Goal: Task Accomplishment & Management: Use online tool/utility

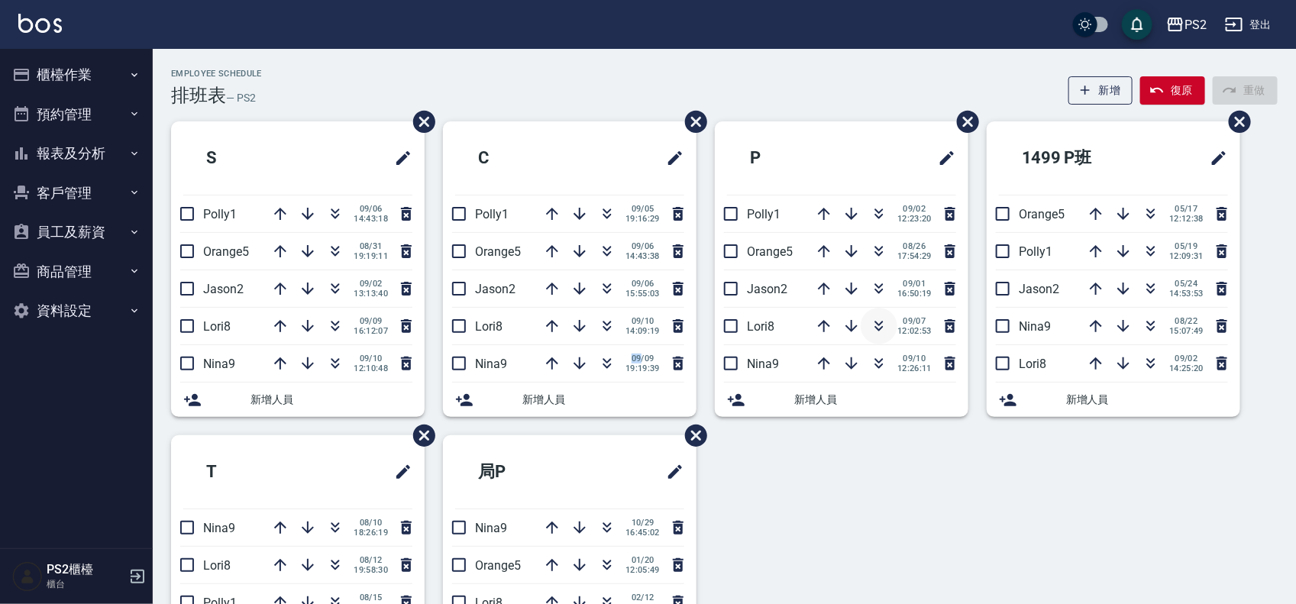
click at [882, 325] on icon "button" at bounding box center [879, 326] width 18 height 18
click at [330, 325] on icon "button" at bounding box center [335, 326] width 18 height 18
click at [330, 325] on div "09/10 12:10:48" at bounding box center [339, 326] width 154 height 37
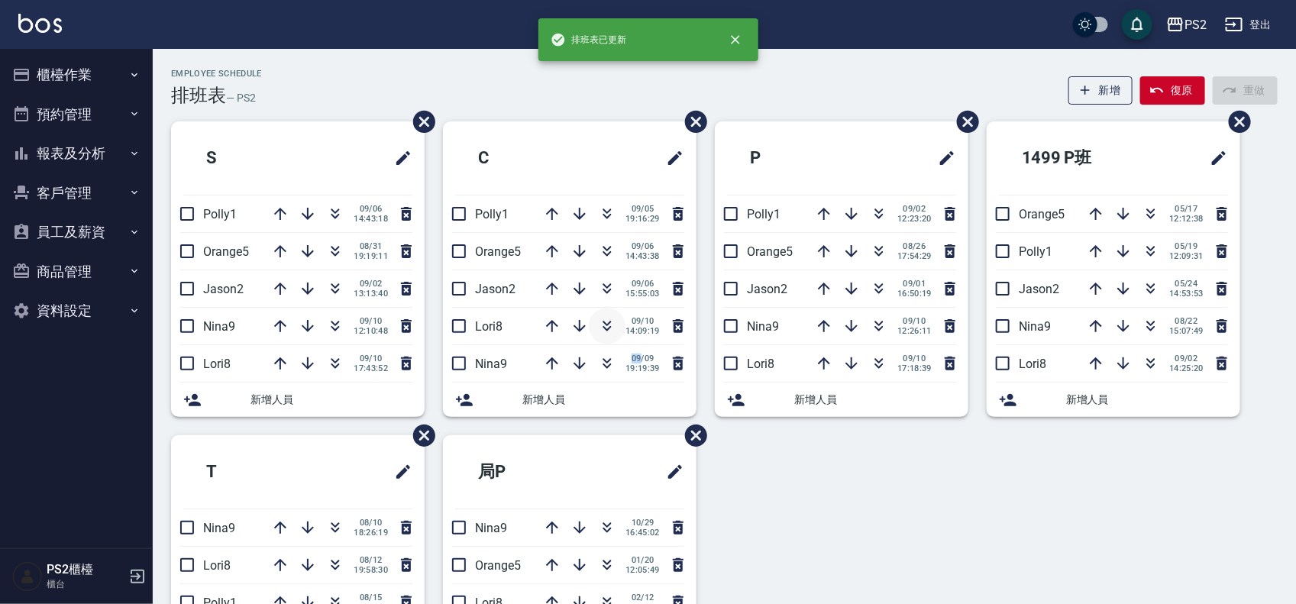
click at [607, 323] on icon "button" at bounding box center [607, 326] width 18 height 18
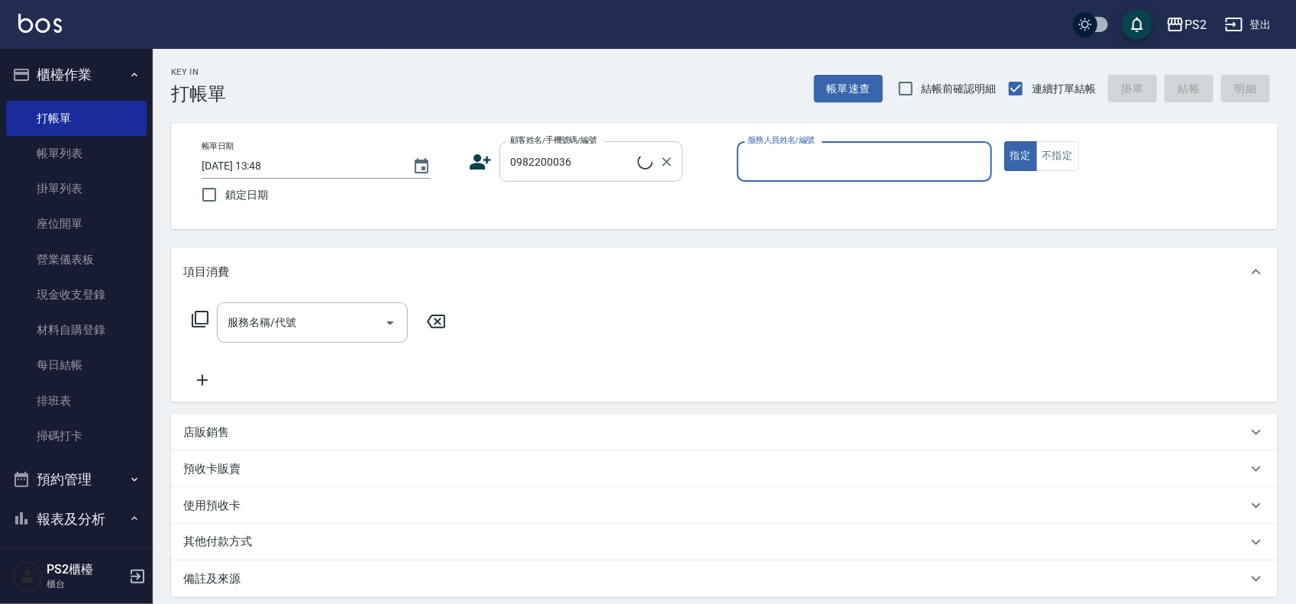
type input "黃世勳/0982200036/"
click at [617, 150] on input "黃世勳/0982200036/" at bounding box center [579, 161] width 147 height 27
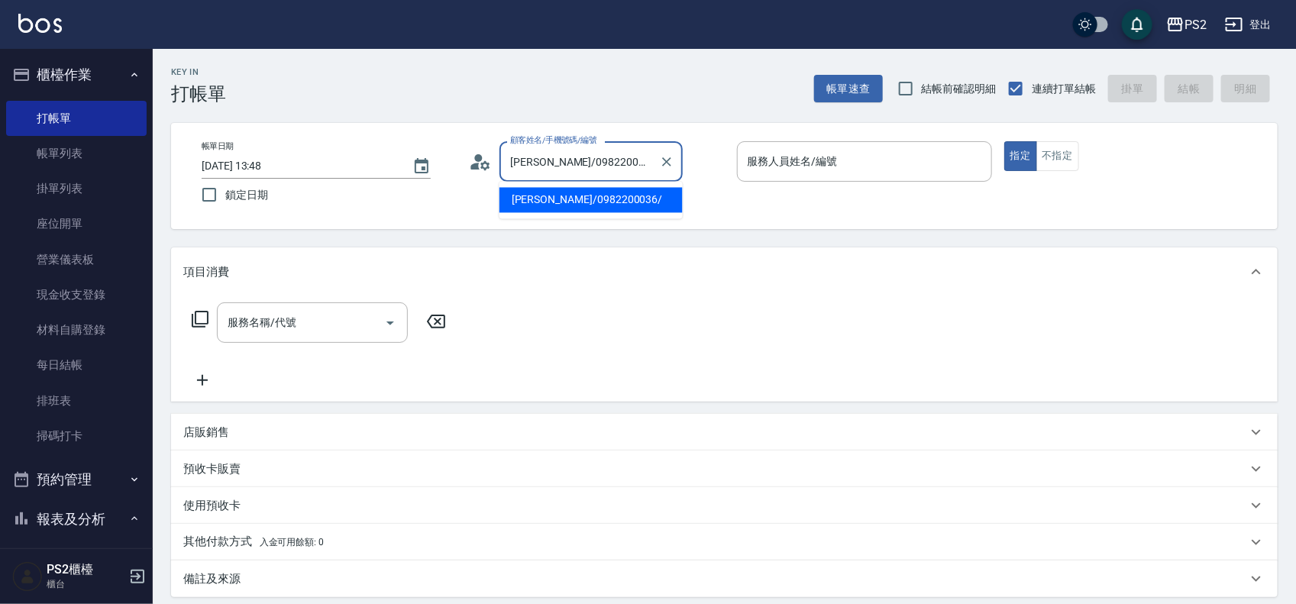
click at [695, 199] on div "帳單日期 2025/09/10 13:48 鎖定日期 顧客姓名/手機號碼/編號 黃世勳/0982200036/ 顧客姓名/手機號碼/編號 服務人員姓名/編號 …" at bounding box center [724, 175] width 1070 height 69
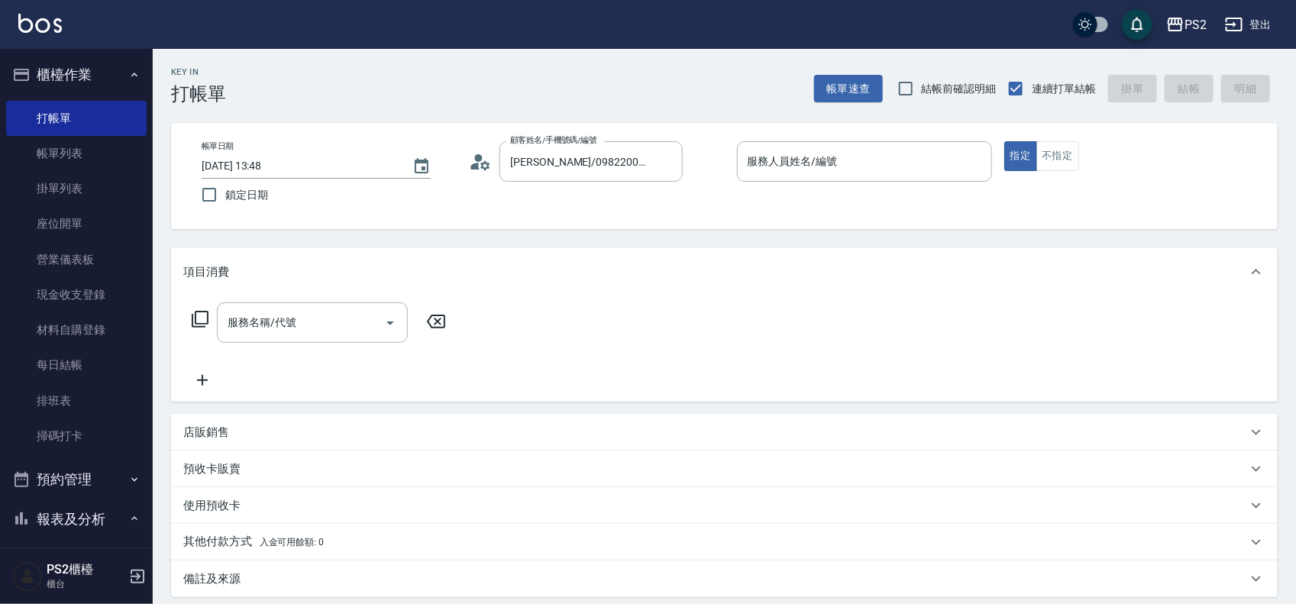
click at [481, 163] on icon at bounding box center [485, 164] width 9 height 9
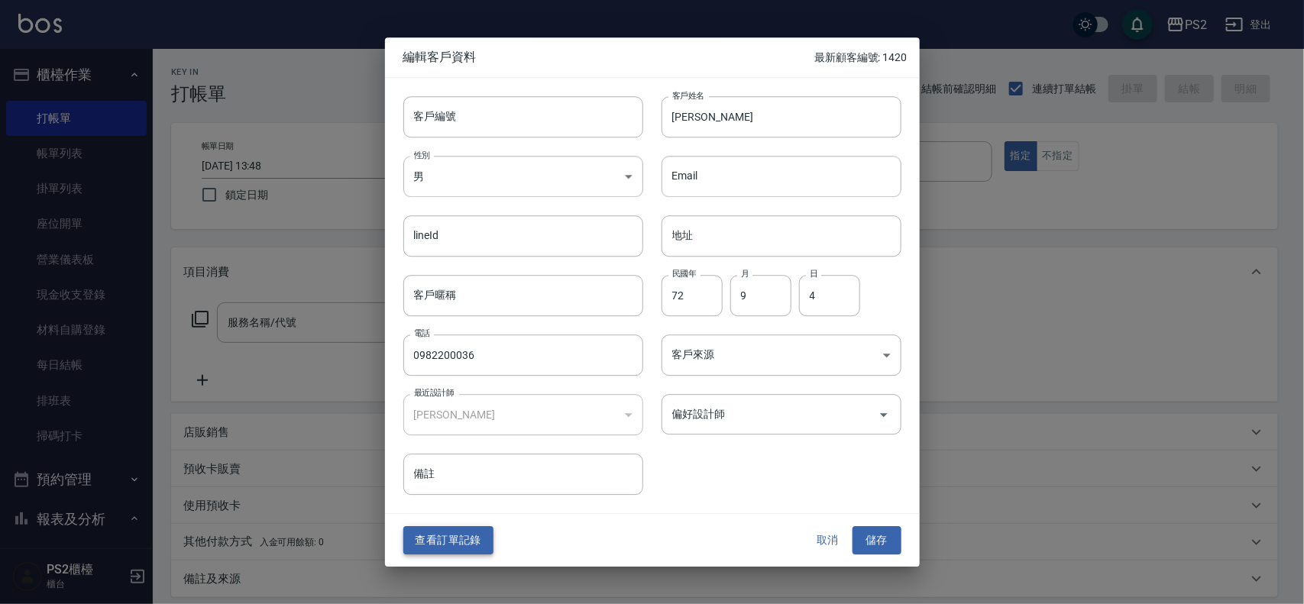
click at [485, 537] on button "查看訂單記錄" at bounding box center [448, 541] width 90 height 28
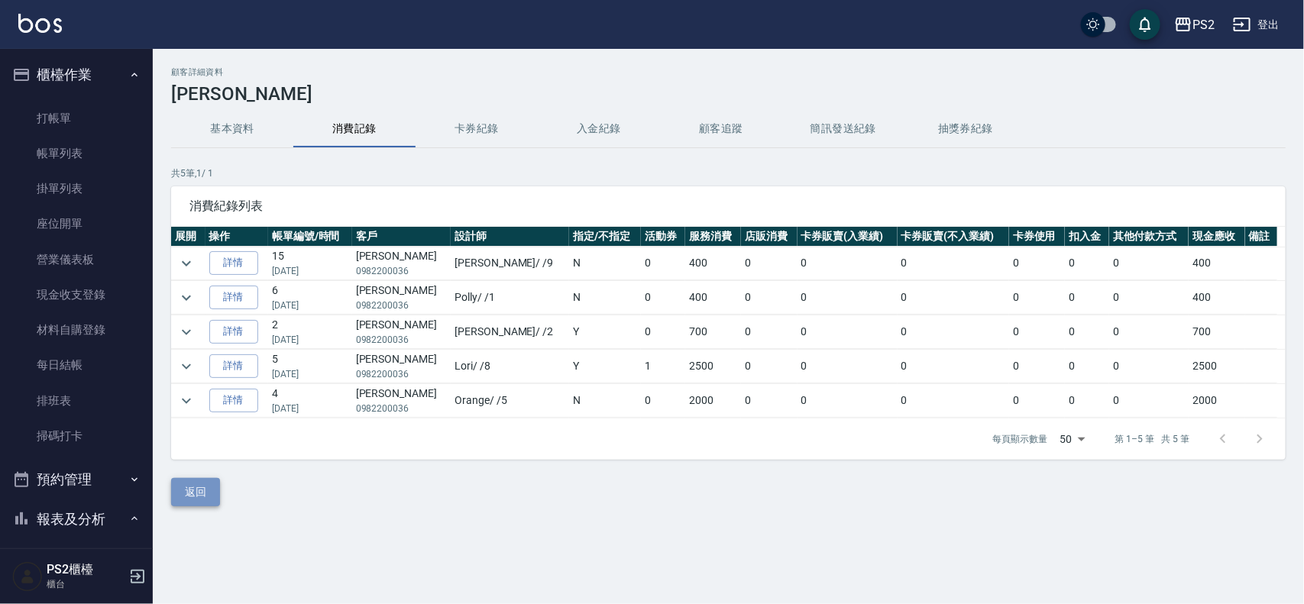
click at [212, 489] on button "返回" at bounding box center [195, 492] width 49 height 28
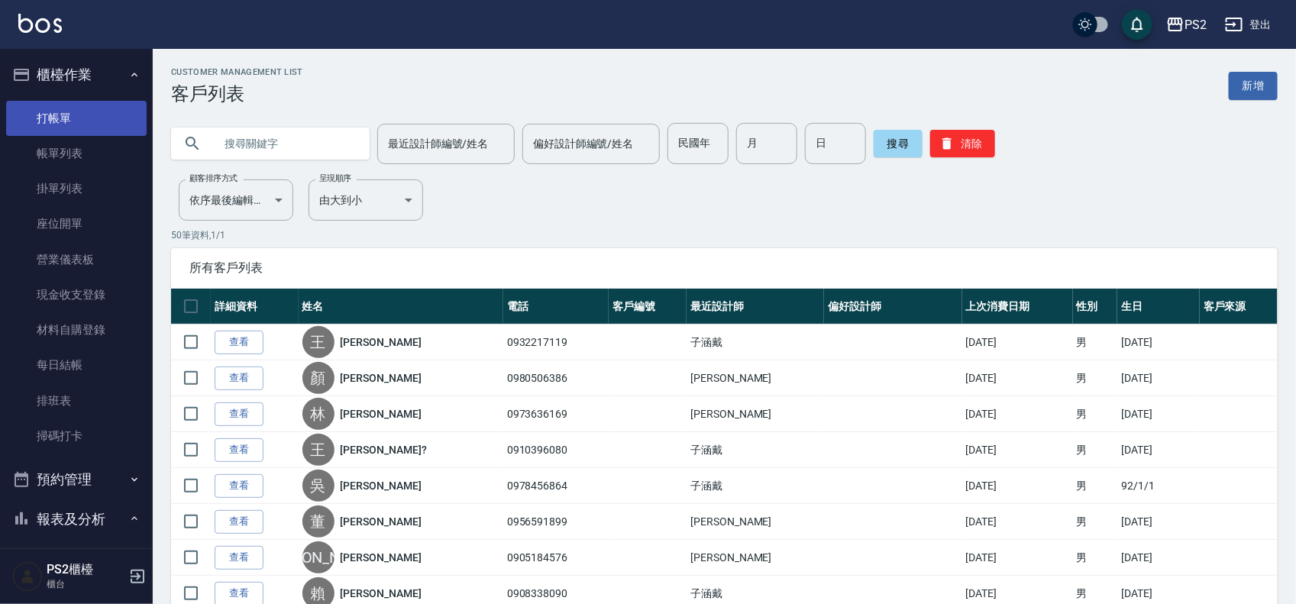
click at [69, 115] on link "打帳單" at bounding box center [76, 118] width 141 height 35
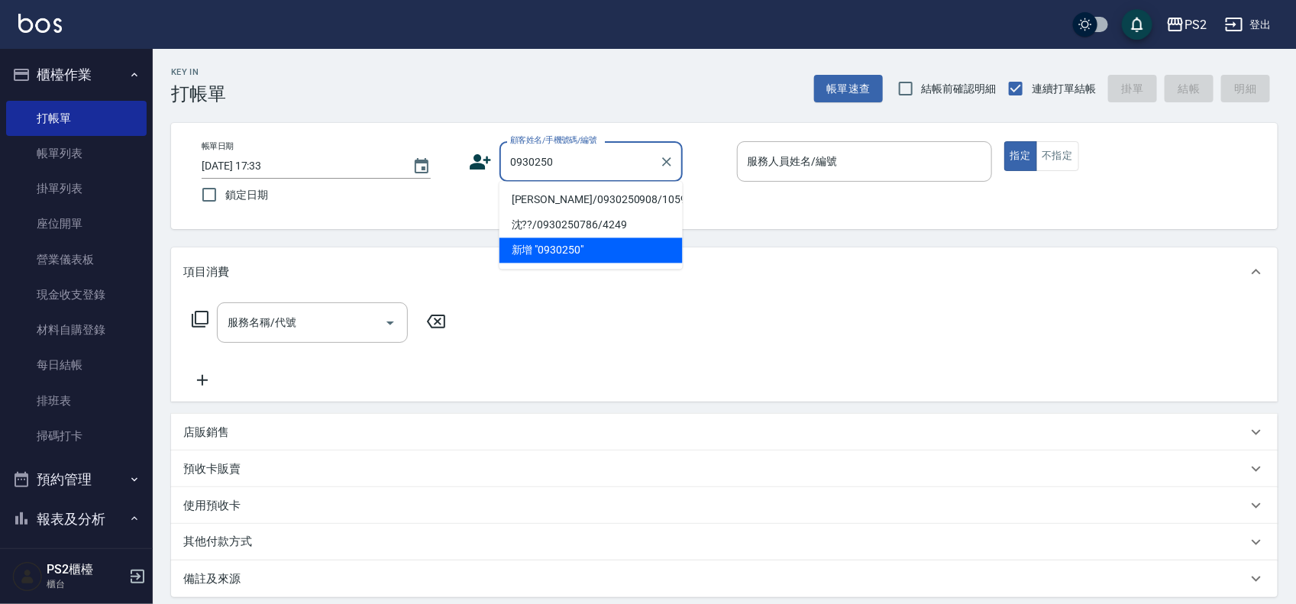
type input "李益洧/0930250908/105920"
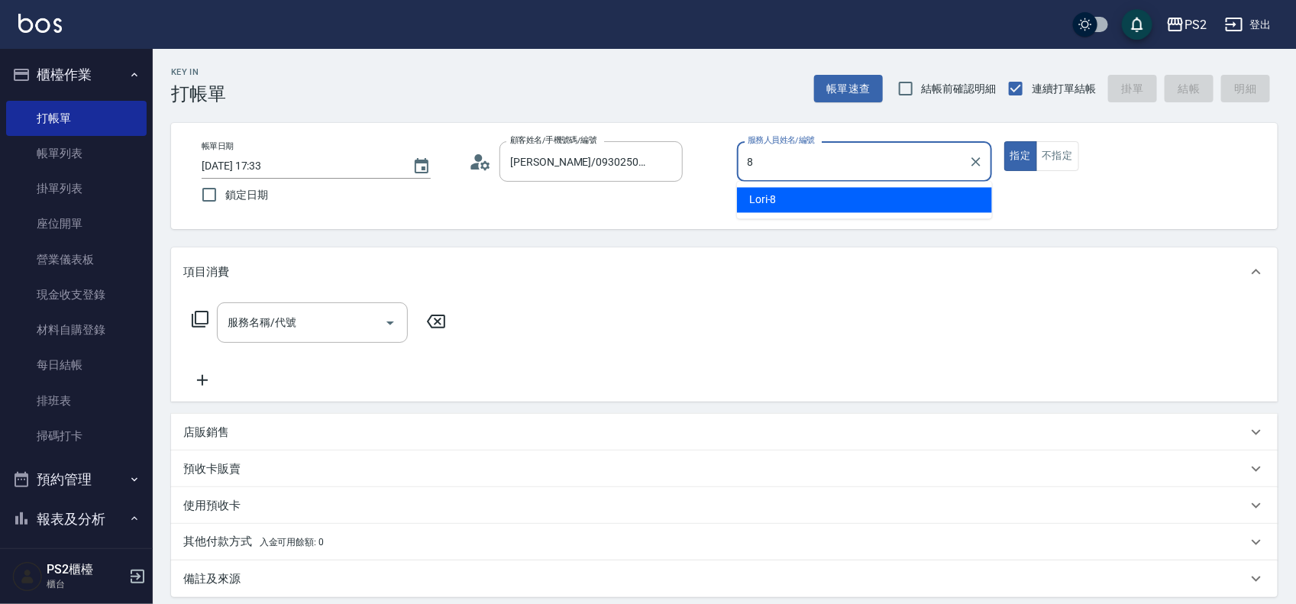
type input "Lori-8"
type button "true"
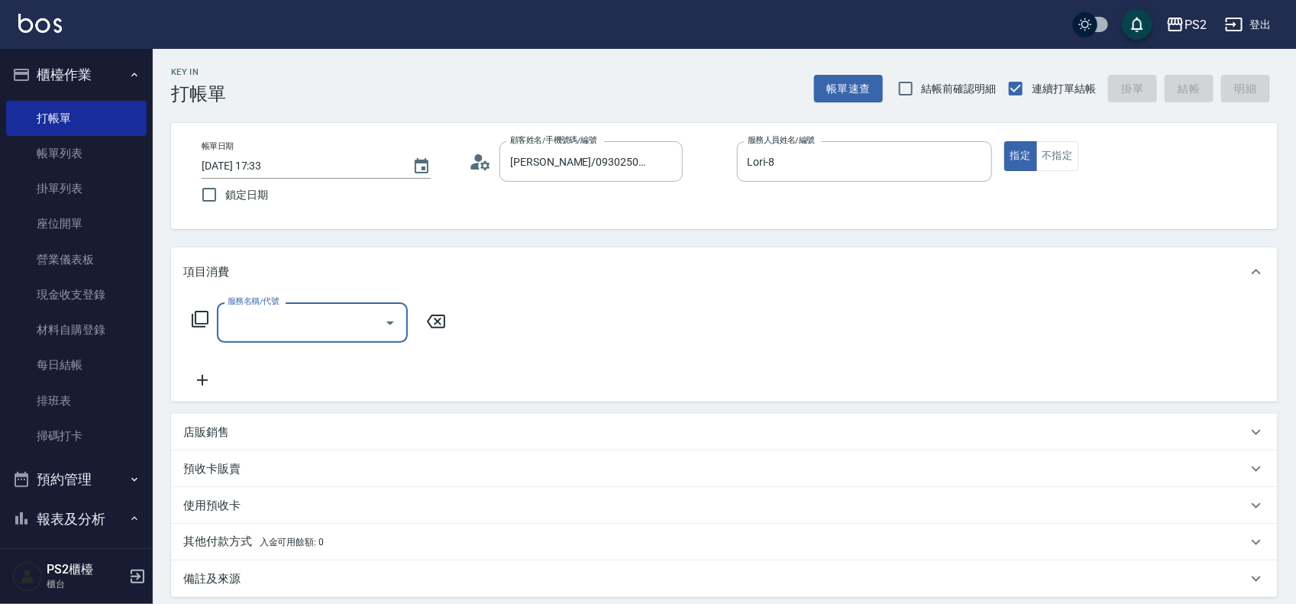
click at [208, 317] on icon at bounding box center [200, 319] width 18 height 18
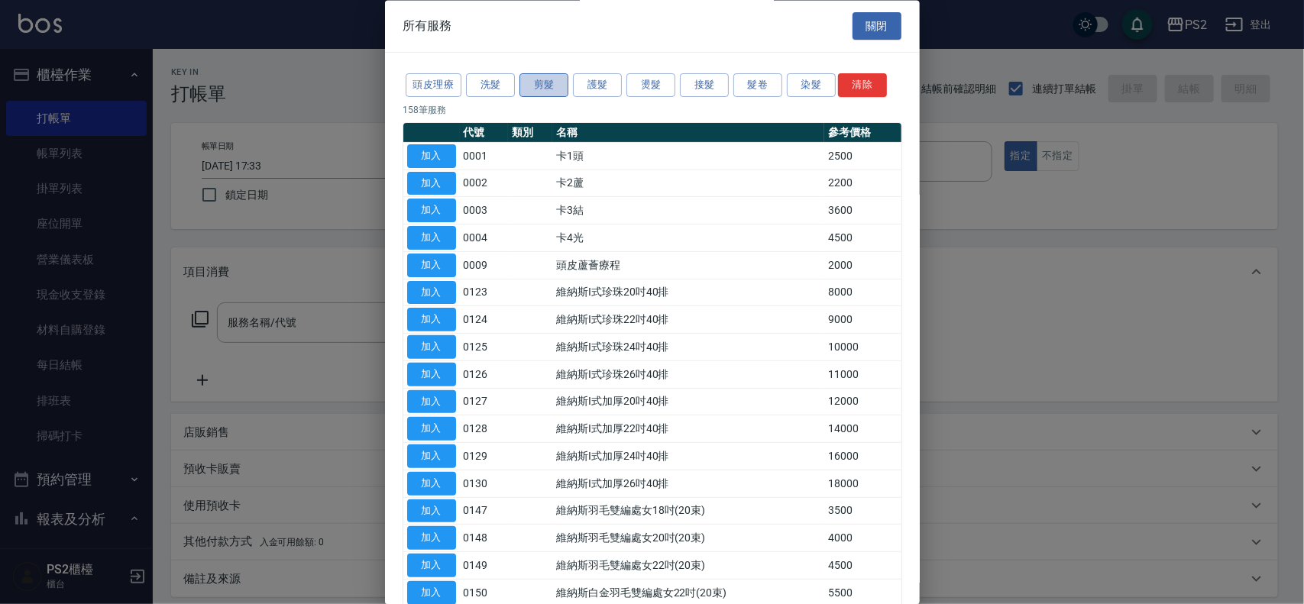
click at [535, 86] on button "剪髮" at bounding box center [543, 86] width 49 height 24
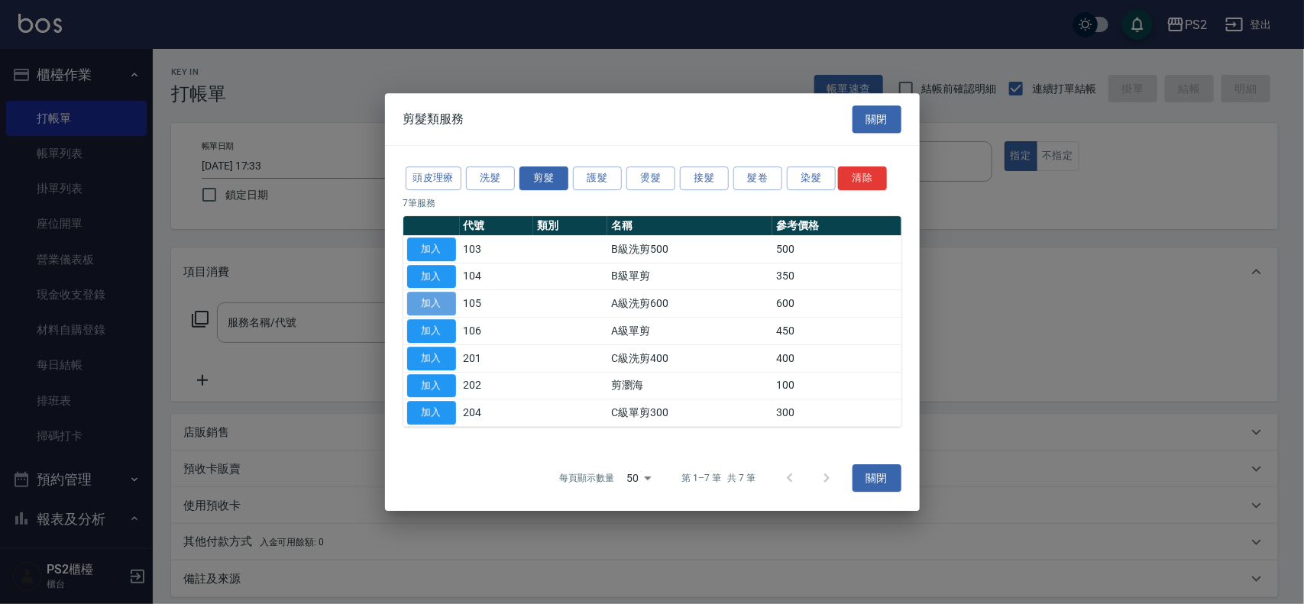
click at [424, 298] on button "加入" at bounding box center [431, 304] width 49 height 24
type input "A級洗剪600(105)"
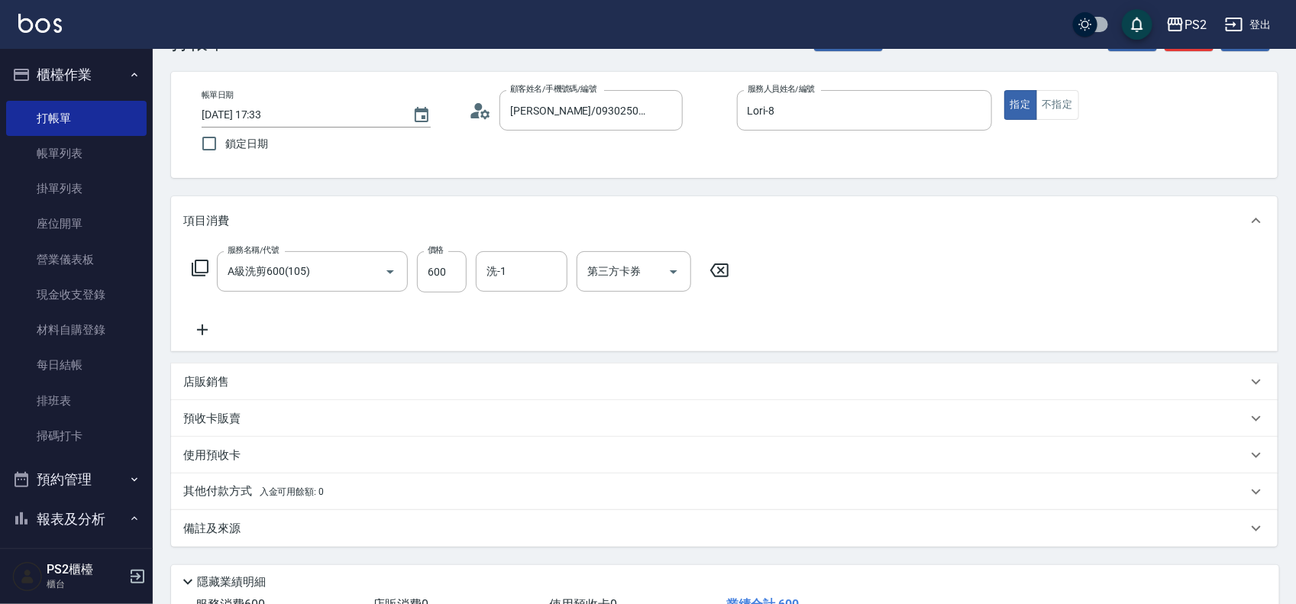
scroll to position [165, 0]
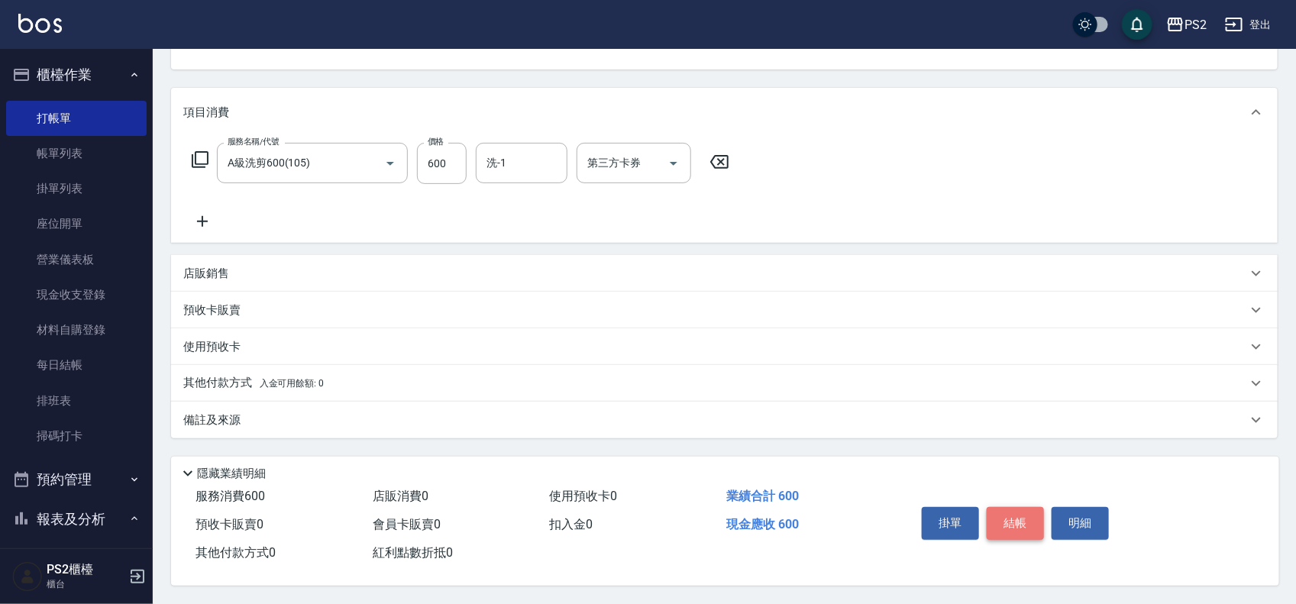
click at [1008, 507] on button "結帳" at bounding box center [1015, 523] width 57 height 32
type input "2025/09/10 18:03"
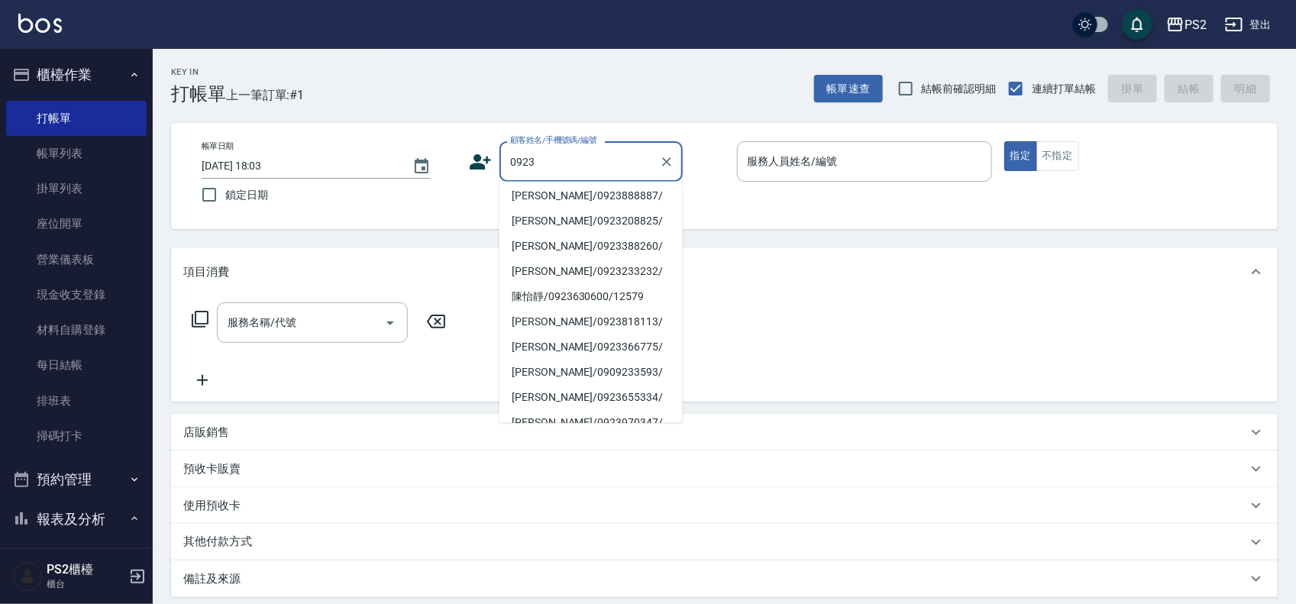
scroll to position [0, 0]
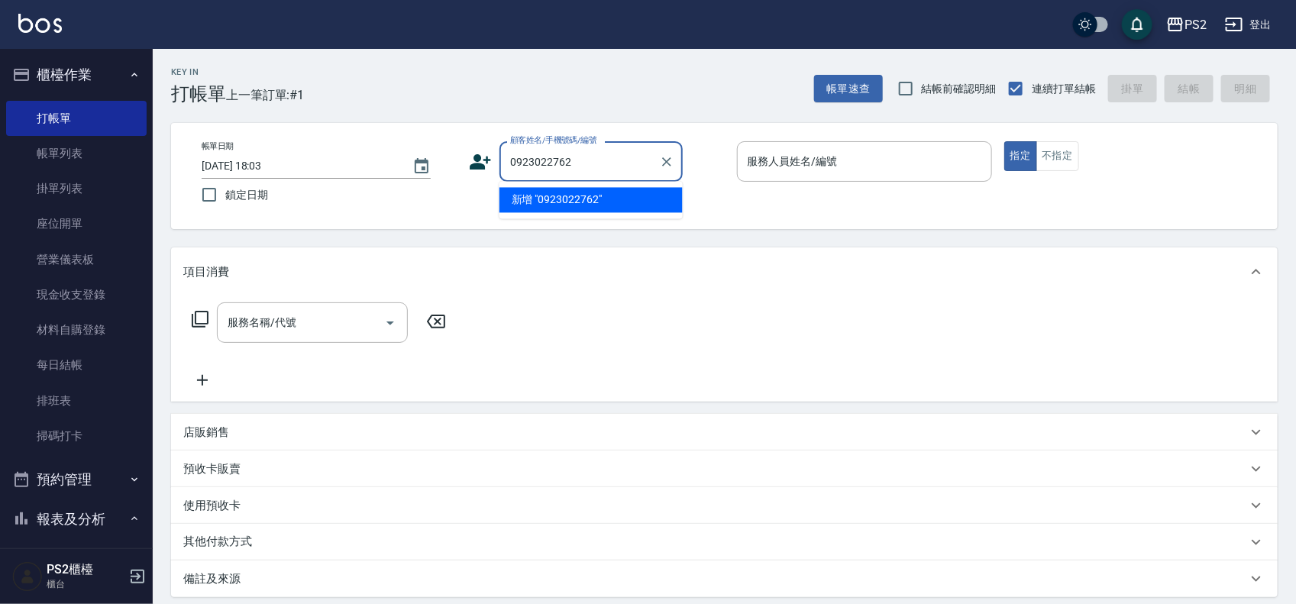
type input "0923022762"
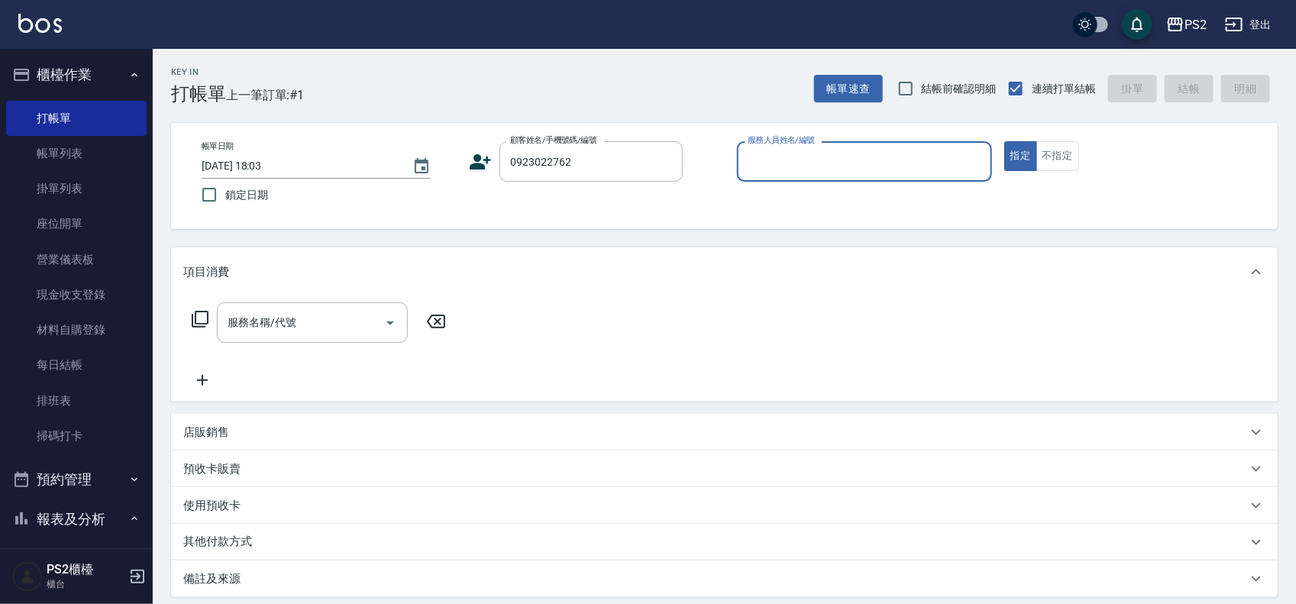
click at [487, 169] on icon at bounding box center [480, 161] width 23 height 23
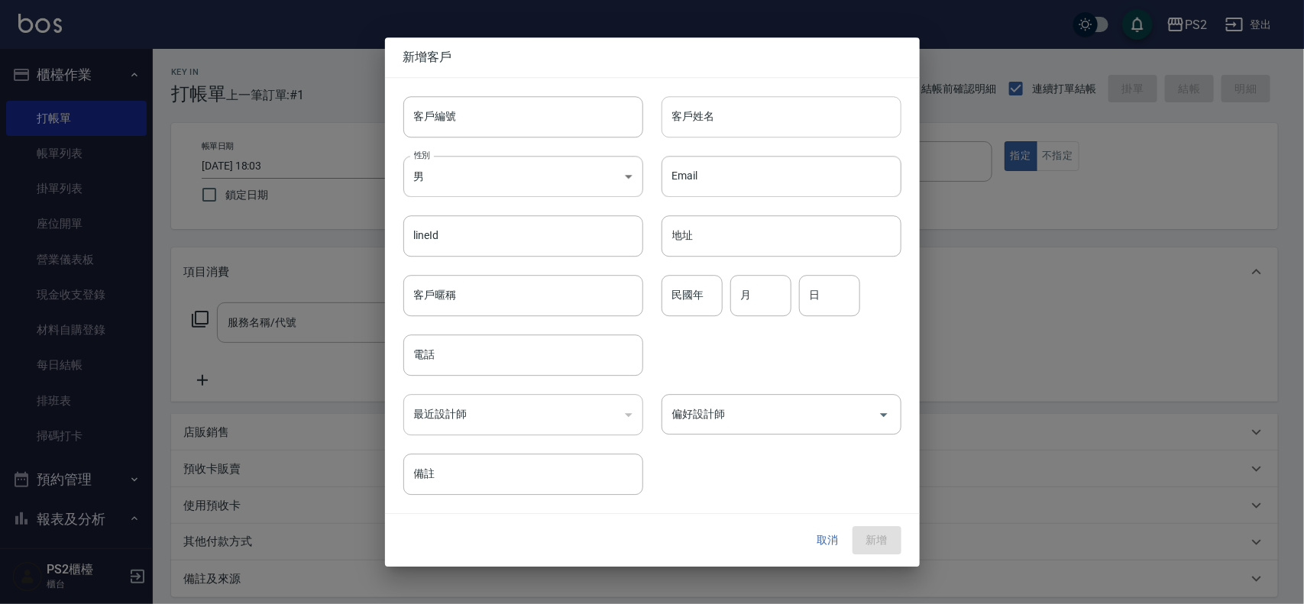
type input "0923022762"
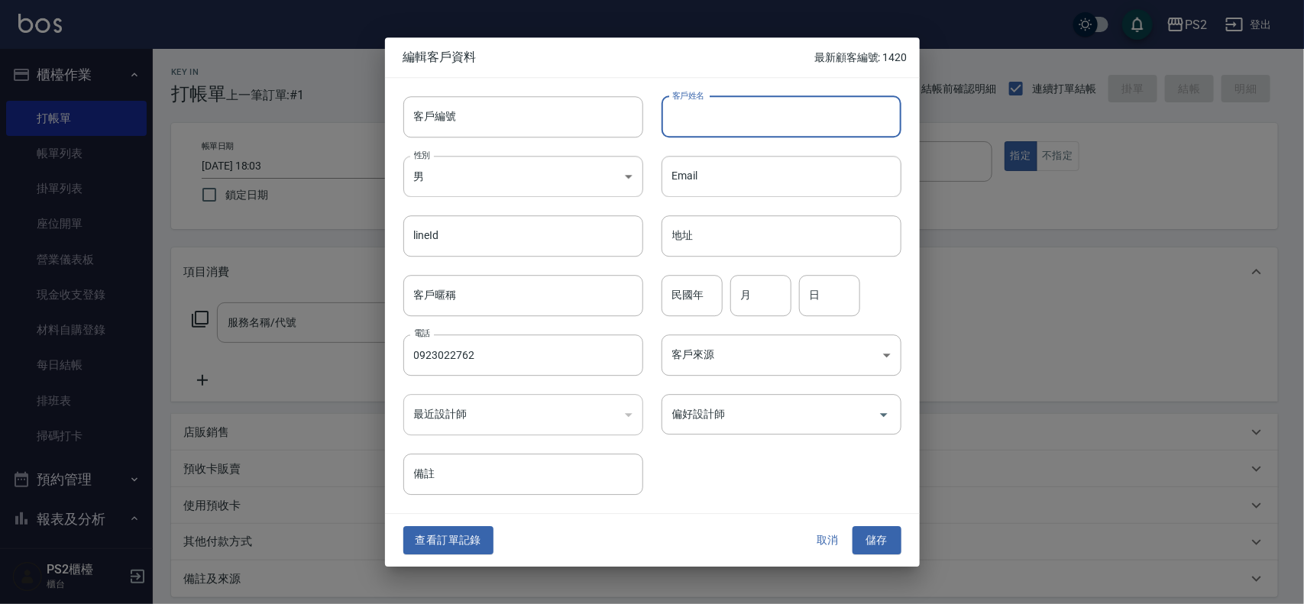
click at [696, 120] on input "客戶姓名" at bounding box center [781, 116] width 240 height 41
type input "陳太太"
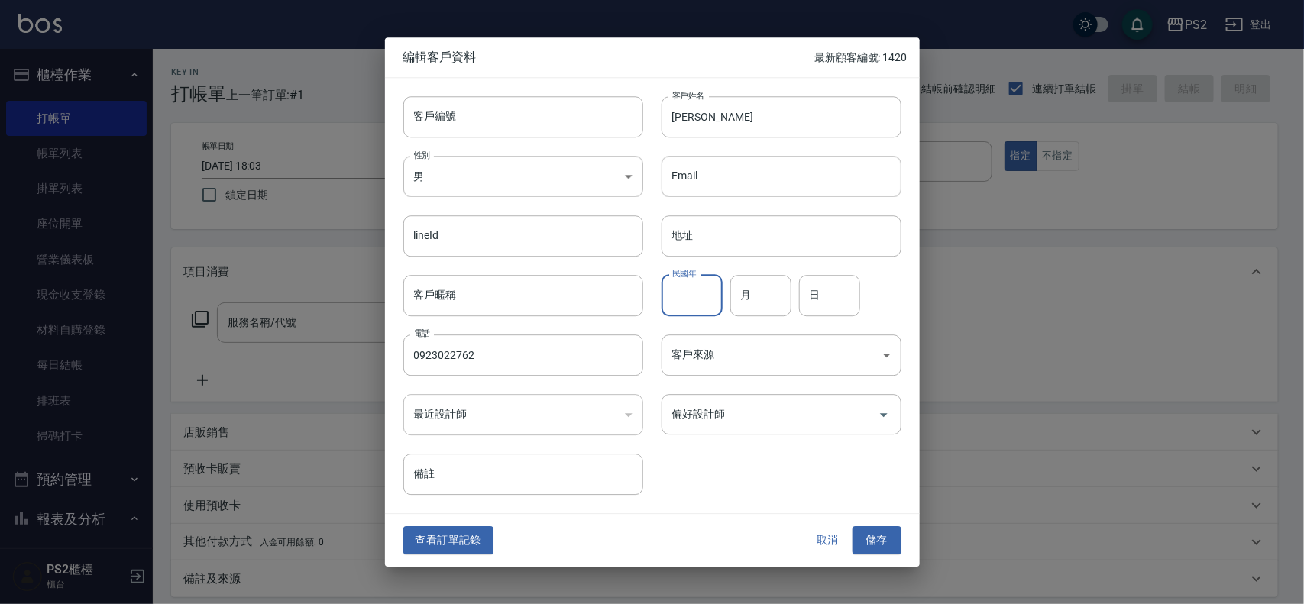
click at [692, 285] on input "民國年" at bounding box center [691, 295] width 61 height 41
click at [581, 353] on input "0923022762" at bounding box center [523, 355] width 240 height 41
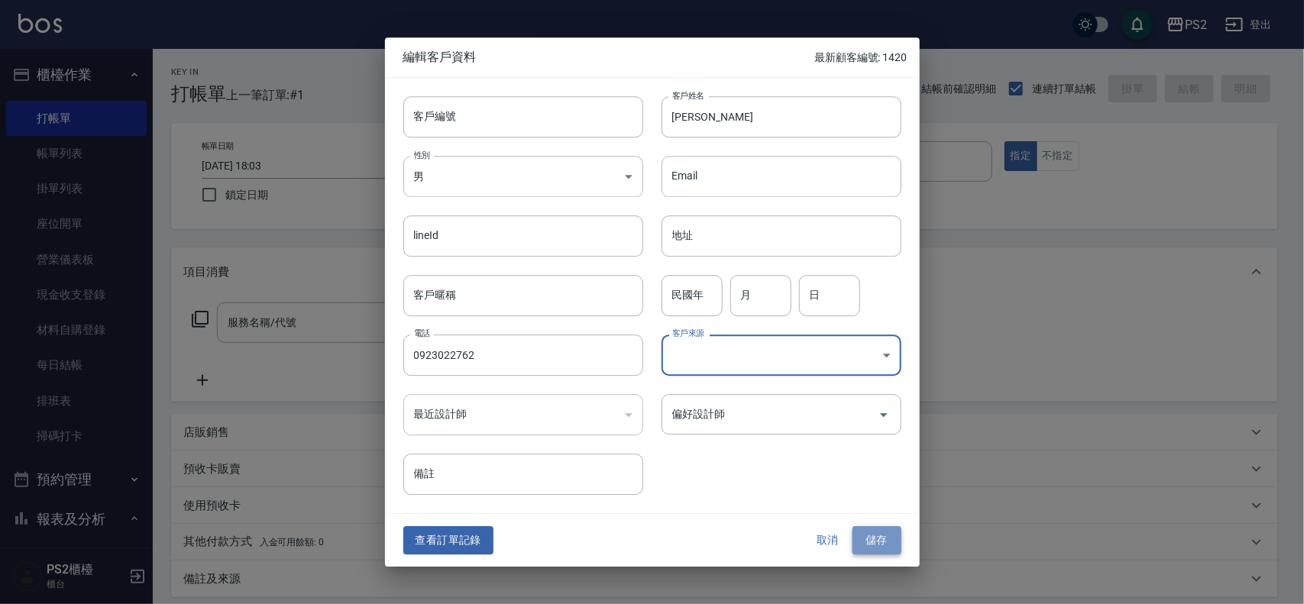
click at [859, 527] on button "儲存" at bounding box center [876, 541] width 49 height 28
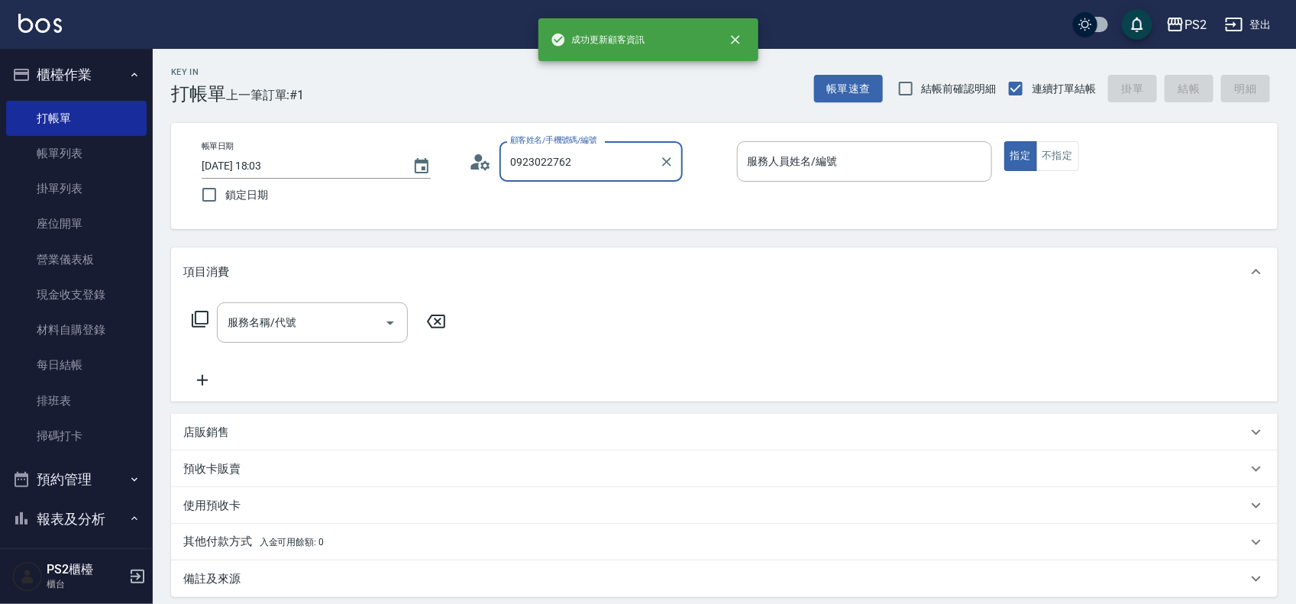
click at [597, 173] on input "0923022762" at bounding box center [579, 161] width 147 height 27
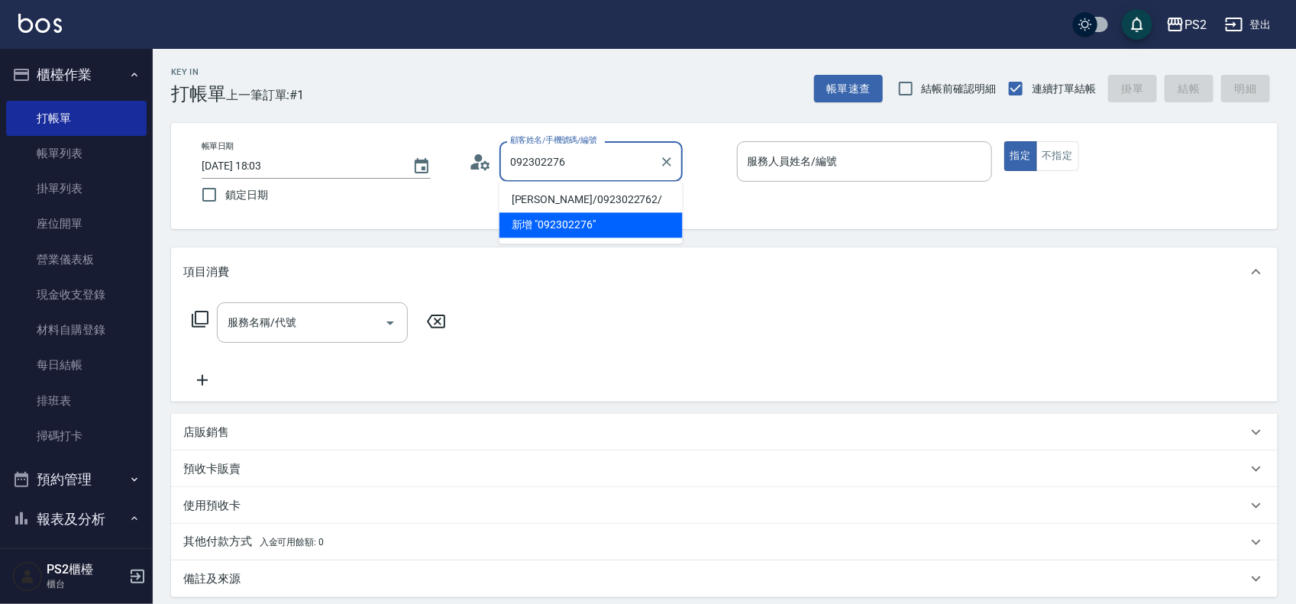
type input "陳太太/0923022762/"
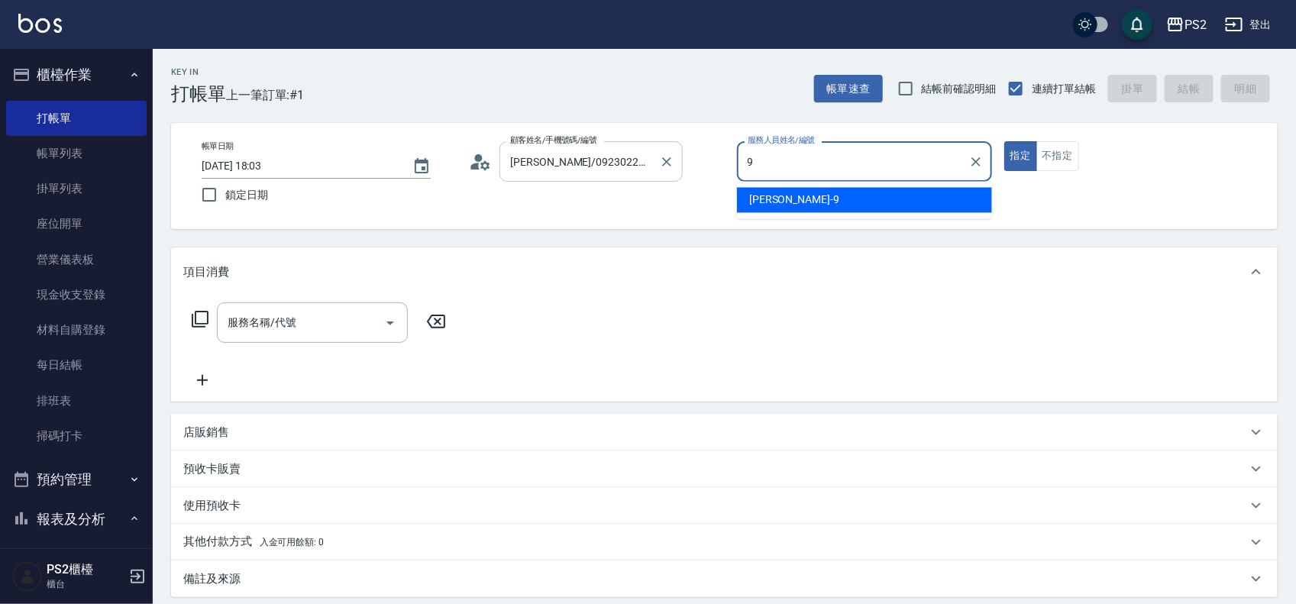
type input "Nina-9"
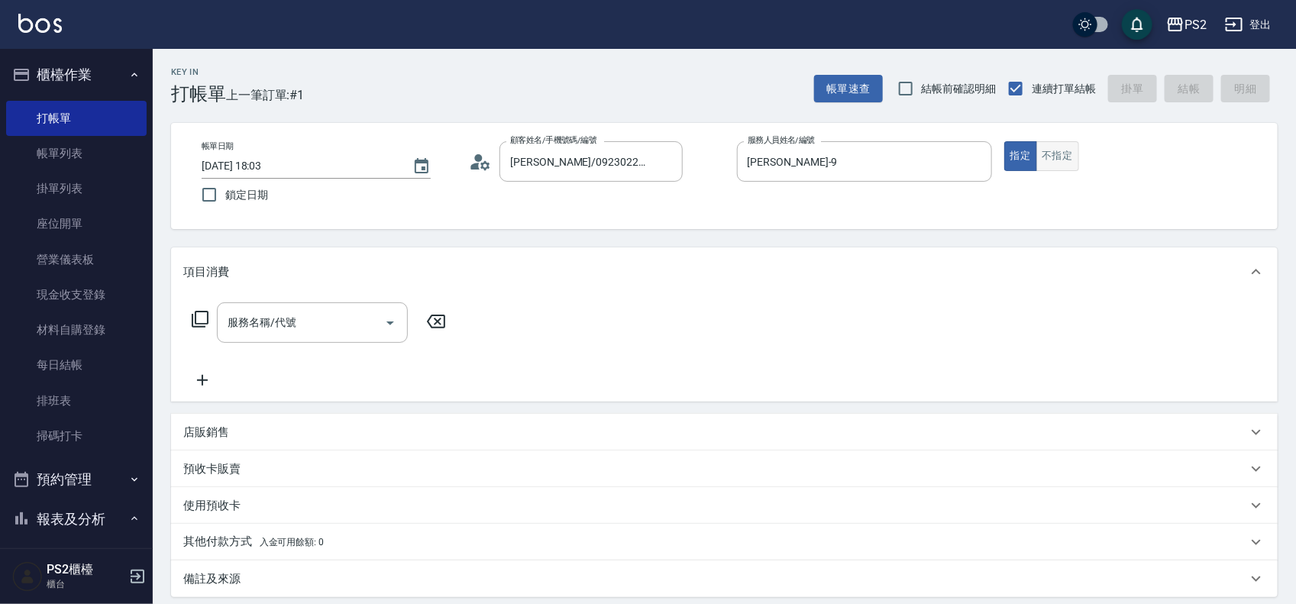
click at [1059, 166] on button "不指定" at bounding box center [1057, 156] width 43 height 30
click at [192, 327] on icon at bounding box center [200, 319] width 17 height 17
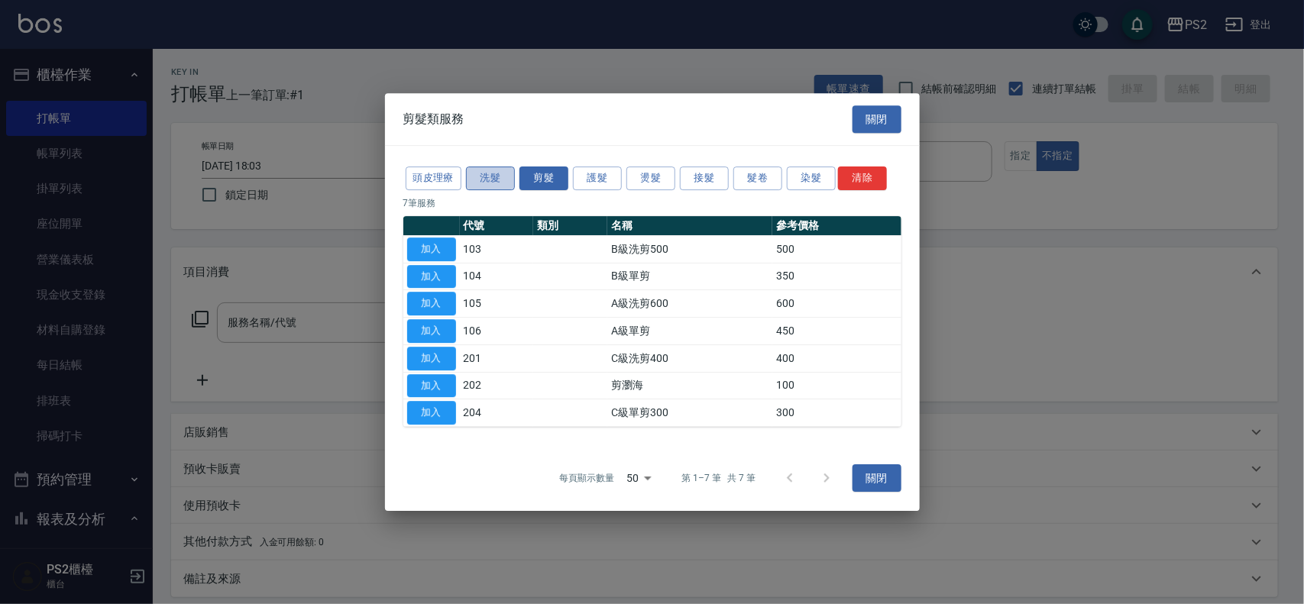
click at [495, 172] on button "洗髮" at bounding box center [490, 178] width 49 height 24
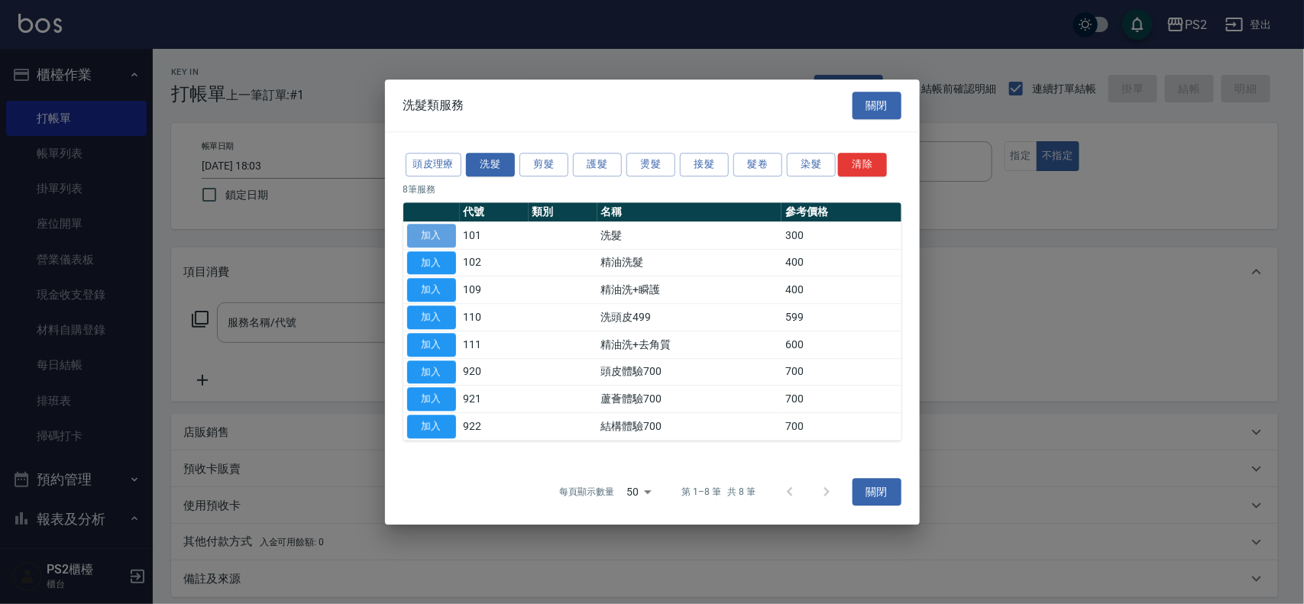
click at [437, 238] on button "加入" at bounding box center [431, 236] width 49 height 24
type input "洗髮(101)"
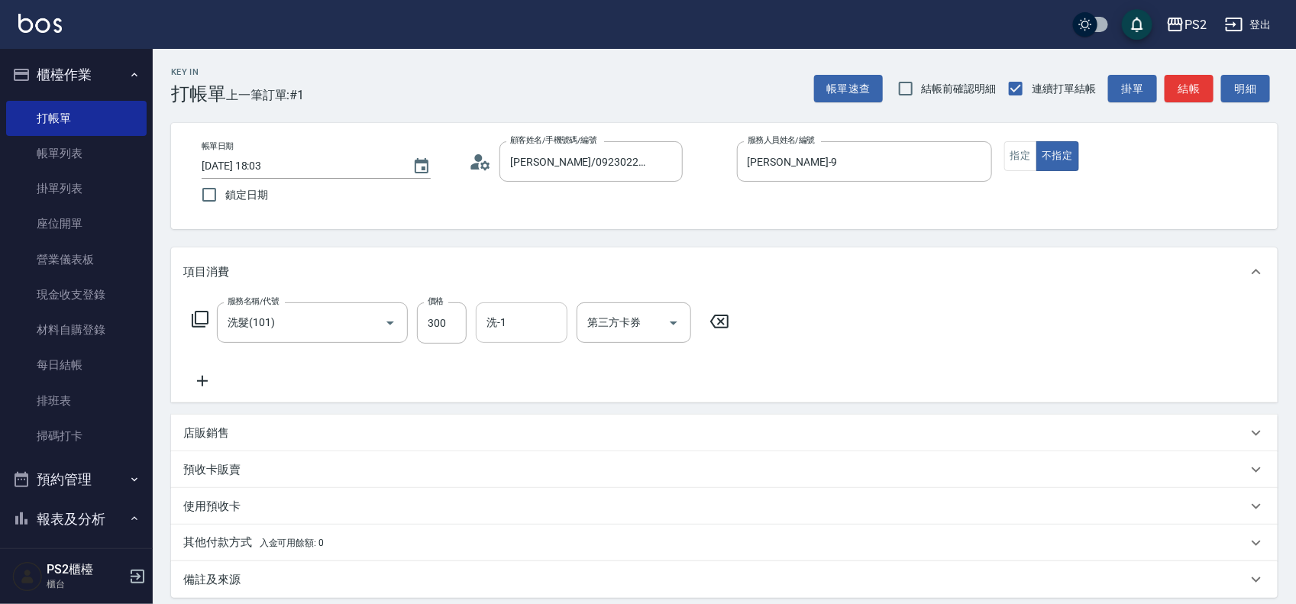
click at [509, 313] on input "洗-1" at bounding box center [522, 322] width 78 height 27
type input "Allan-25"
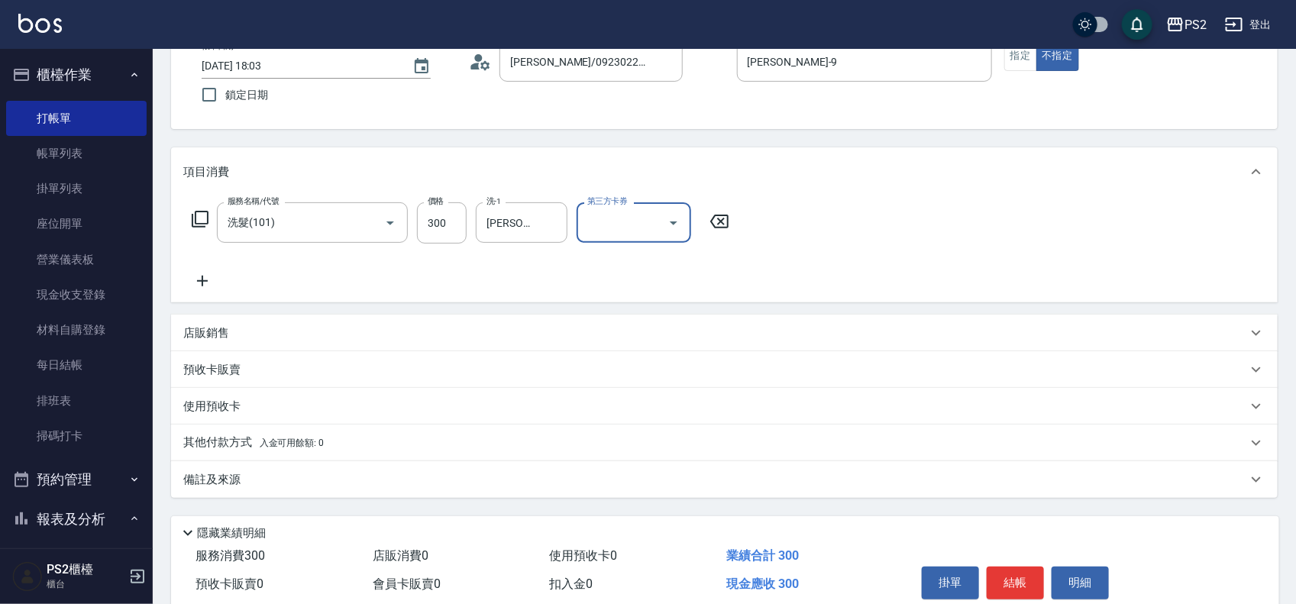
scroll to position [165, 0]
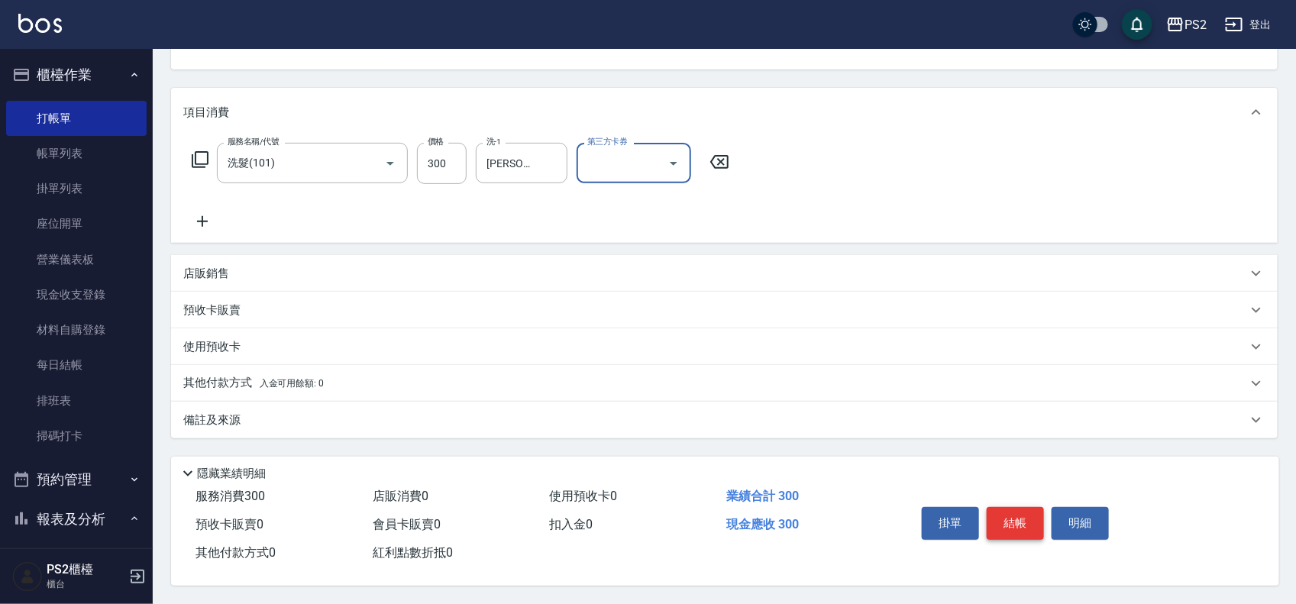
click at [1025, 517] on button "結帳" at bounding box center [1015, 523] width 57 height 32
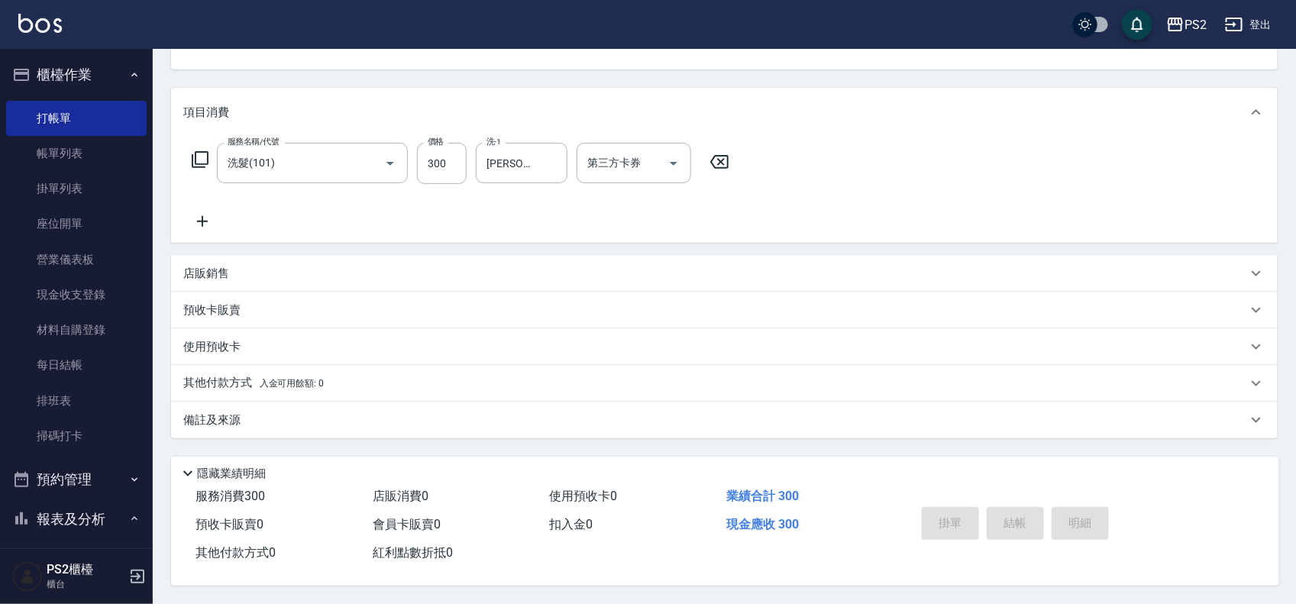
type input "2025/09/10 18:04"
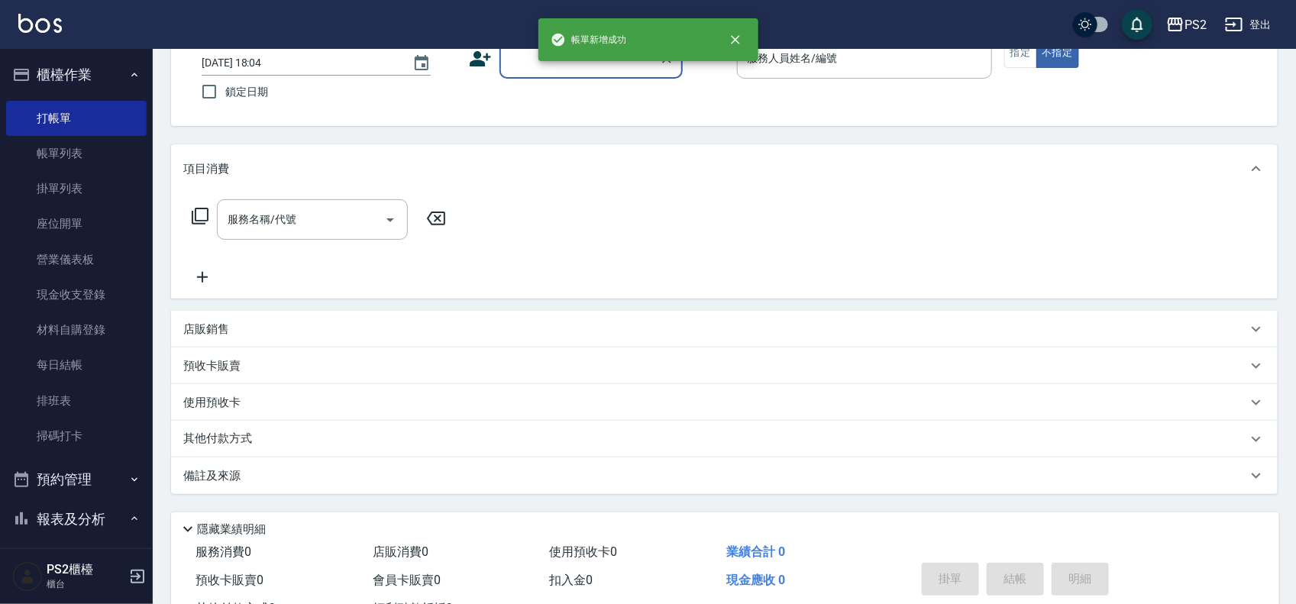
scroll to position [0, 0]
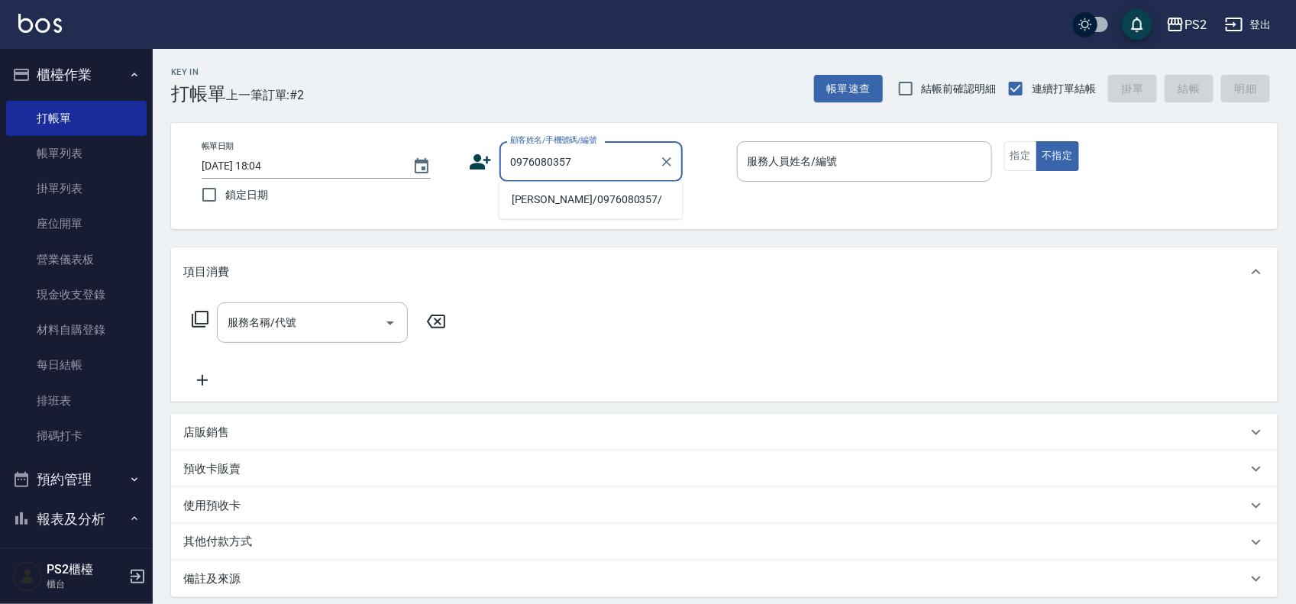
type input "康耿陞/0976080357/"
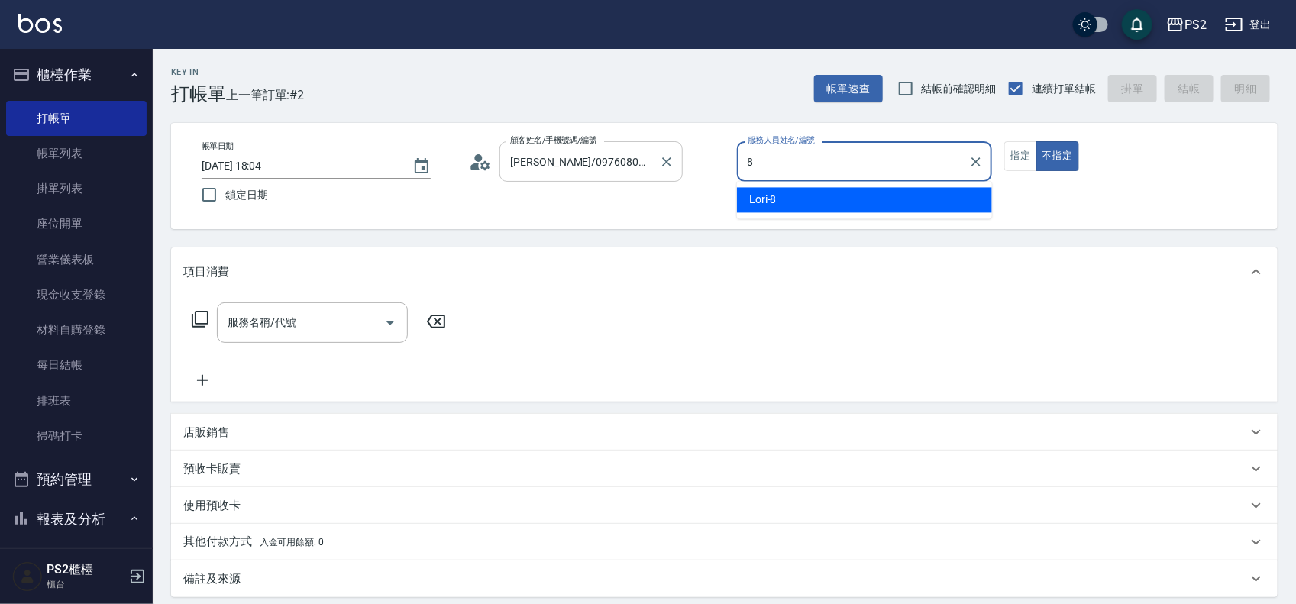
type input "Lori-8"
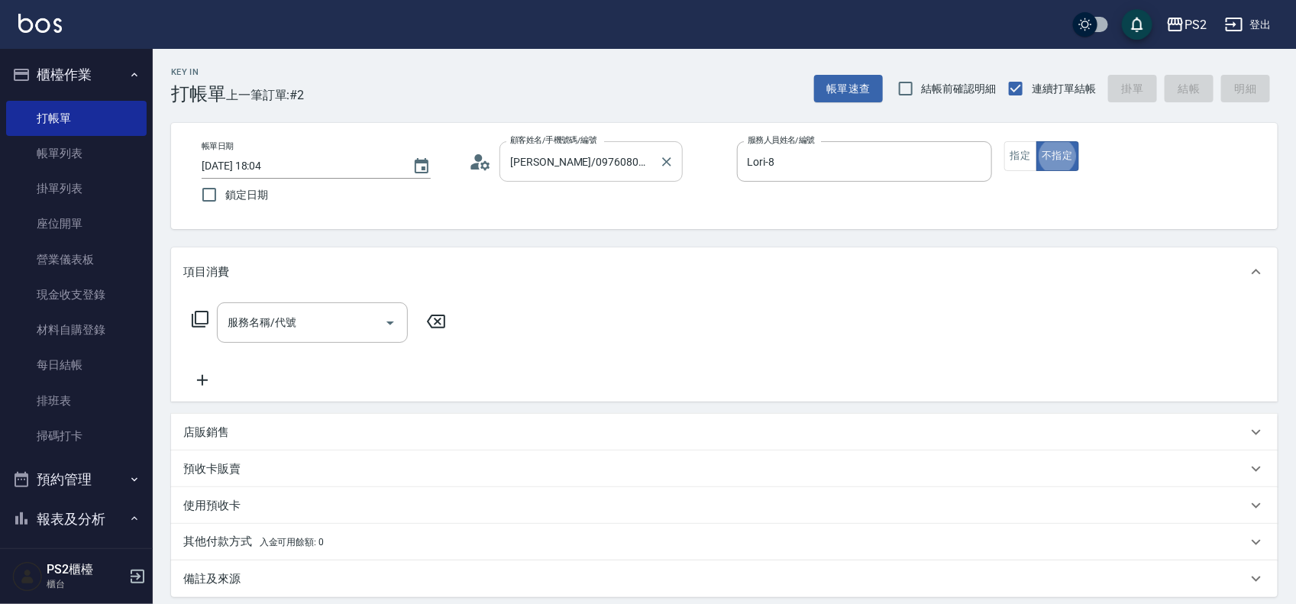
type button "false"
click at [1020, 162] on button "指定" at bounding box center [1020, 156] width 33 height 30
click at [196, 318] on icon at bounding box center [200, 319] width 18 height 18
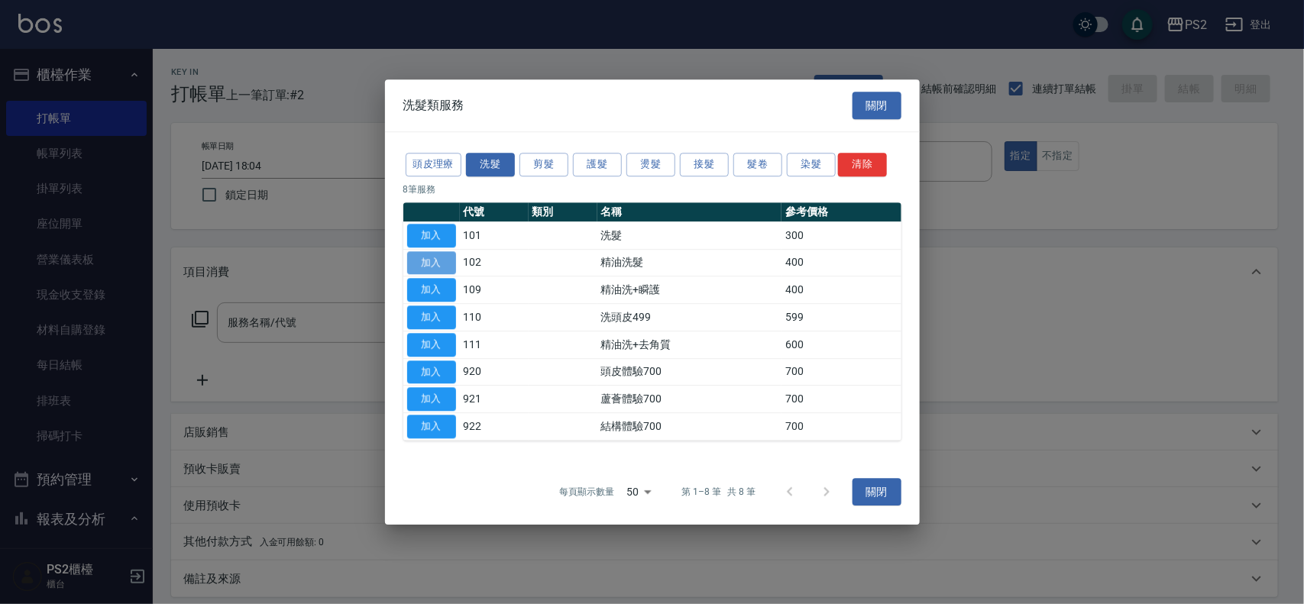
click at [426, 262] on button "加入" at bounding box center [431, 263] width 49 height 24
type input "精油洗髮(102)"
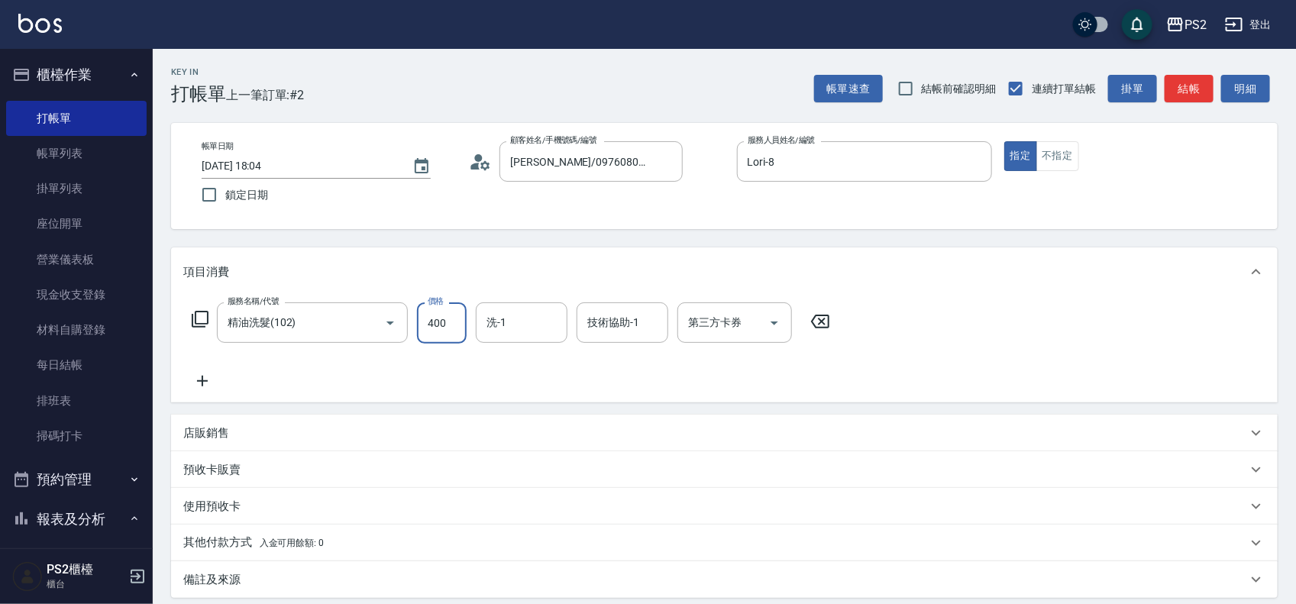
click at [447, 317] on input "400" at bounding box center [442, 322] width 50 height 41
type input "500"
click at [207, 326] on icon at bounding box center [200, 319] width 18 height 18
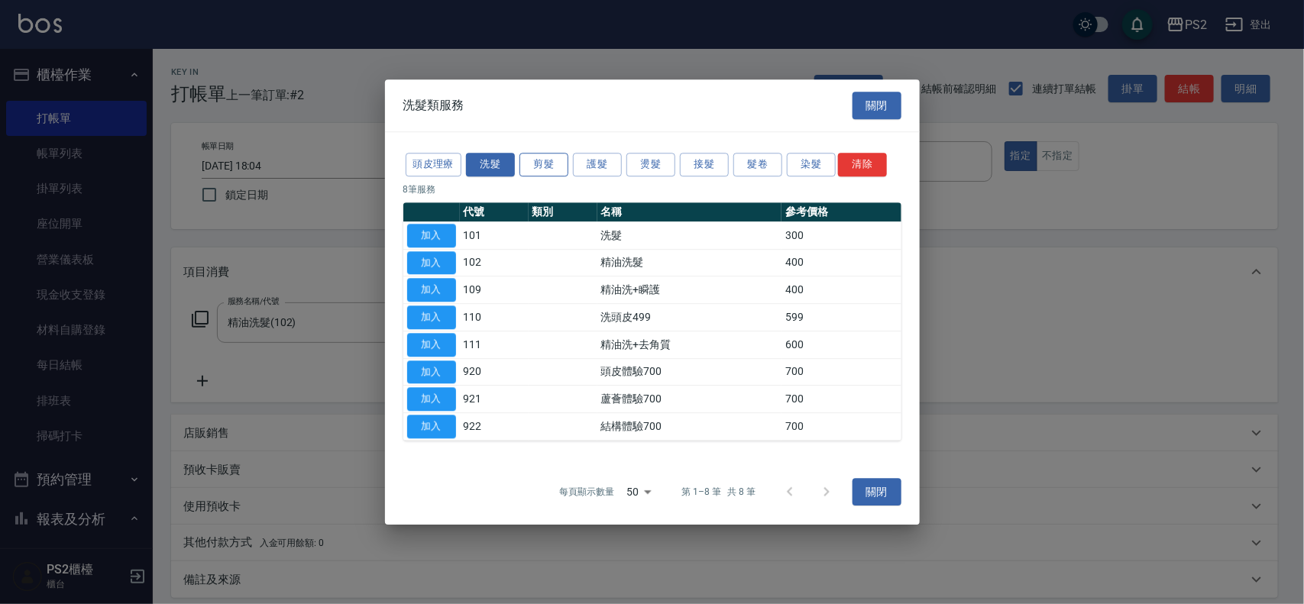
click at [552, 164] on button "剪髮" at bounding box center [543, 165] width 49 height 24
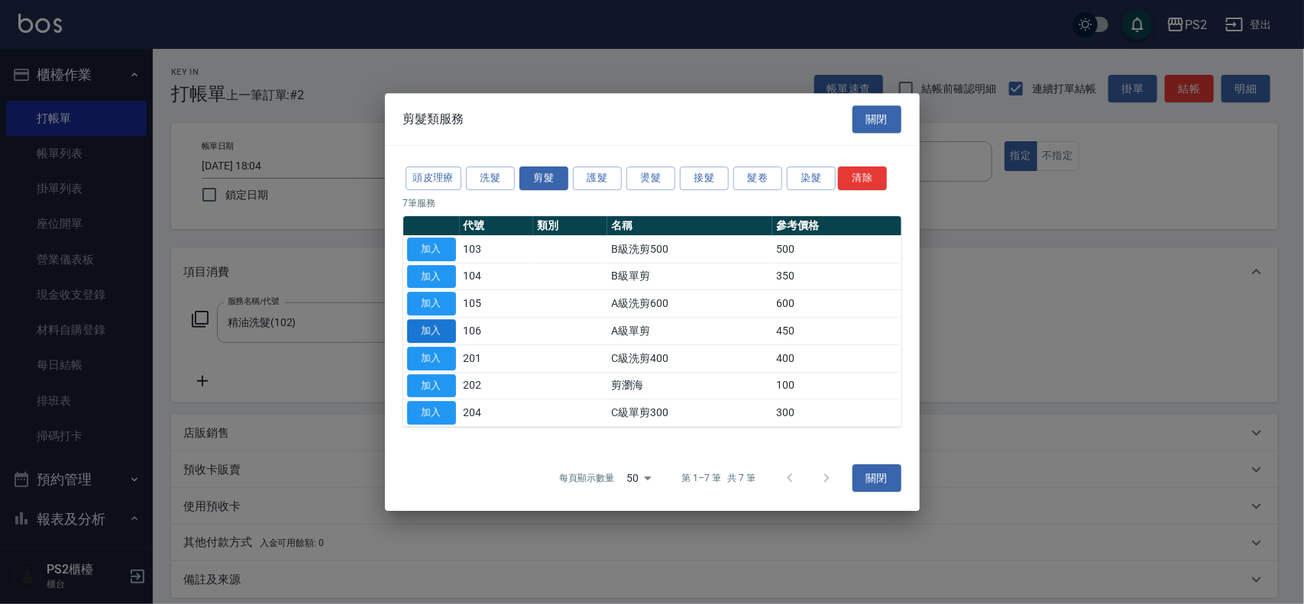
click at [436, 322] on button "加入" at bounding box center [431, 331] width 49 height 24
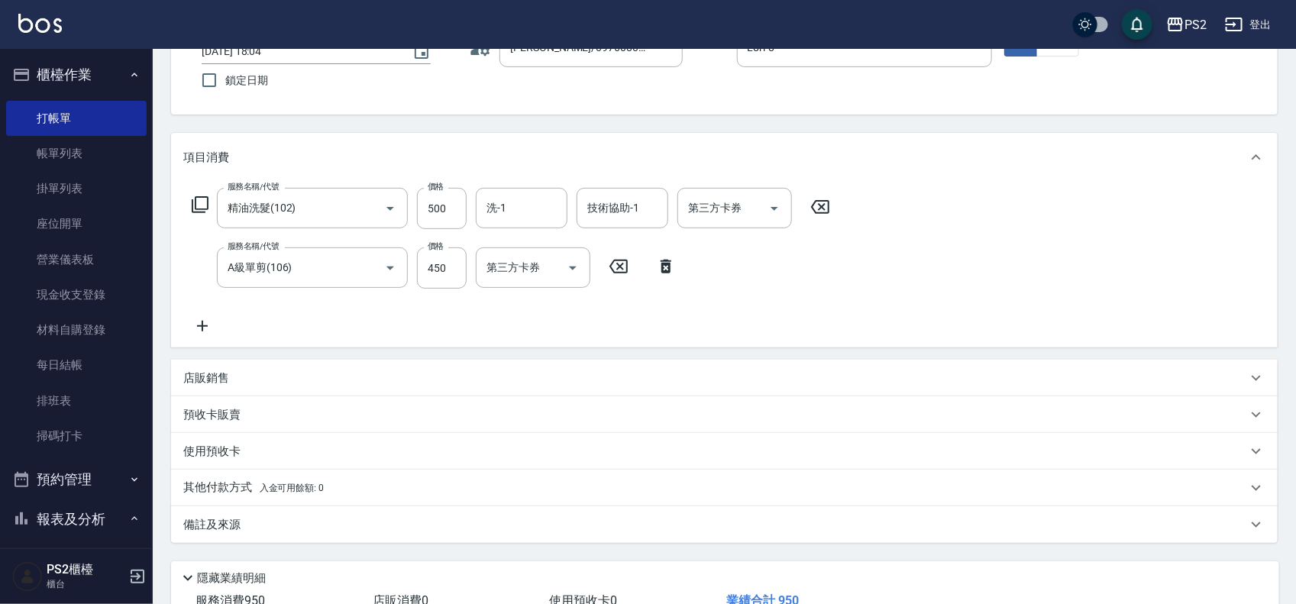
scroll to position [225, 0]
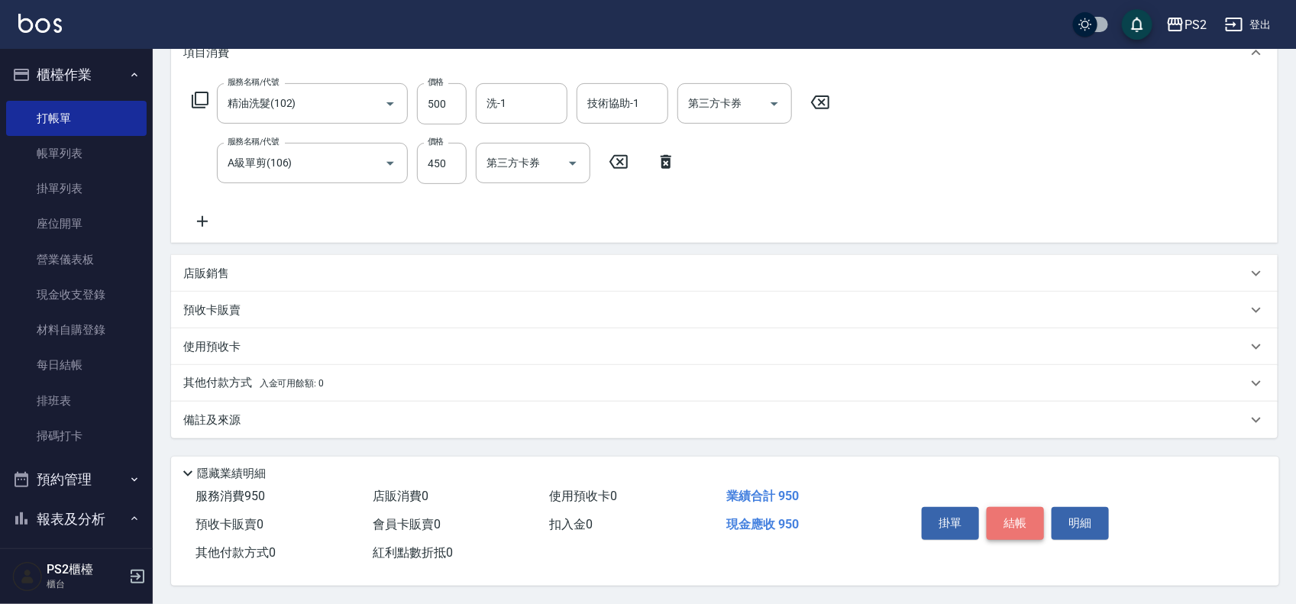
click at [995, 507] on button "結帳" at bounding box center [1015, 523] width 57 height 32
type input "2025/09/10 18:05"
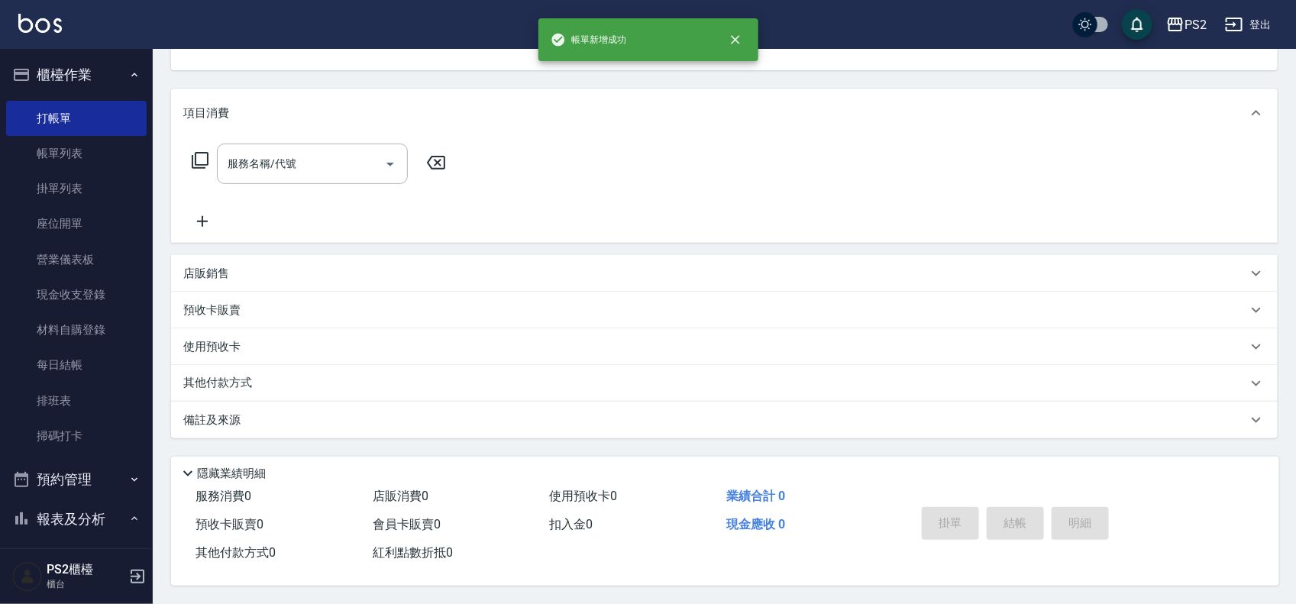
scroll to position [0, 0]
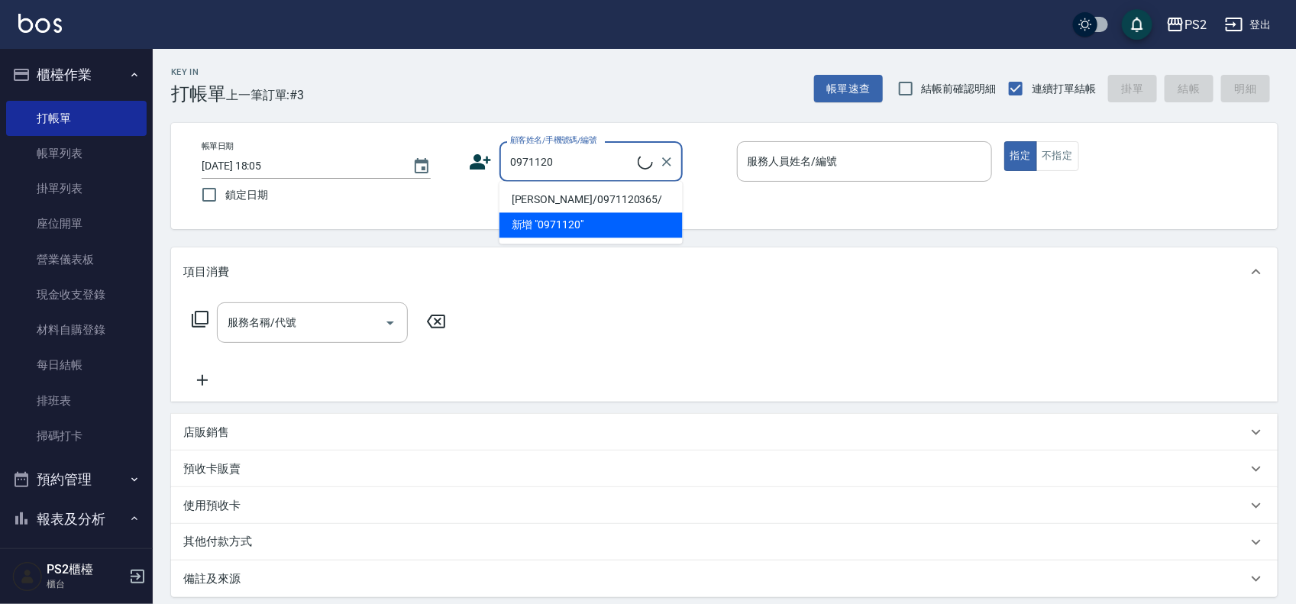
type input "劉凱欣/0971120365/"
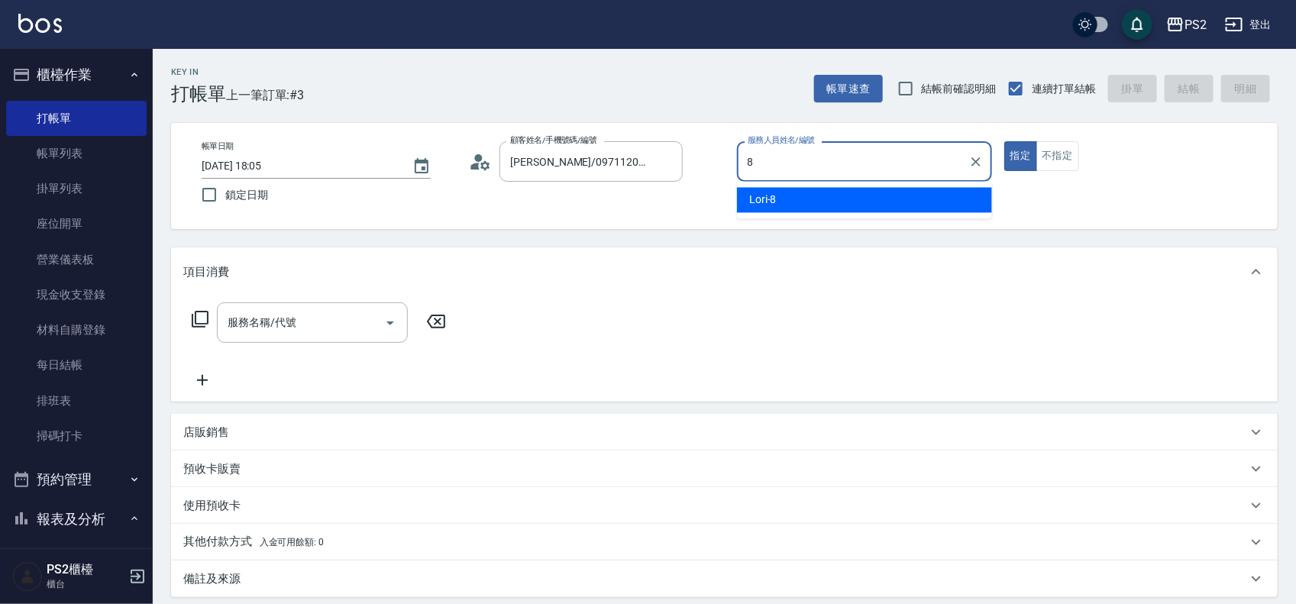
type input "Lori-8"
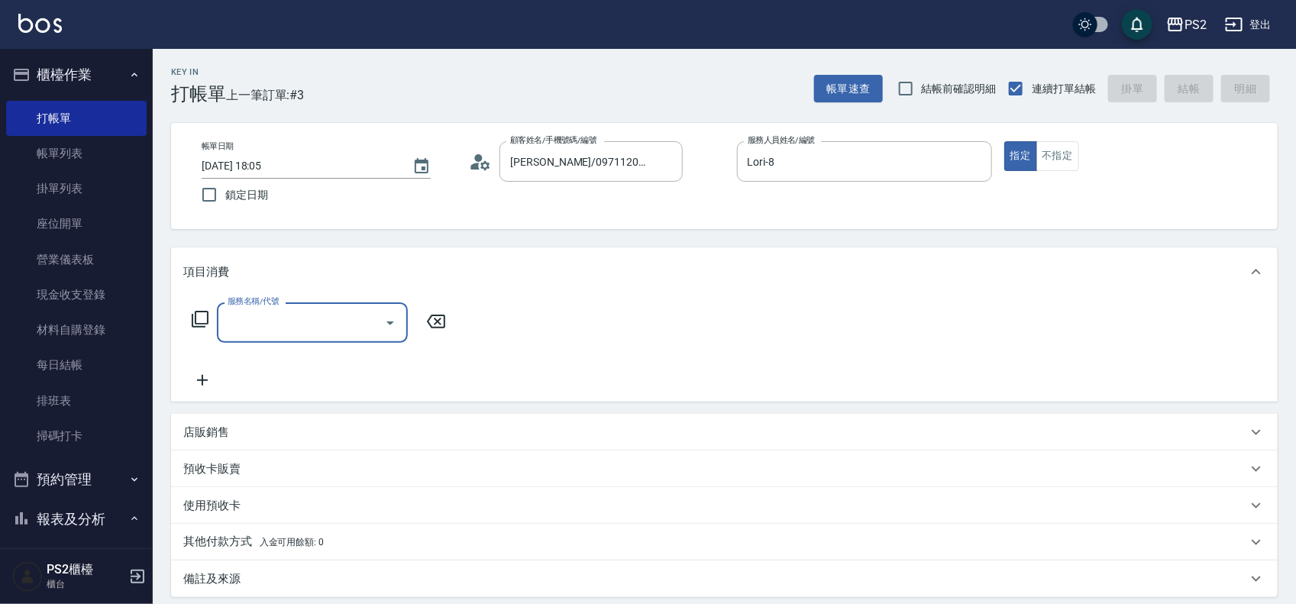
click at [196, 323] on icon at bounding box center [200, 319] width 17 height 17
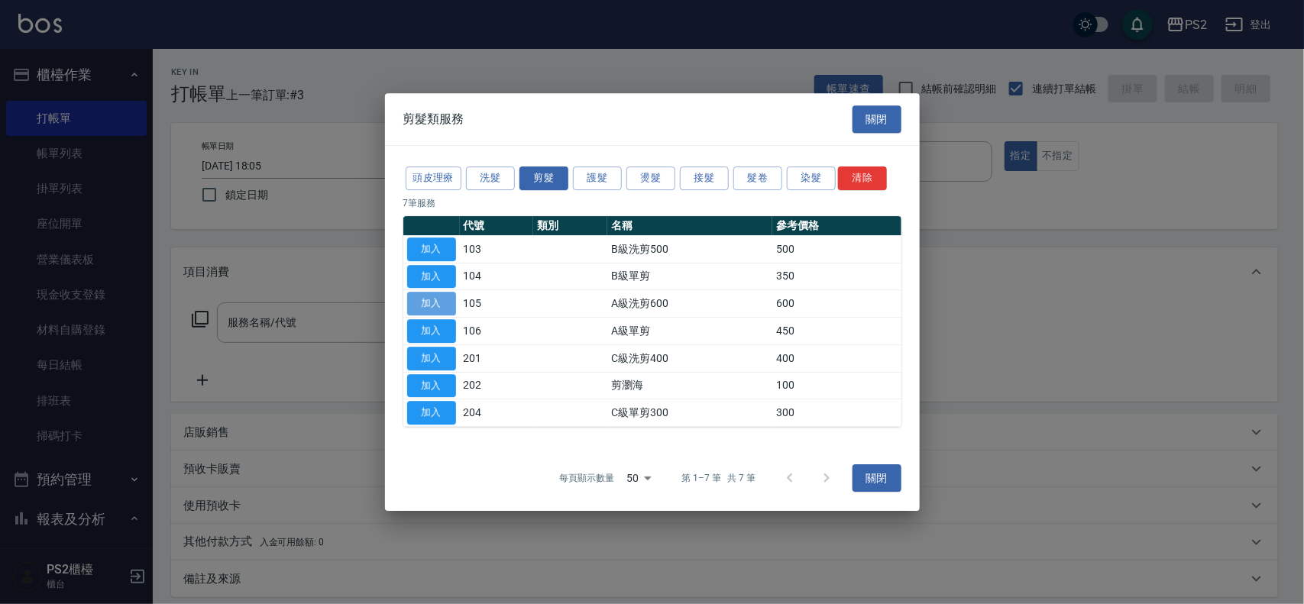
click at [447, 311] on button "加入" at bounding box center [431, 304] width 49 height 24
type input "A級洗剪600(105)"
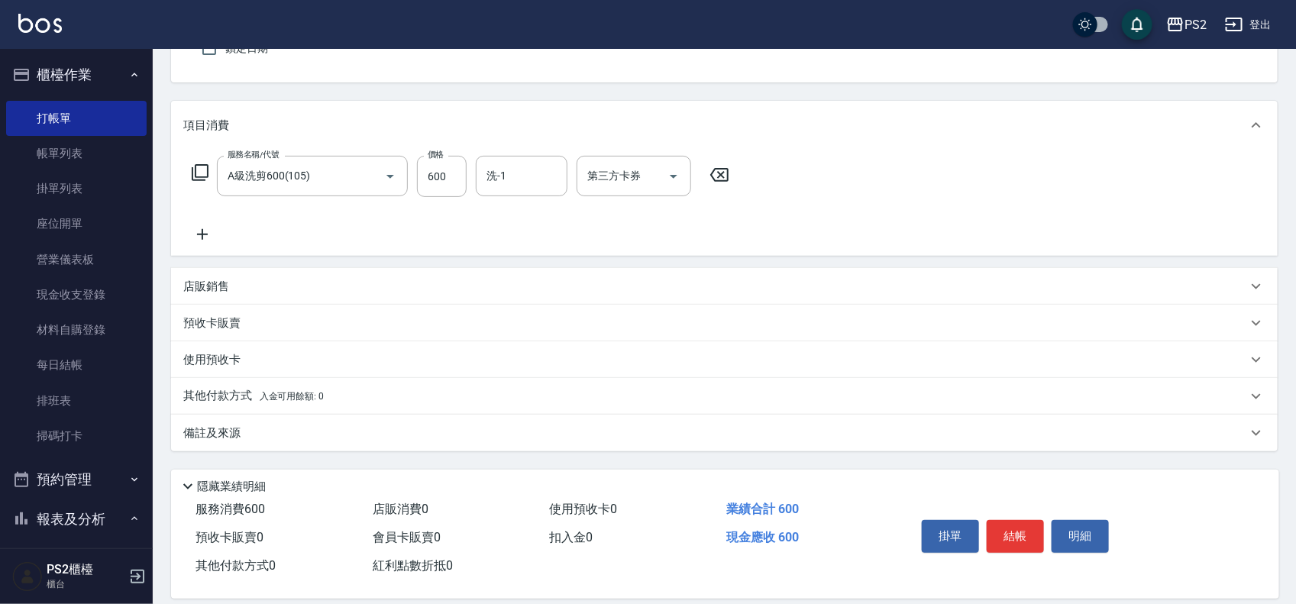
scroll to position [165, 0]
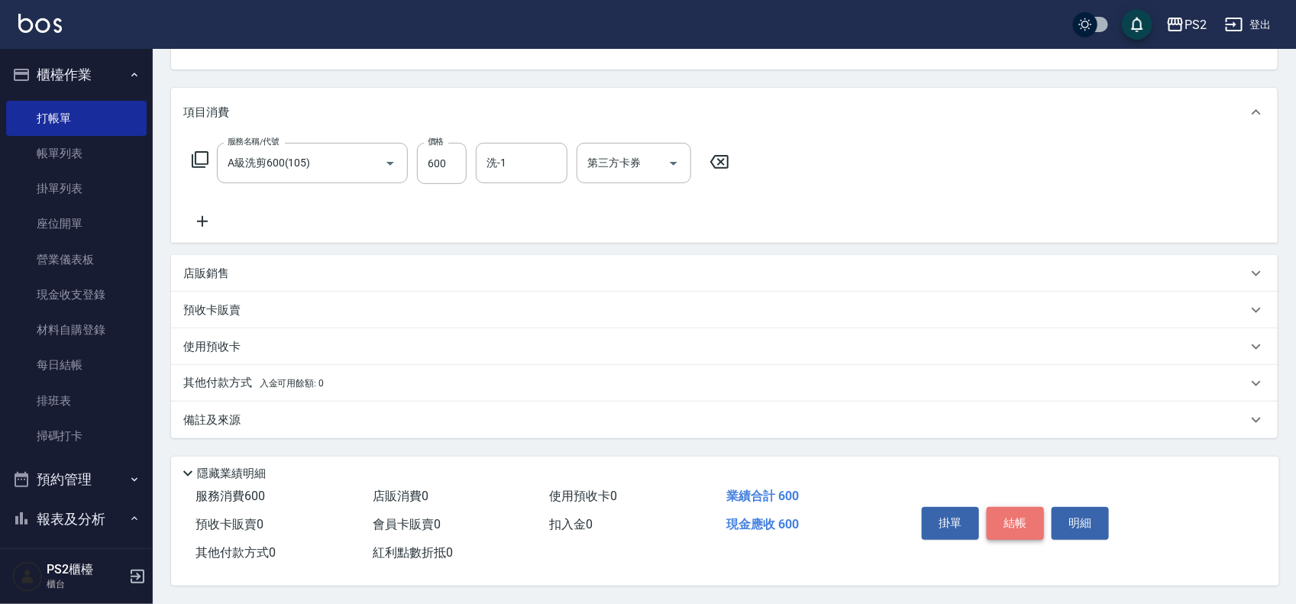
click at [1018, 512] on button "結帳" at bounding box center [1015, 523] width 57 height 32
type input "2025/09/10 18:07"
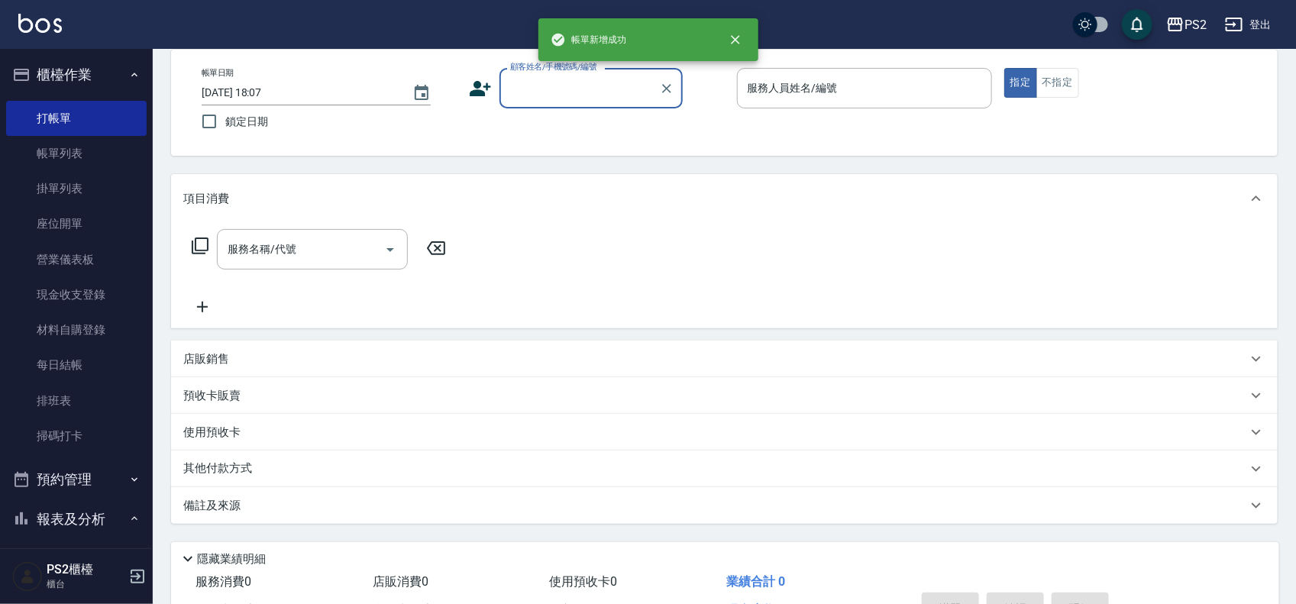
scroll to position [0, 0]
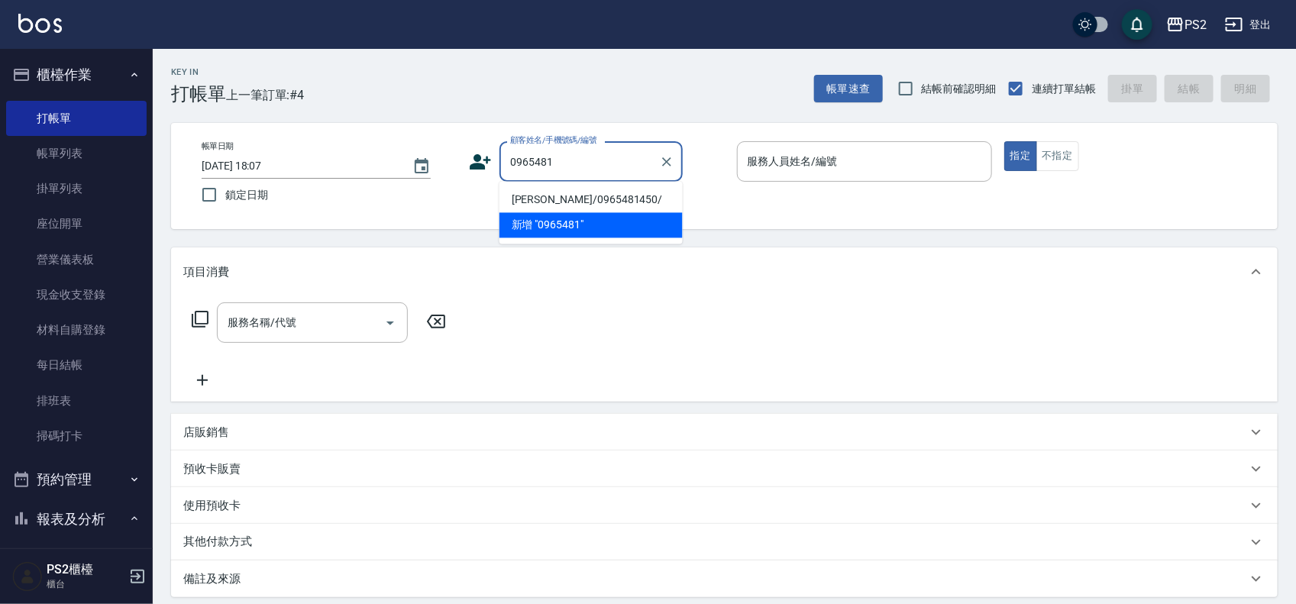
type input "王薇/0965481450/"
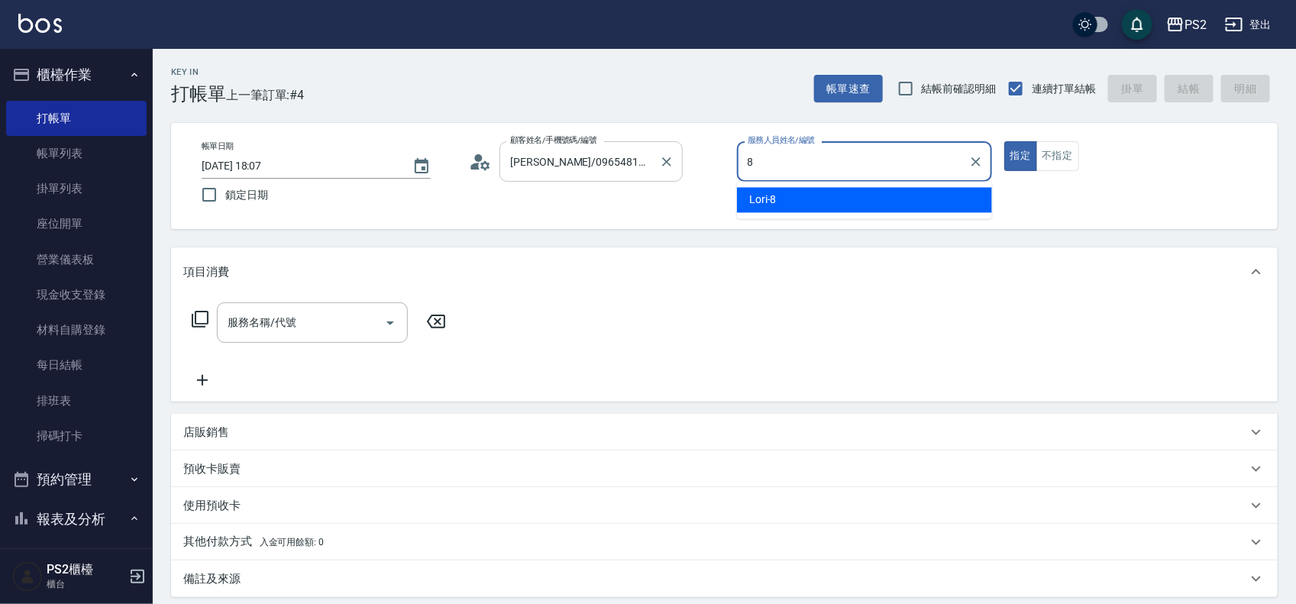
type input "Lori-8"
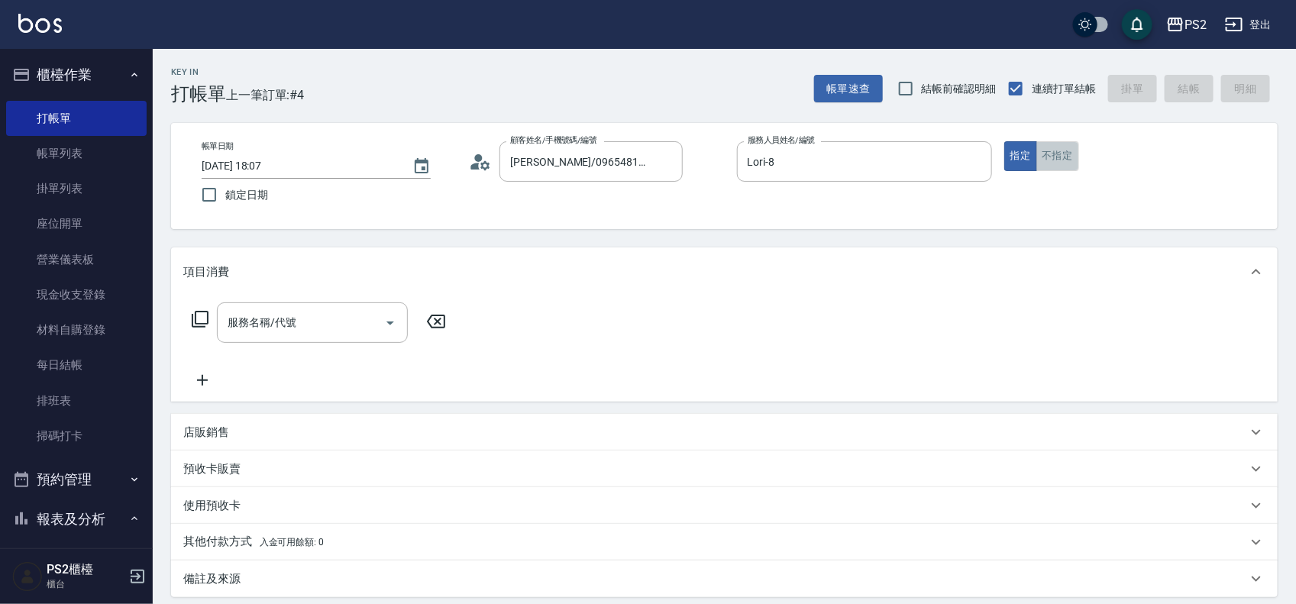
click at [1042, 161] on button "不指定" at bounding box center [1057, 156] width 43 height 30
click at [199, 322] on icon at bounding box center [200, 319] width 18 height 18
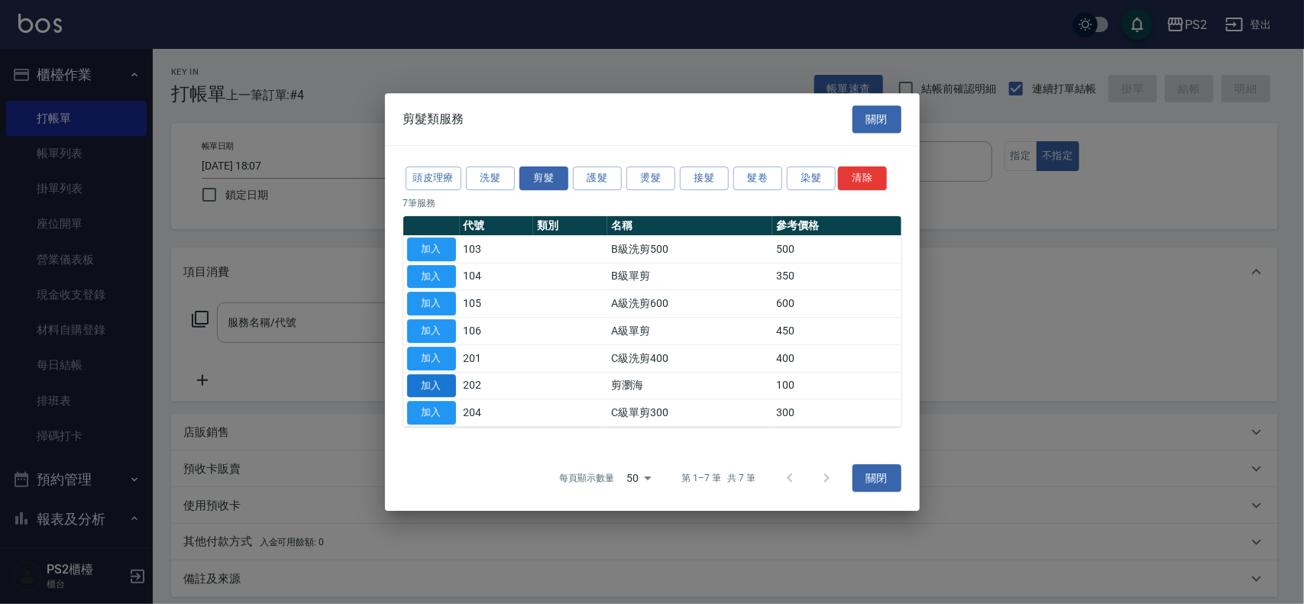
click at [443, 391] on button "加入" at bounding box center [431, 386] width 49 height 24
type input "剪瀏海(202)"
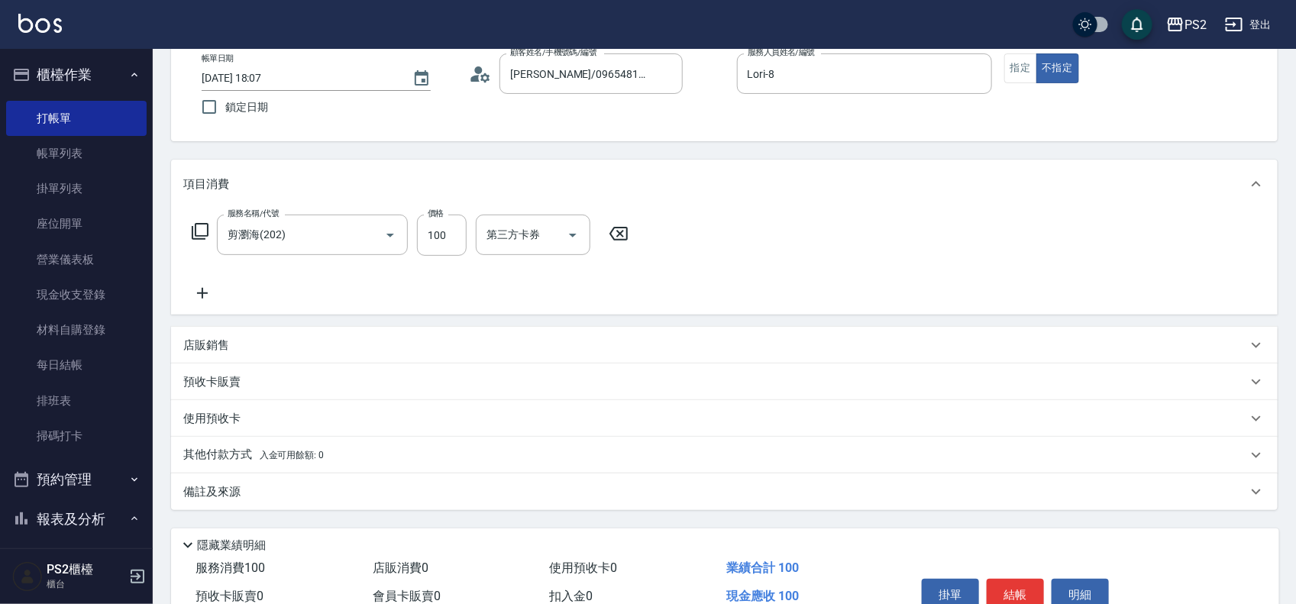
scroll to position [165, 0]
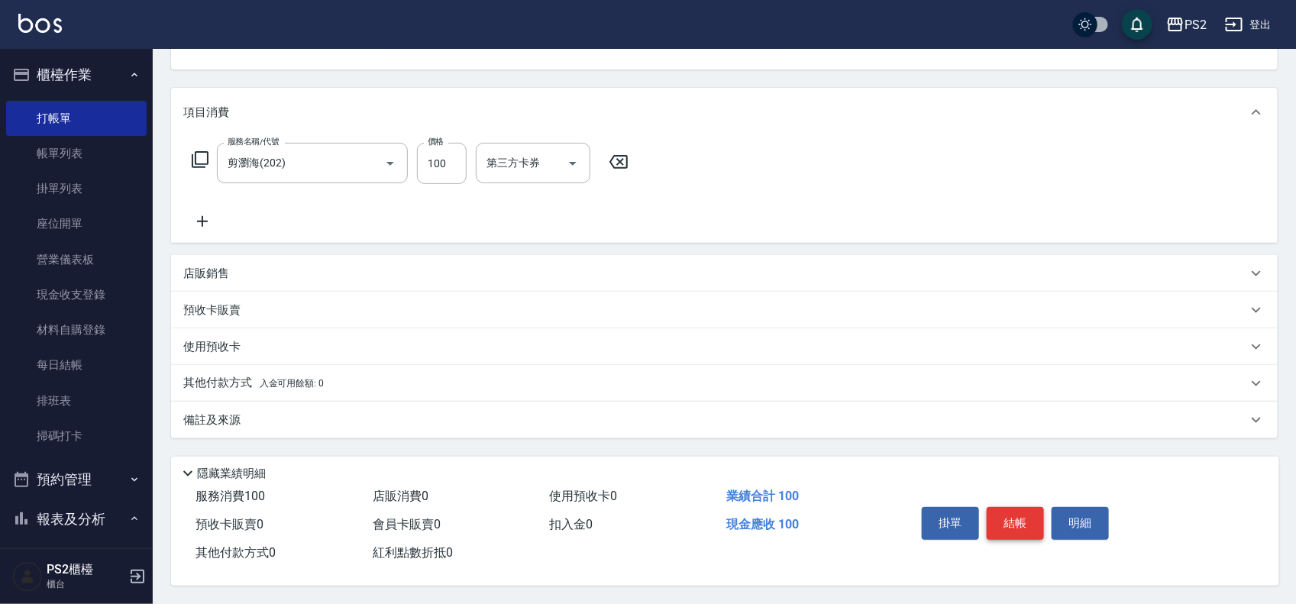
click at [1005, 507] on button "結帳" at bounding box center [1015, 523] width 57 height 32
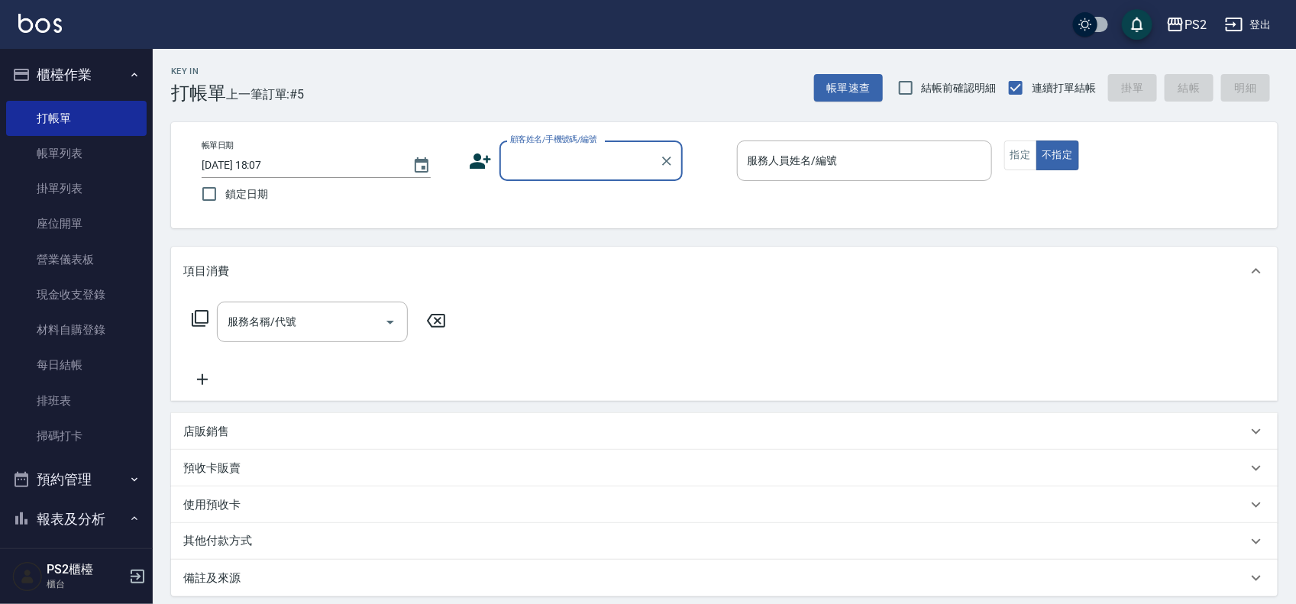
scroll to position [0, 0]
click at [545, 178] on div "顧客姓名/手機號碼/編號" at bounding box center [590, 161] width 183 height 40
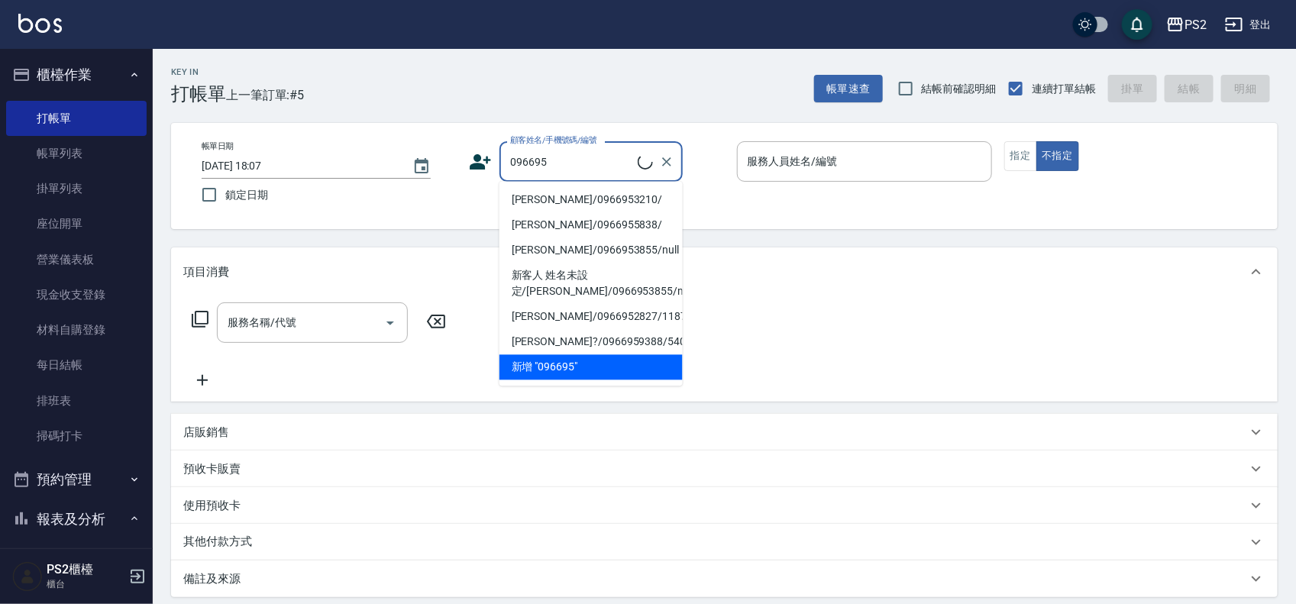
type input "薛曉蘋/0966953210/"
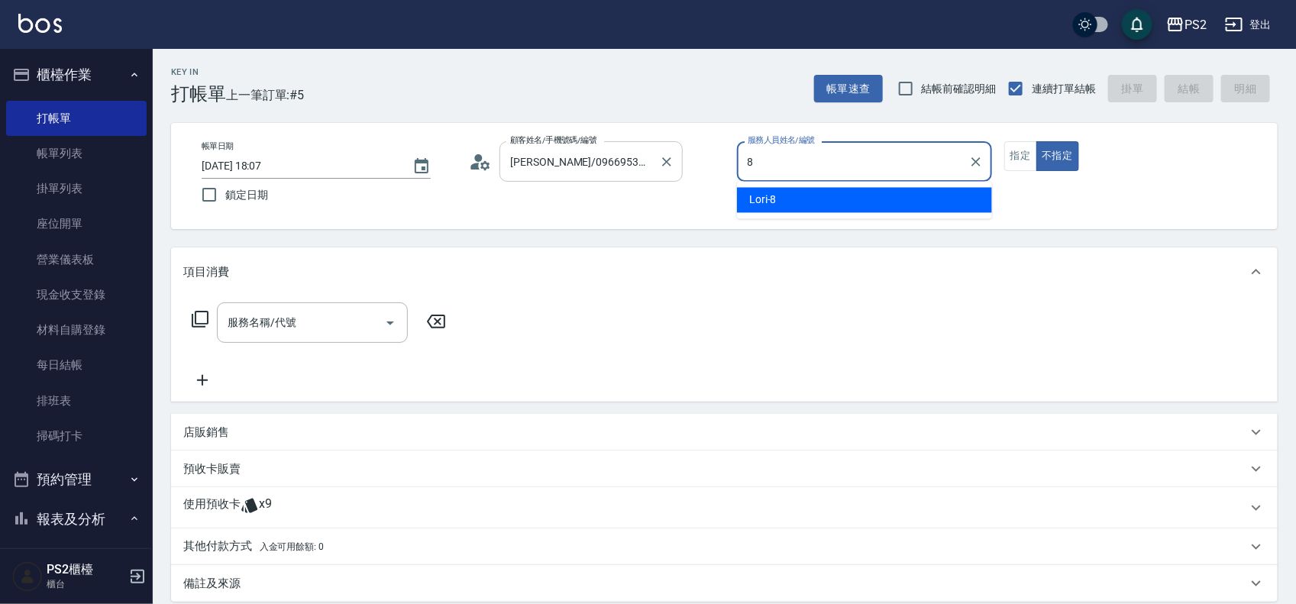
type input "Lori-8"
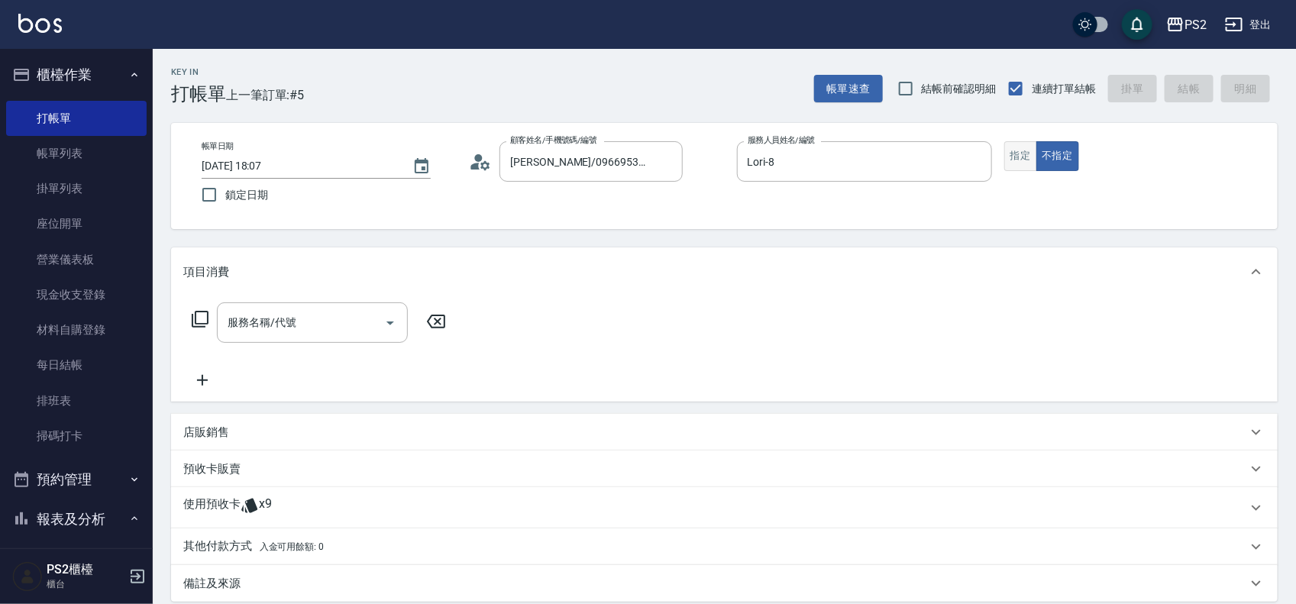
click at [1031, 151] on button "指定" at bounding box center [1020, 156] width 33 height 30
click at [207, 314] on icon at bounding box center [200, 319] width 17 height 17
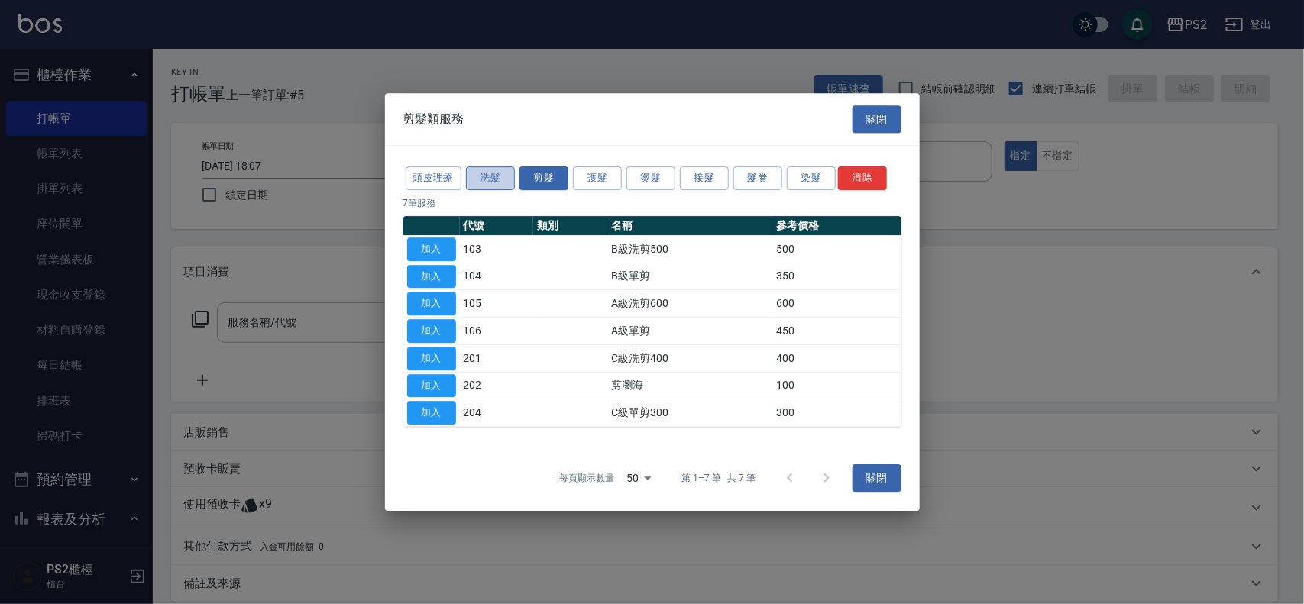
click at [486, 173] on button "洗髮" at bounding box center [490, 178] width 49 height 24
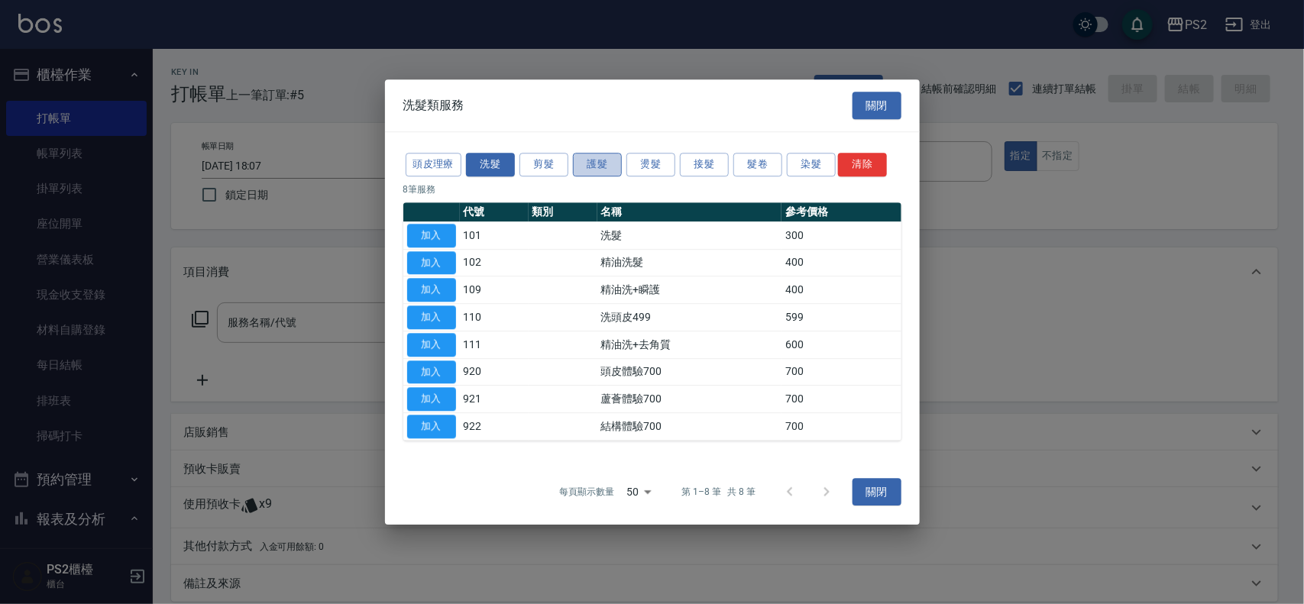
click at [596, 162] on button "護髮" at bounding box center [597, 165] width 49 height 24
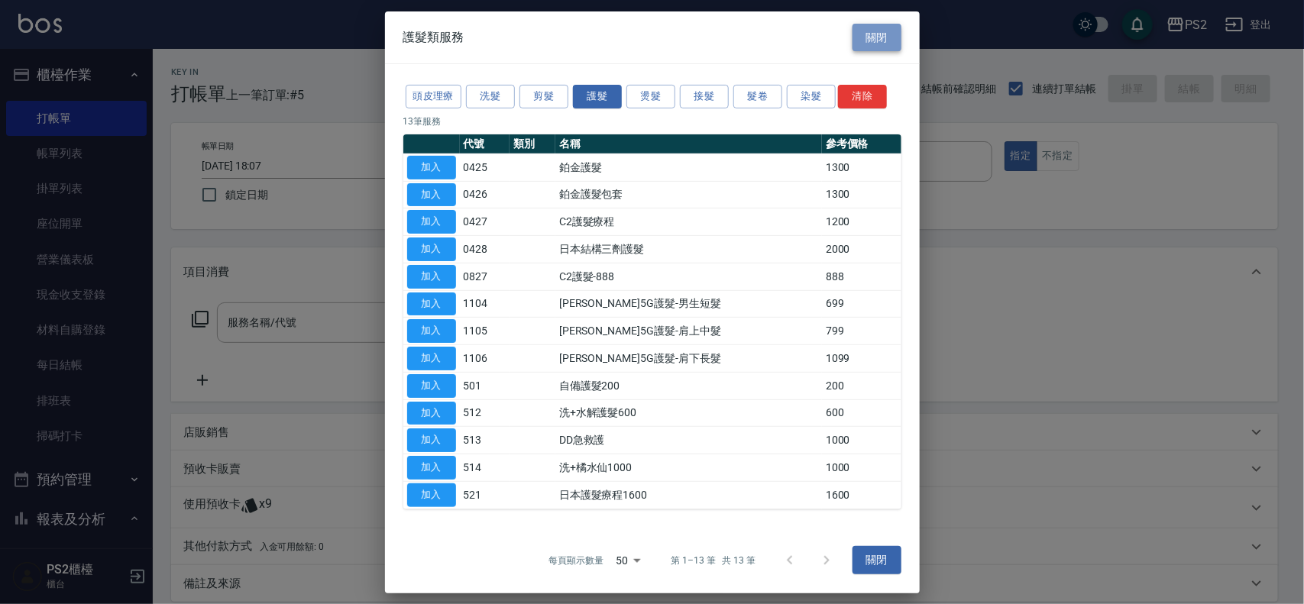
click at [894, 37] on button "關閉" at bounding box center [876, 37] width 49 height 28
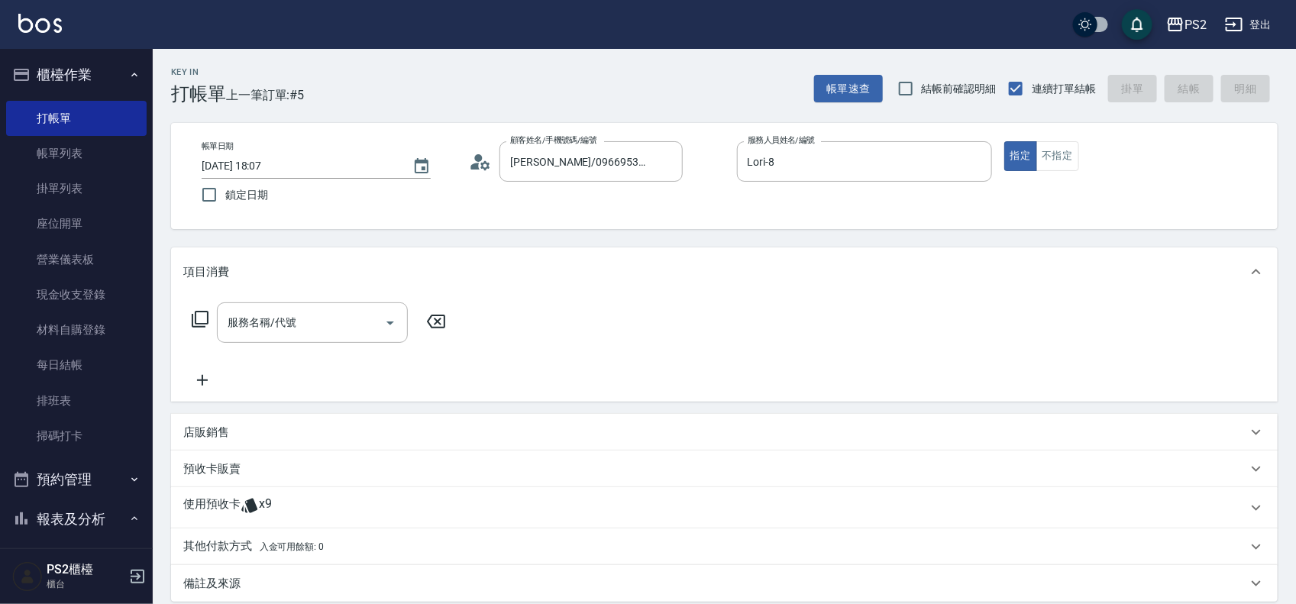
drag, startPoint x: 661, startPoint y: 147, endPoint x: 364, endPoint y: 131, distance: 297.6
click at [364, 131] on div "帳單日期 2025/09/10 18:07 鎖定日期 顧客姓名/手機號碼/編號 薛曉蘋/0966953210/ 顧客姓名/手機號碼/編號 服務人員姓名/編號 …" at bounding box center [724, 176] width 1107 height 106
click at [598, 163] on input "薛曉蘋/0966953210/" at bounding box center [579, 161] width 147 height 27
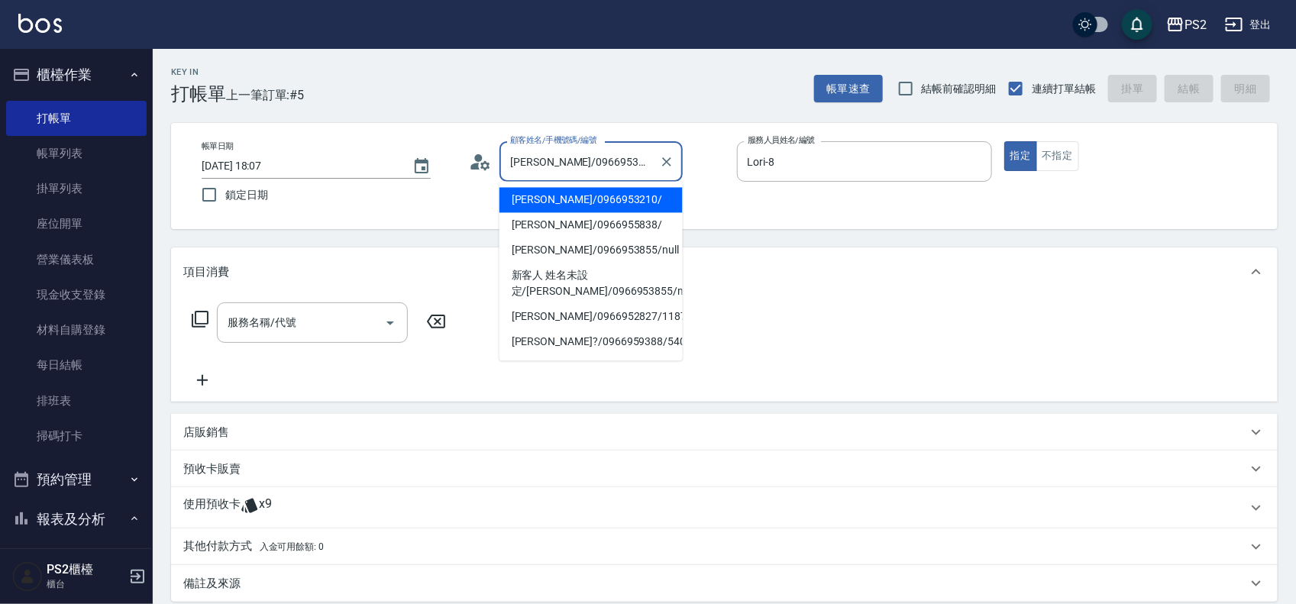
click at [598, 163] on input "薛曉蘋/0966953210/" at bounding box center [579, 161] width 147 height 27
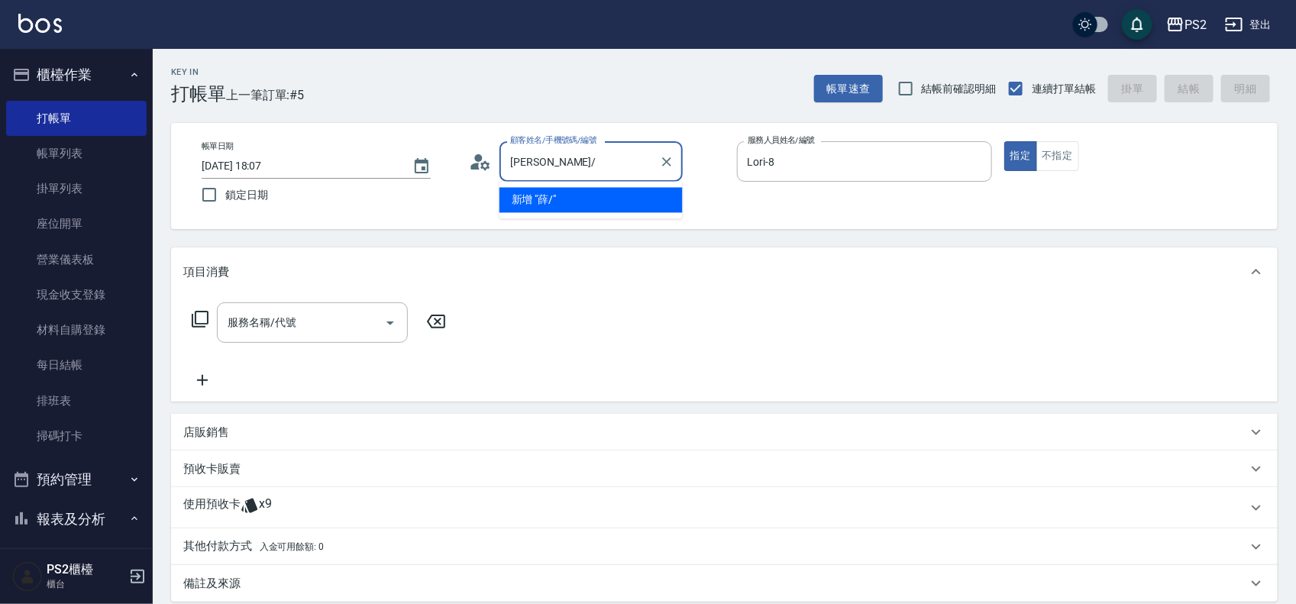
type input "/"
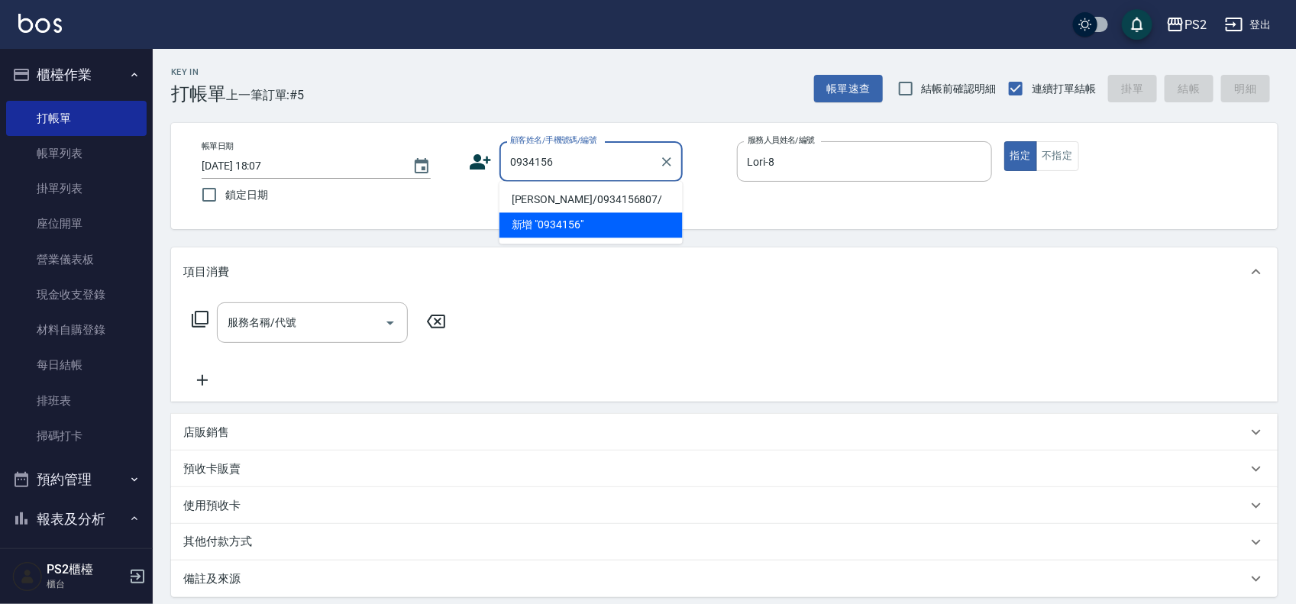
type input "吳佳均/0934156807/"
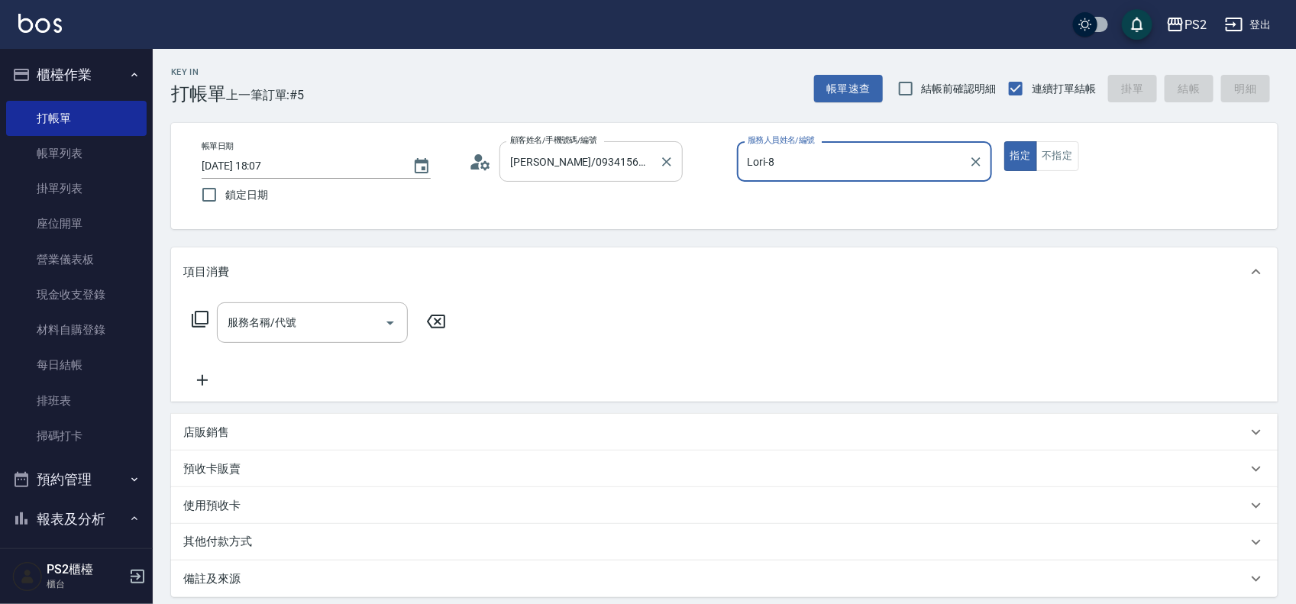
click at [1004, 141] on button "指定" at bounding box center [1020, 156] width 33 height 30
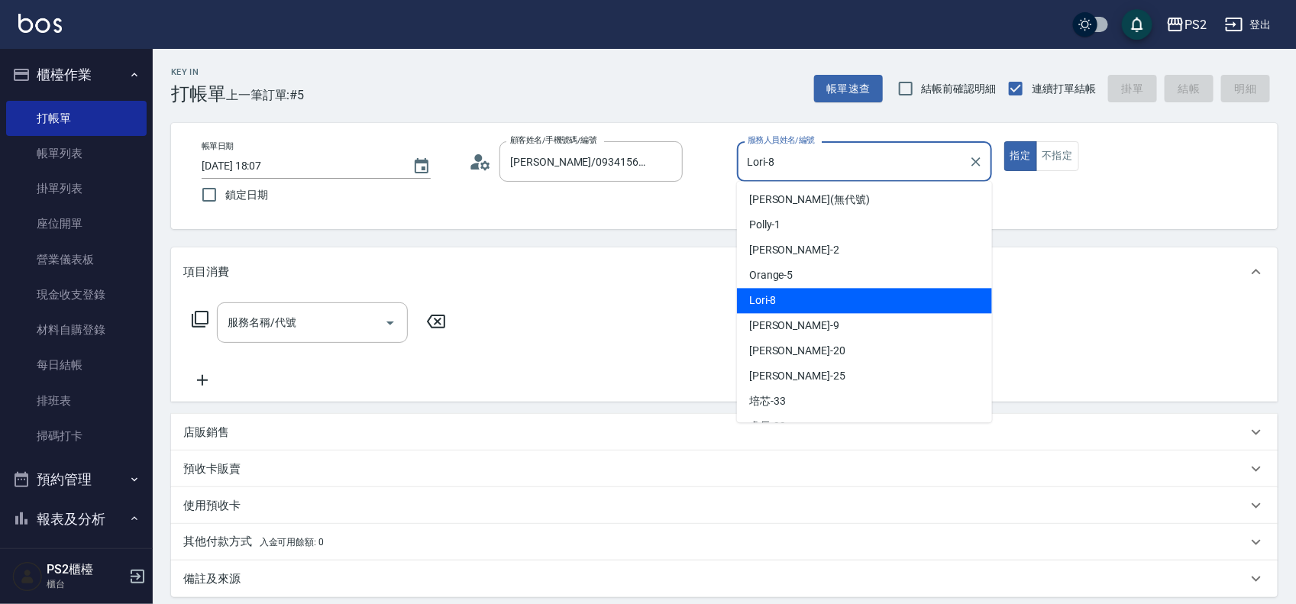
drag, startPoint x: 821, startPoint y: 170, endPoint x: 700, endPoint y: 161, distance: 121.0
click at [700, 161] on div "帳單日期 2025/09/10 18:07 鎖定日期 顧客姓名/手機號碼/編號 吳佳均/0934156807/ 顧客姓名/手機號碼/編號 服務人員姓名/編號 …" at bounding box center [724, 175] width 1070 height 69
click at [700, 161] on div "顧客姓名/手機號碼/編號 吳佳均/0934156807/ 顧客姓名/手機號碼/編號" at bounding box center [596, 161] width 255 height 40
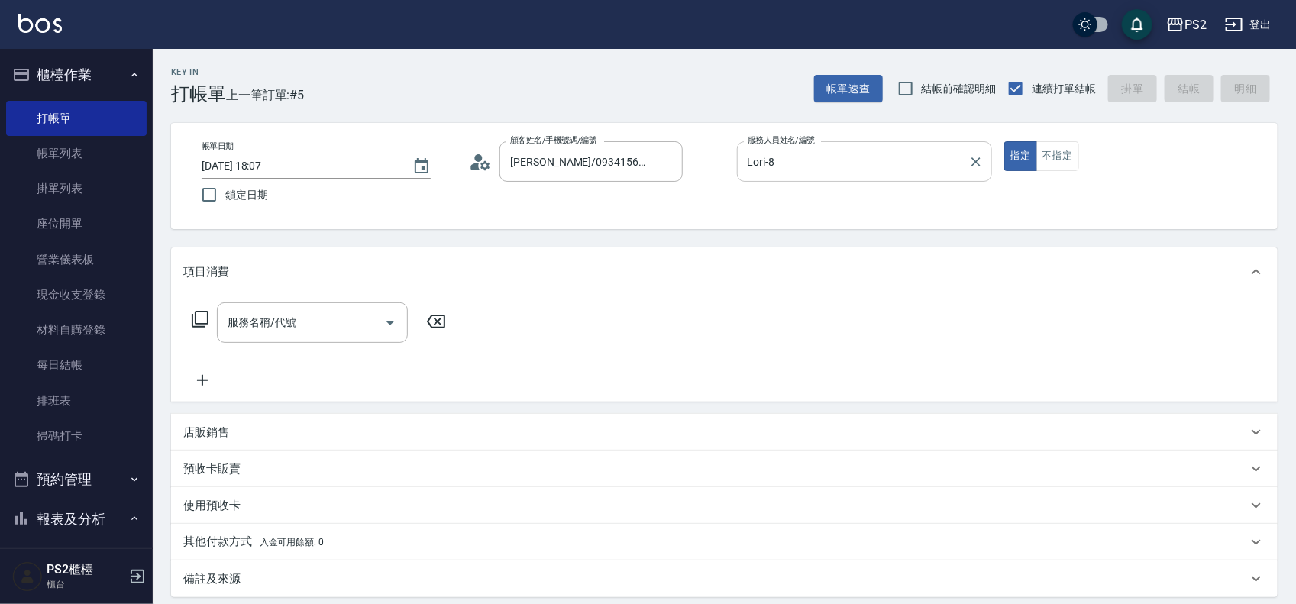
click at [752, 158] on input "Lori-8" at bounding box center [853, 161] width 218 height 27
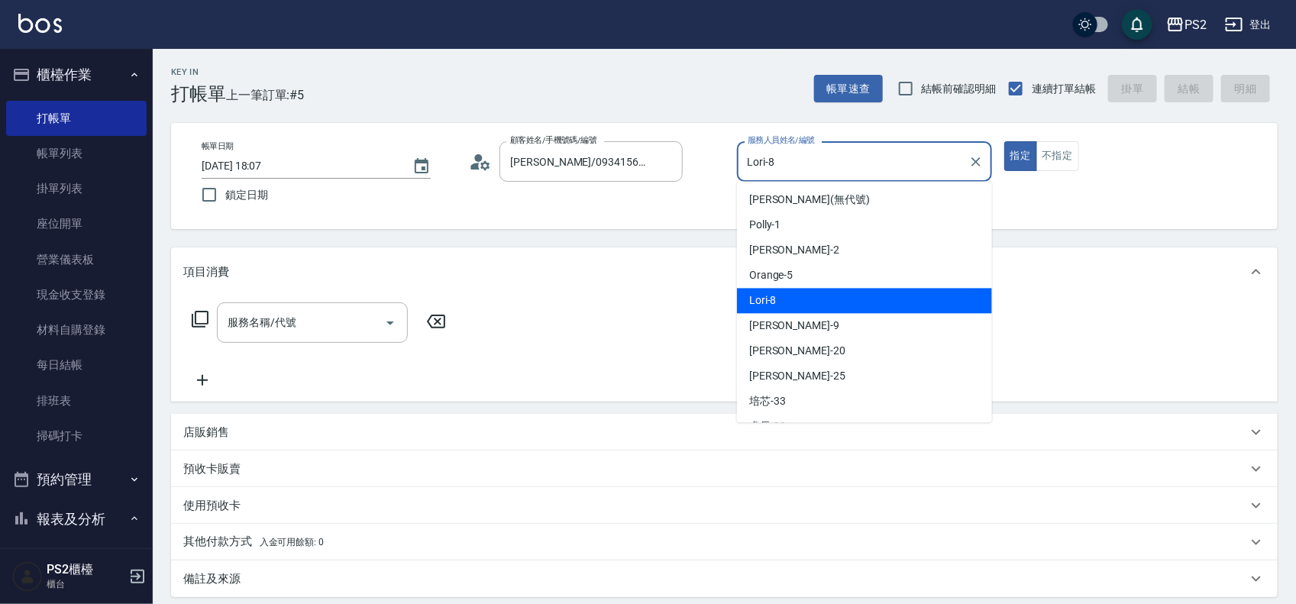
click at [760, 158] on input "Lori-8" at bounding box center [853, 161] width 218 height 27
drag, startPoint x: 776, startPoint y: 160, endPoint x: 651, endPoint y: 154, distance: 125.4
click at [651, 154] on div "帳單日期 2025/09/10 18:07 鎖定日期 顧客姓名/手機號碼/編號 吳佳均/0934156807/ 顧客姓名/手機號碼/編號 服務人員姓名/編號 …" at bounding box center [724, 175] width 1070 height 69
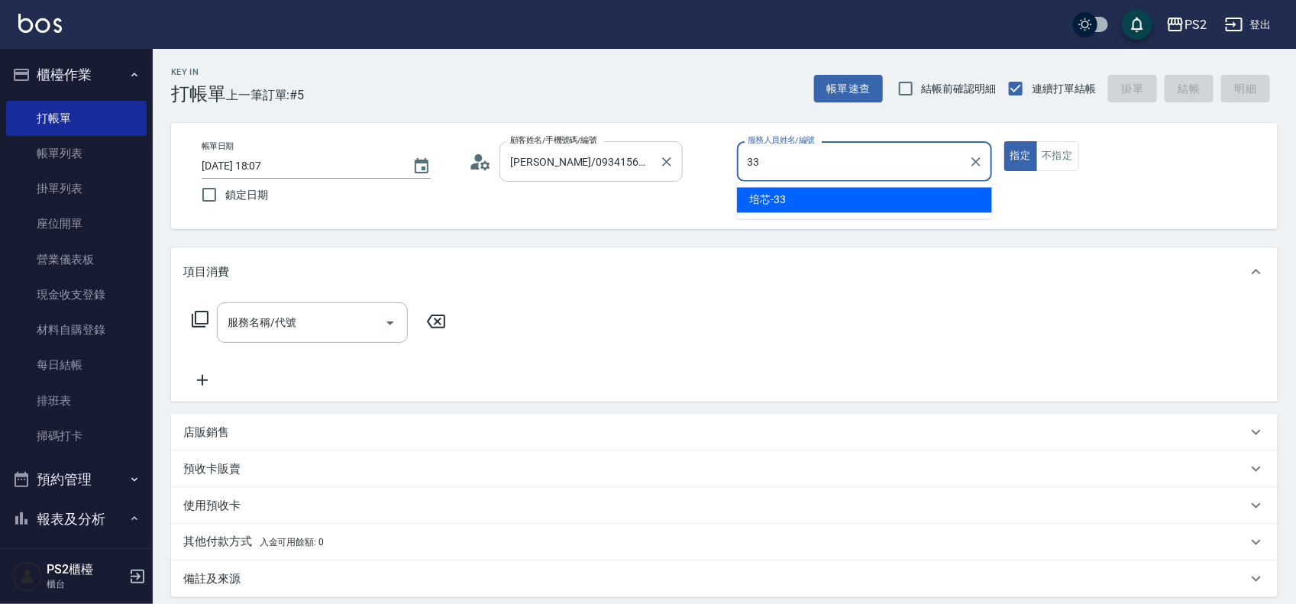
type input "培芯-33"
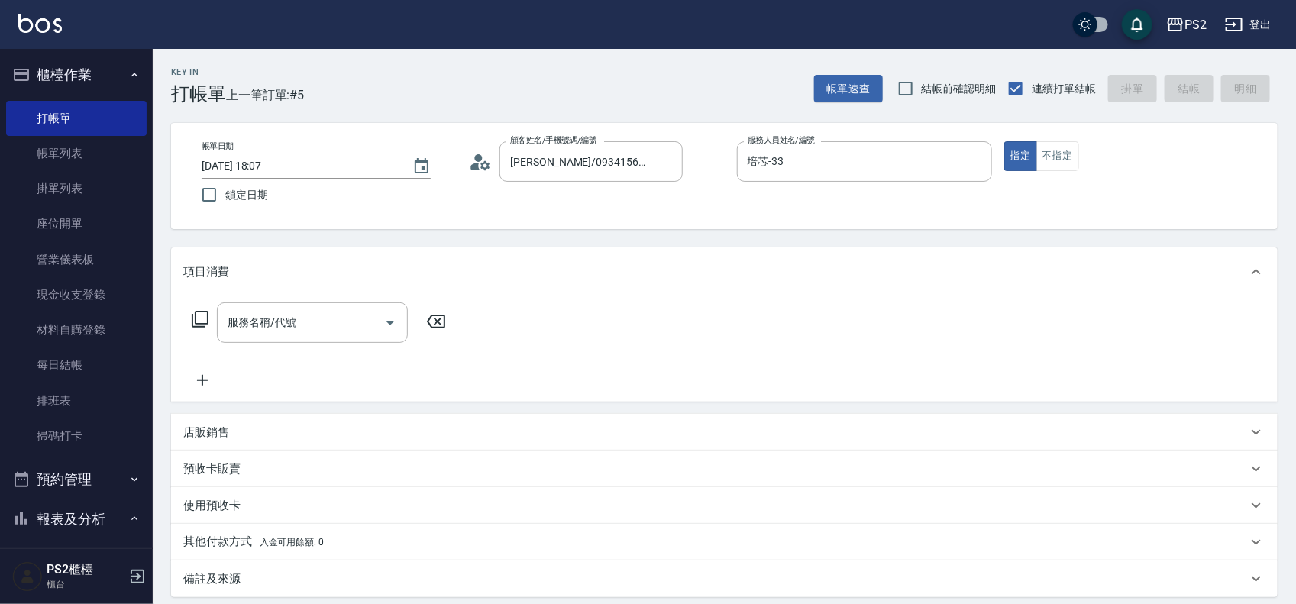
click at [215, 440] on p "店販銷售" at bounding box center [206, 433] width 46 height 16
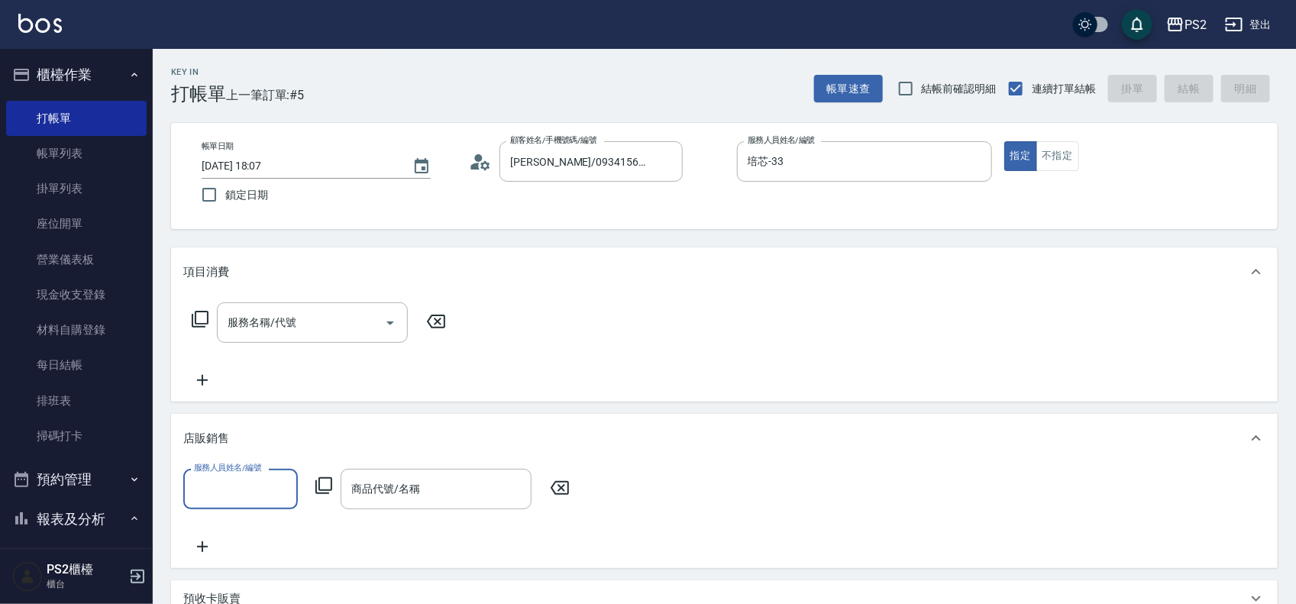
click at [329, 487] on icon at bounding box center [324, 486] width 18 height 18
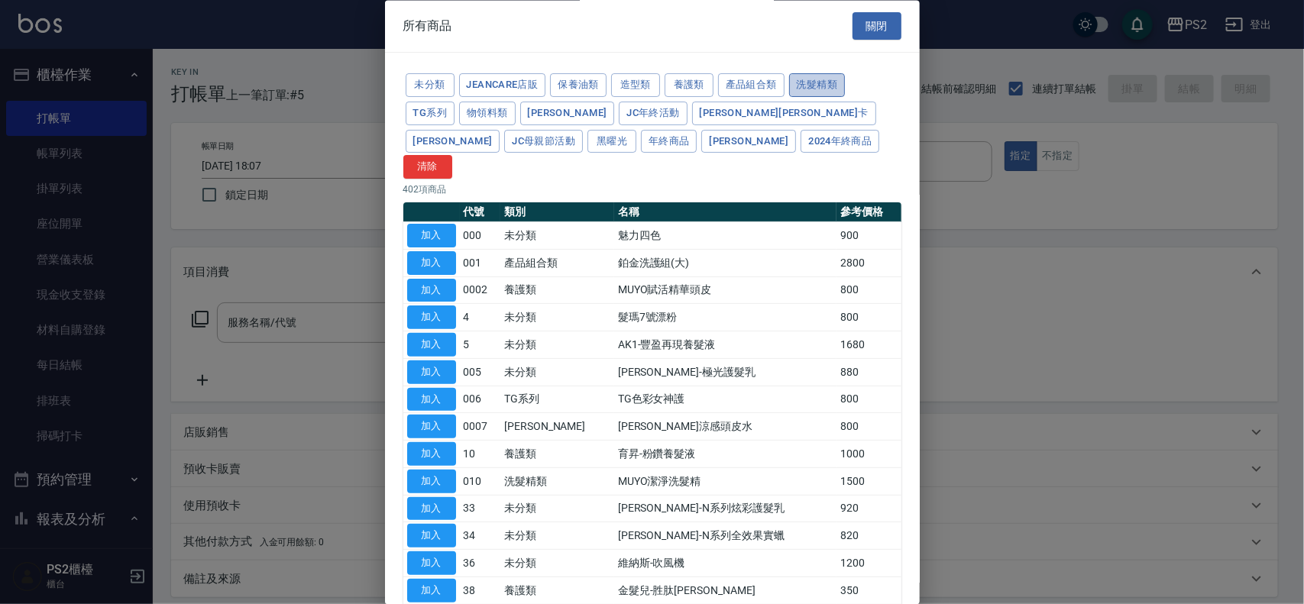
click at [803, 92] on button "洗髮精類" at bounding box center [817, 86] width 57 height 24
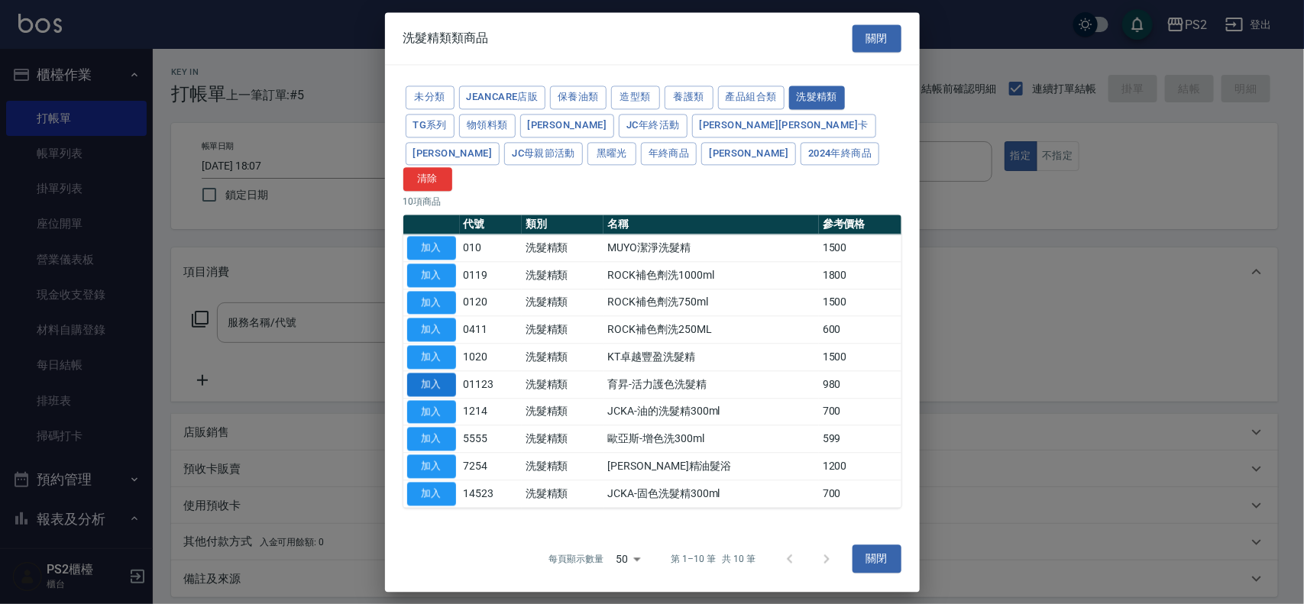
click at [445, 373] on button "加入" at bounding box center [431, 385] width 49 height 24
type input "育昇-活力護色洗髮精"
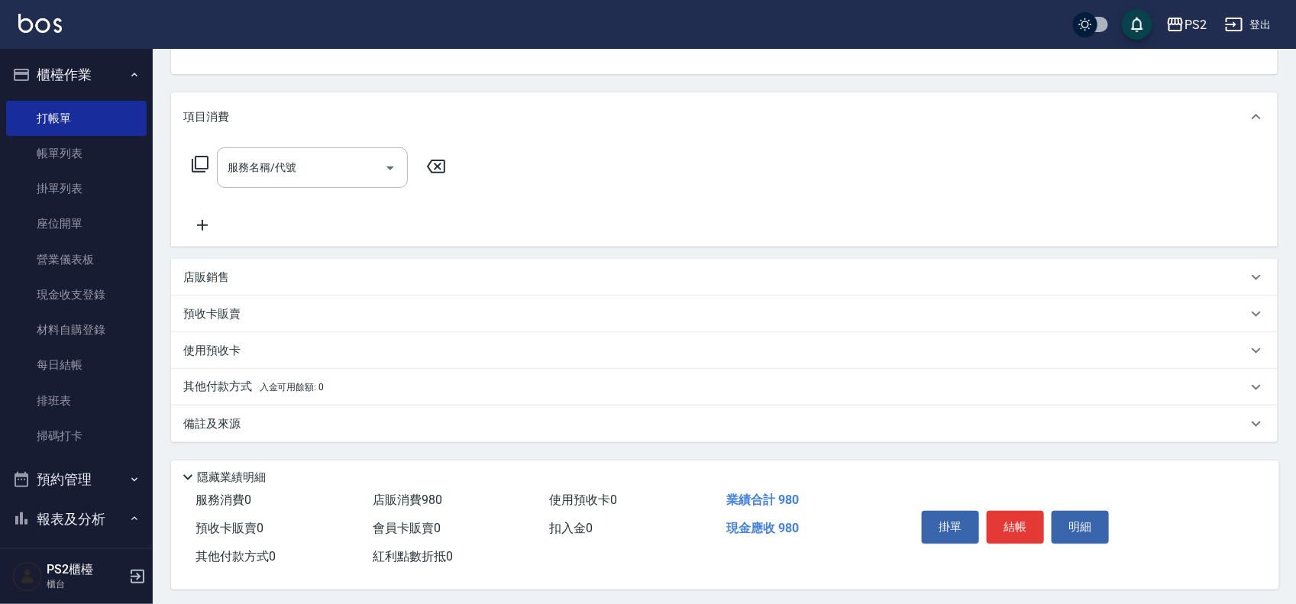
scroll to position [165, 0]
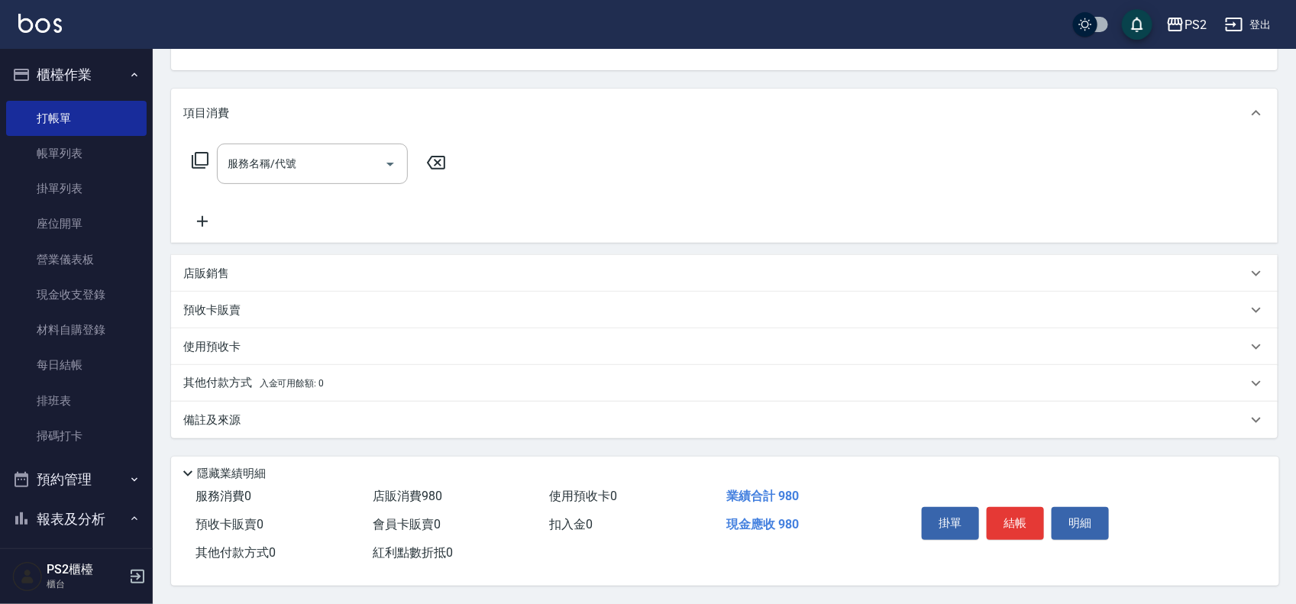
click at [245, 266] on div "店販銷售" at bounding box center [715, 274] width 1064 height 16
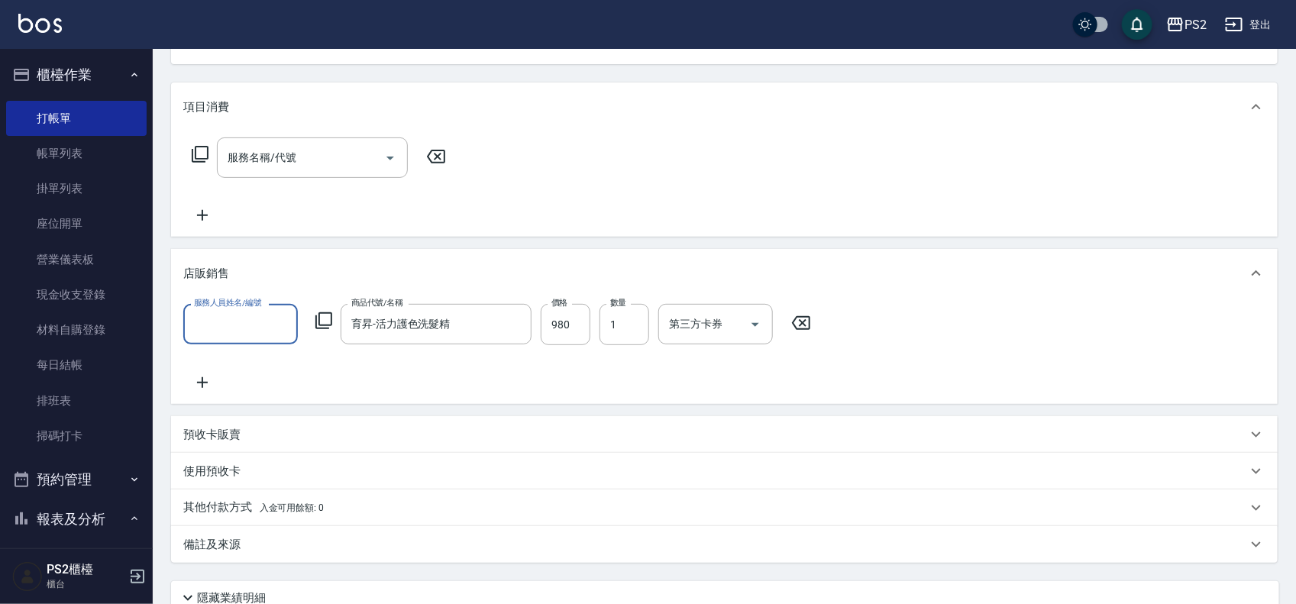
scroll to position [0, 0]
type input "培芯-33"
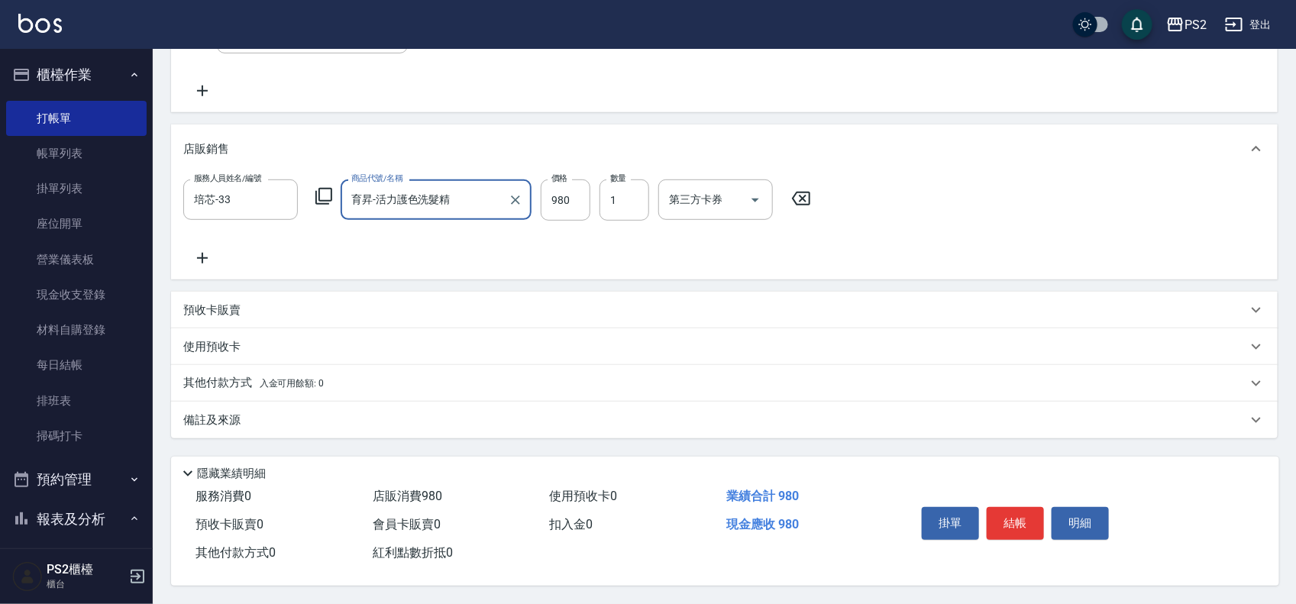
scroll to position [295, 0]
click at [1005, 509] on button "結帳" at bounding box center [1015, 523] width 57 height 32
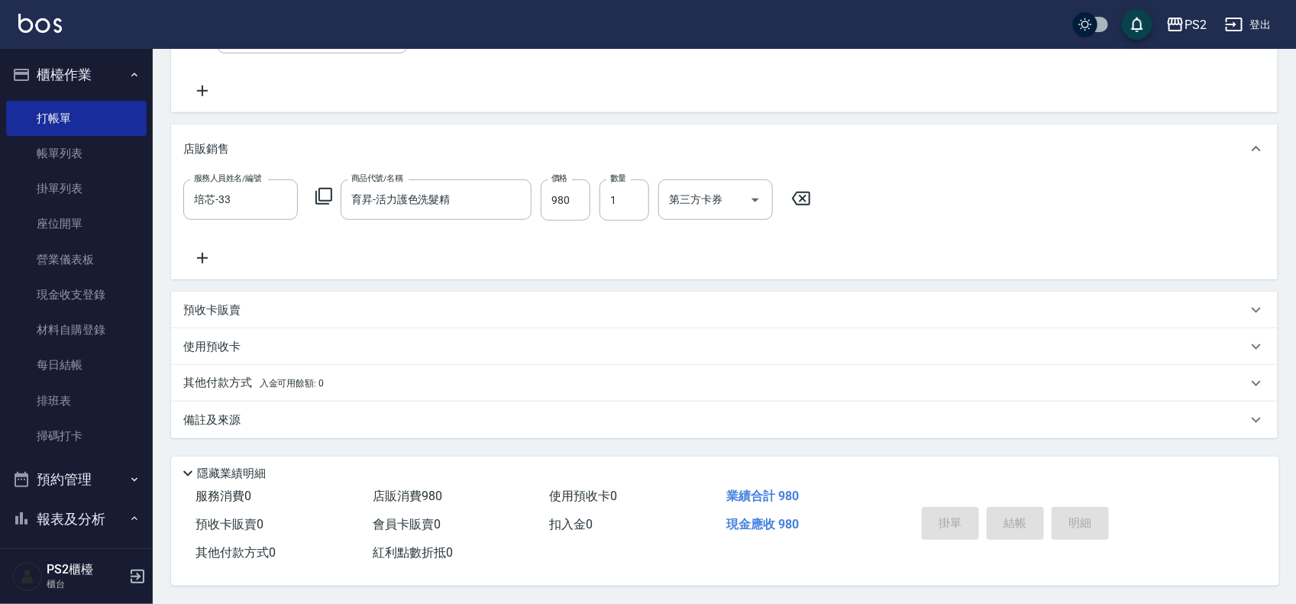
type input "2025/09/10 18:09"
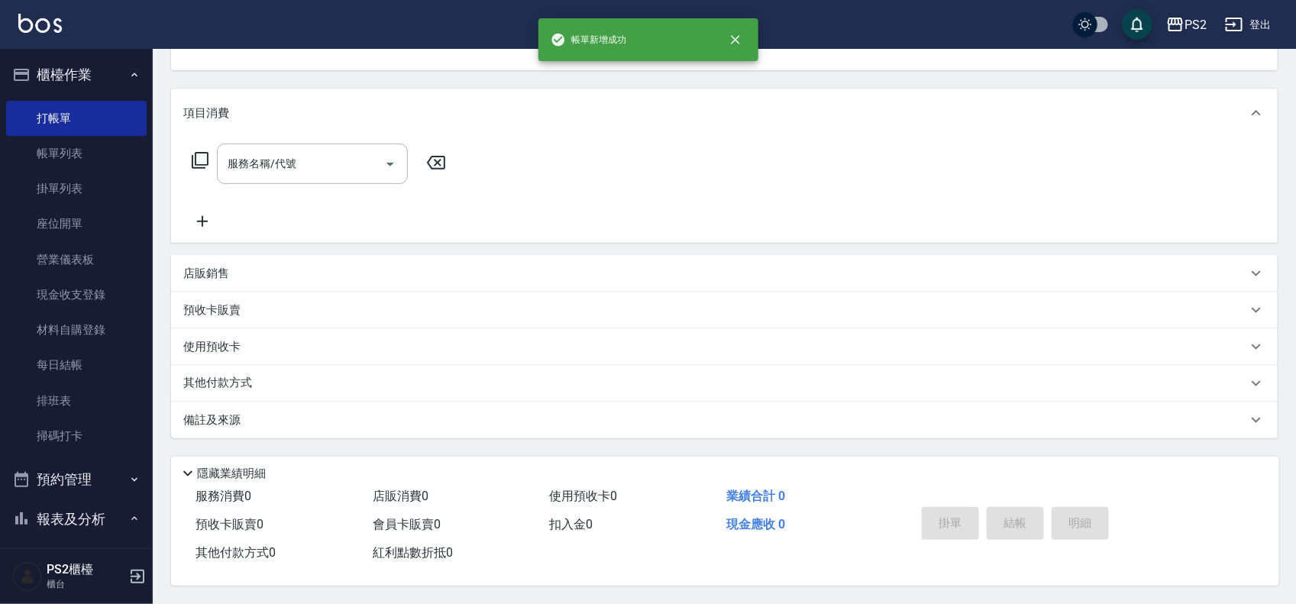
scroll to position [0, 0]
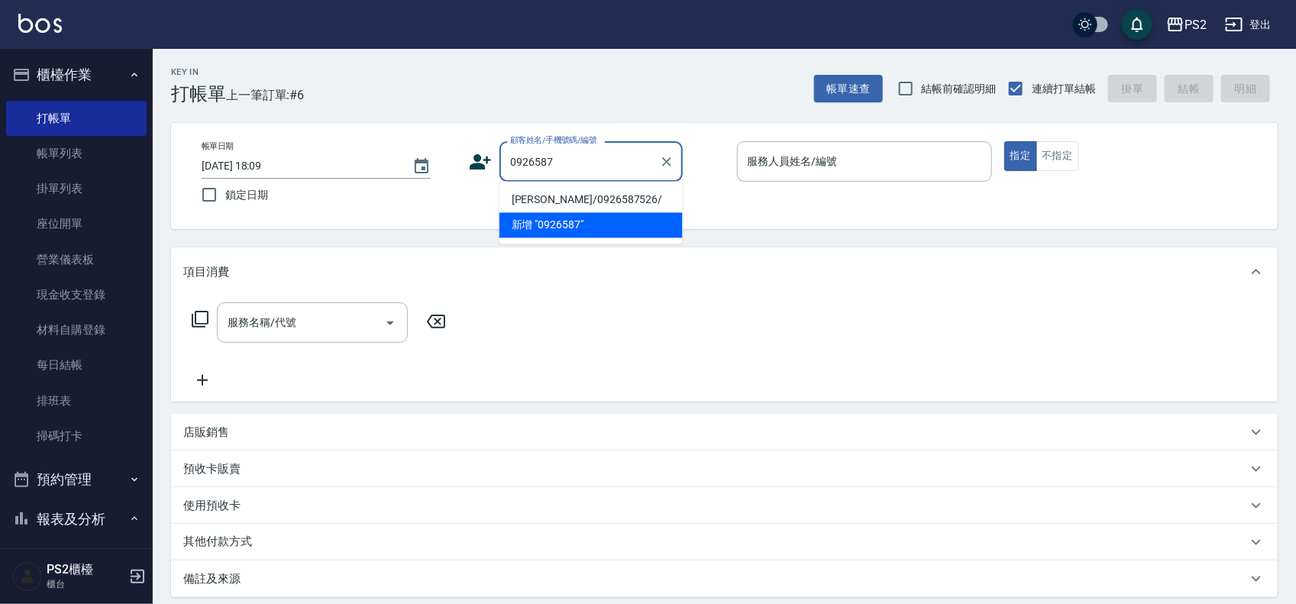
type input "葉鎮宇/0926587526/"
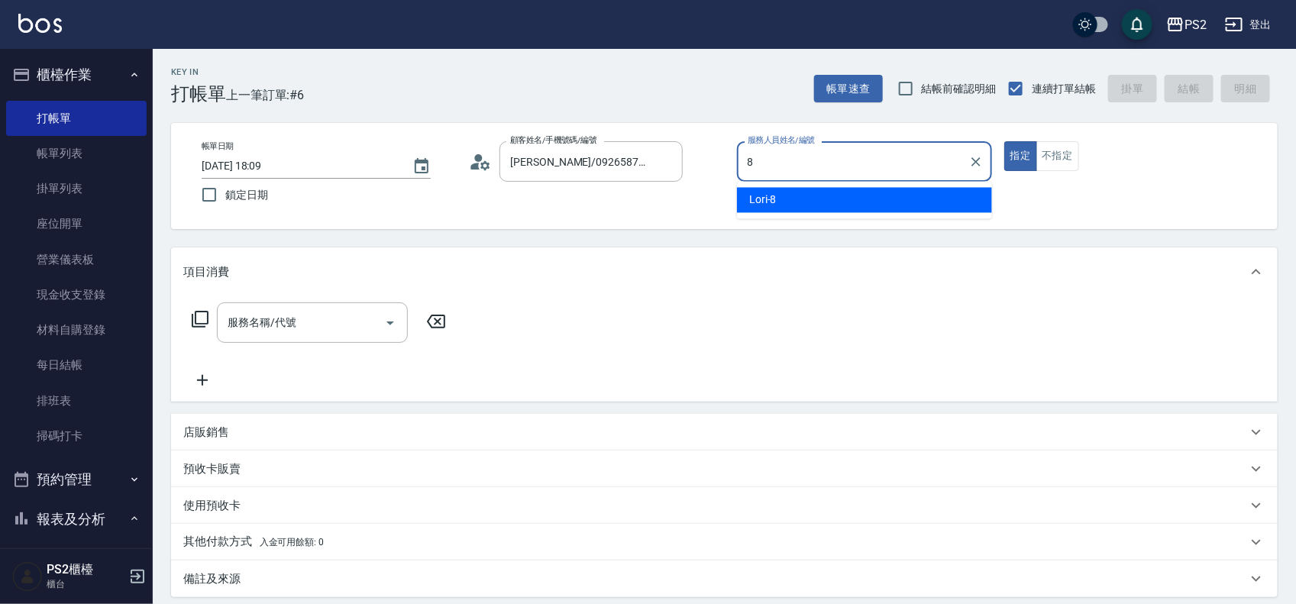
type input "Lori-8"
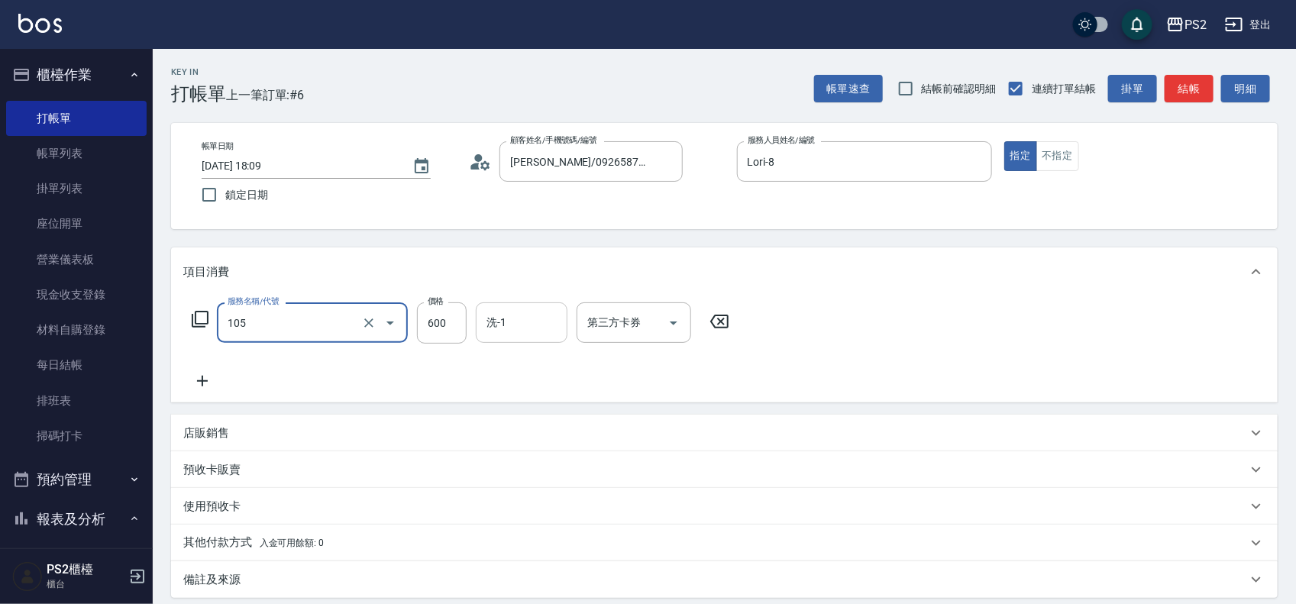
type input "A級洗剪600(105)"
click at [532, 328] on input "洗-1" at bounding box center [522, 322] width 78 height 27
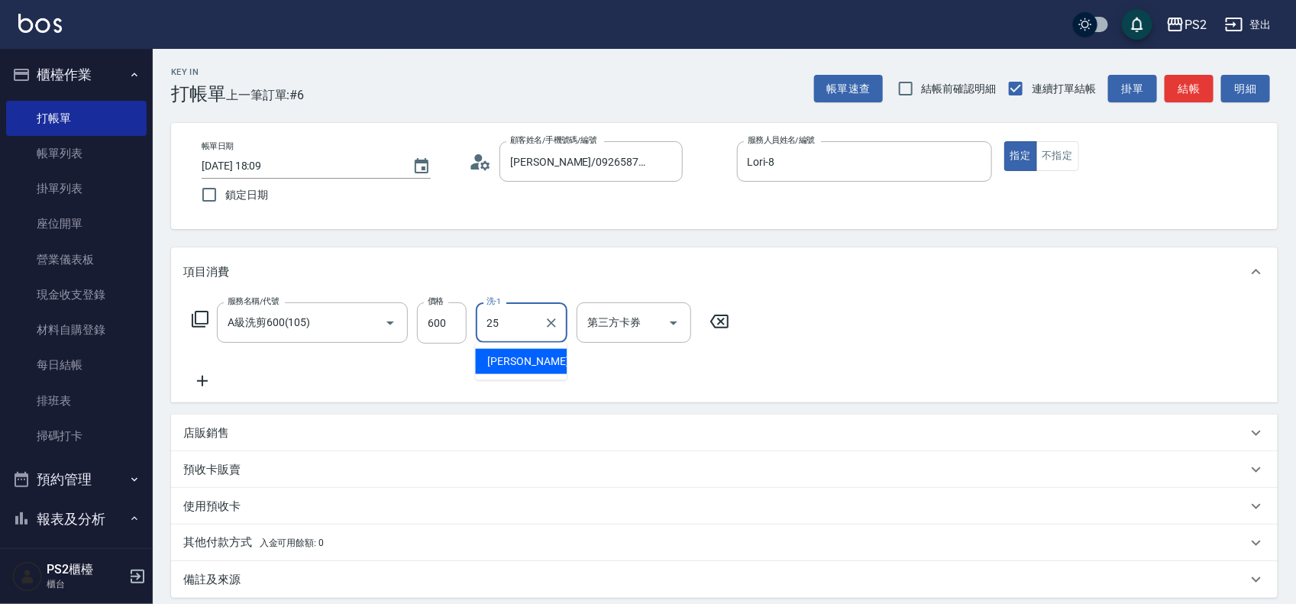
type input "Allan-25"
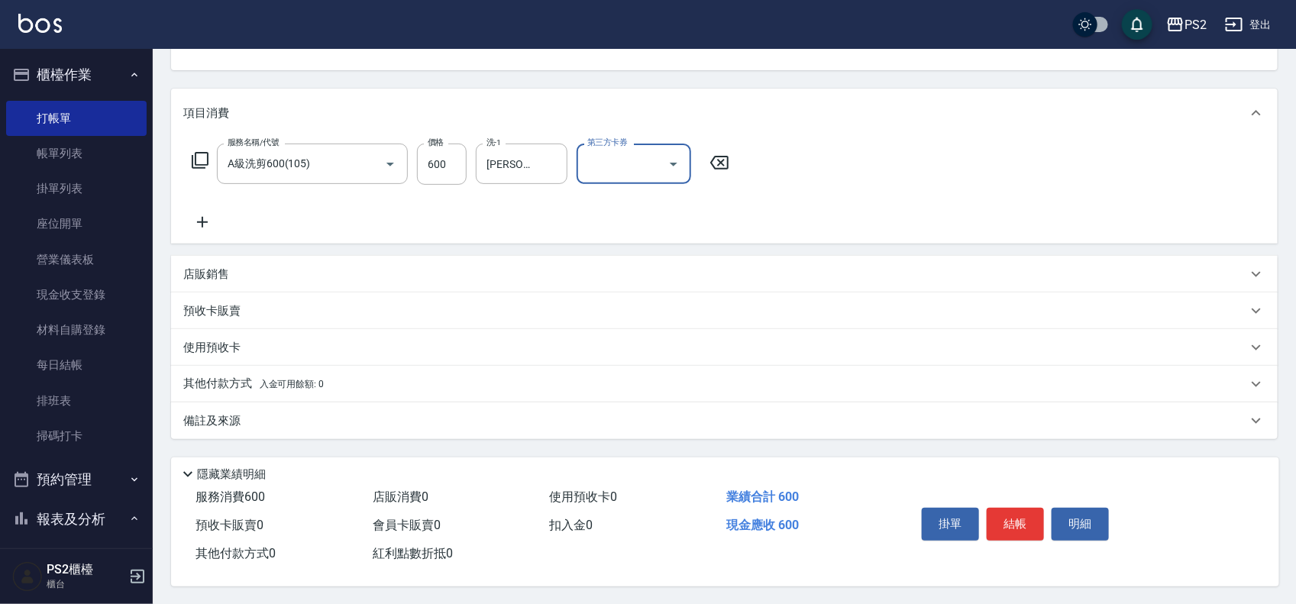
scroll to position [165, 0]
click at [1024, 513] on button "結帳" at bounding box center [1015, 523] width 57 height 32
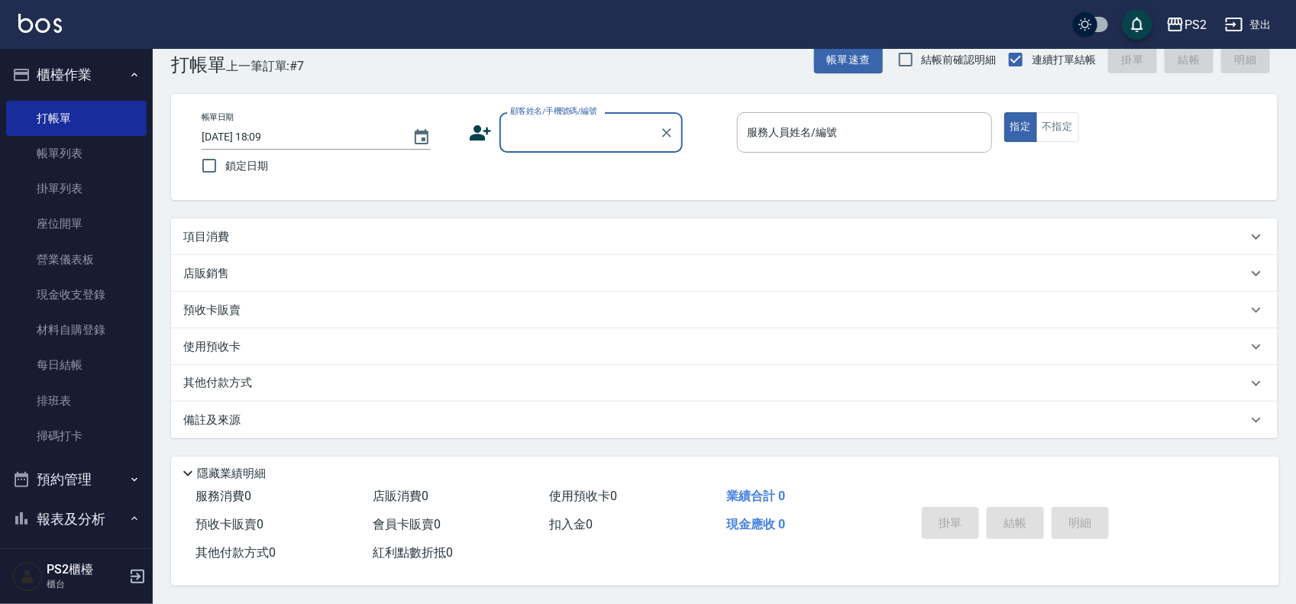
scroll to position [35, 0]
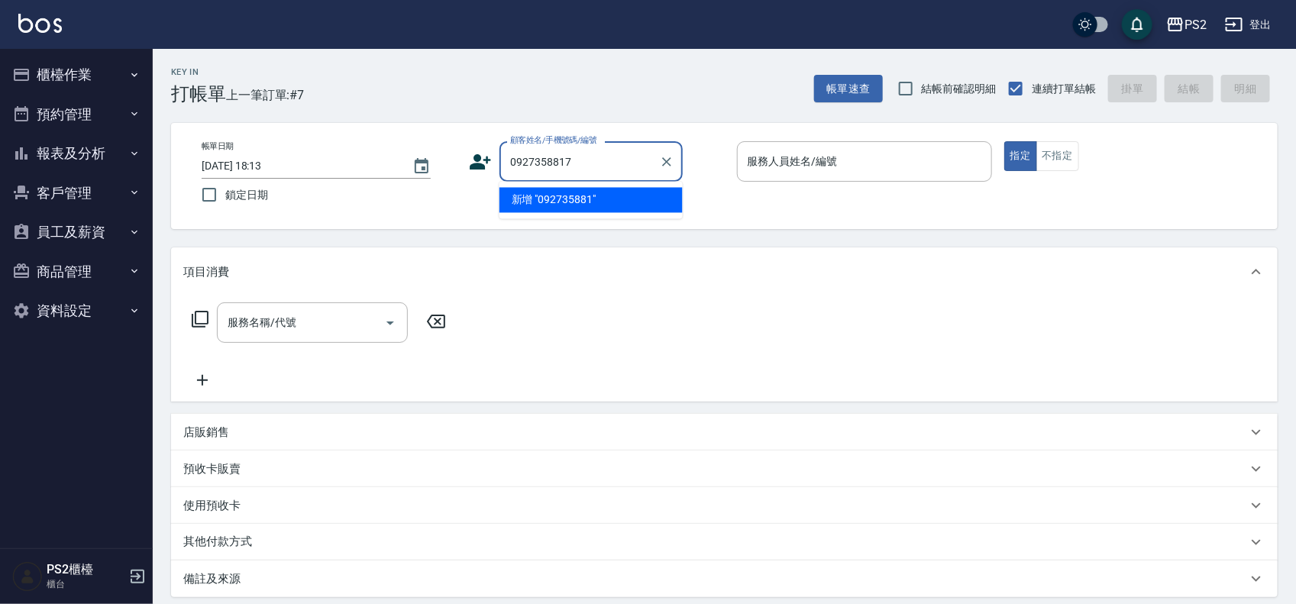
type input "0927358817"
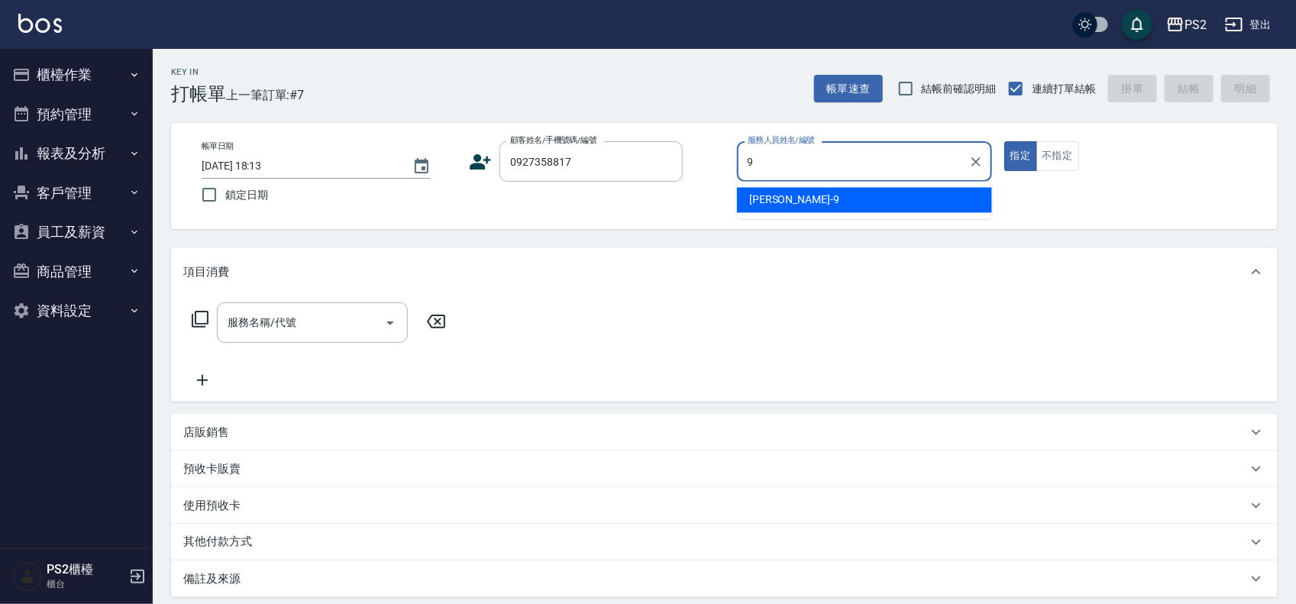
type input "Nina-9"
type button "true"
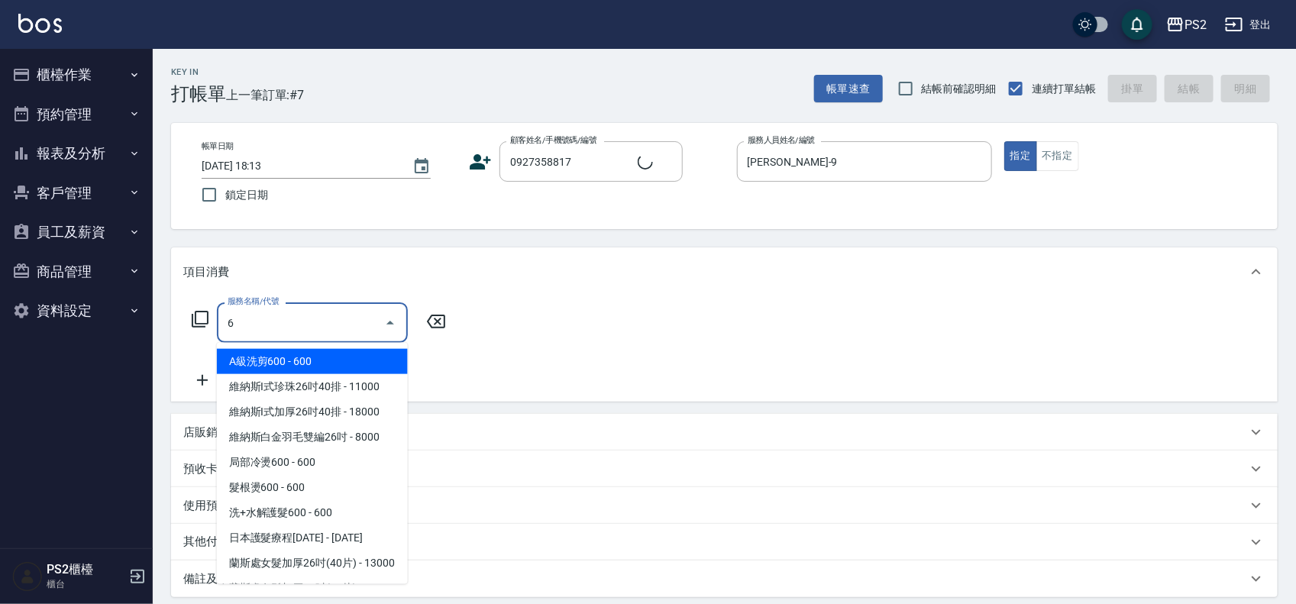
type input "66"
type input "賴羽宣/0927358817/"
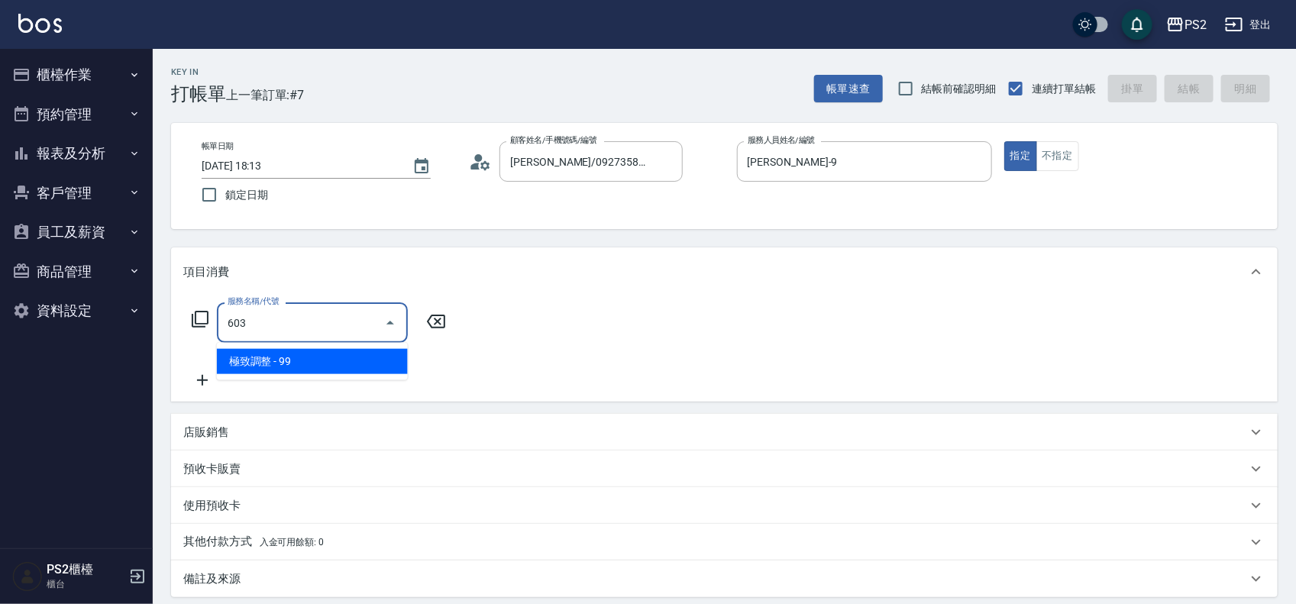
type input "極致調整(603)"
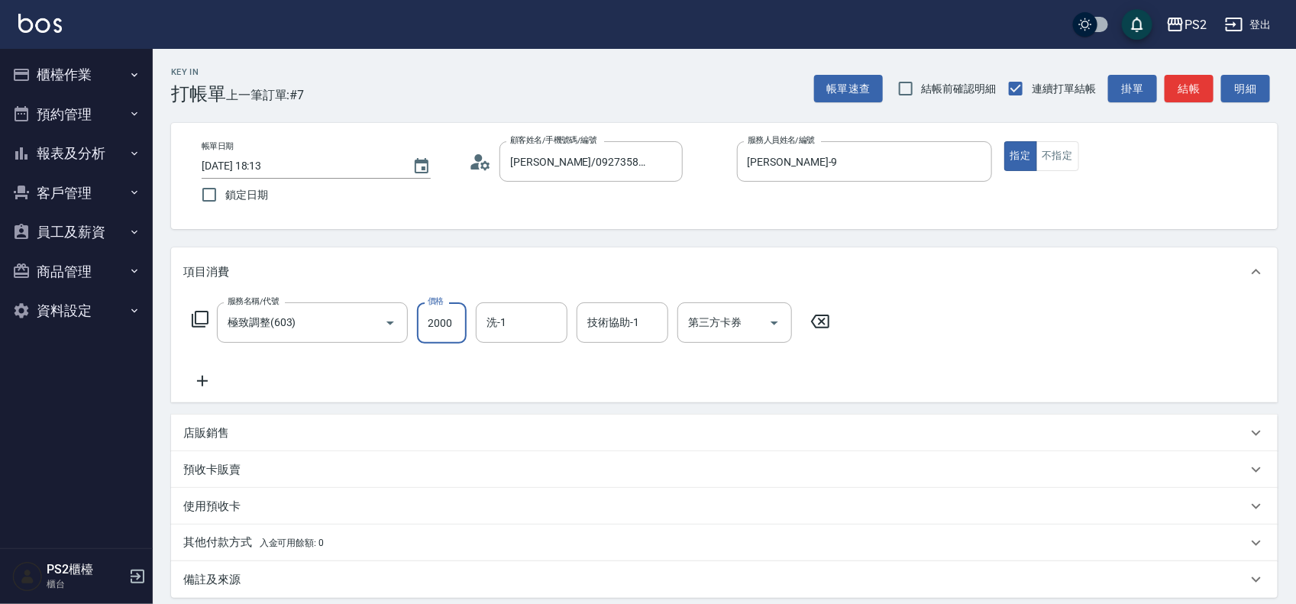
type input "2000"
type input "培芯-33"
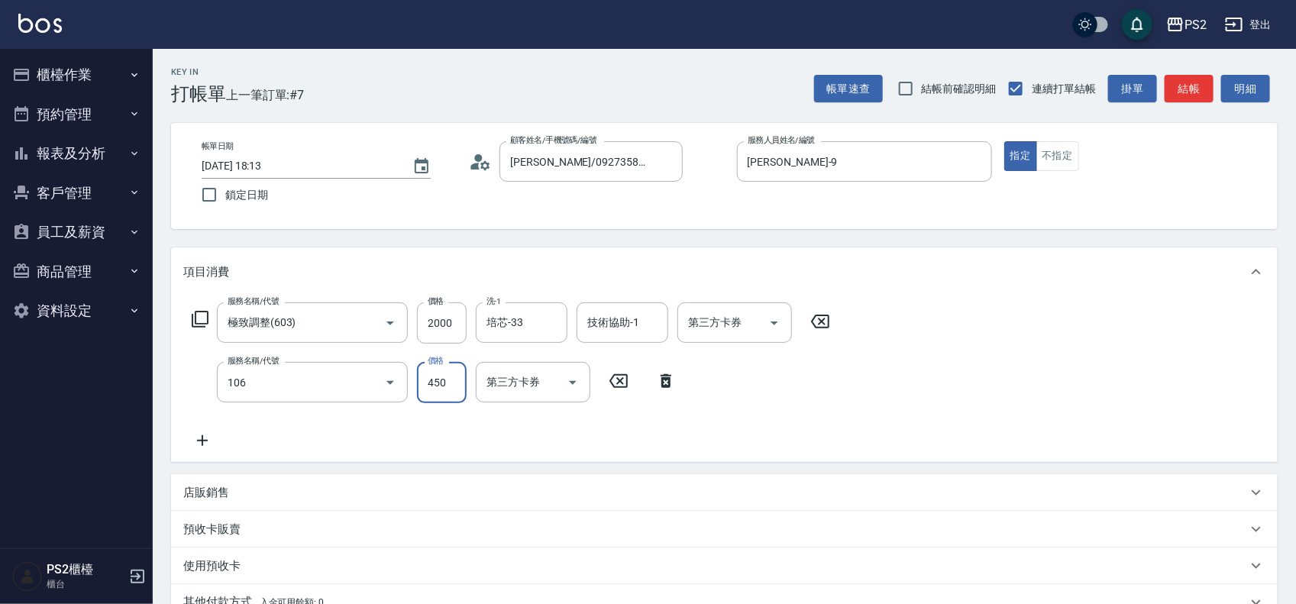
type input "A級單剪(106)"
click at [257, 491] on div "店販銷售" at bounding box center [715, 493] width 1064 height 16
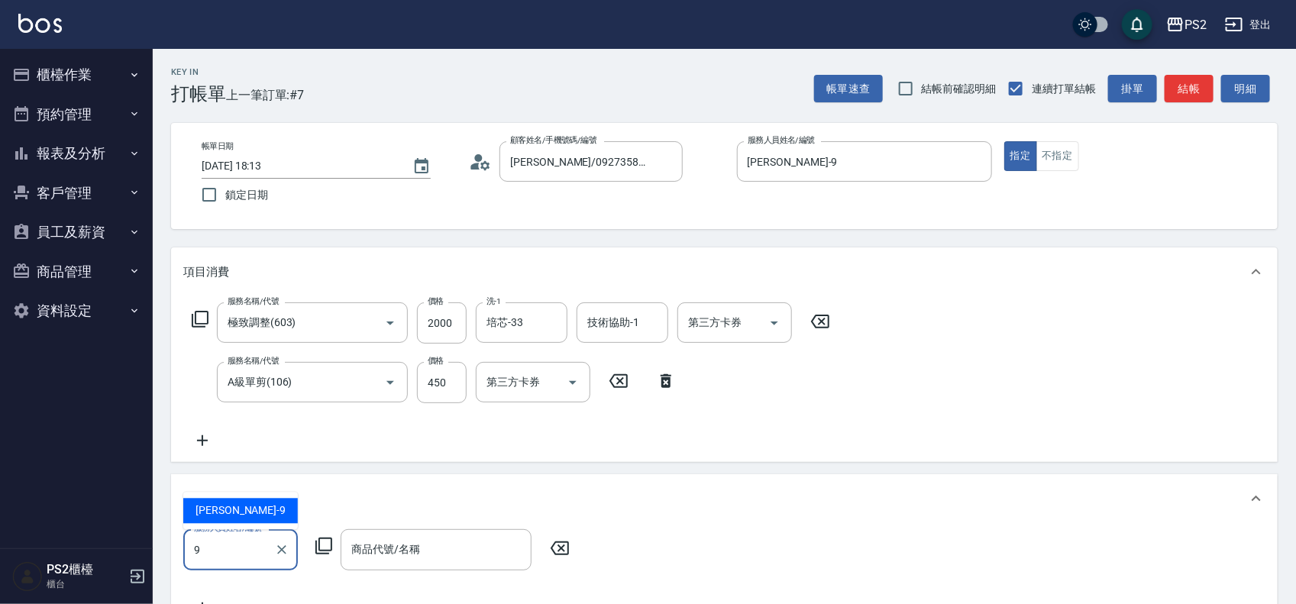
type input "[PERSON_NAME]-9"
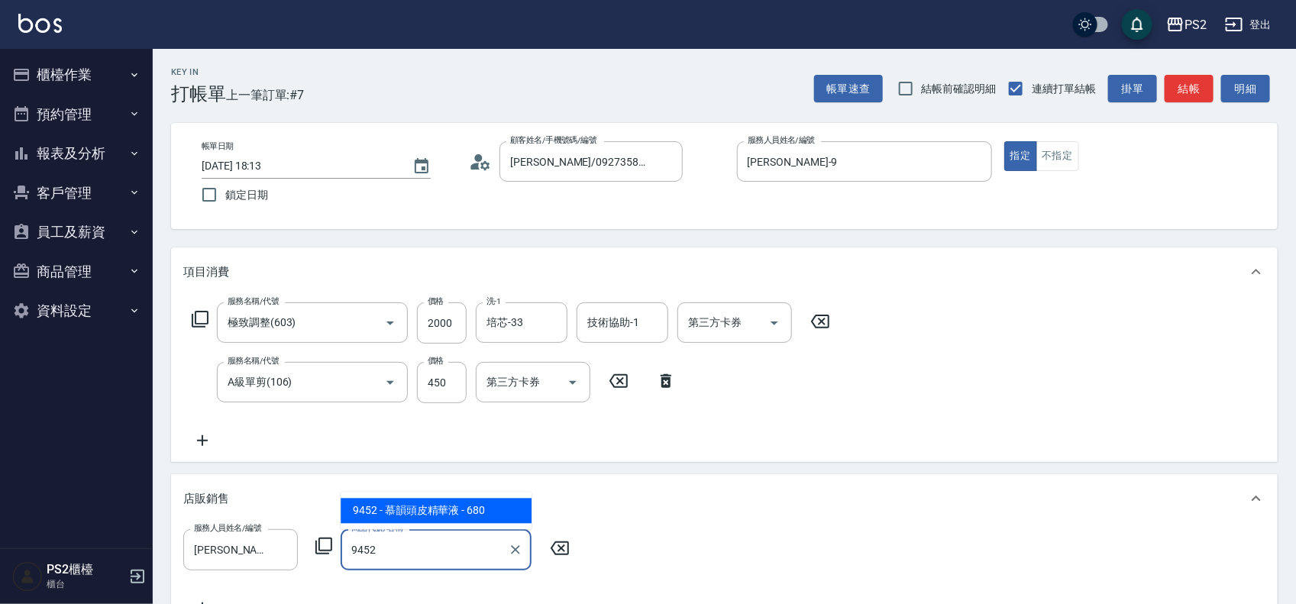
type input "慕韻頭皮精華液"
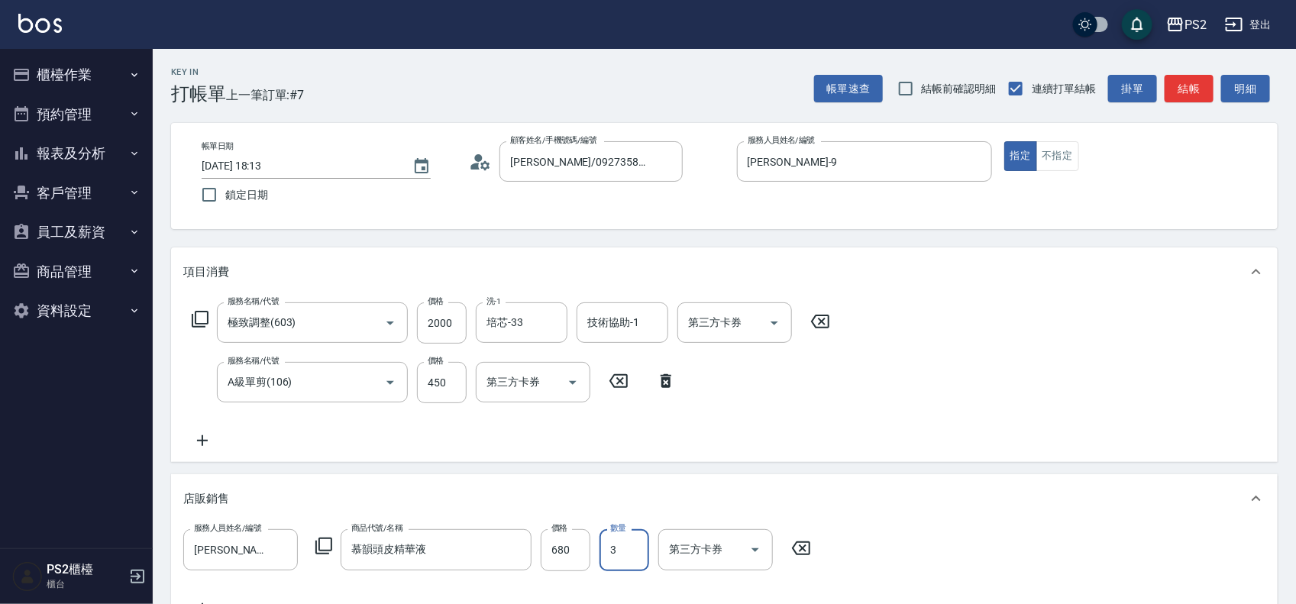
type input "3"
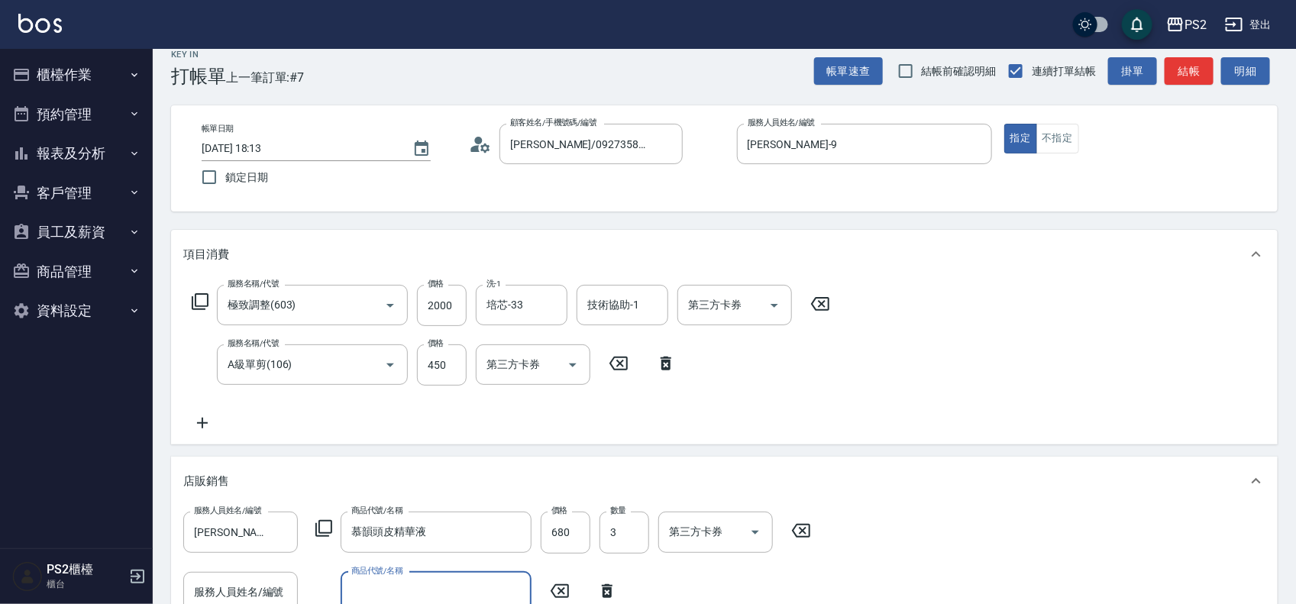
click at [170, 589] on div "Key In 打帳單 上一筆訂單:#7 帳單速查 結帳前確認明細 連續打單結帳 掛單 結帳 明細 帳單日期 2025/09/10 18:13 鎖定日期 顧客姓…" at bounding box center [724, 513] width 1143 height 965
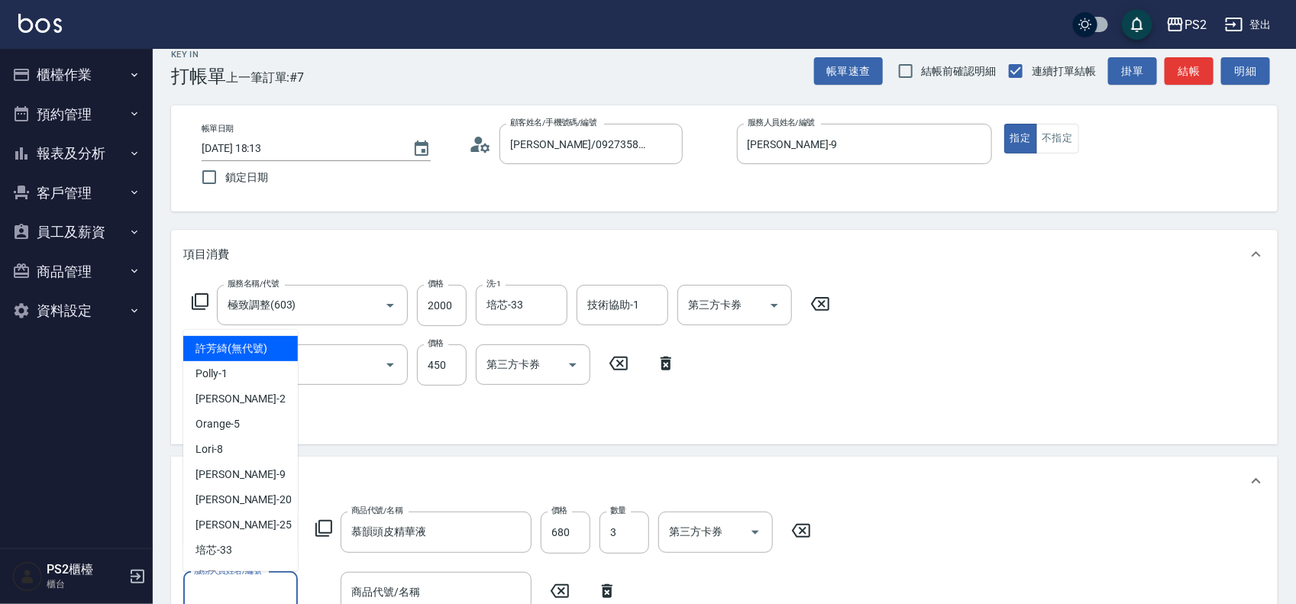
click at [219, 590] on input "服務人員姓名/編號" at bounding box center [240, 592] width 101 height 27
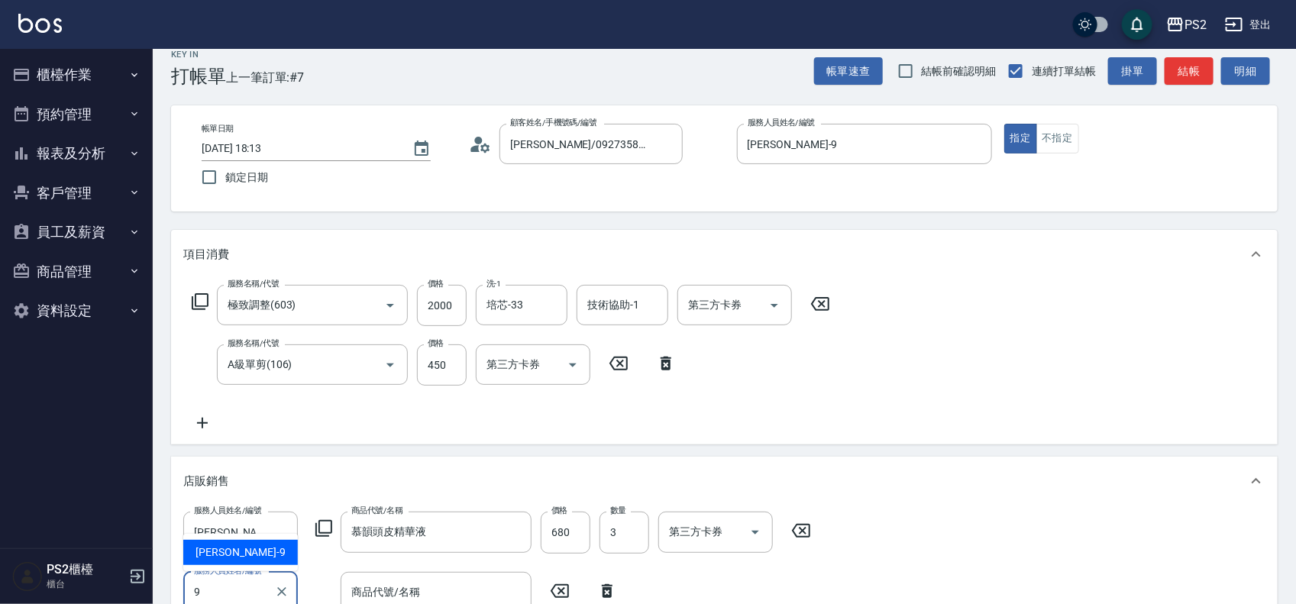
type input "[PERSON_NAME]-9"
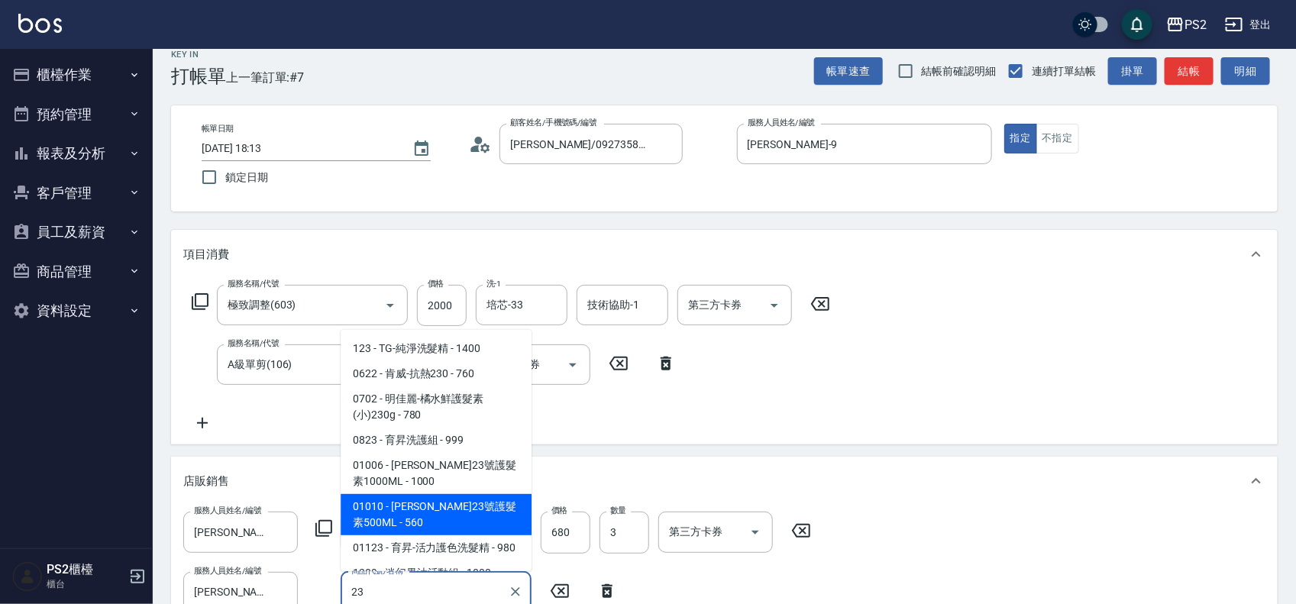
click at [425, 514] on span "01010 - 華旭23號護髮素500ML - 560" at bounding box center [436, 514] width 191 height 41
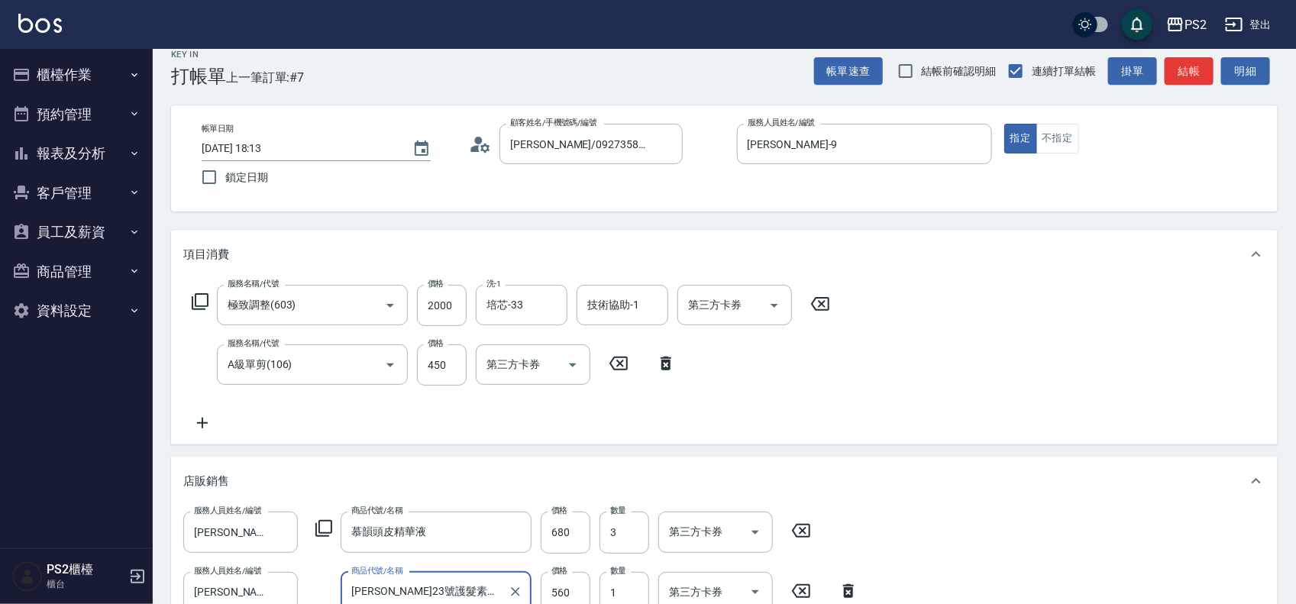
scroll to position [399, 0]
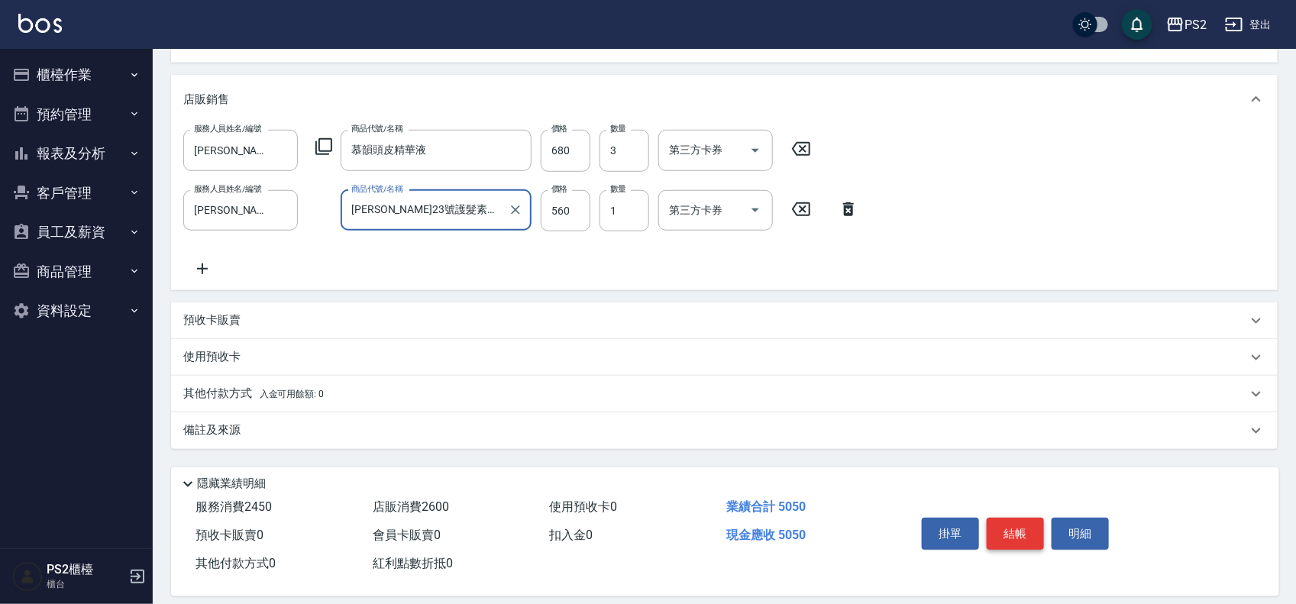
type input "華旭23號護髮素500ML"
click at [1017, 537] on button "結帳" at bounding box center [1015, 534] width 57 height 32
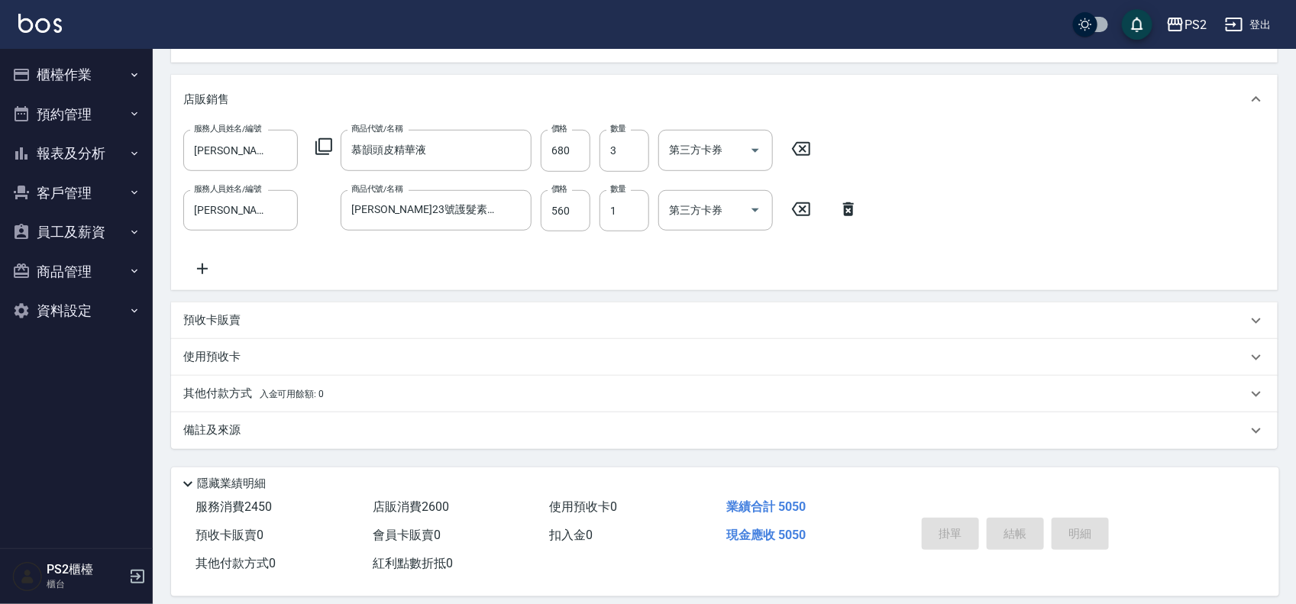
type input "2025/09/10 19:07"
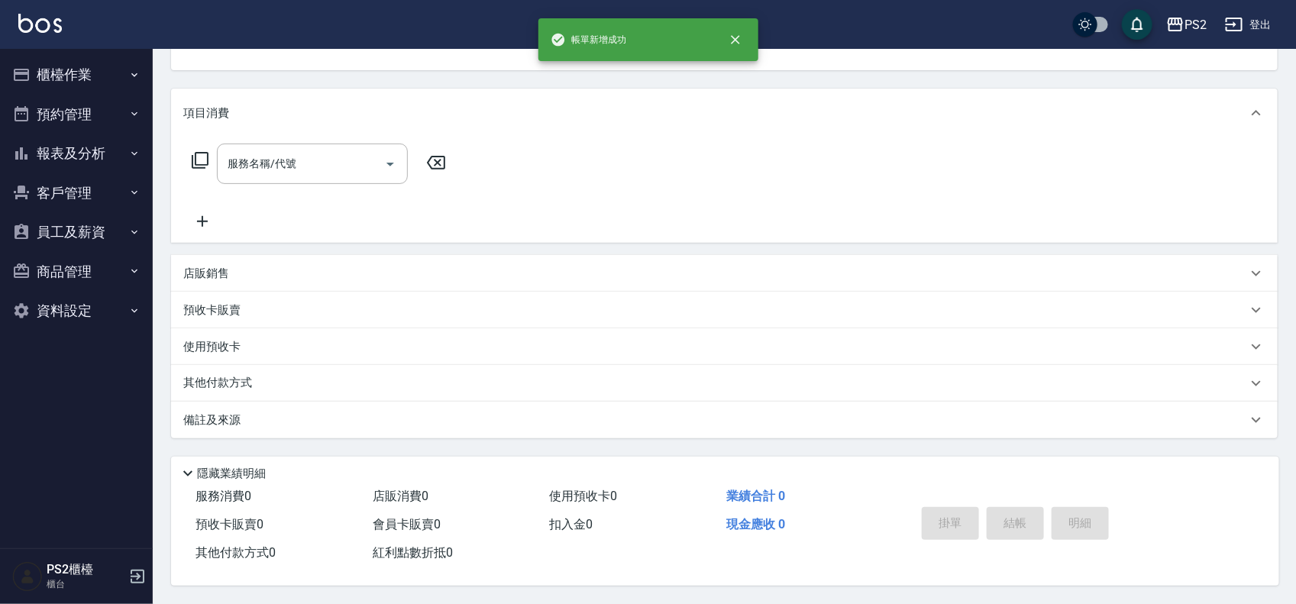
scroll to position [0, 0]
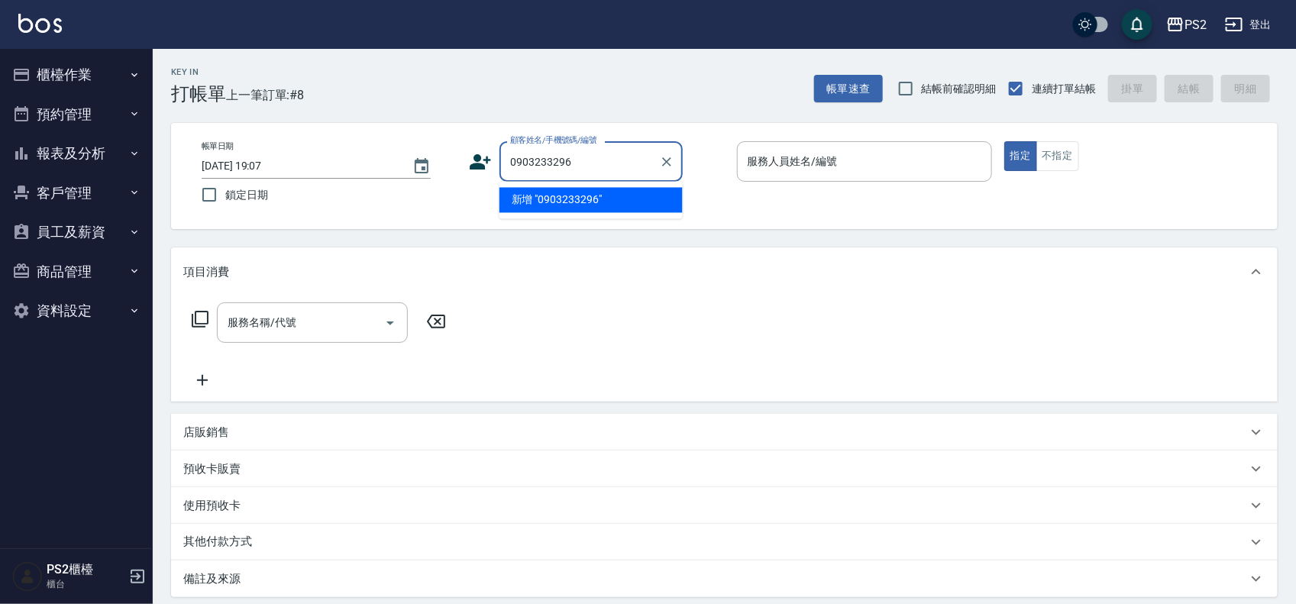
type input "0903233296"
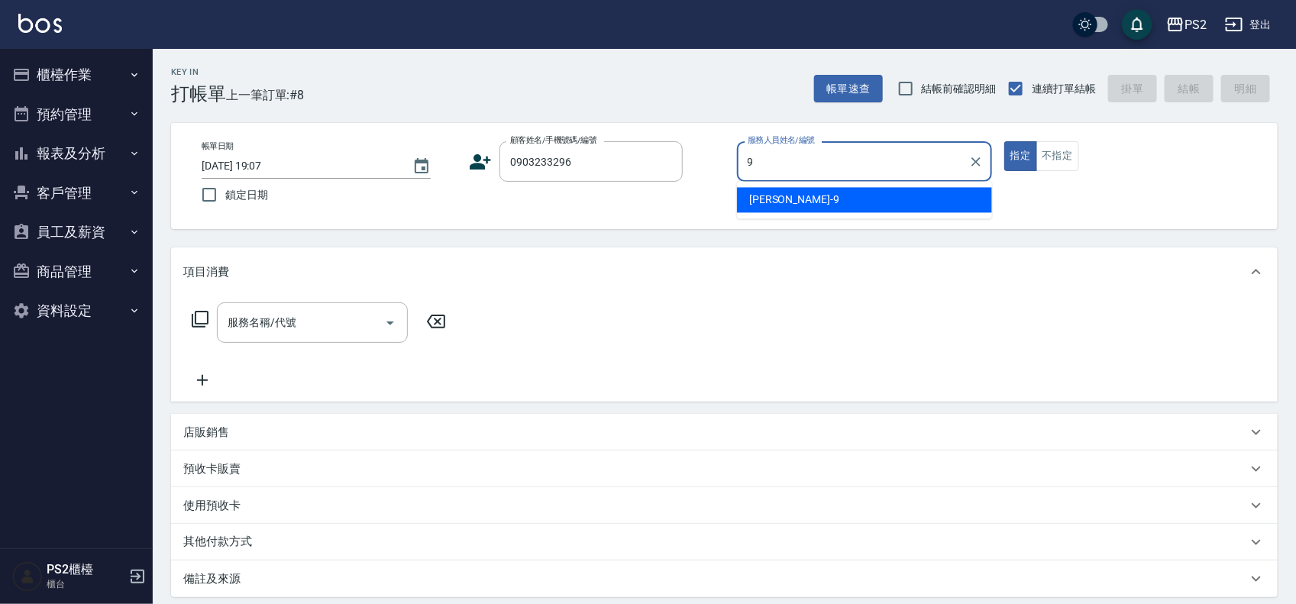
type input "Nina-9"
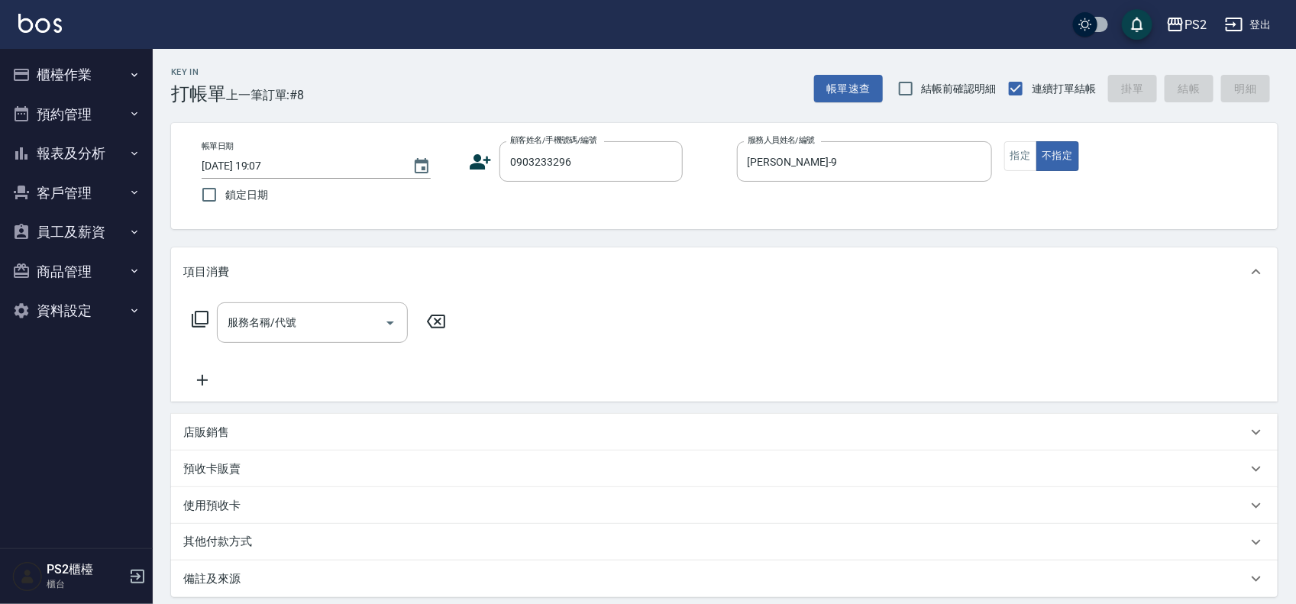
click at [483, 162] on icon at bounding box center [480, 161] width 23 height 23
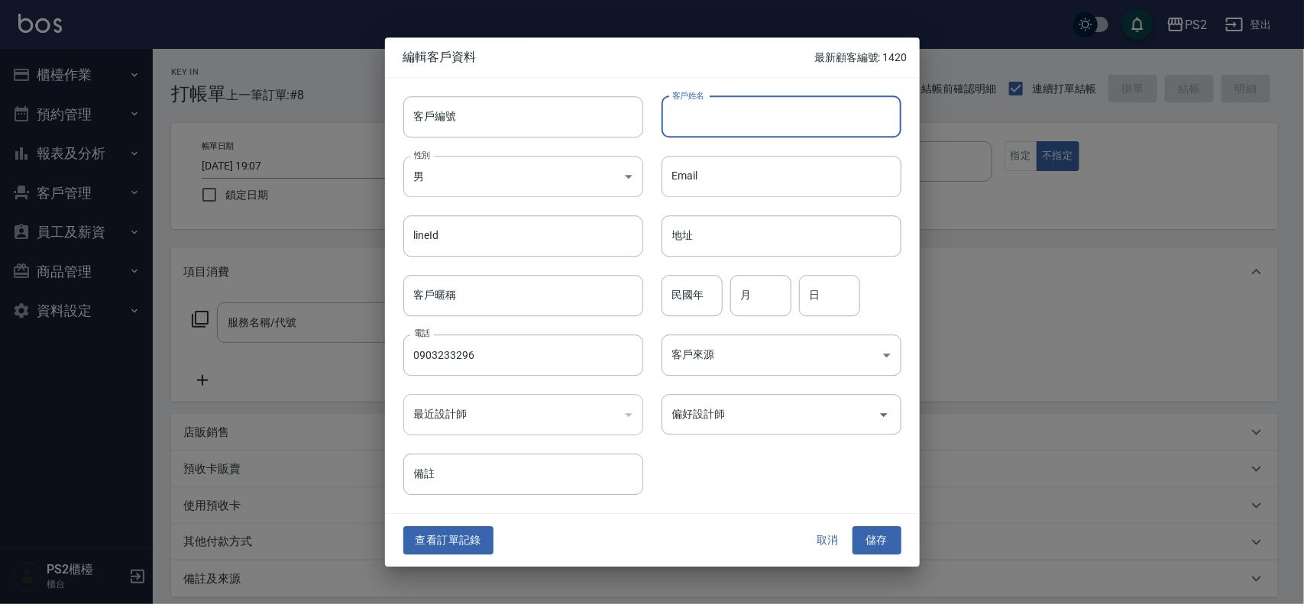
click at [808, 124] on input "客戶姓名" at bounding box center [781, 116] width 240 height 41
type input "x"
type input "李依靜"
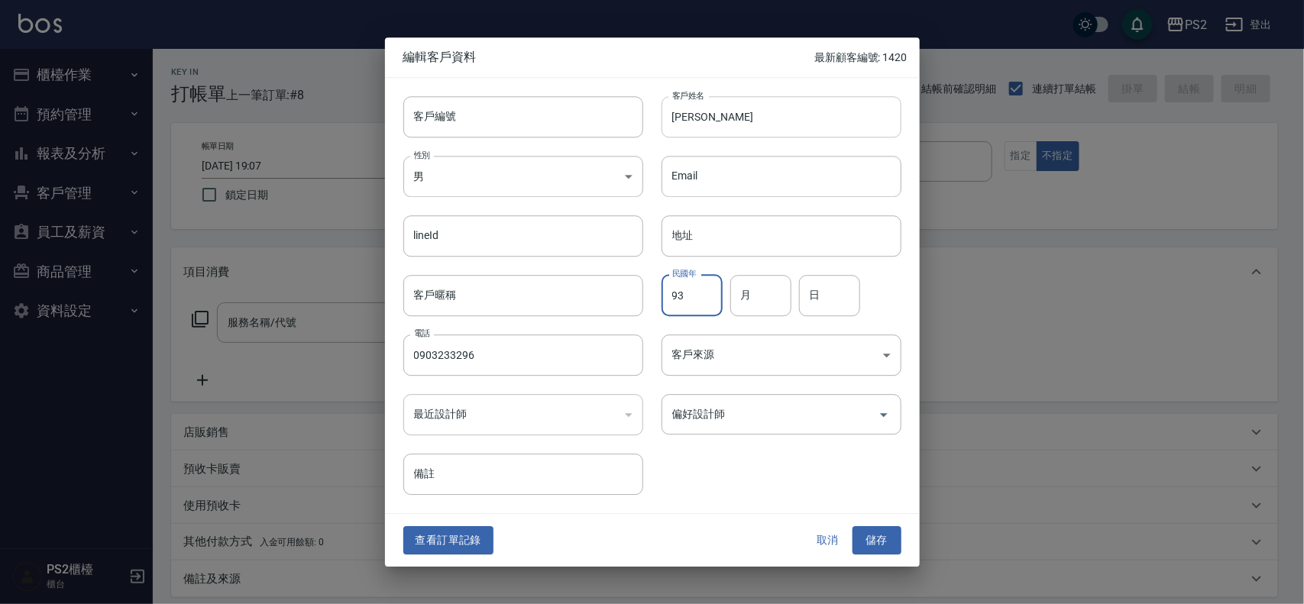
type input "93"
type input "12"
type input "3"
click at [871, 535] on button "儲存" at bounding box center [876, 541] width 49 height 28
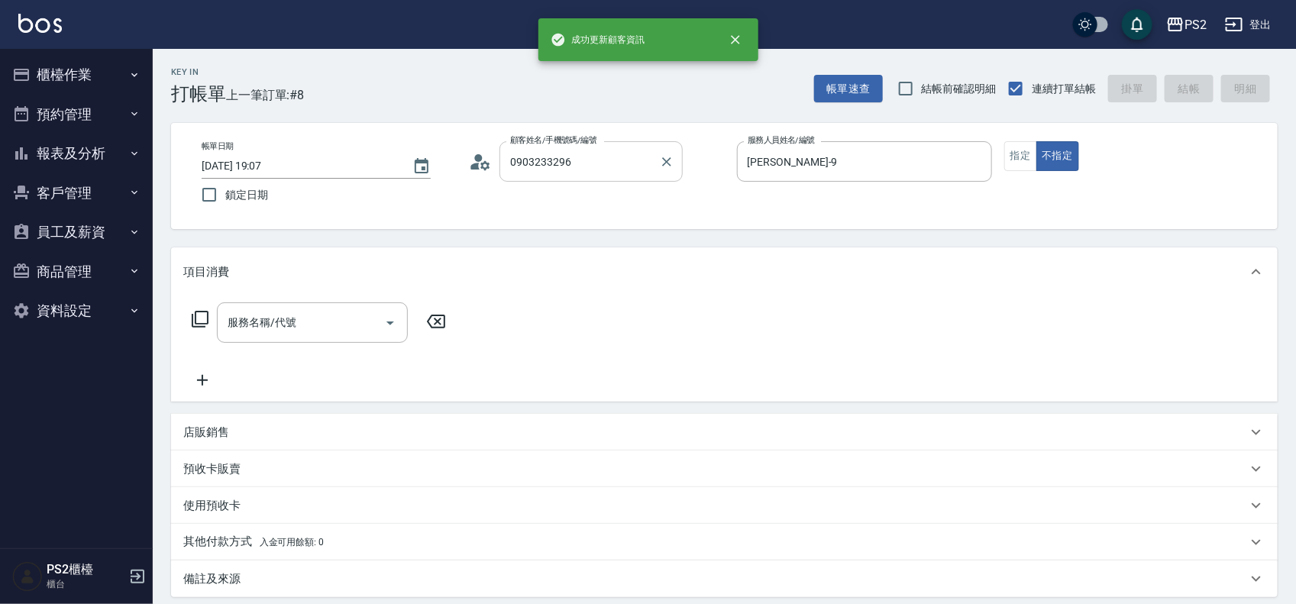
click at [605, 164] on input "0903233296" at bounding box center [579, 161] width 147 height 27
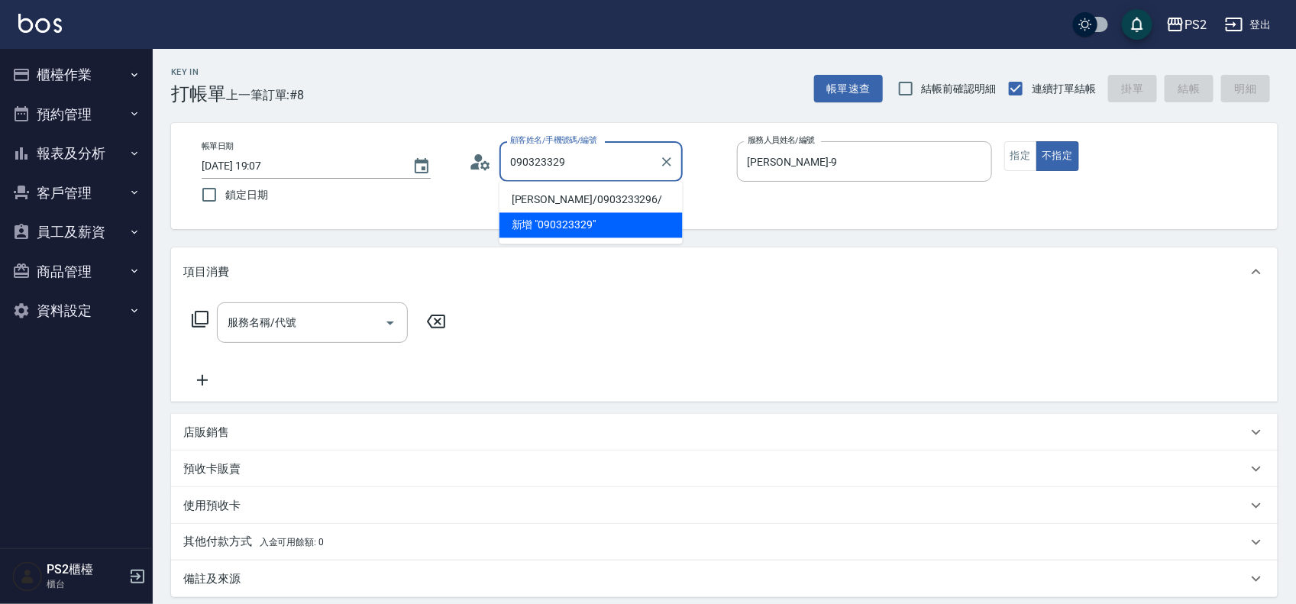
click at [598, 202] on li "[PERSON_NAME]/0903233296/" at bounding box center [590, 200] width 183 height 25
type input "[PERSON_NAME]/0903233296/"
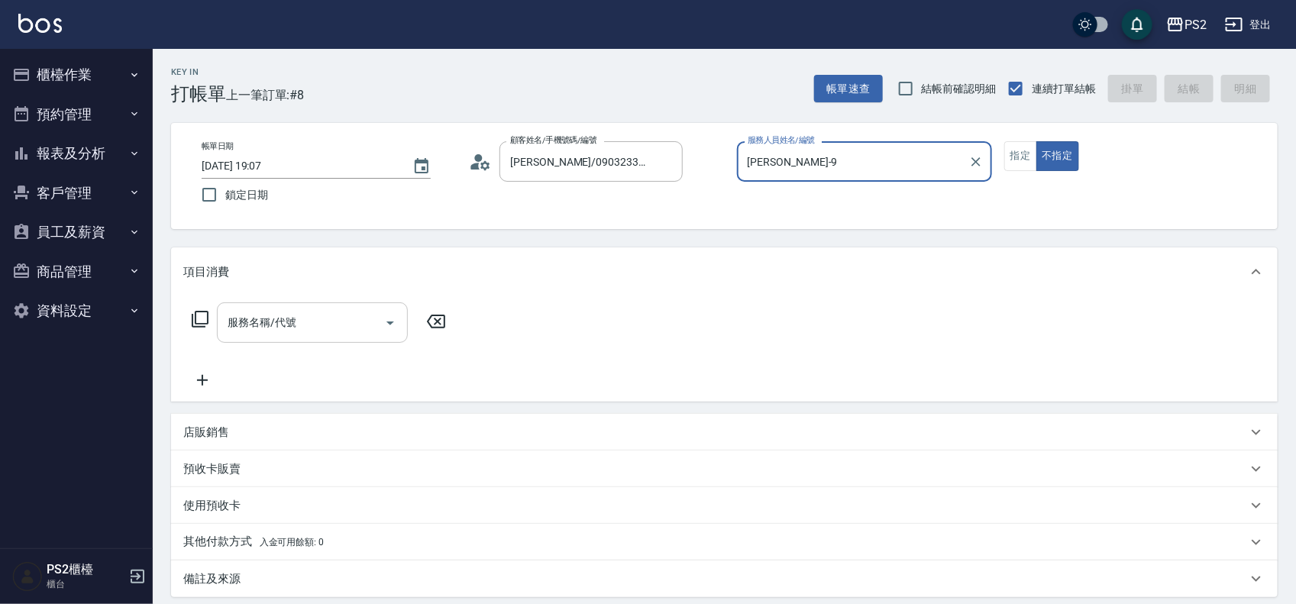
click at [312, 317] on input "服務名稱/代號" at bounding box center [301, 322] width 154 height 27
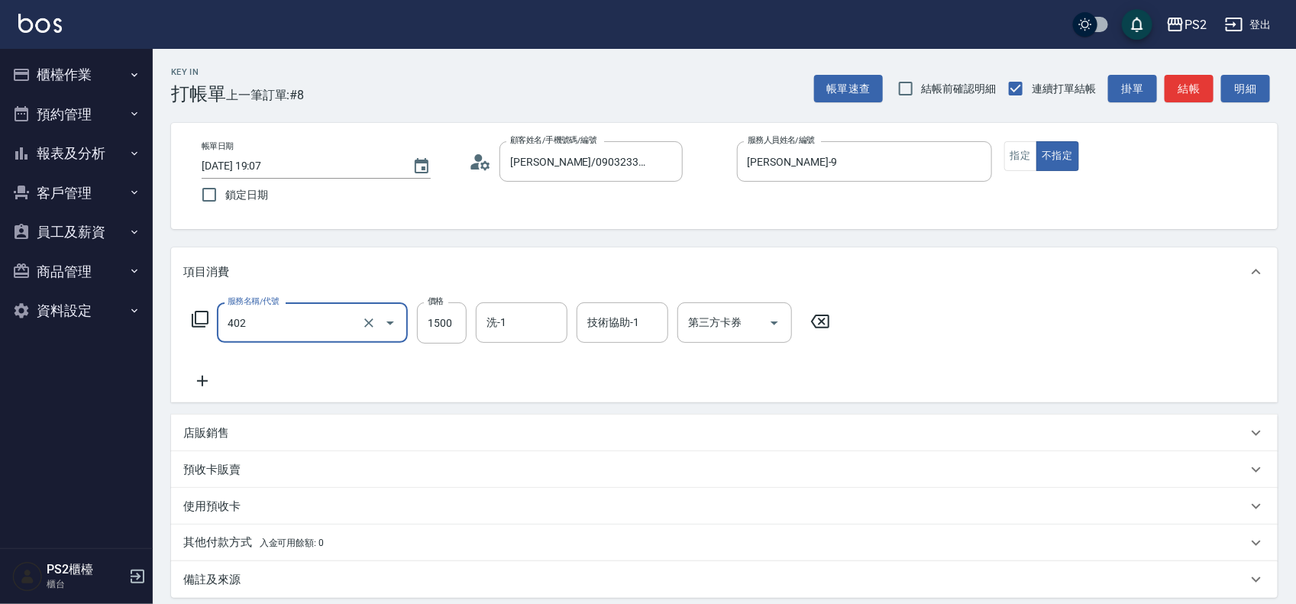
type input "染髮+髮還原1500(402)"
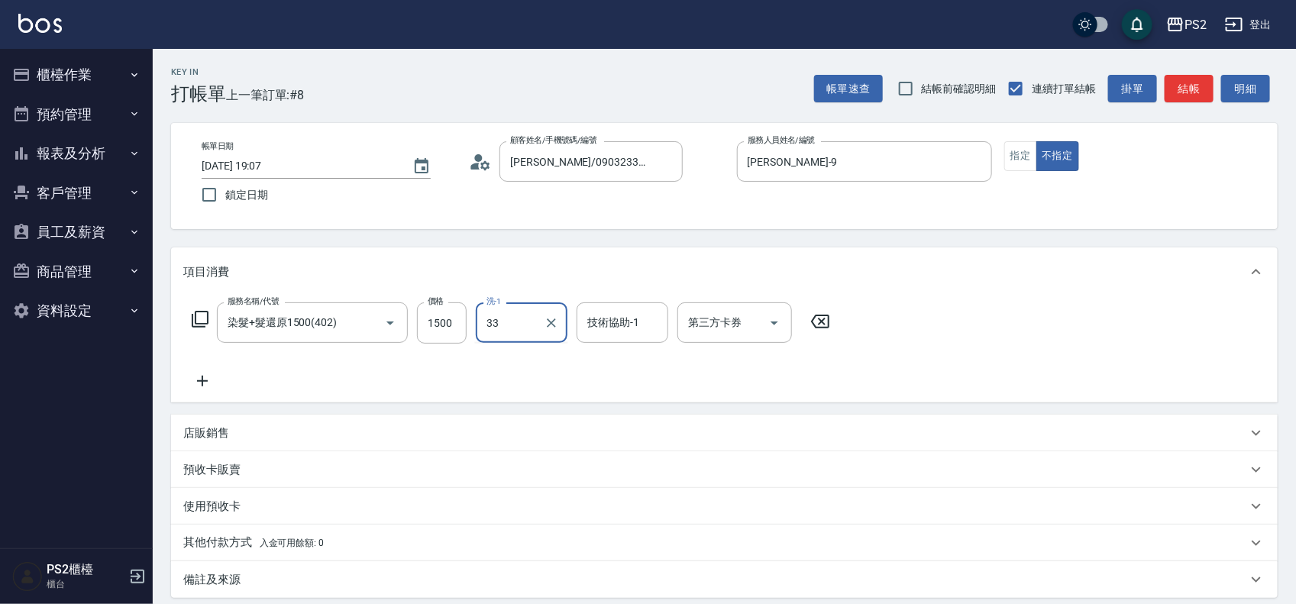
type input "培芯-33"
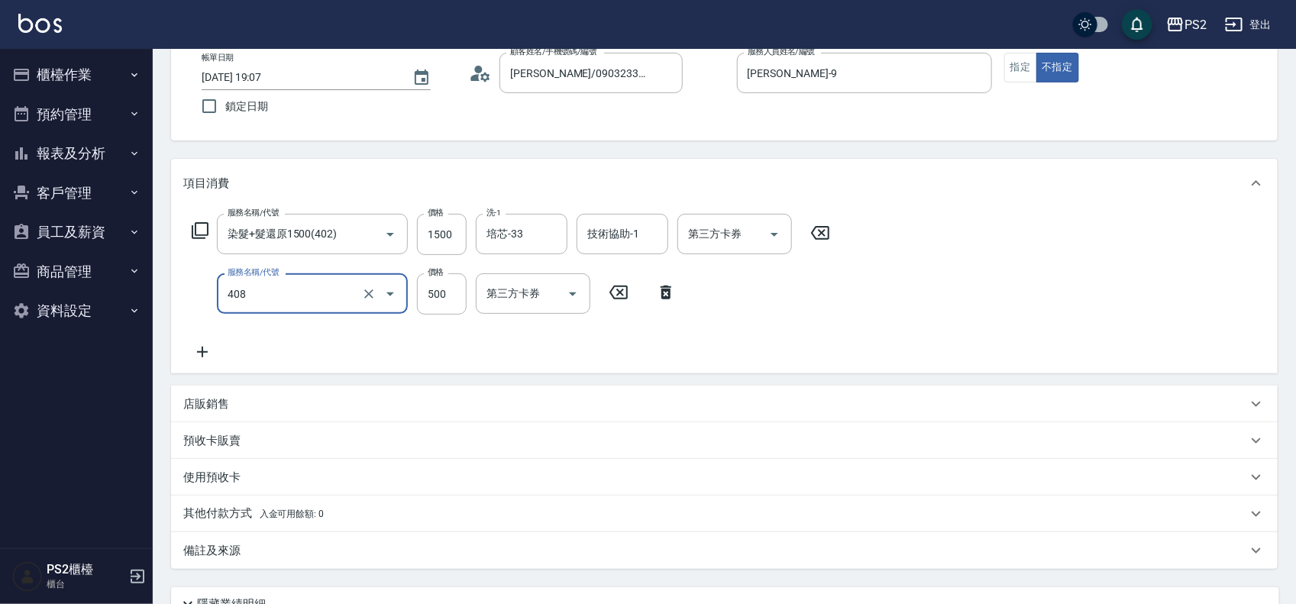
scroll to position [225, 0]
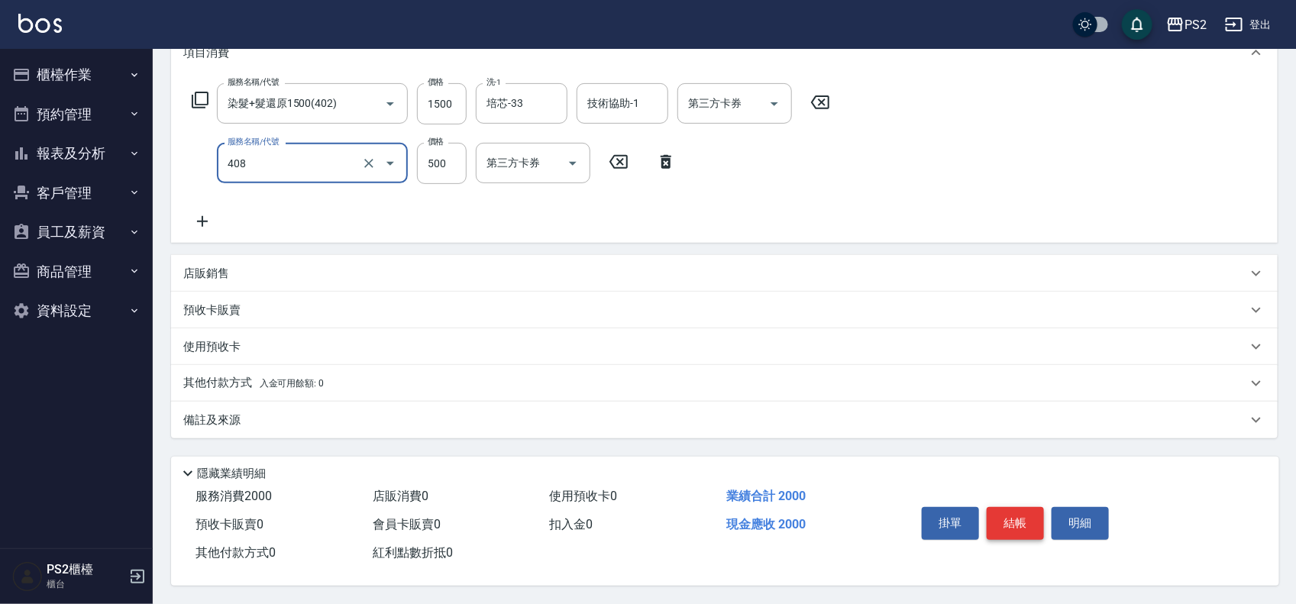
type input "髮長肩下500(408)"
click at [997, 510] on button "結帳" at bounding box center [1015, 523] width 57 height 32
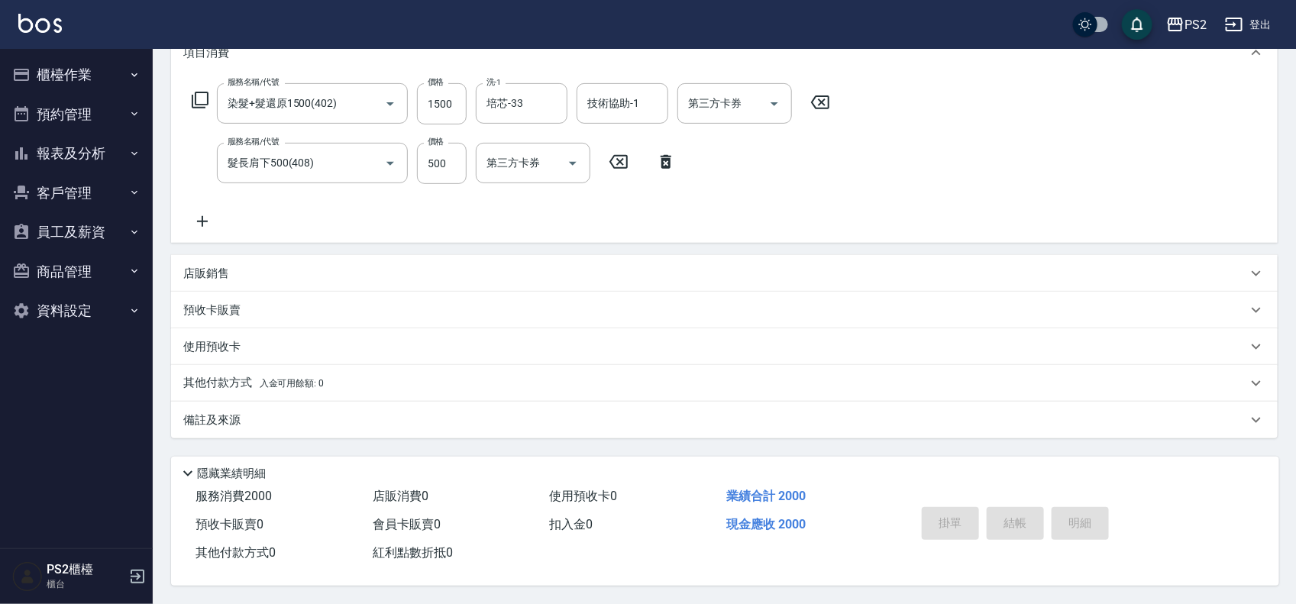
type input "2025/09/10 19:11"
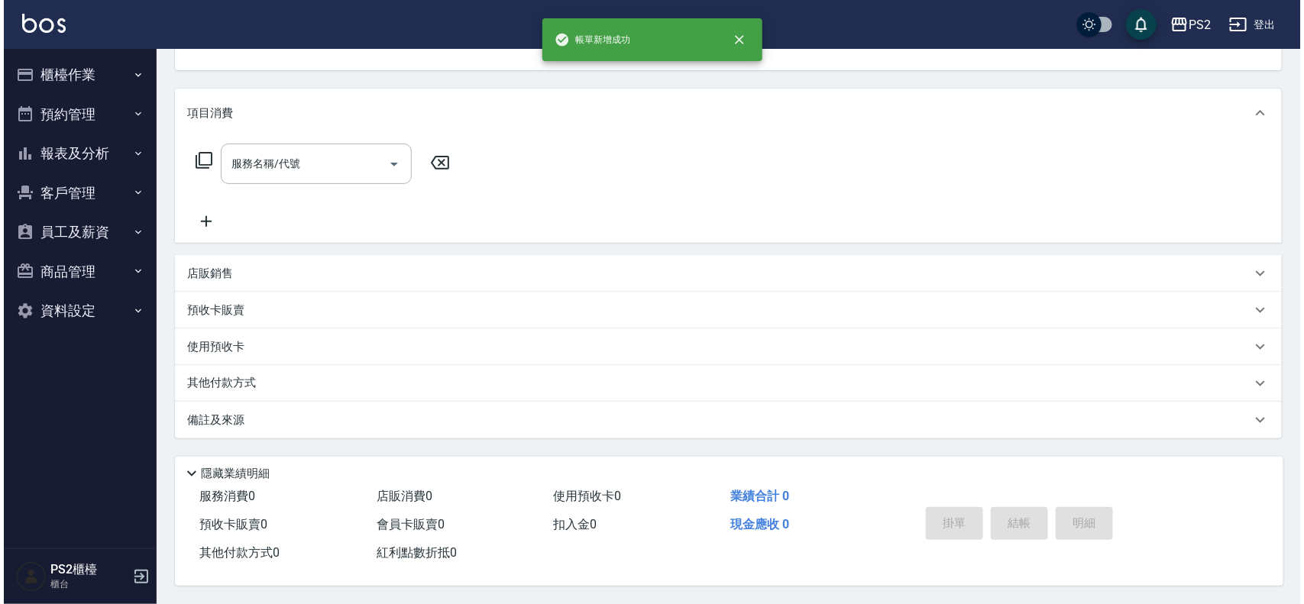
scroll to position [0, 0]
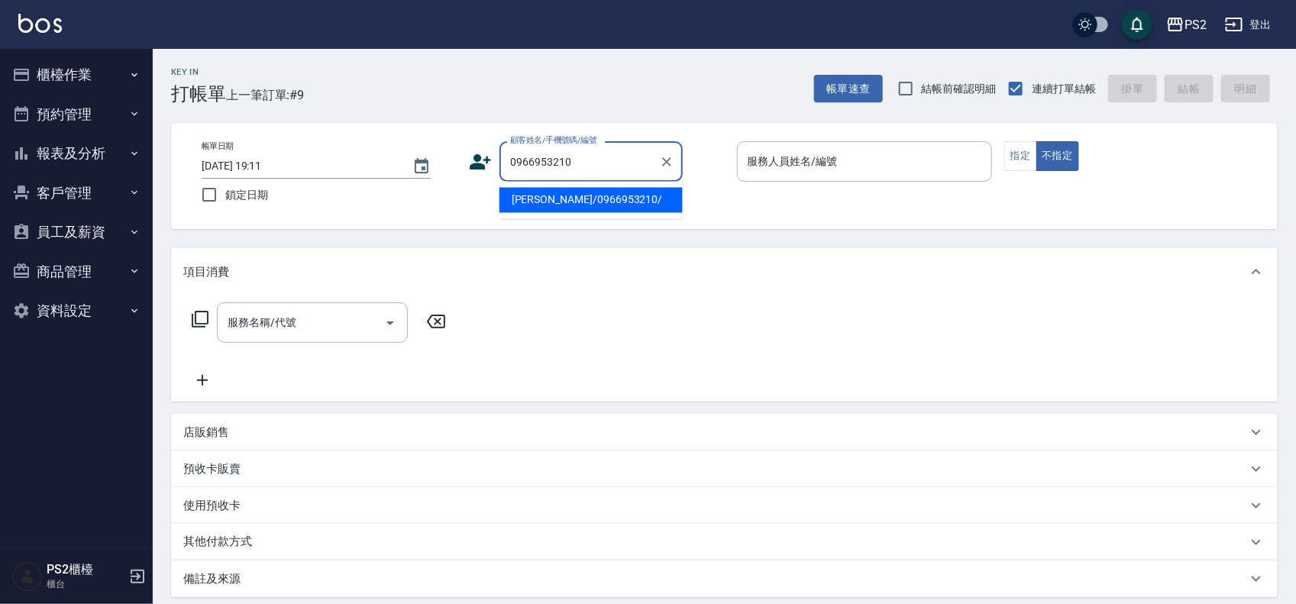
type input "[PERSON_NAME]/0966953210/"
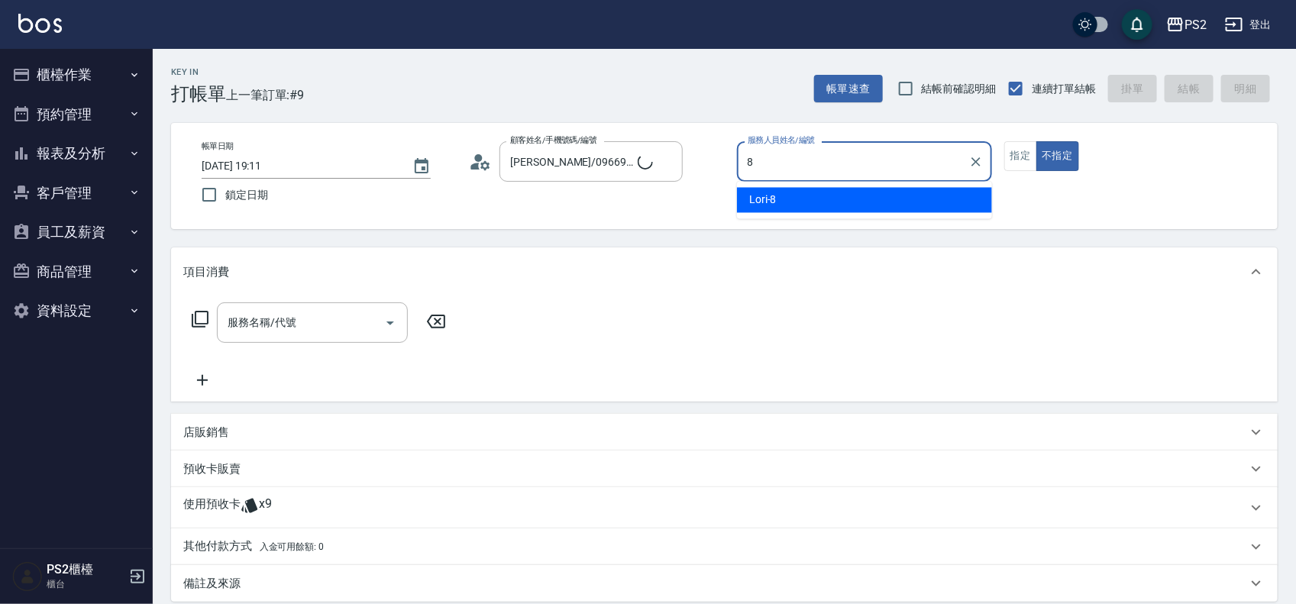
type input "Lori-8"
type button "false"
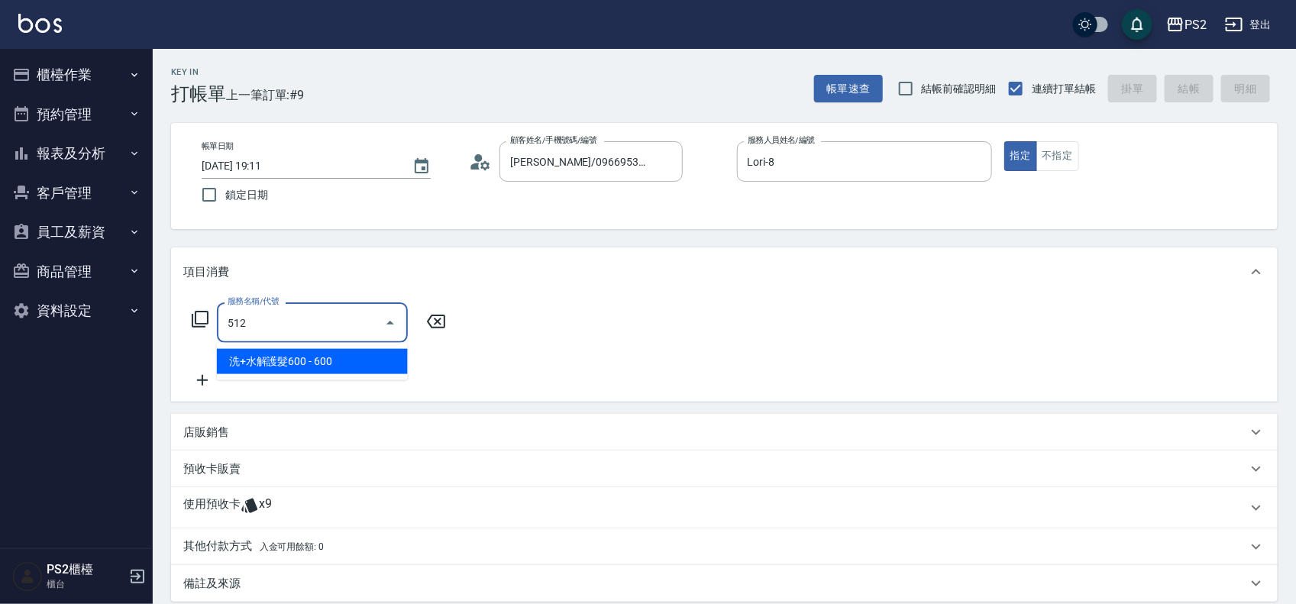
type input "洗+水解護髮600(512)"
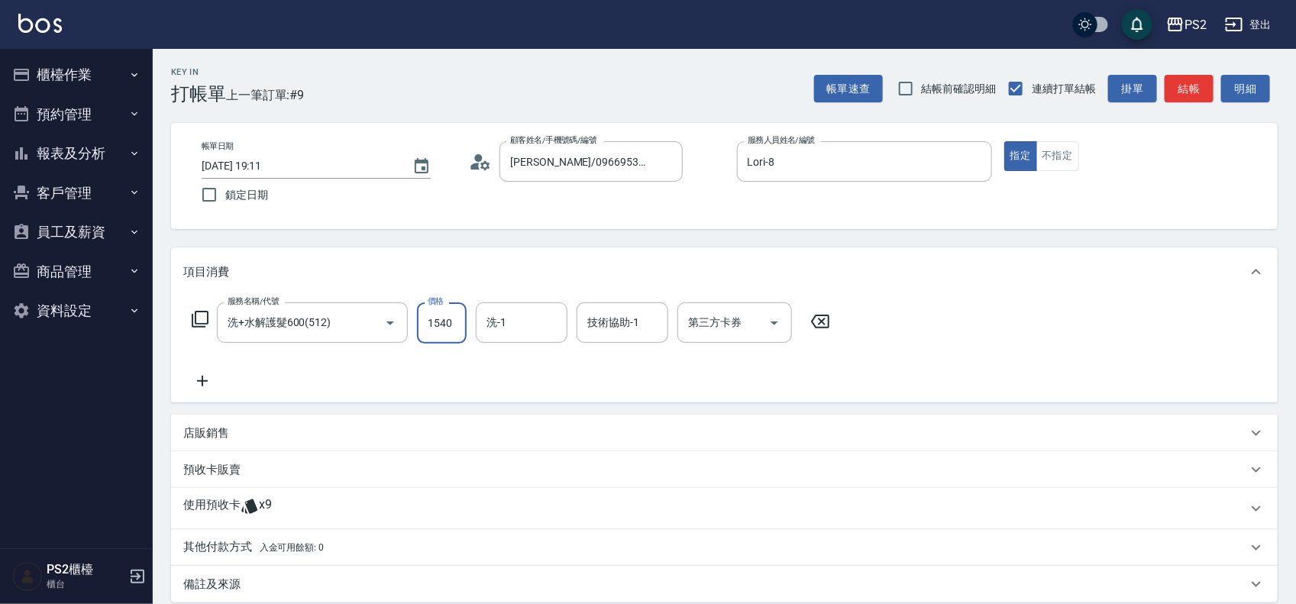
type input "1540"
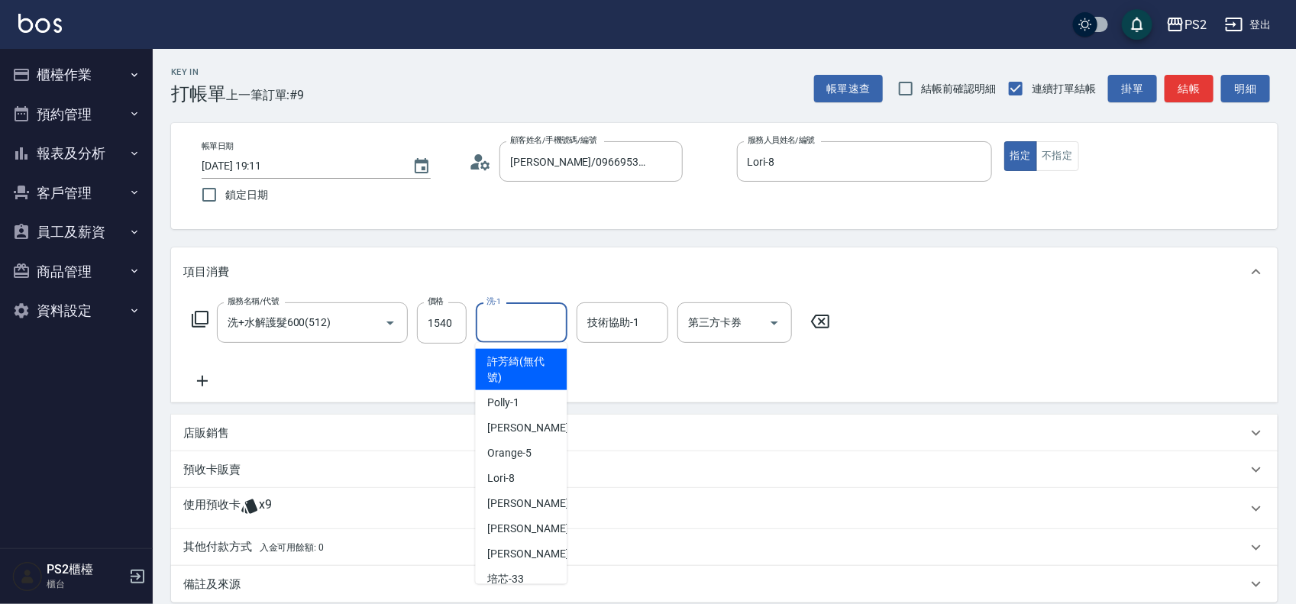
click at [509, 309] on input "洗-1" at bounding box center [522, 322] width 78 height 27
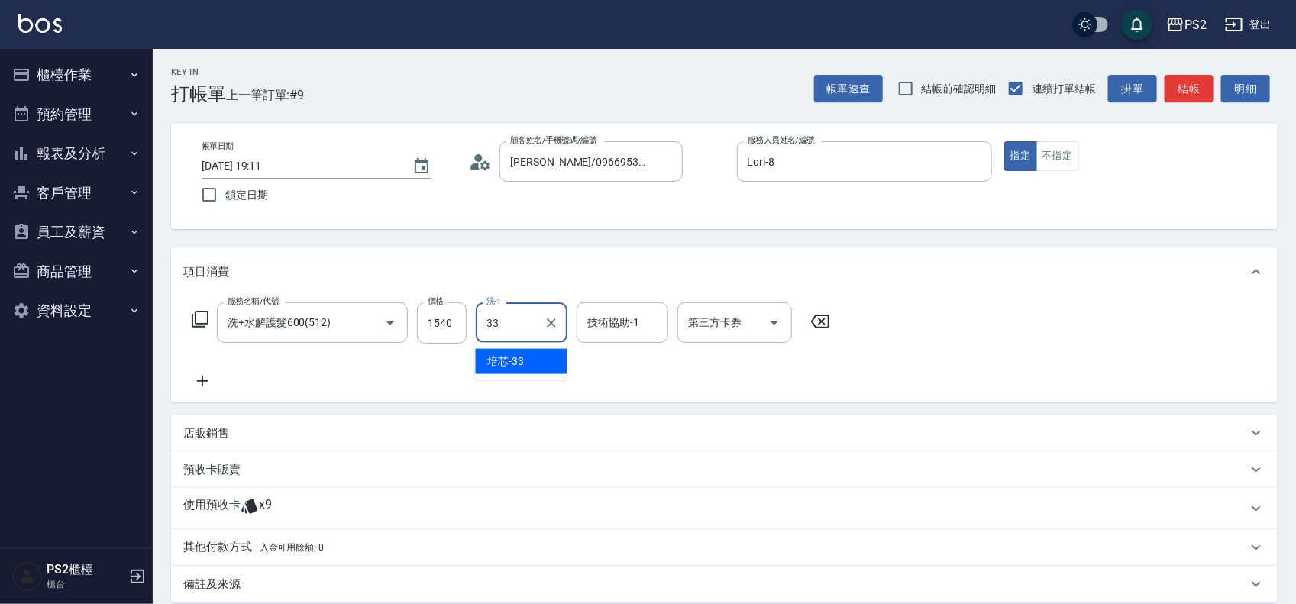
type input "培芯-33"
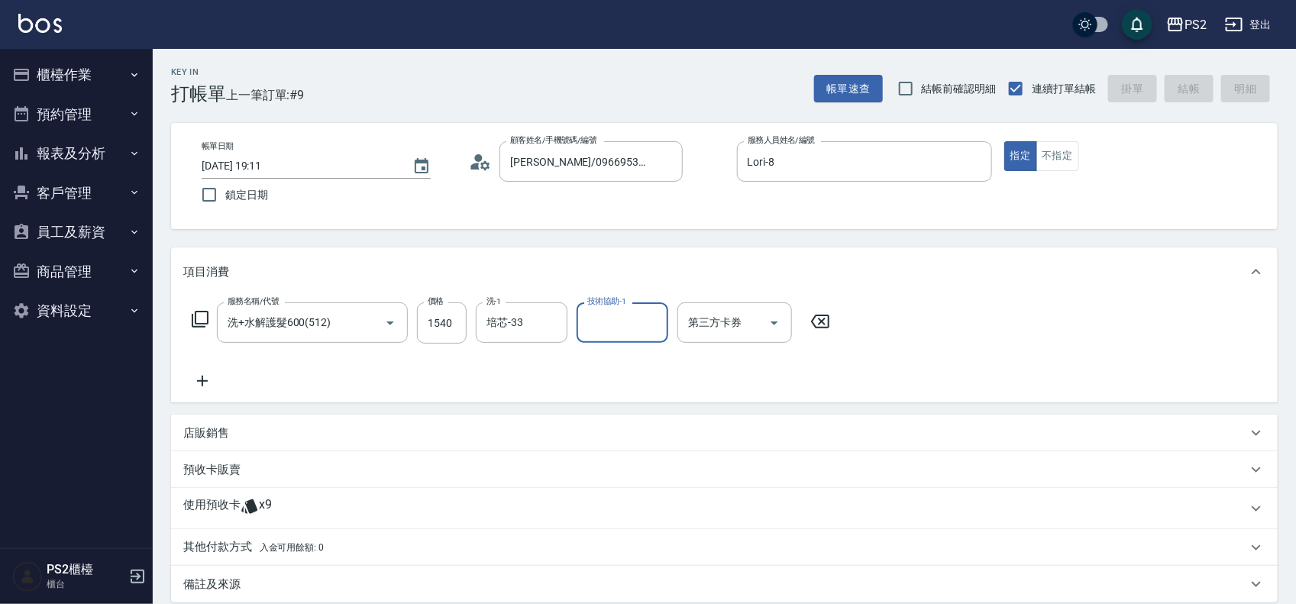
type input "2025/09/10 19:15"
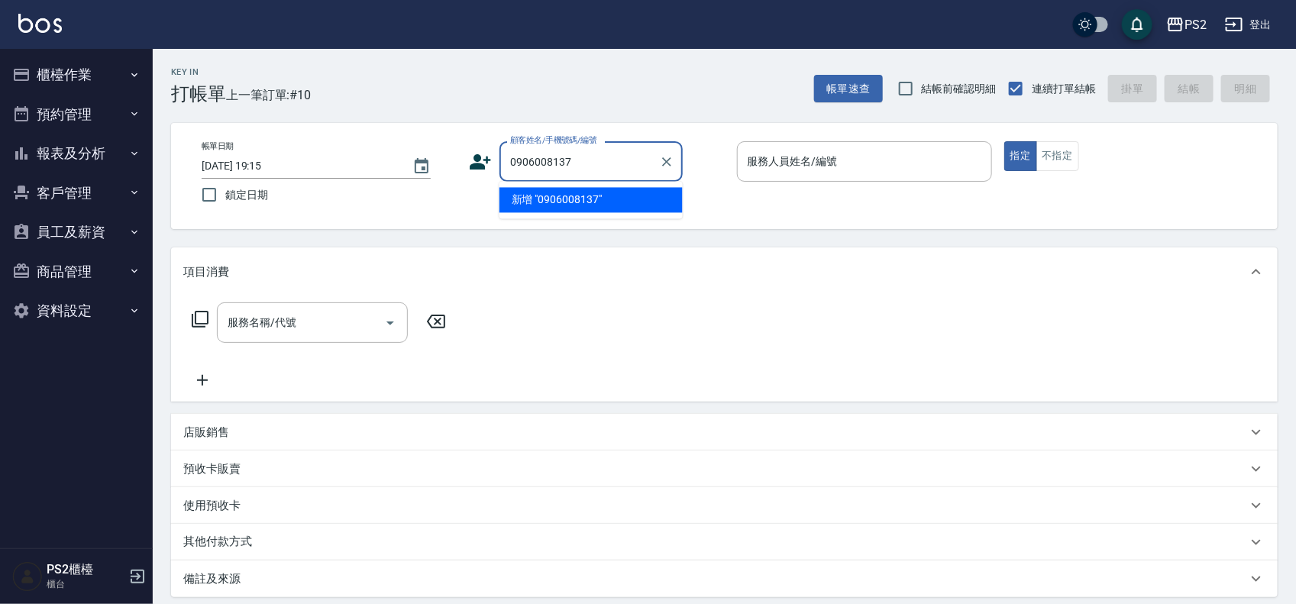
type input "0906008137"
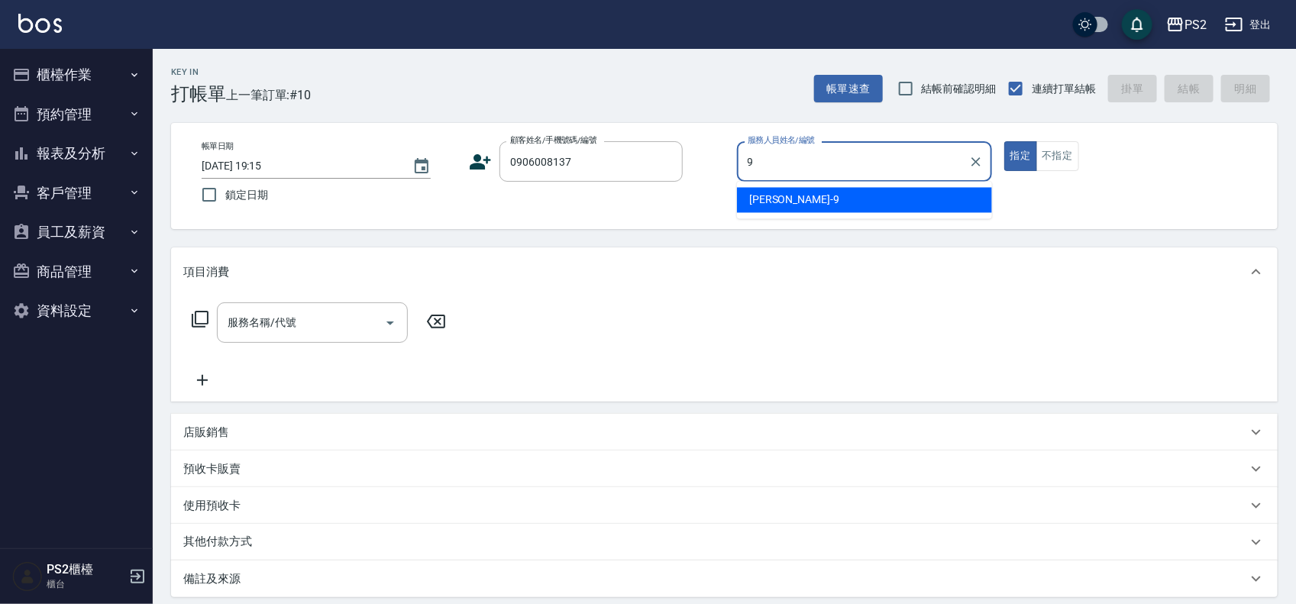
type input "Nina-9"
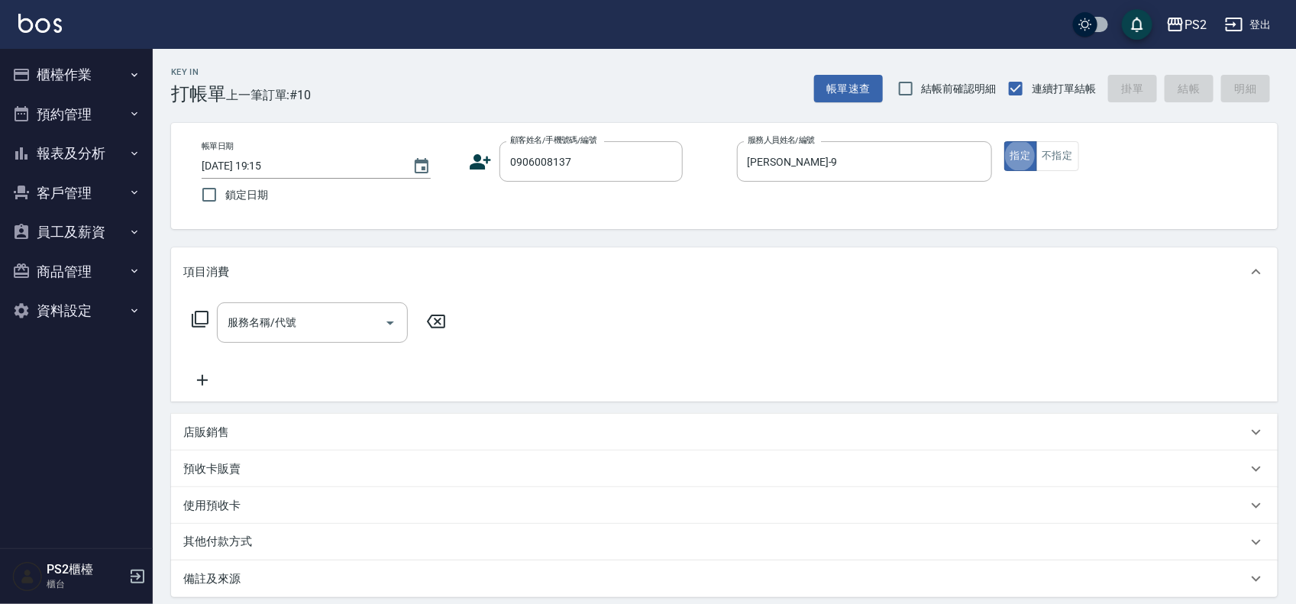
click at [485, 166] on icon at bounding box center [480, 161] width 21 height 15
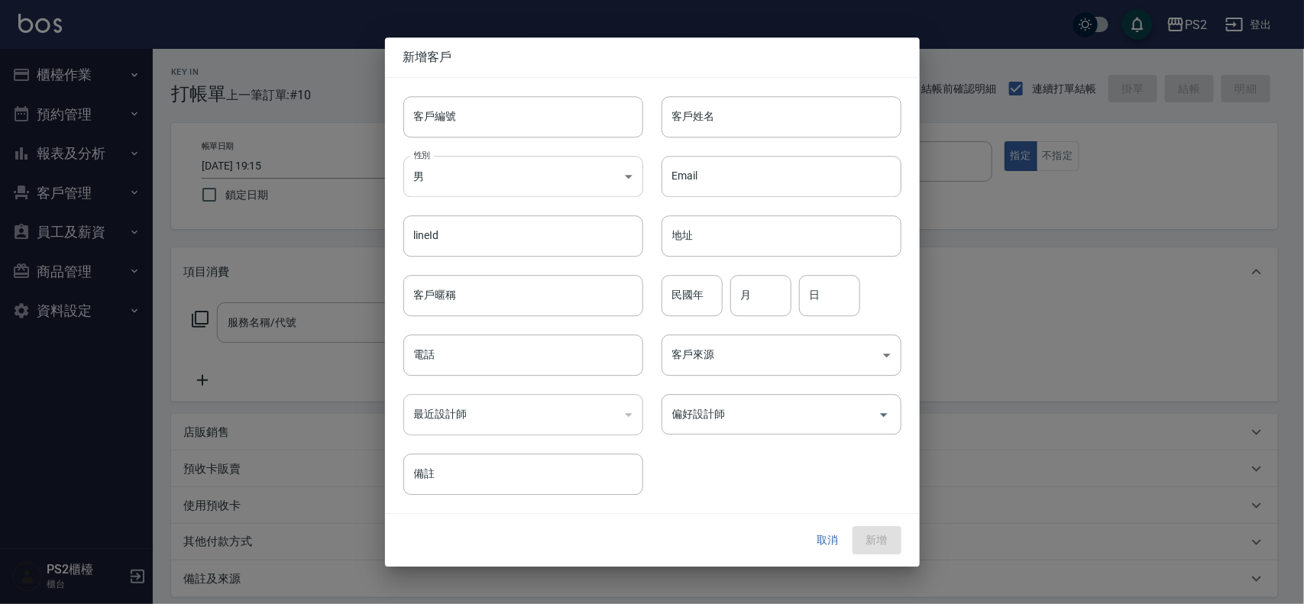
type input "0906008137"
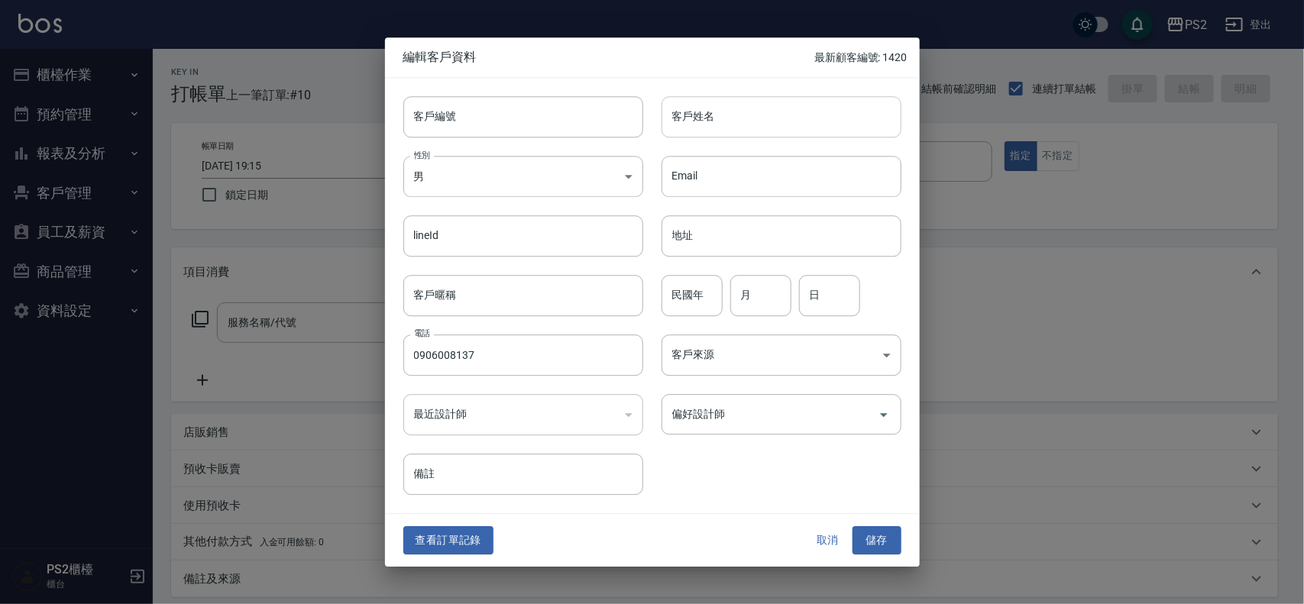
click at [696, 118] on input "客戶姓名" at bounding box center [781, 116] width 240 height 41
type input "王衣緁"
type input "91"
type input "6"
type input "22"
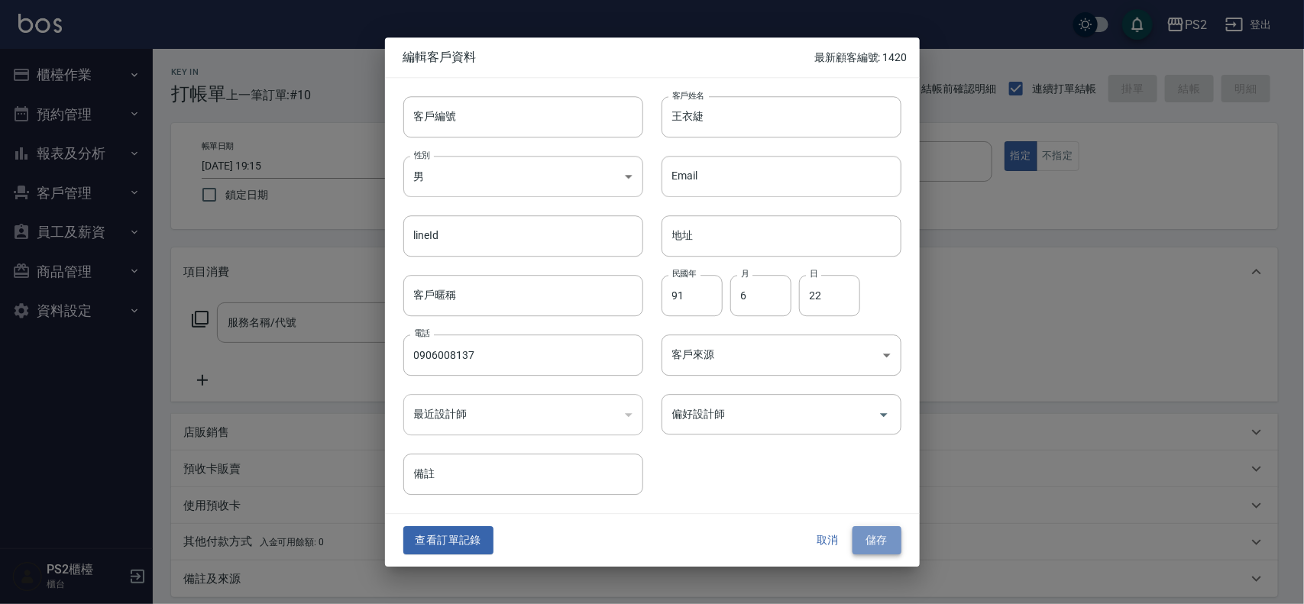
click at [887, 532] on button "儲存" at bounding box center [876, 541] width 49 height 28
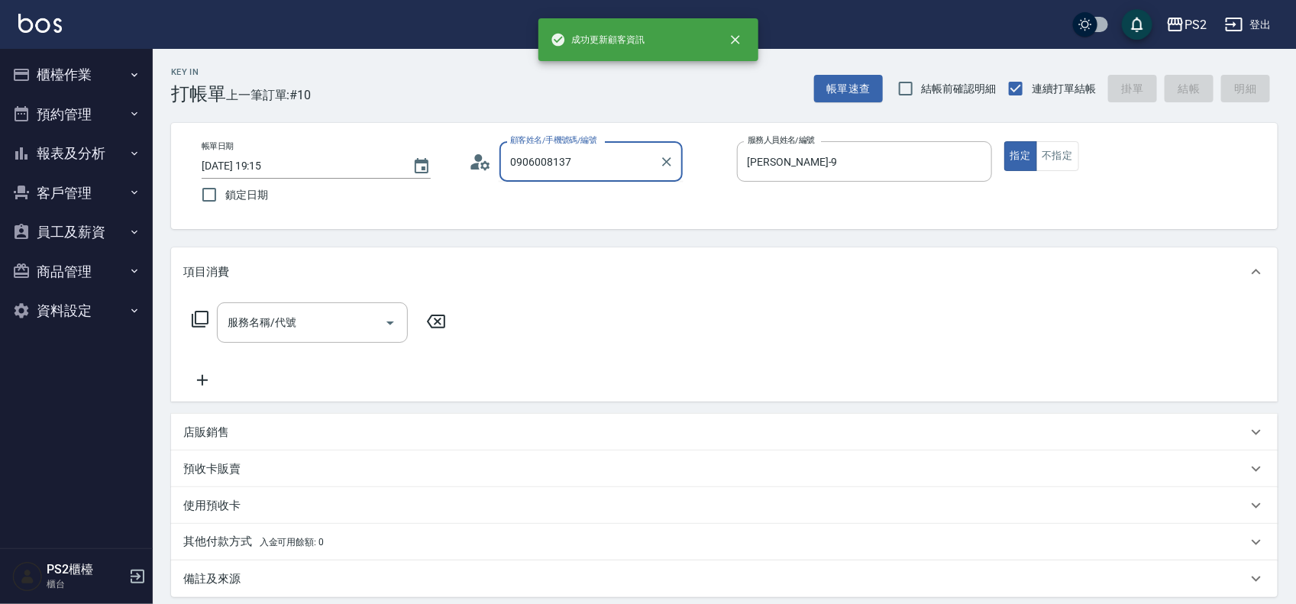
click at [631, 165] on input "0906008137" at bounding box center [579, 161] width 147 height 27
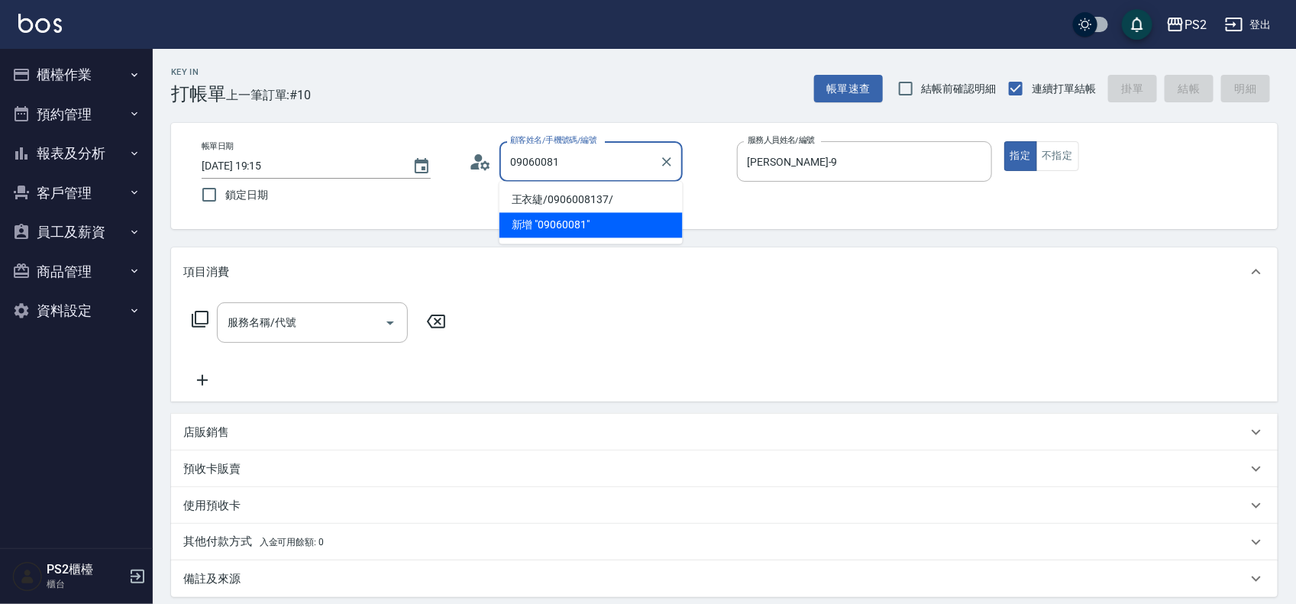
click at [611, 191] on li "王衣緁/0906008137/" at bounding box center [590, 200] width 183 height 25
type input "王衣緁/0906008137/"
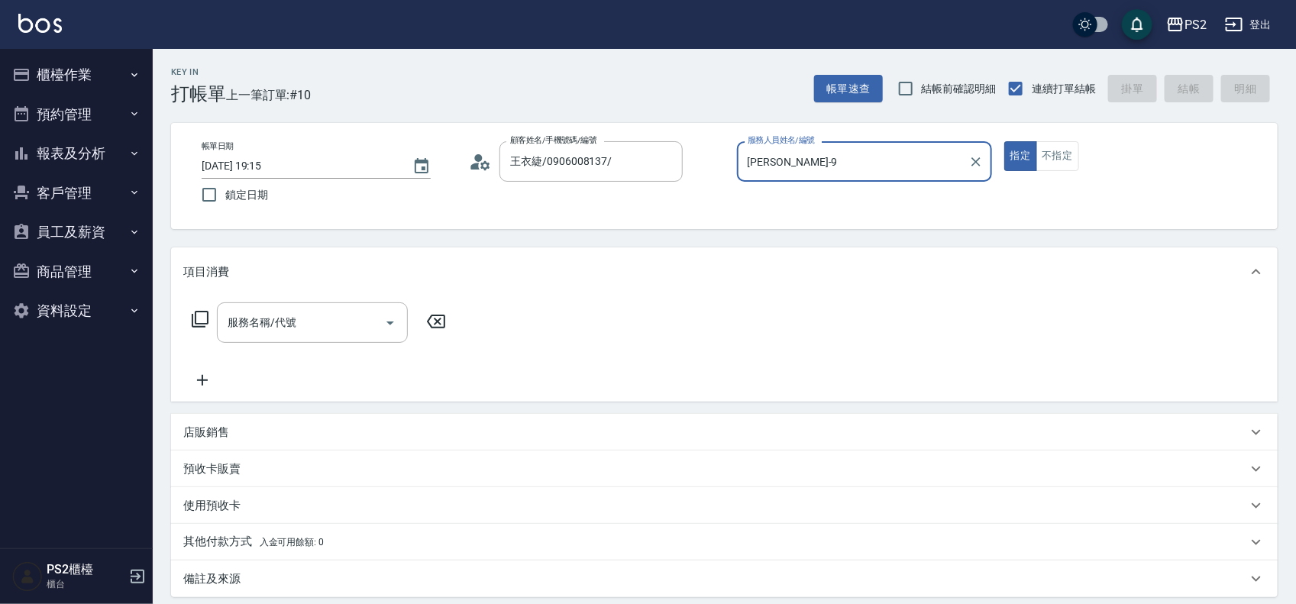
click at [204, 321] on icon at bounding box center [200, 319] width 18 height 18
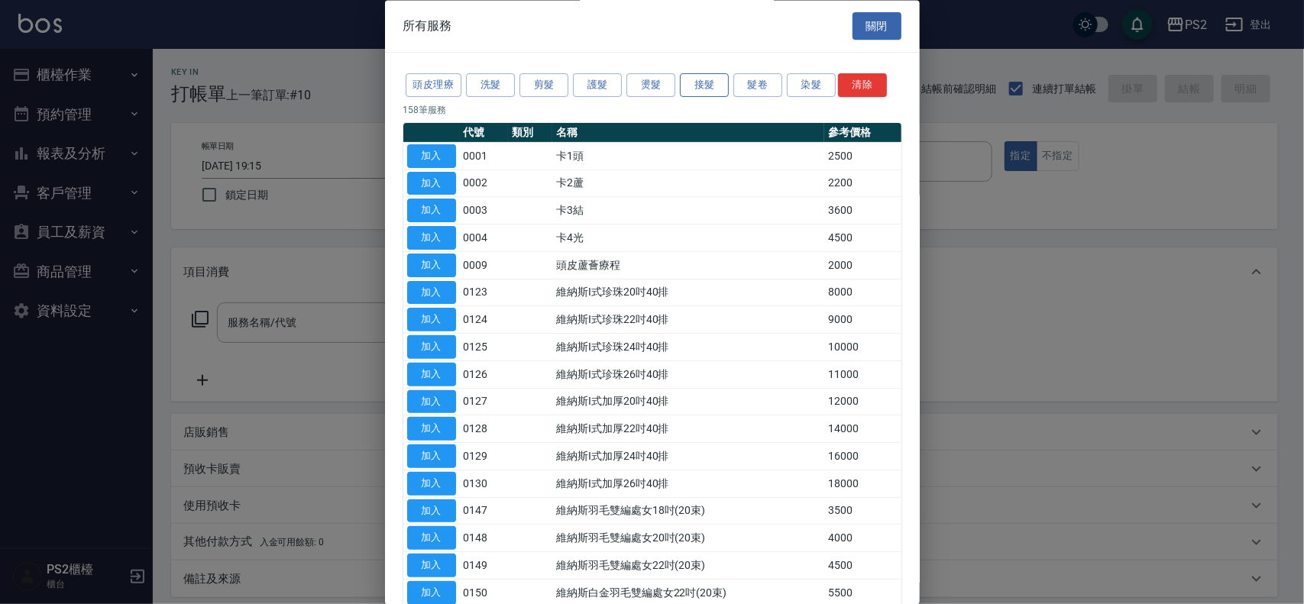
click at [707, 88] on button "接髮" at bounding box center [704, 86] width 49 height 24
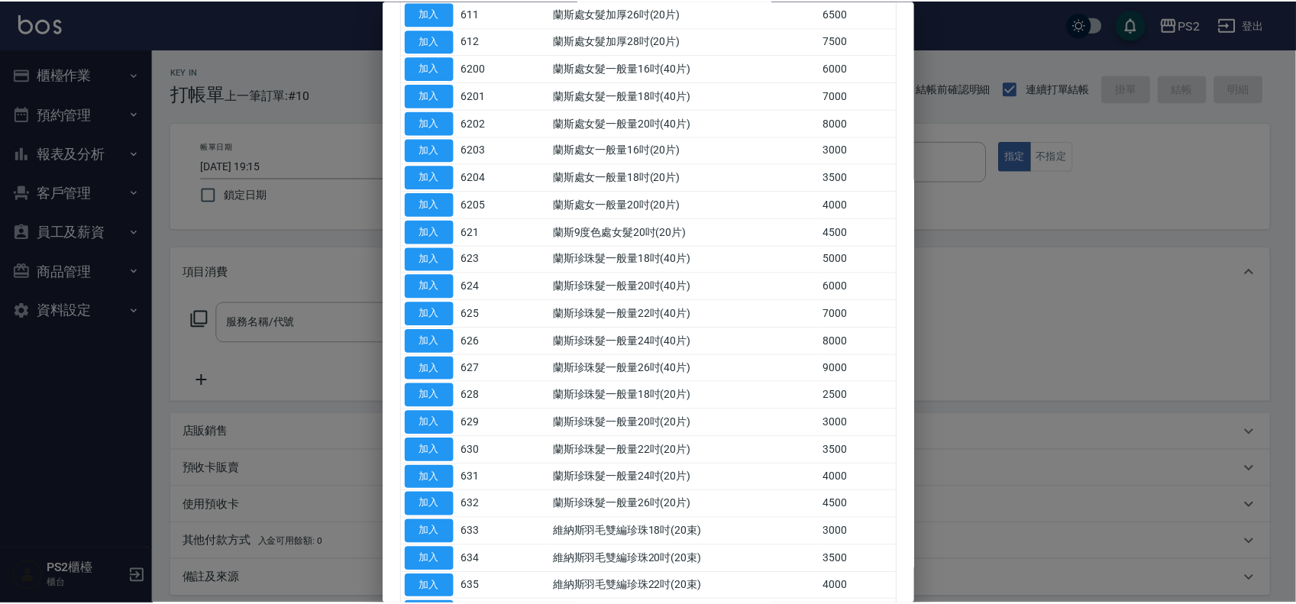
scroll to position [995, 0]
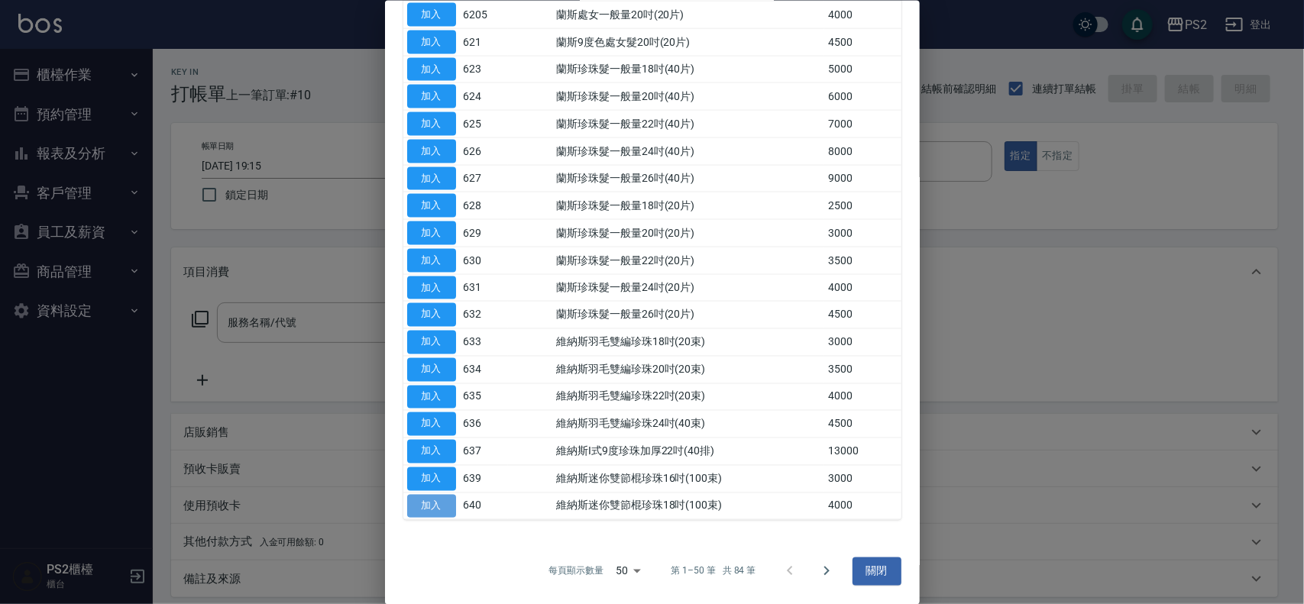
click at [422, 499] on button "加入" at bounding box center [431, 506] width 49 height 24
type input "維納斯迷你雙節棍珍珠18吋(100束)(640)"
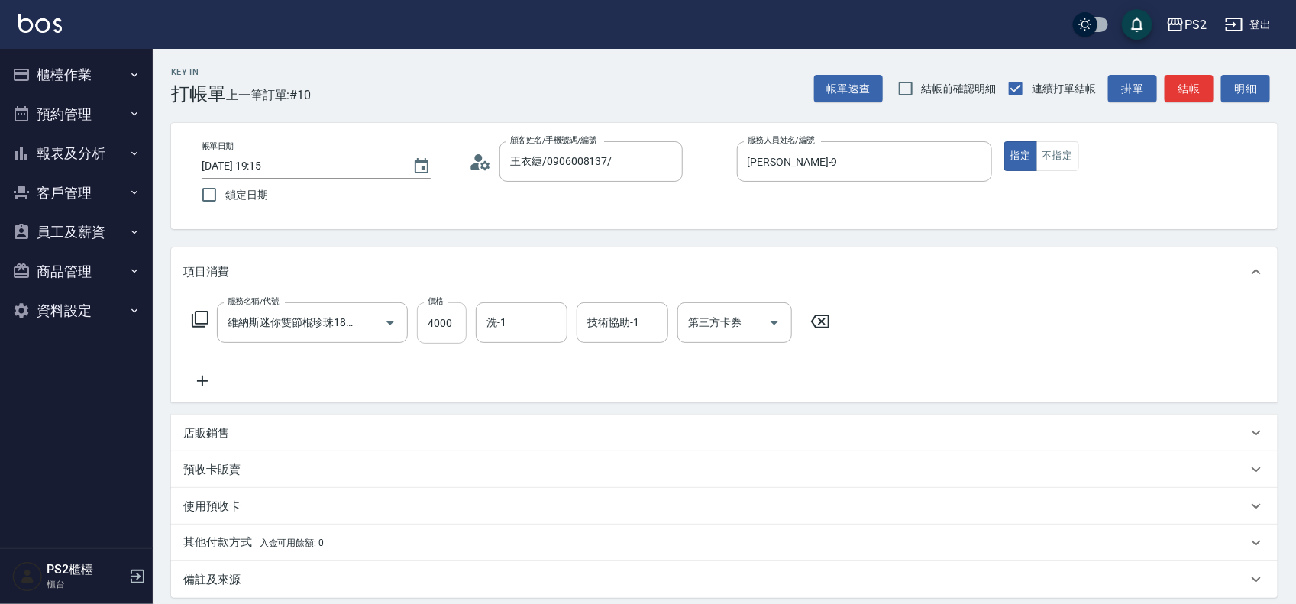
click at [438, 319] on input "4000" at bounding box center [442, 322] width 50 height 41
type input "5999"
type input "培芯-33"
click at [519, 310] on input "洗-1" at bounding box center [522, 322] width 78 height 27
type input "663"
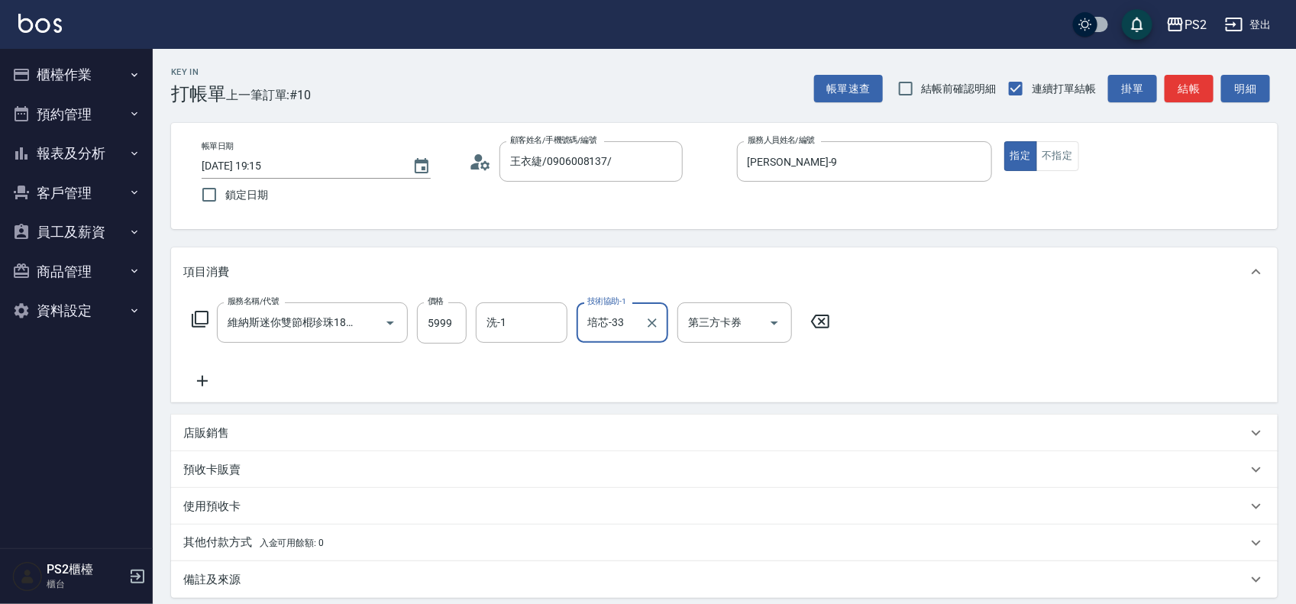
click at [491, 344] on div "服務名稱/代號 維納斯迷你雙節棍珍珠18吋(100束)(640) 服務名稱/代號 價格 5999 價格 洗-1 洗-1 技術協助-1 培芯-33 技術協助-1…" at bounding box center [511, 346] width 656 height 88
click at [504, 326] on input "洗-1" at bounding box center [522, 322] width 78 height 27
type input "培芯-33"
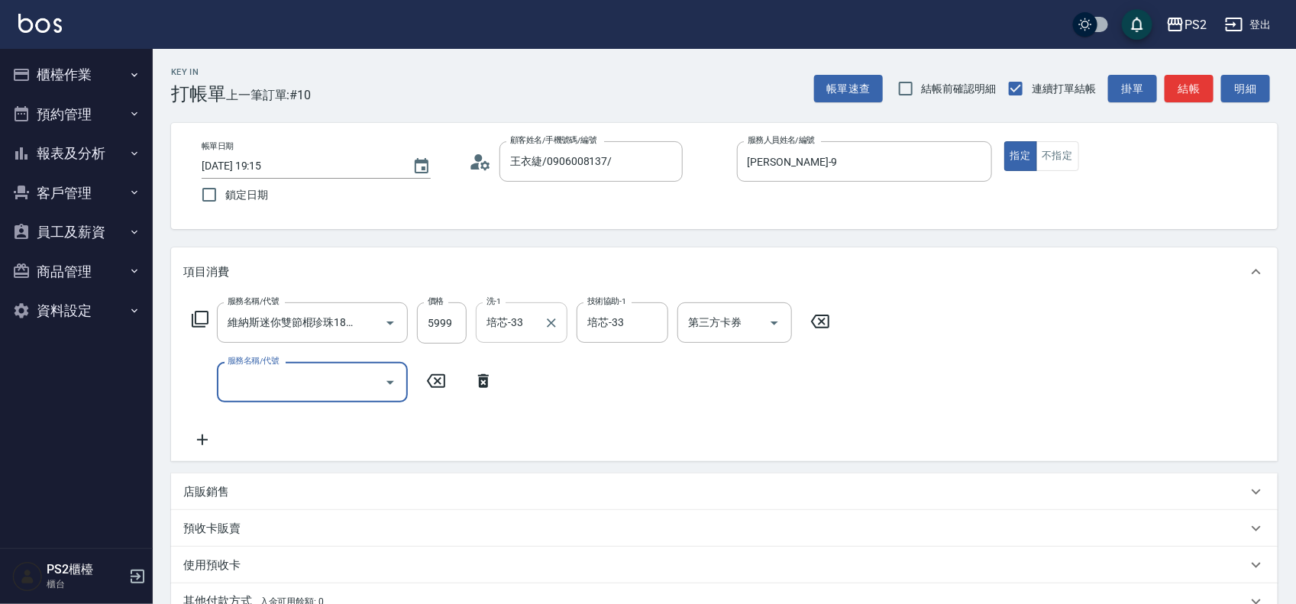
scroll to position [0, 0]
type input "洗+水解護髮600(512)"
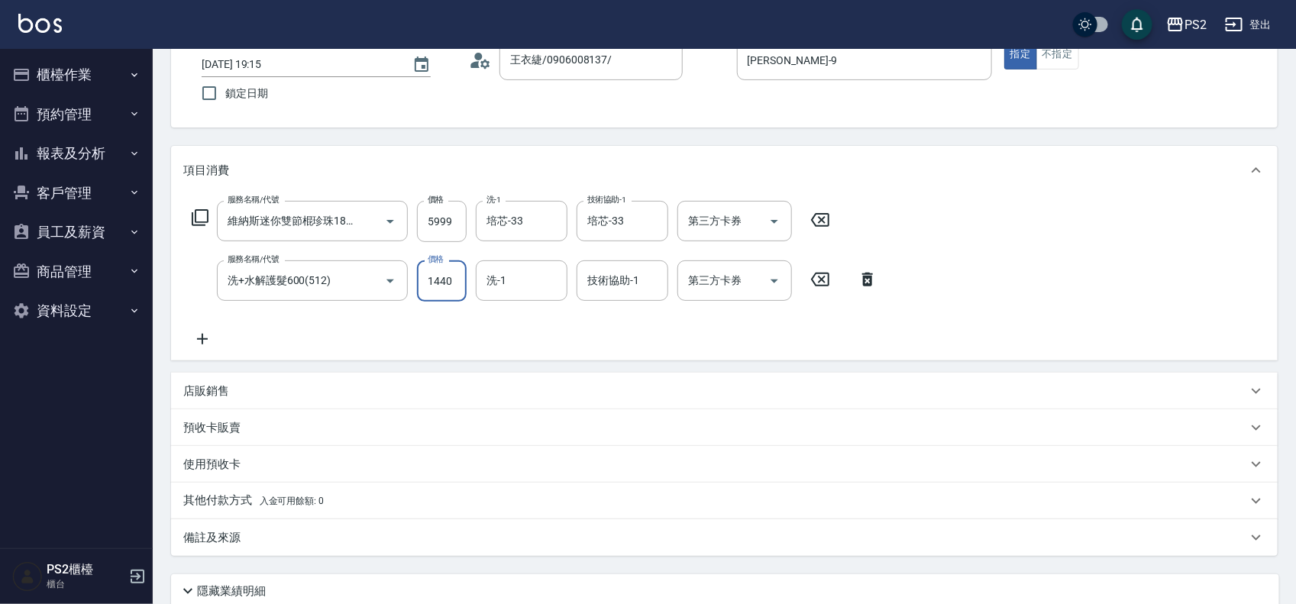
scroll to position [225, 0]
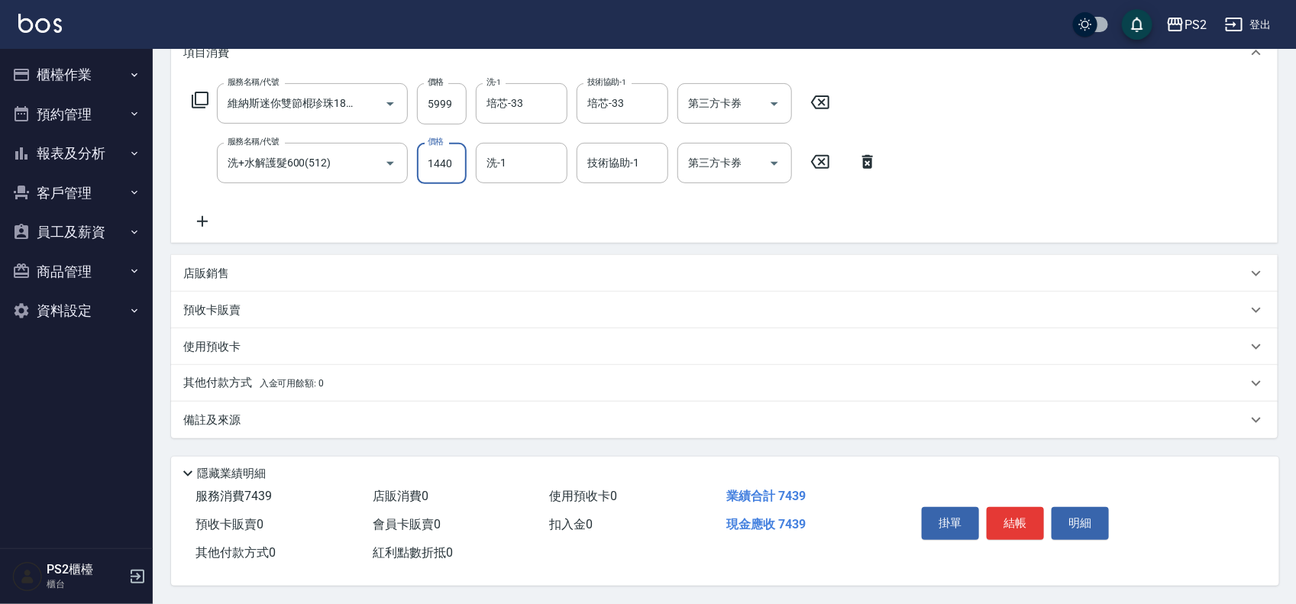
type input "1440"
click at [313, 388] on div "其他付款方式 入金可用餘額: 0" at bounding box center [724, 383] width 1107 height 37
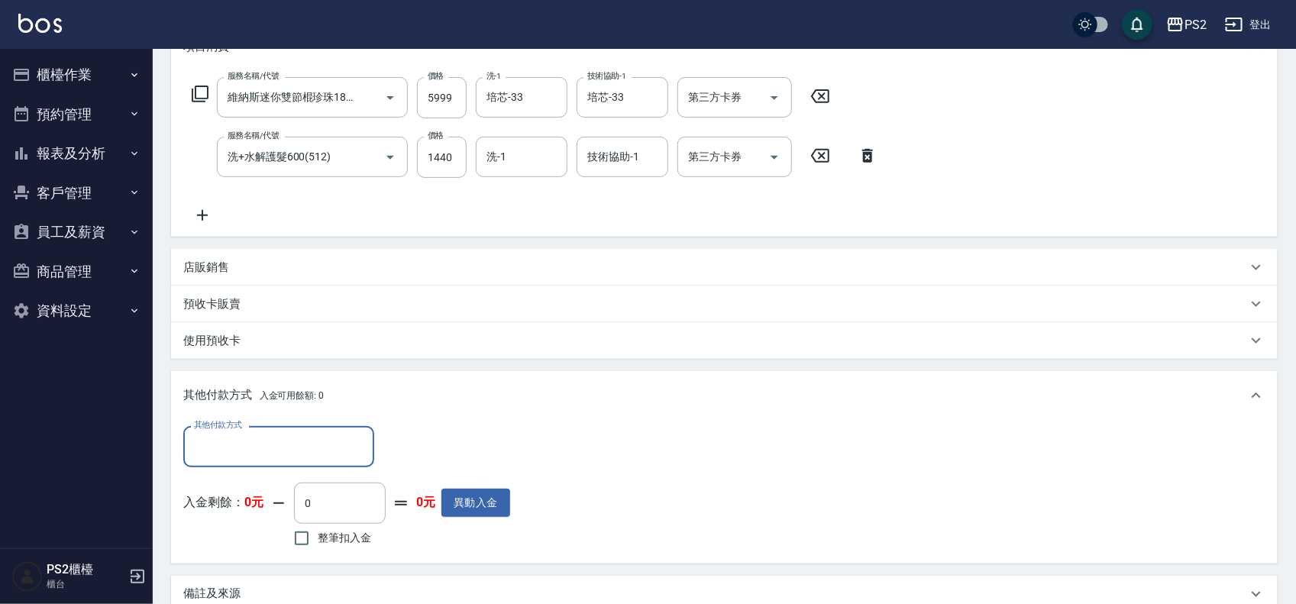
scroll to position [0, 0]
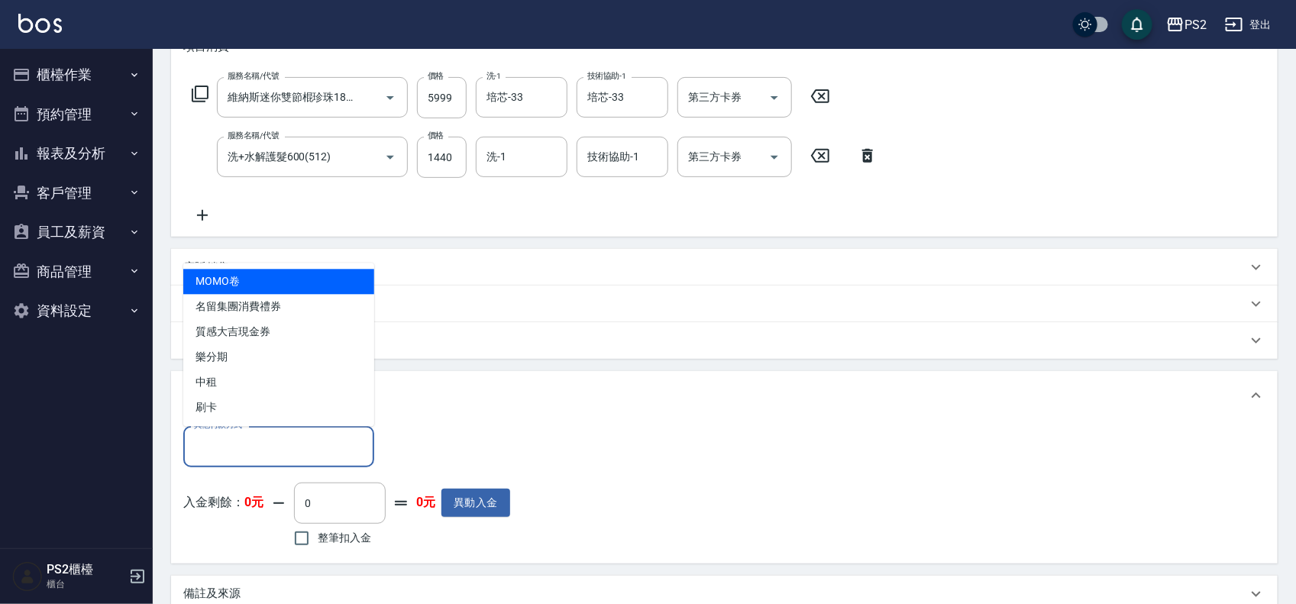
click at [241, 444] on input "其他付款方式" at bounding box center [278, 446] width 177 height 27
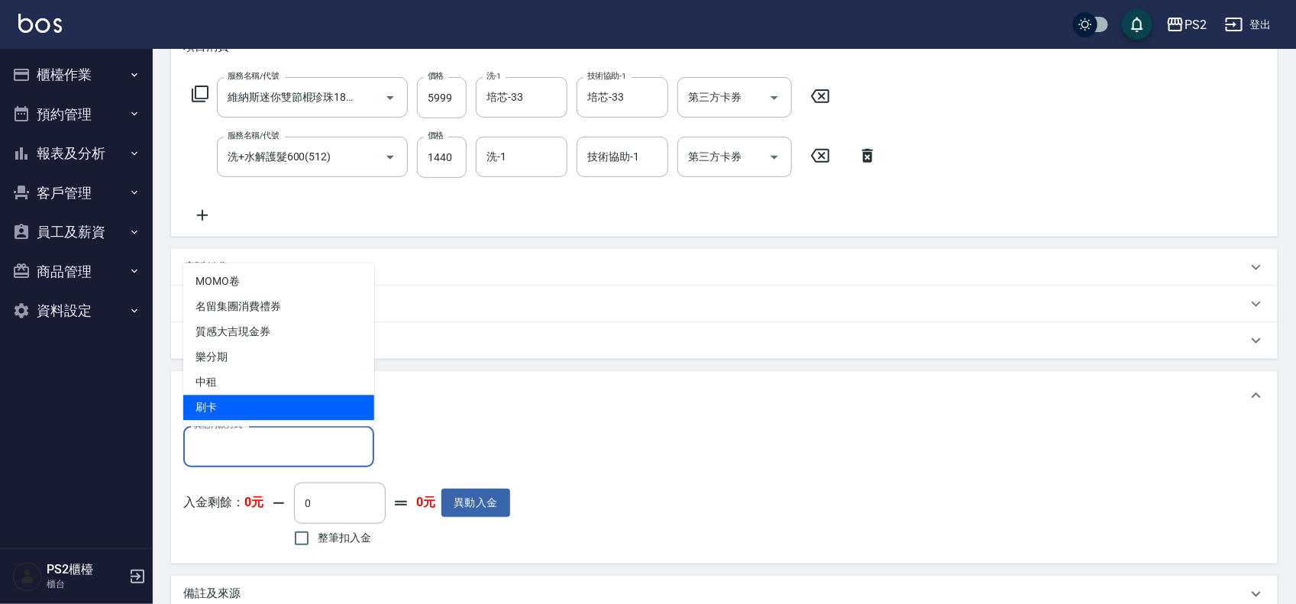
click at [233, 411] on span "刷卡" at bounding box center [278, 408] width 191 height 25
type input "刷卡"
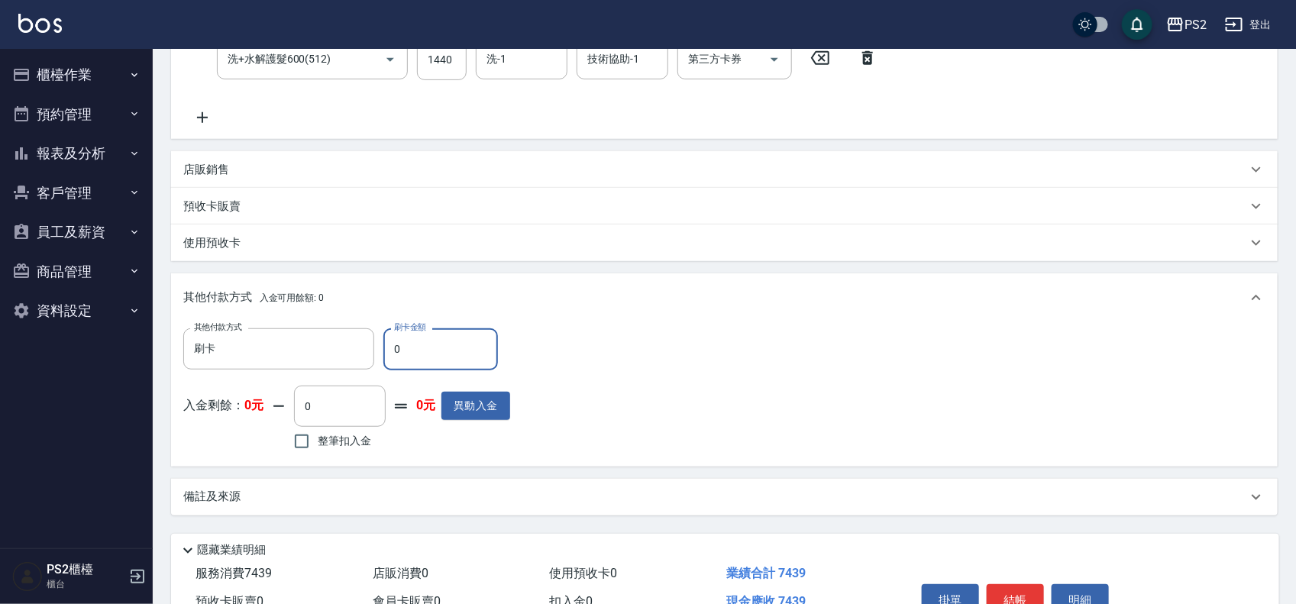
scroll to position [406, 0]
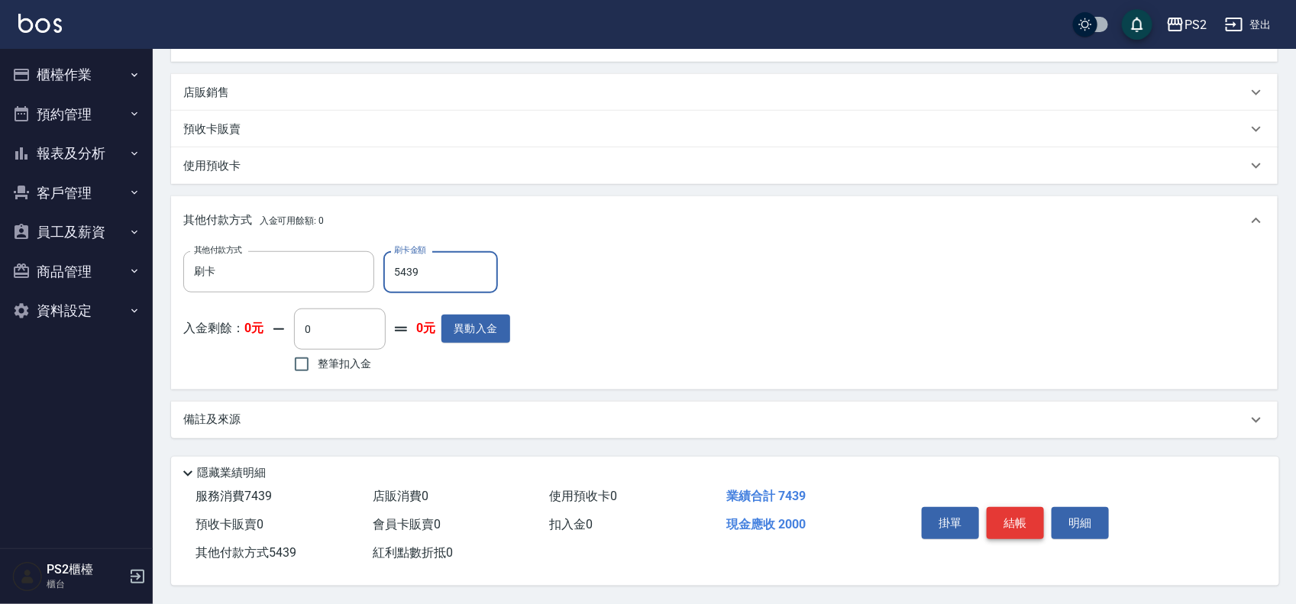
type input "5439"
click at [1020, 509] on button "結帳" at bounding box center [1015, 523] width 57 height 32
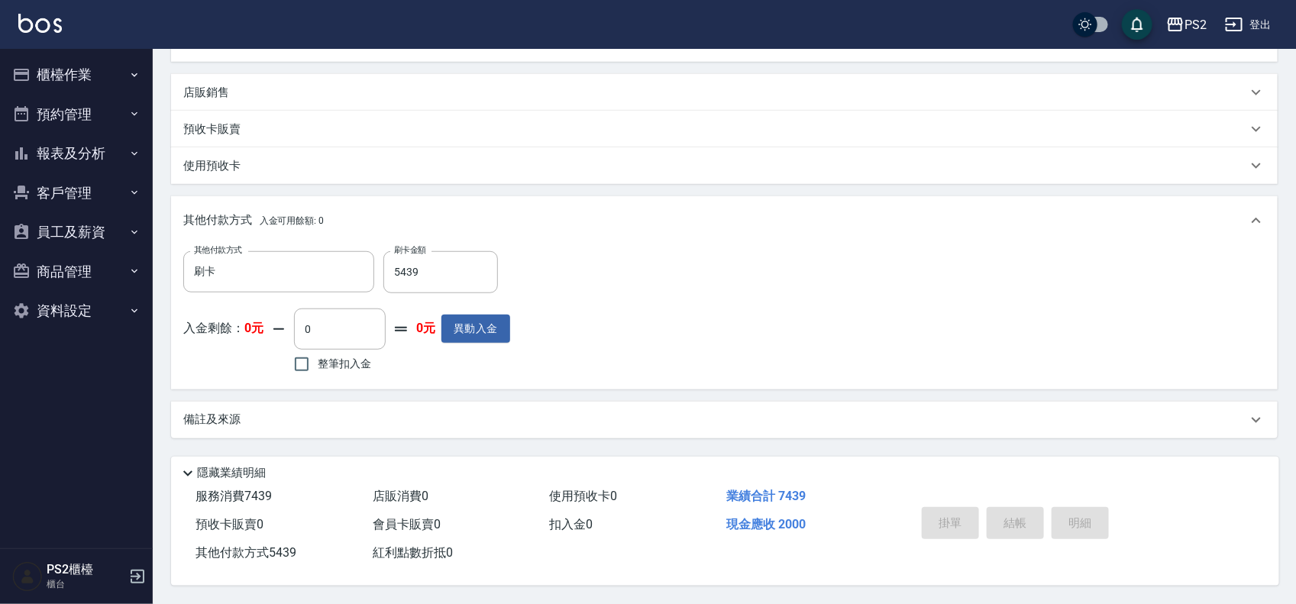
type input "2025/09/10 19:19"
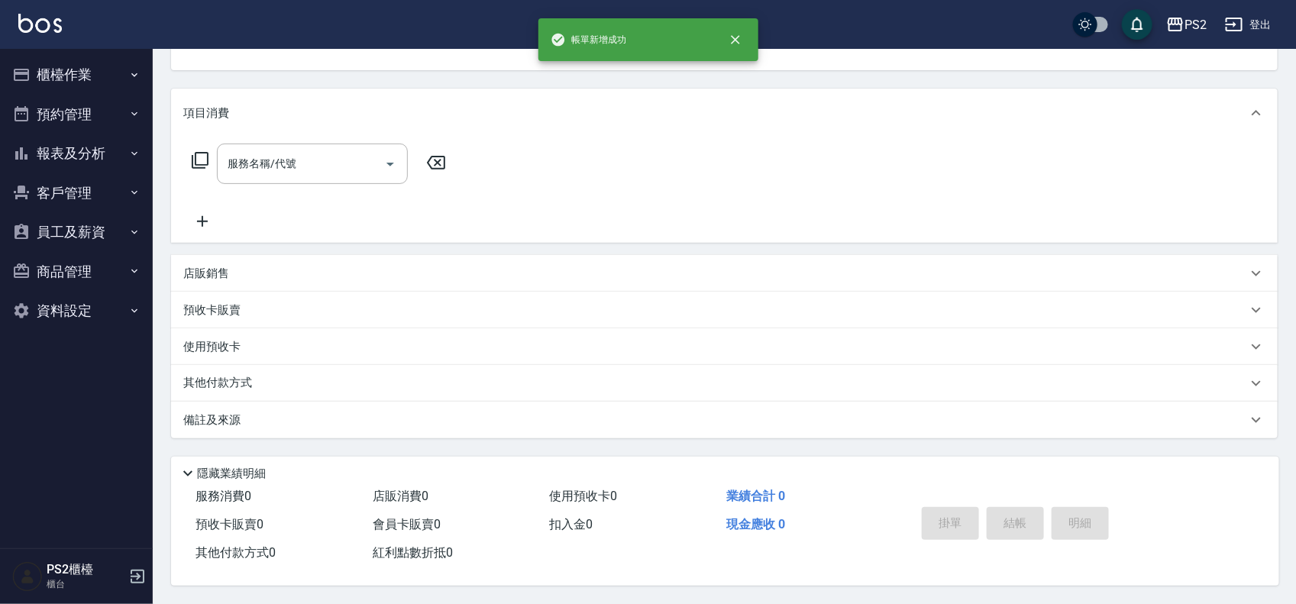
scroll to position [0, 0]
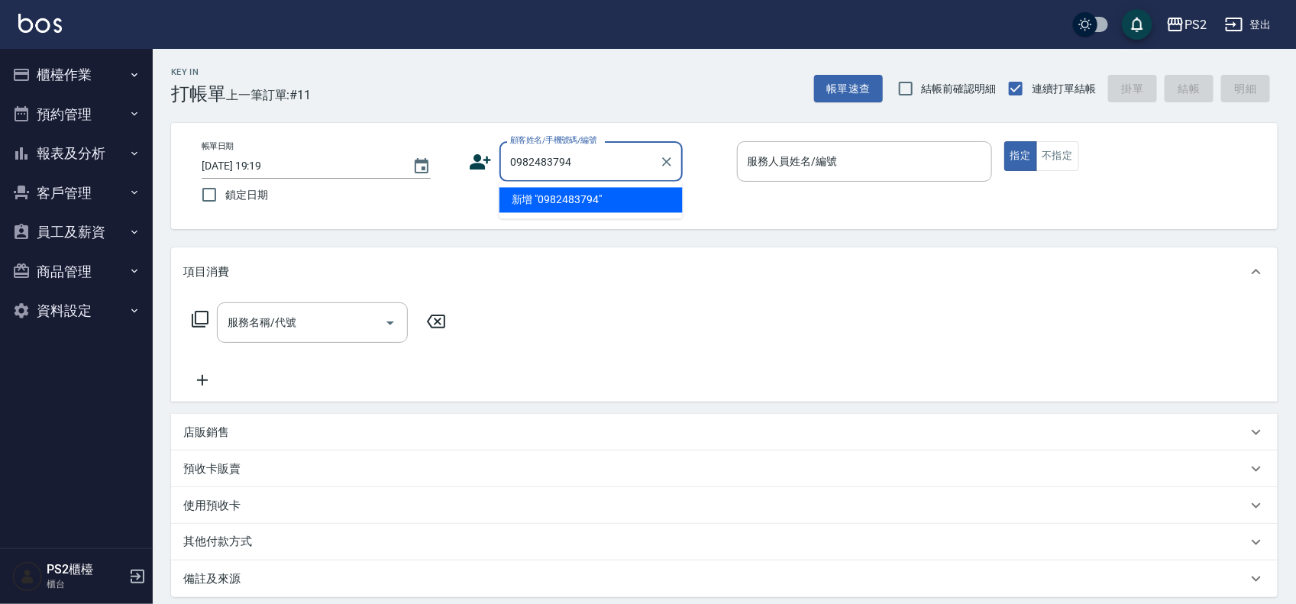
type input "0982483794"
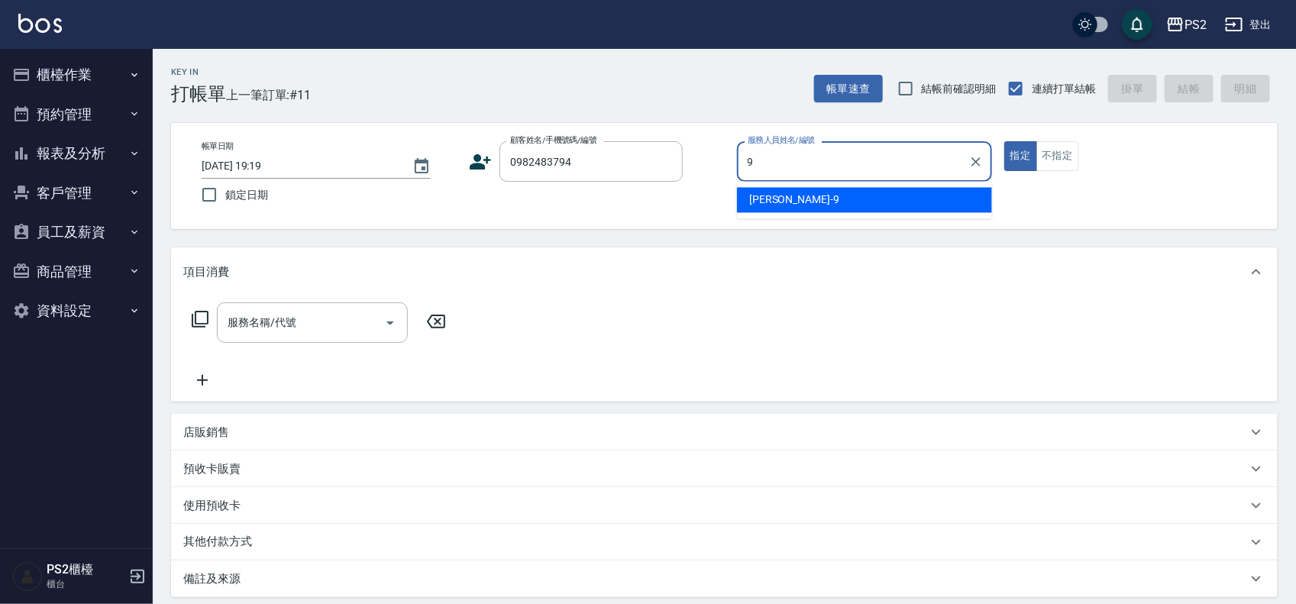
type input "Nina-9"
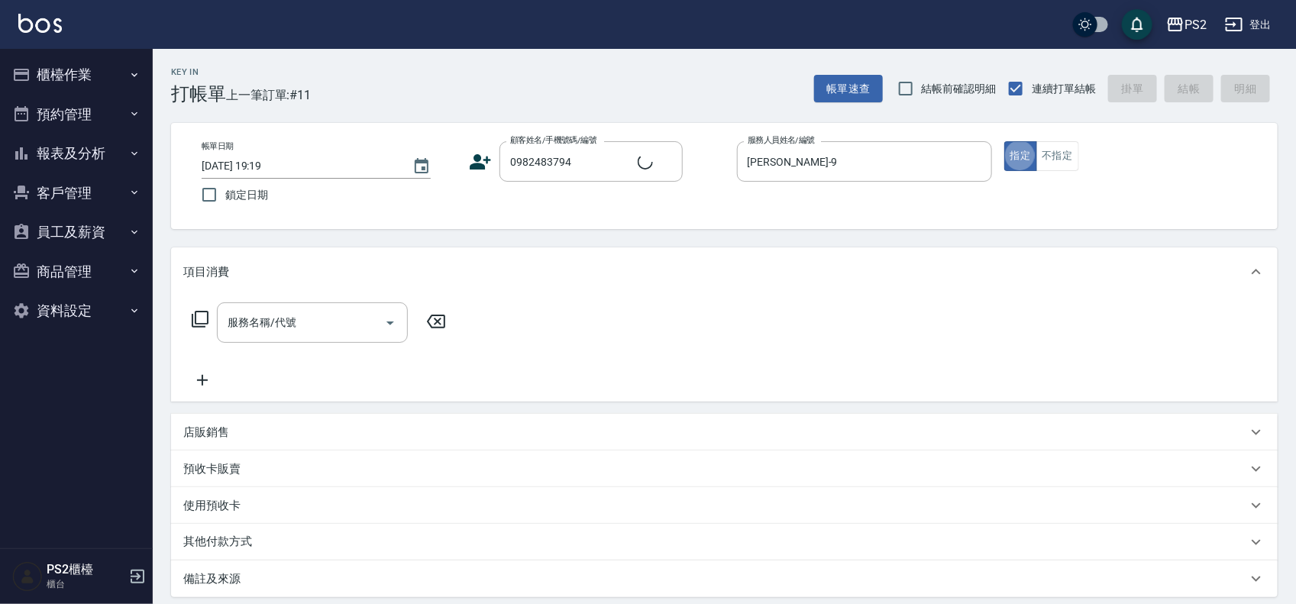
type input "丁銹雲/0982483794/7048"
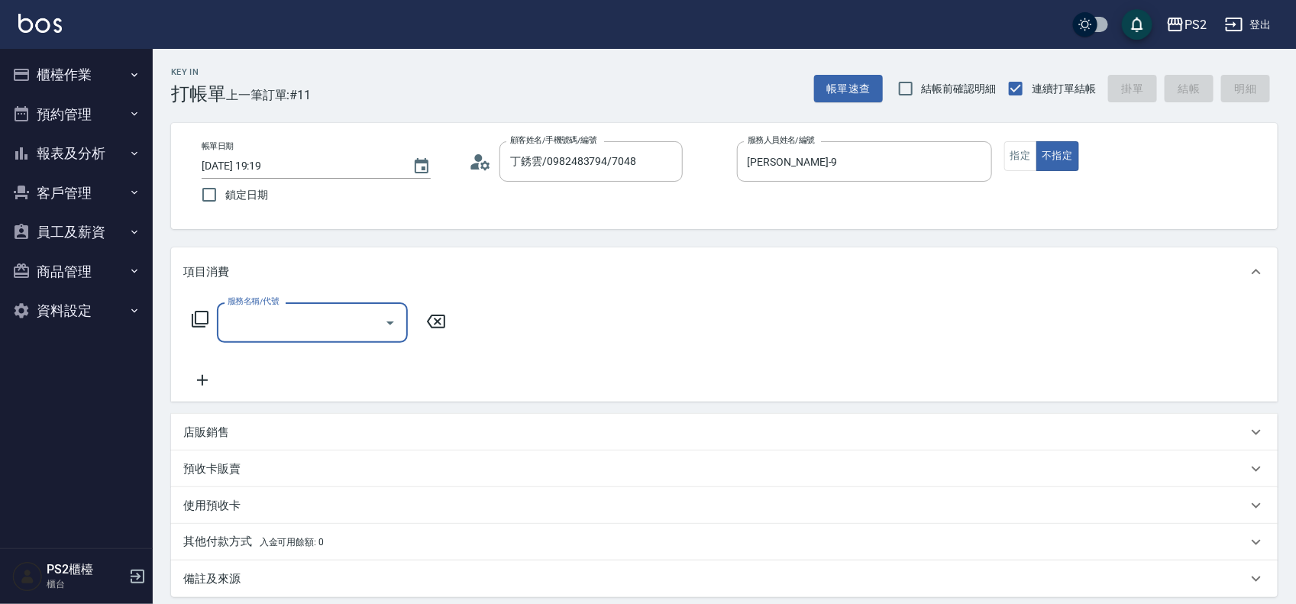
type input "3"
type input "剪瀏海(202)"
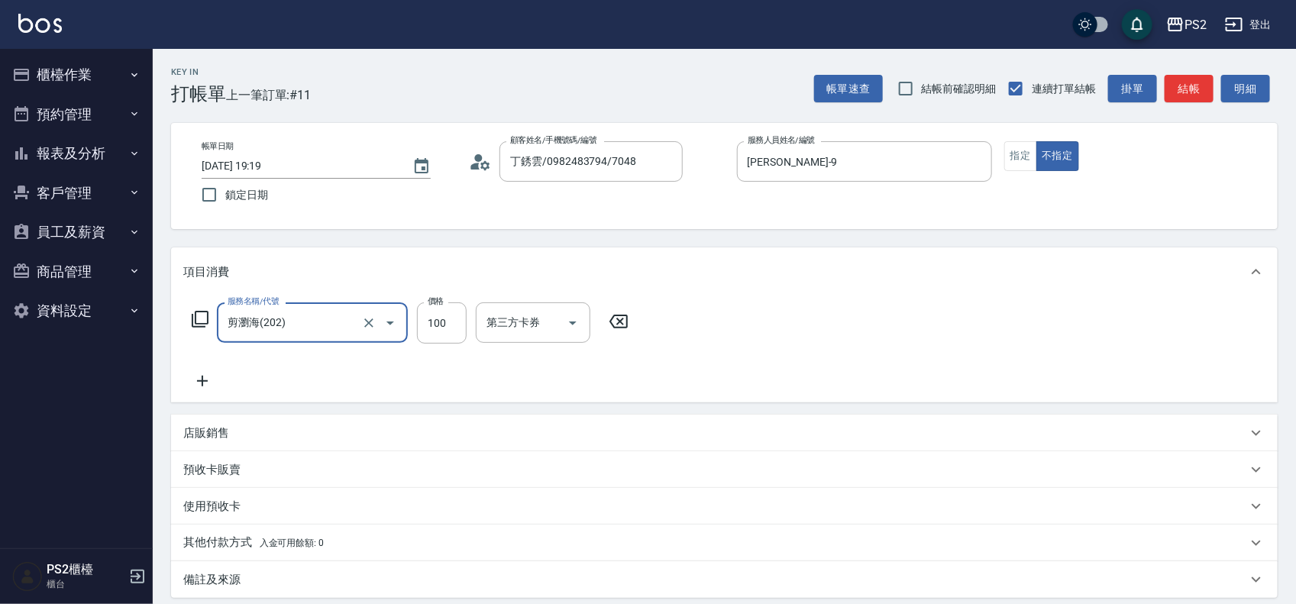
click at [475, 164] on icon at bounding box center [475, 166] width 9 height 7
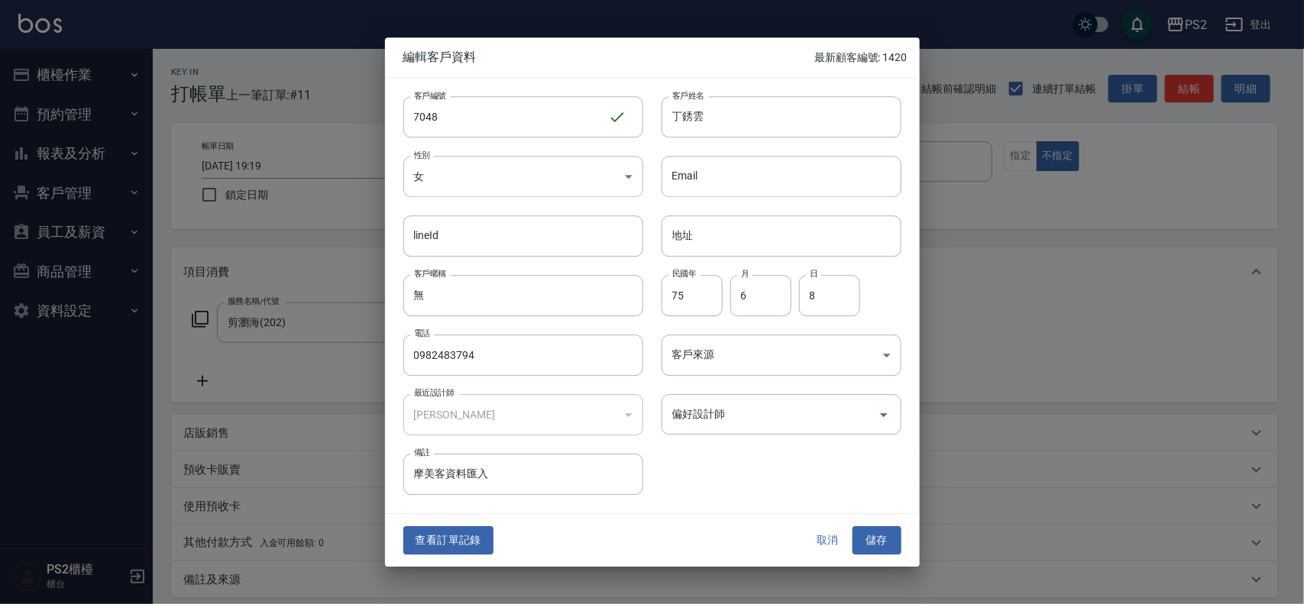
click at [817, 532] on button "取消" at bounding box center [827, 541] width 49 height 28
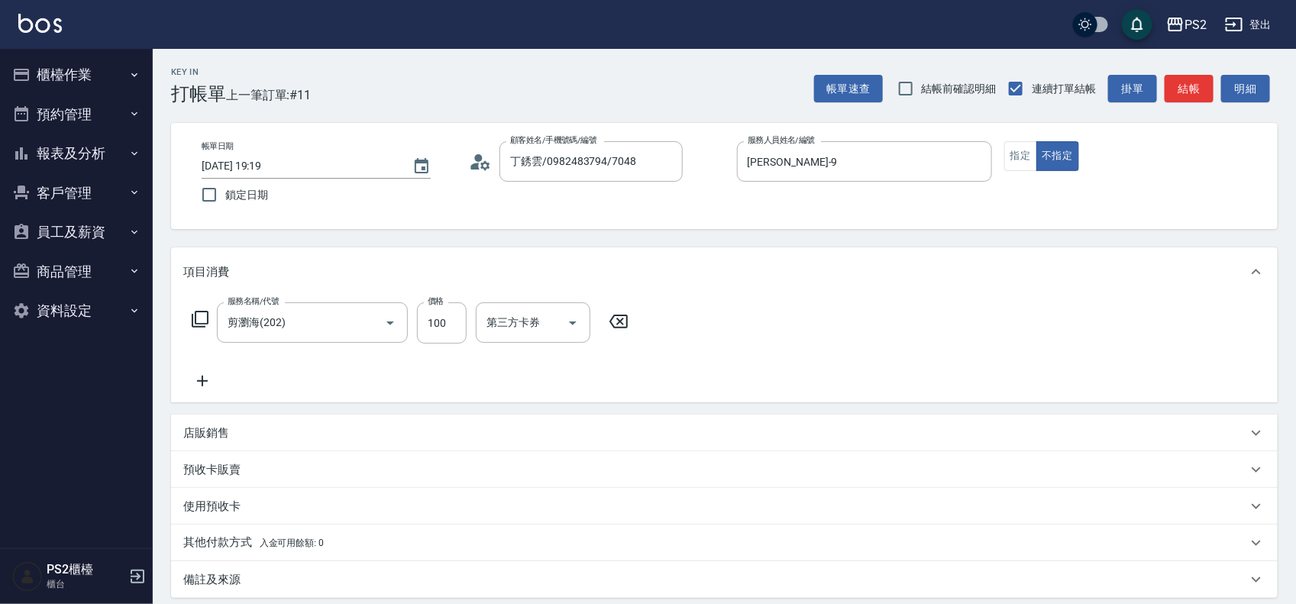
scroll to position [165, 0]
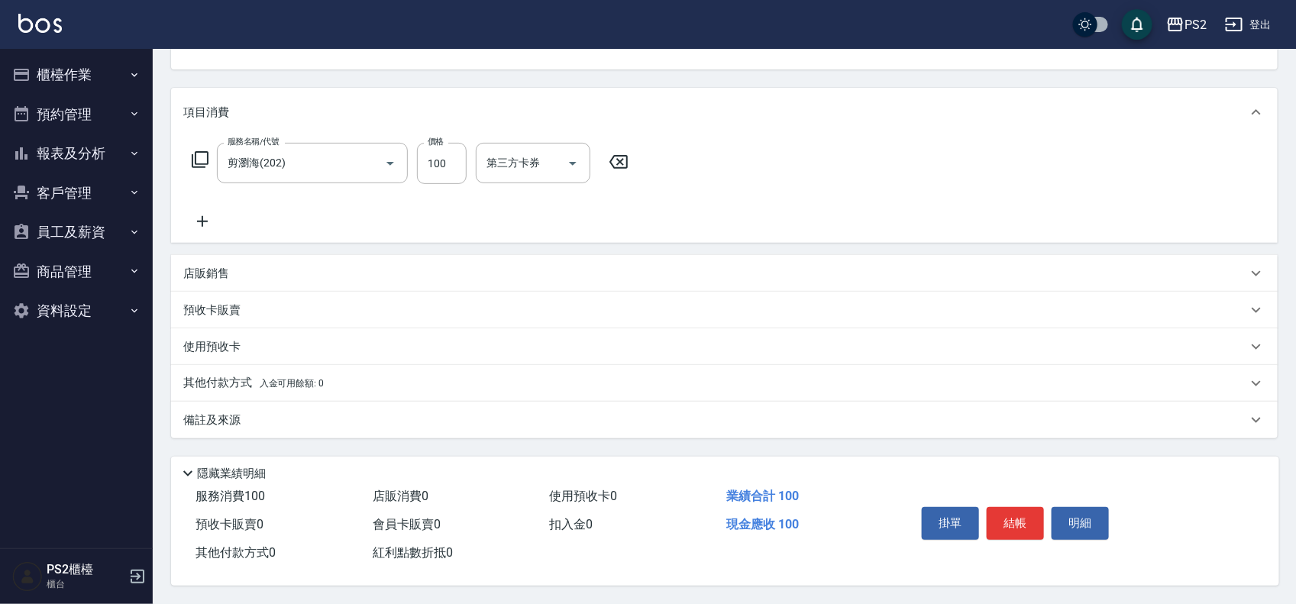
click at [1017, 527] on button "結帳" at bounding box center [1015, 523] width 57 height 32
type input "2025/09/10 19:20"
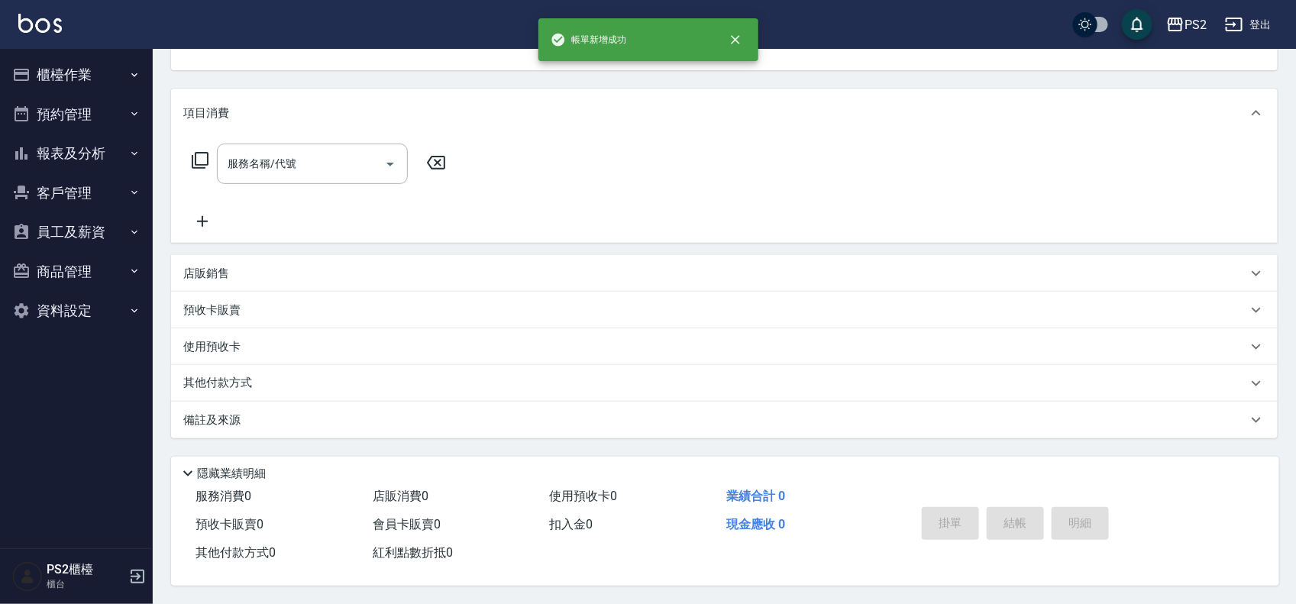
scroll to position [147, 0]
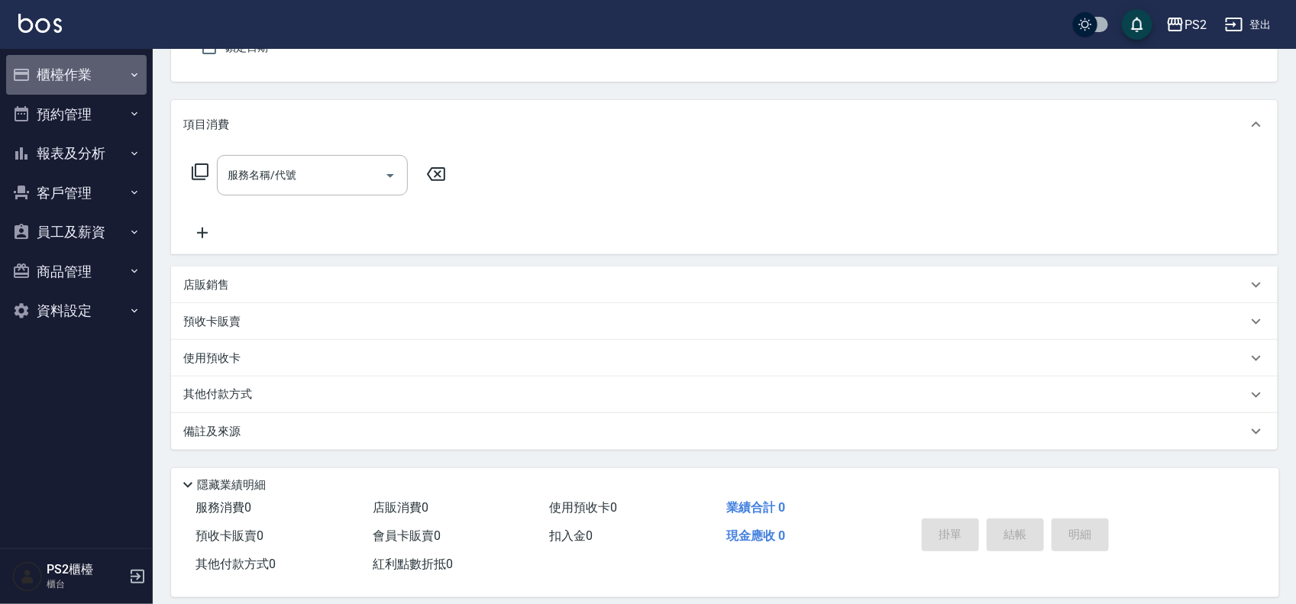
drag, startPoint x: 47, startPoint y: 56, endPoint x: 62, endPoint y: 115, distance: 61.3
click at [47, 55] on button "櫃檯作業" at bounding box center [76, 75] width 141 height 40
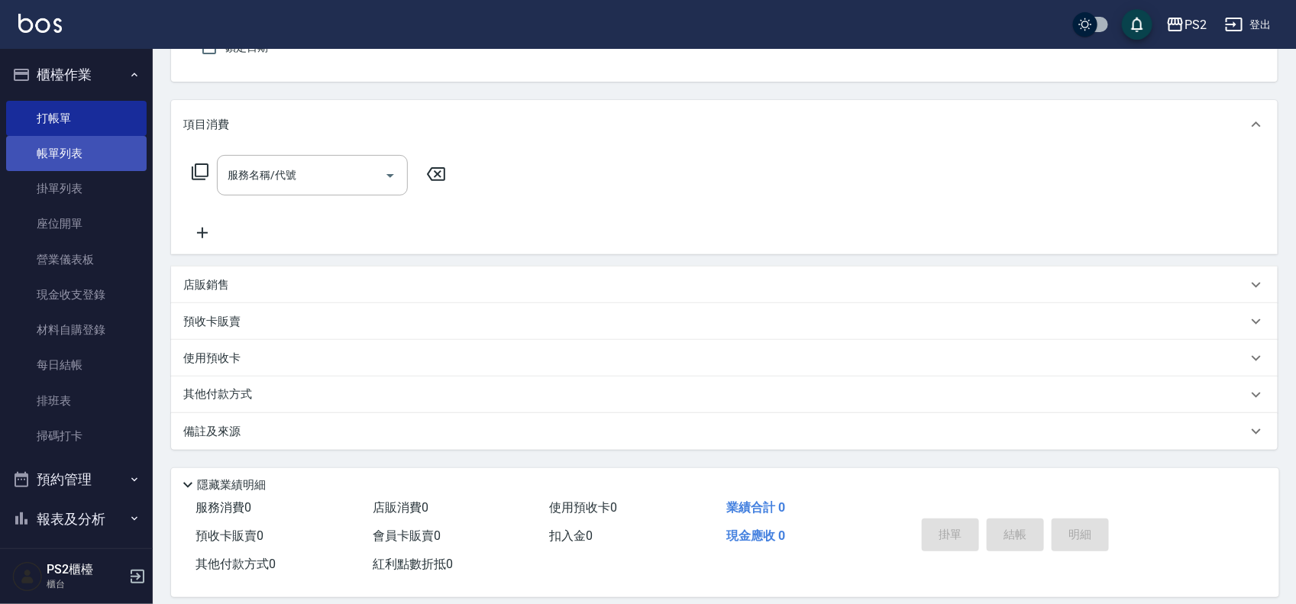
click at [59, 155] on link "帳單列表" at bounding box center [76, 153] width 141 height 35
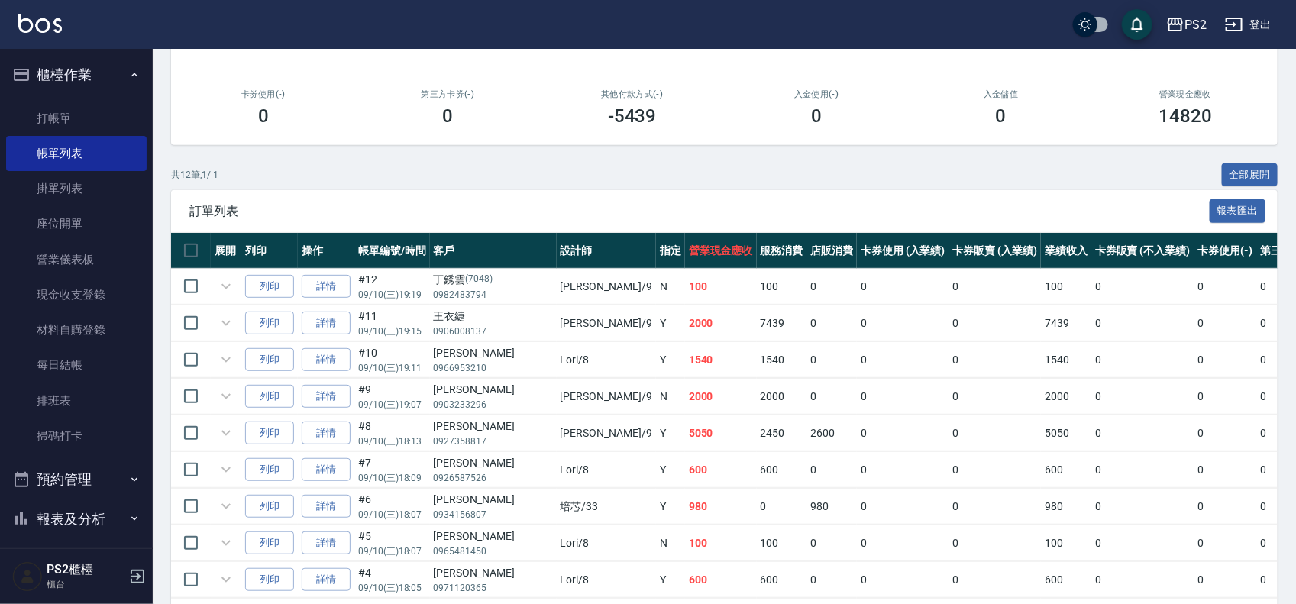
scroll to position [215, 0]
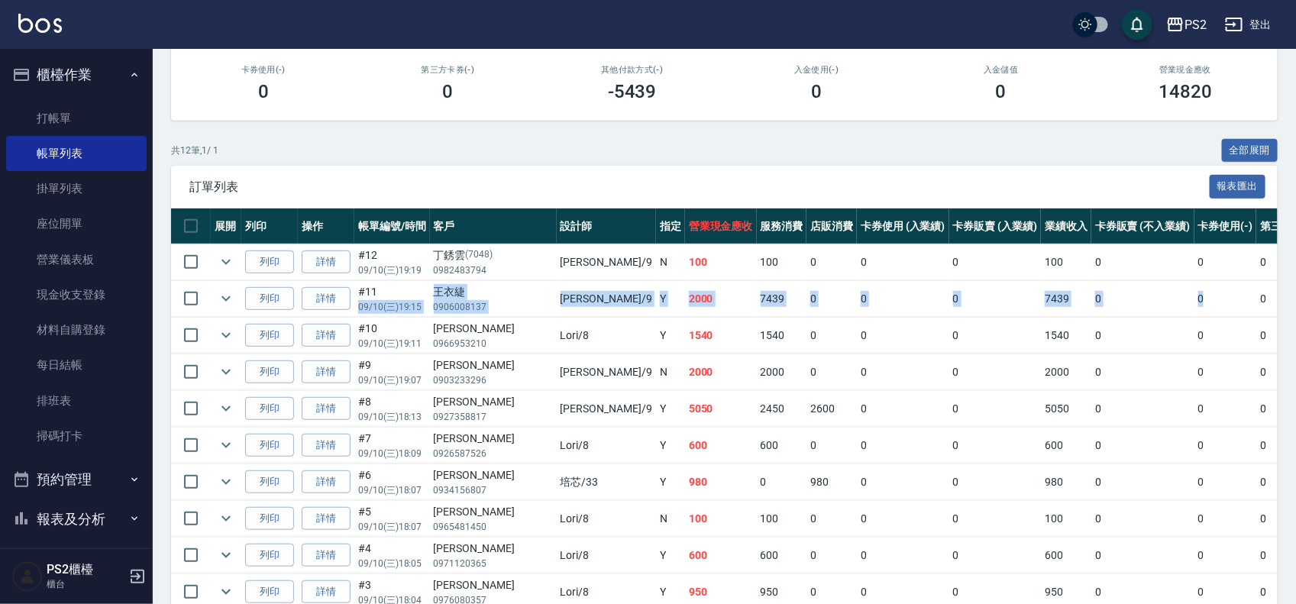
drag, startPoint x: 411, startPoint y: 295, endPoint x: 1091, endPoint y: 344, distance: 681.5
click at [1120, 311] on tr "列印 詳情 #11 09/10 (三) 19:15 王衣緁 0906008137 Nina /9 Y 2000 7439 0 0 0 7439 0 0 0 -…" at bounding box center [863, 299] width 1384 height 36
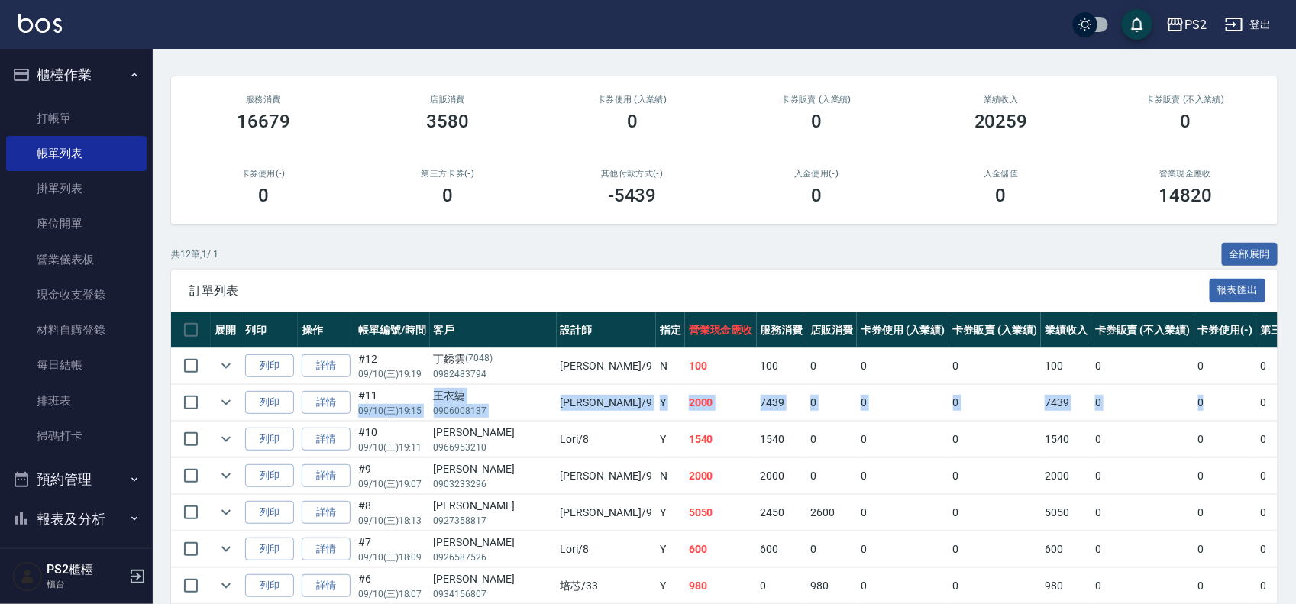
scroll to position [0, 0]
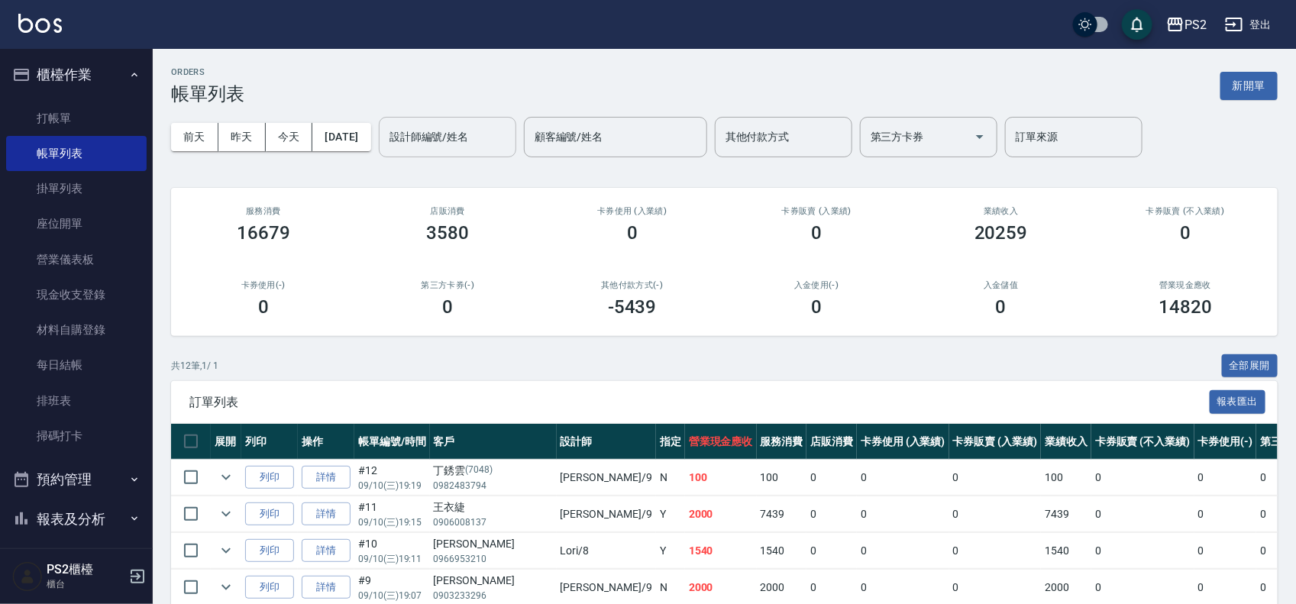
click at [490, 127] on input "設計師編號/姓名" at bounding box center [448, 137] width 124 height 27
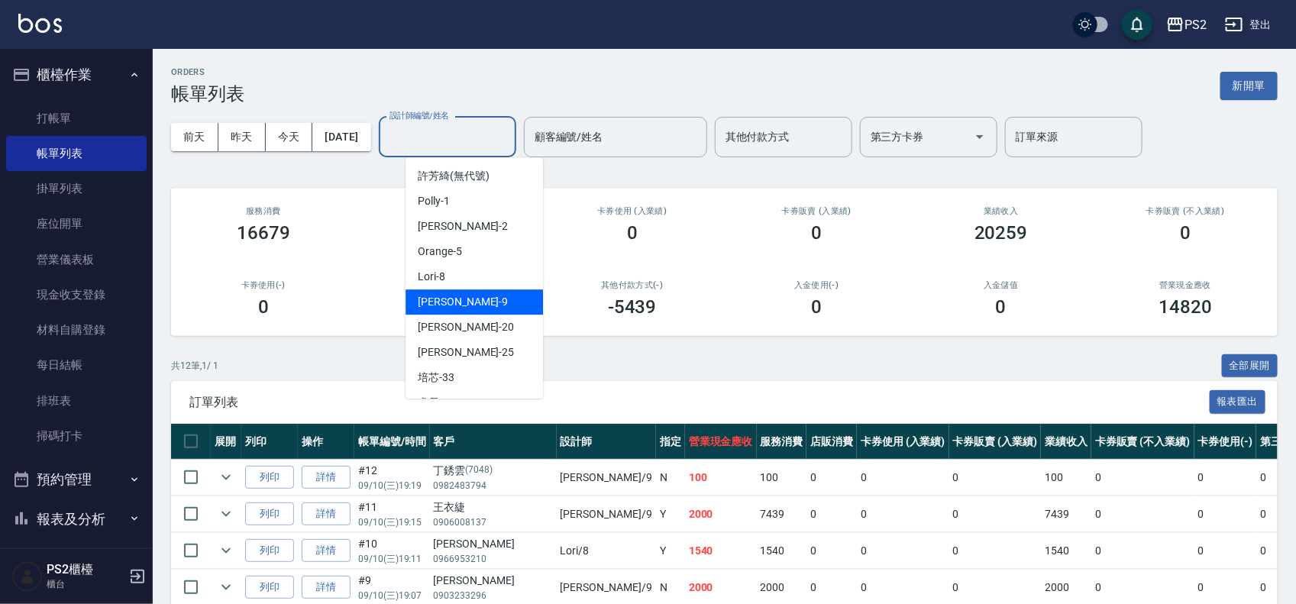
click at [455, 296] on div "Nina -9" at bounding box center [474, 301] width 137 height 25
type input "Nina-9"
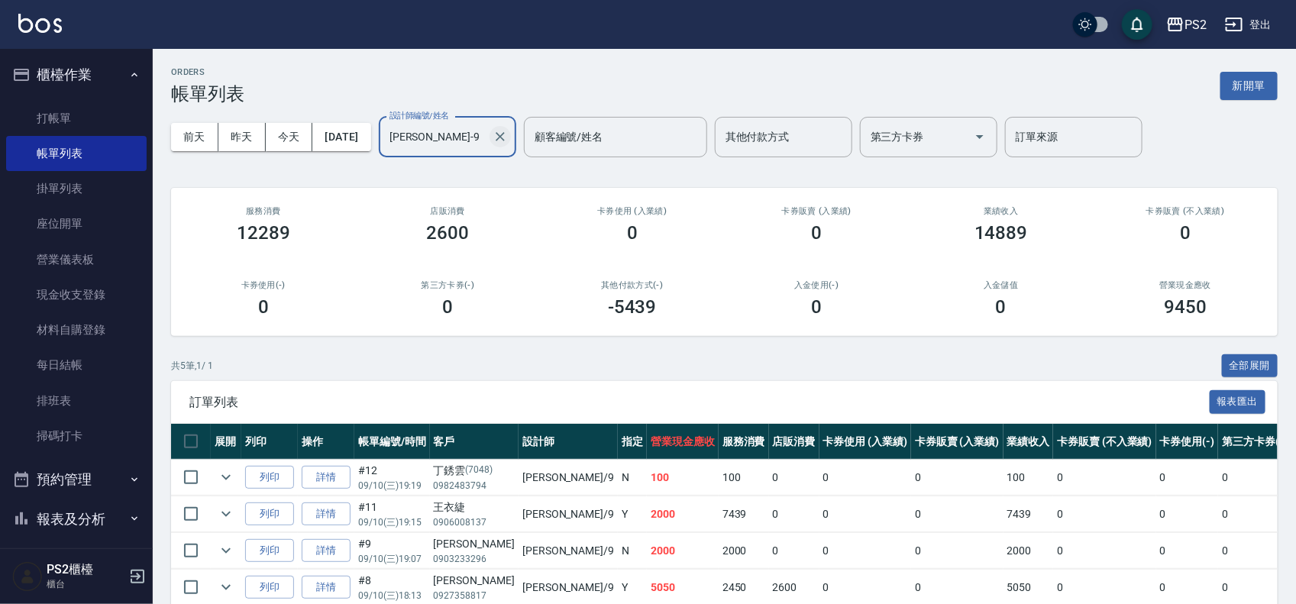
click at [508, 135] on icon "Clear" at bounding box center [500, 136] width 15 height 15
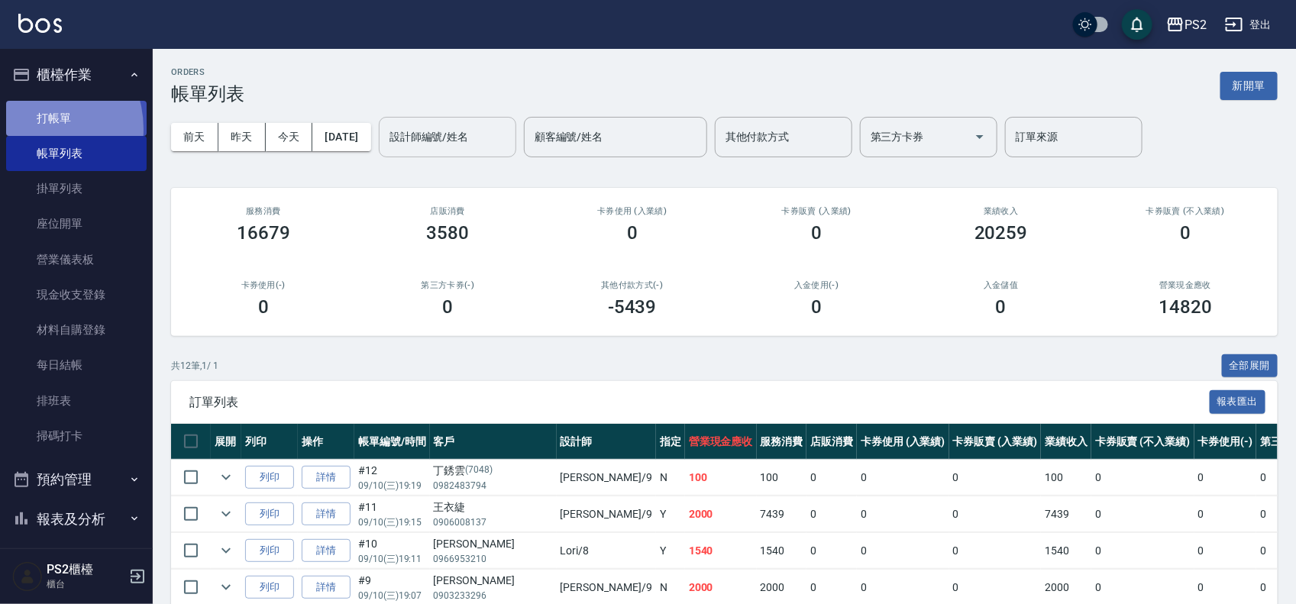
click at [36, 128] on link "打帳單" at bounding box center [76, 118] width 141 height 35
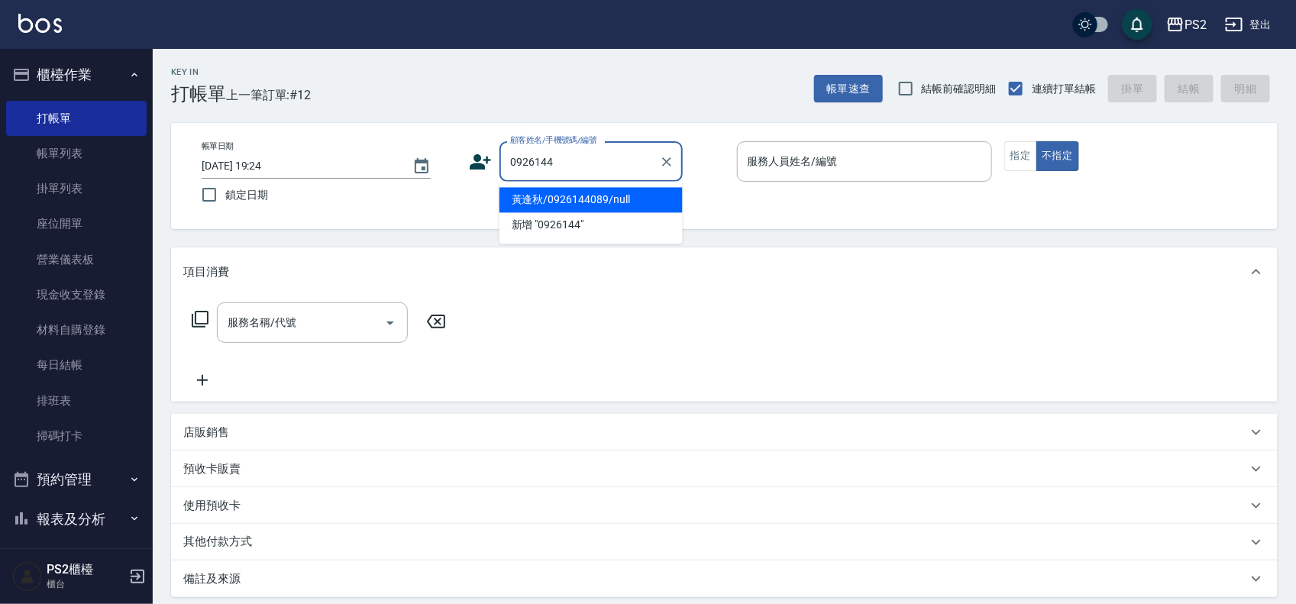
type input "黃逢秋/0926144089/null"
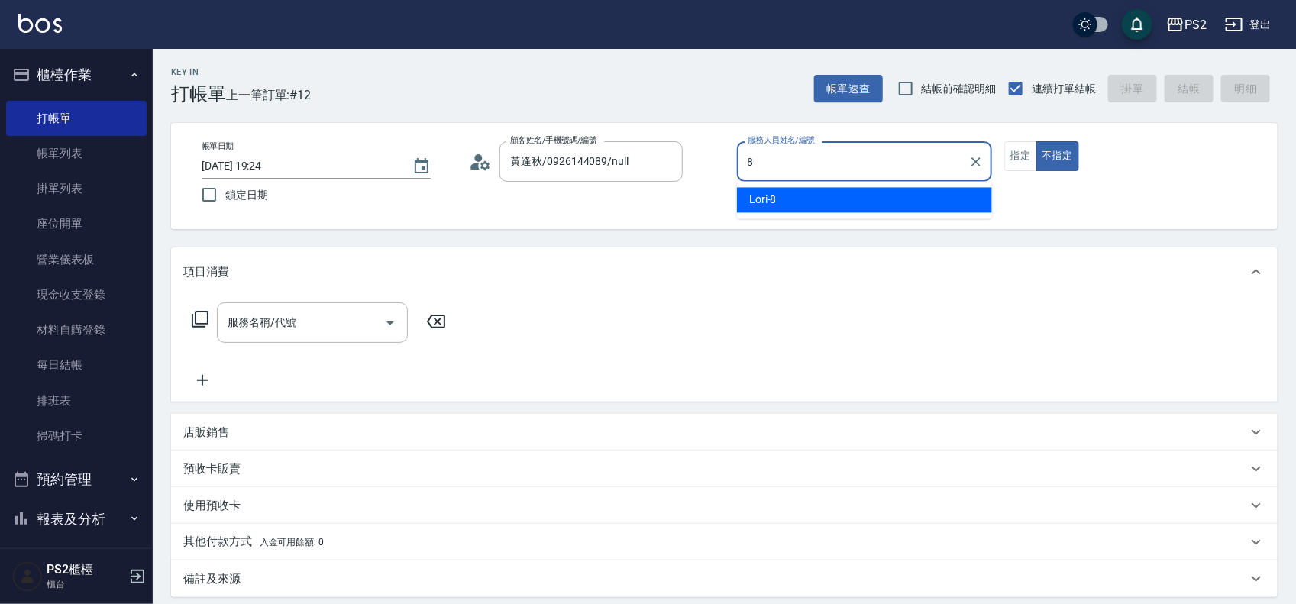
type input "Lori-8"
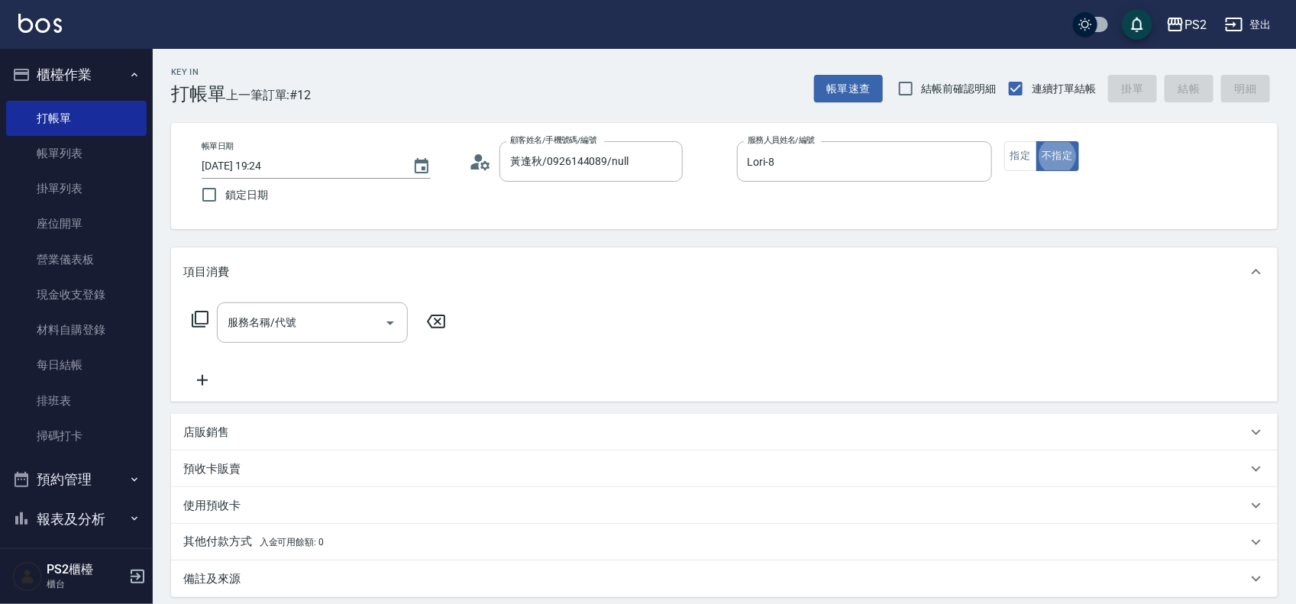
type button "false"
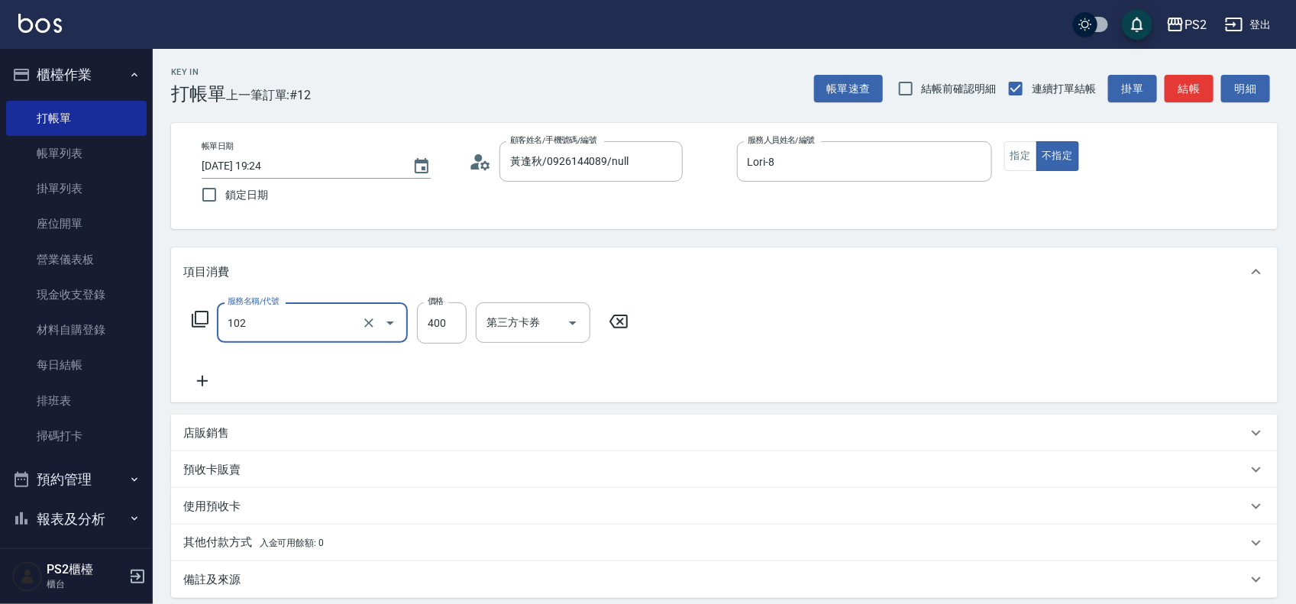
type input "精油洗髮(102)"
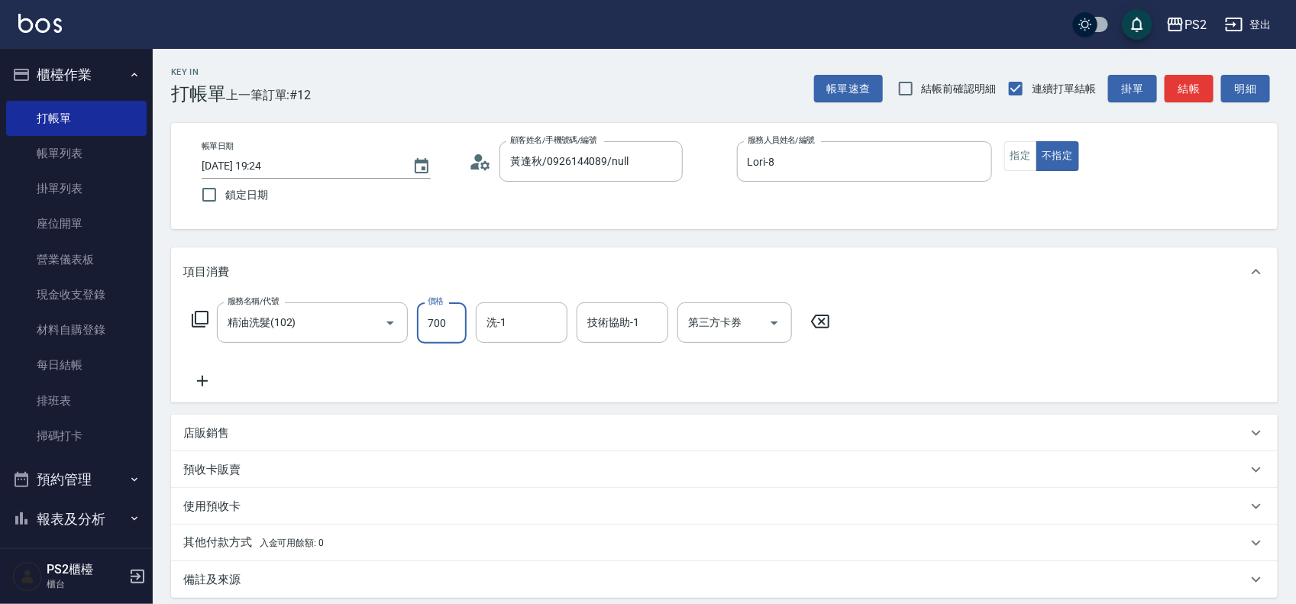
type input "700"
type input "培芯-33"
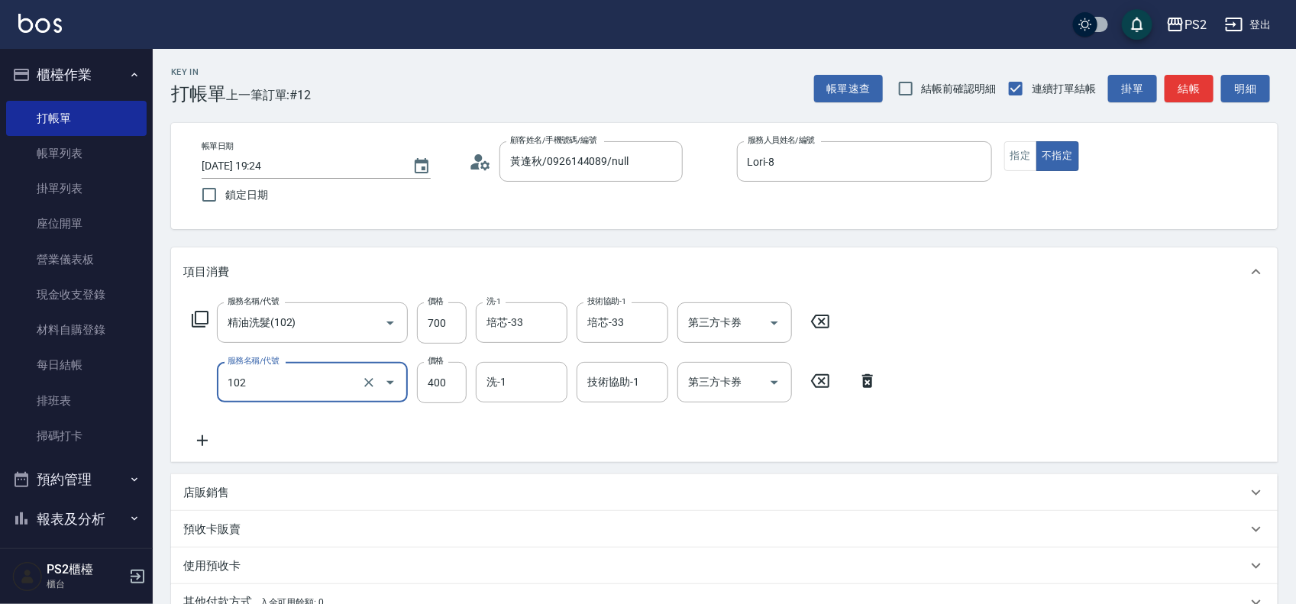
type input "精油洗髮(102)"
click at [441, 325] on input "700" at bounding box center [442, 322] width 50 height 41
click at [455, 318] on input "700" at bounding box center [442, 322] width 50 height 41
type input "400"
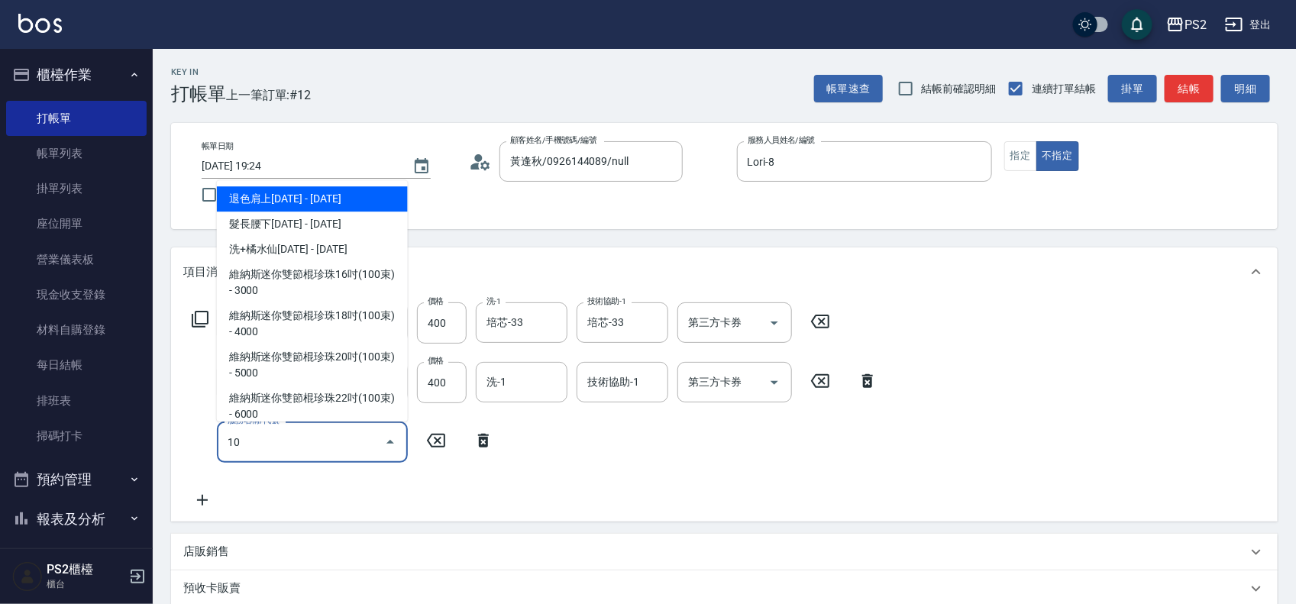
type input "1"
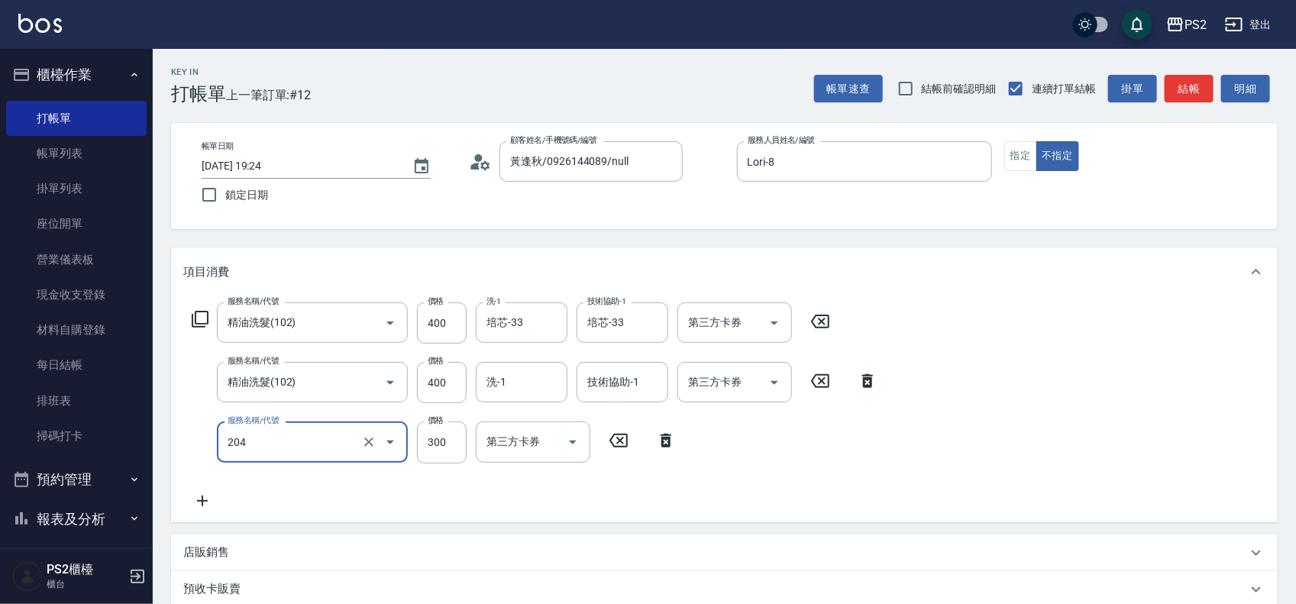
type input "C級單剪300(204)"
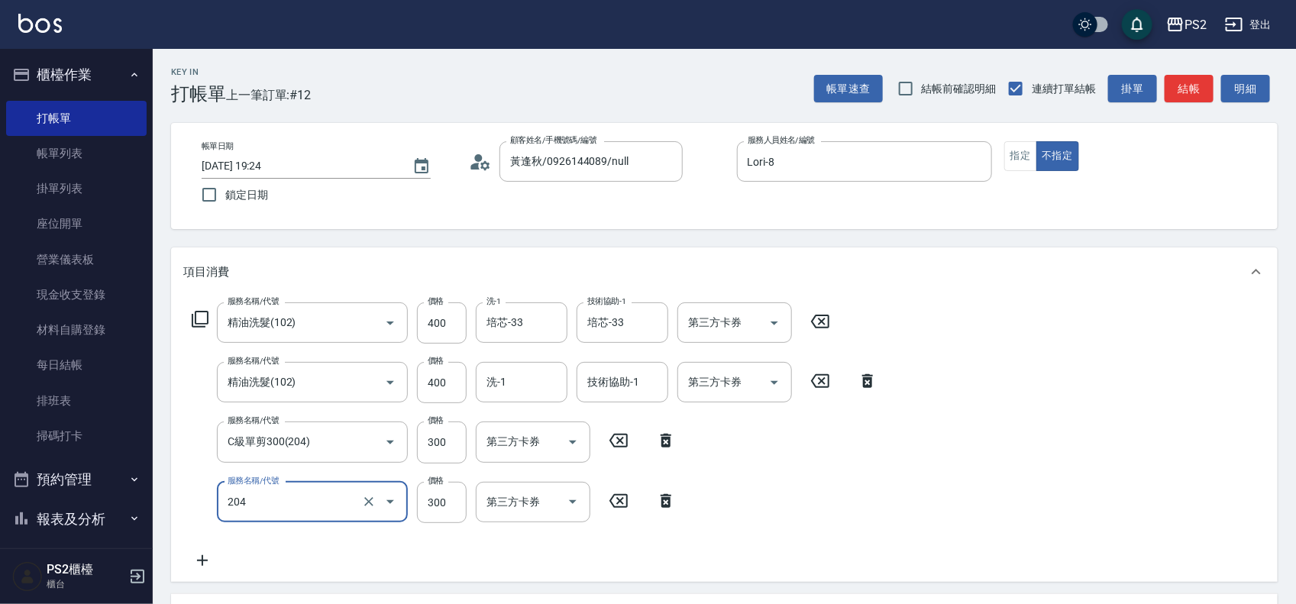
type input "C級單剪300(204)"
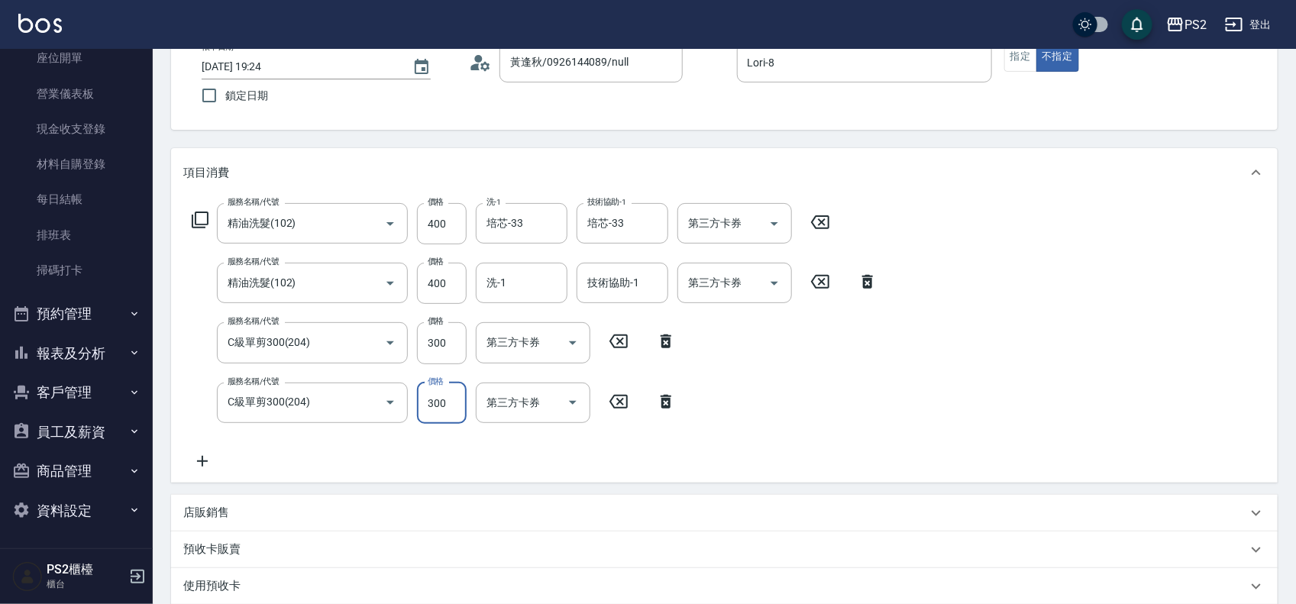
scroll to position [191, 0]
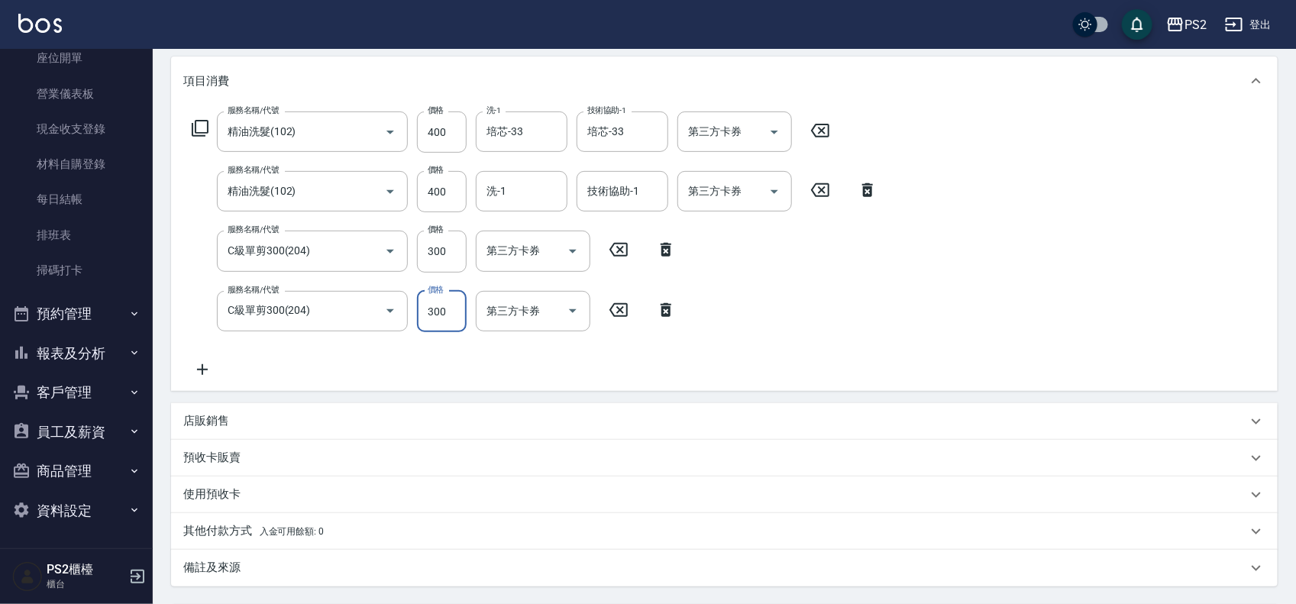
click at [271, 433] on div "店販銷售" at bounding box center [724, 421] width 1107 height 37
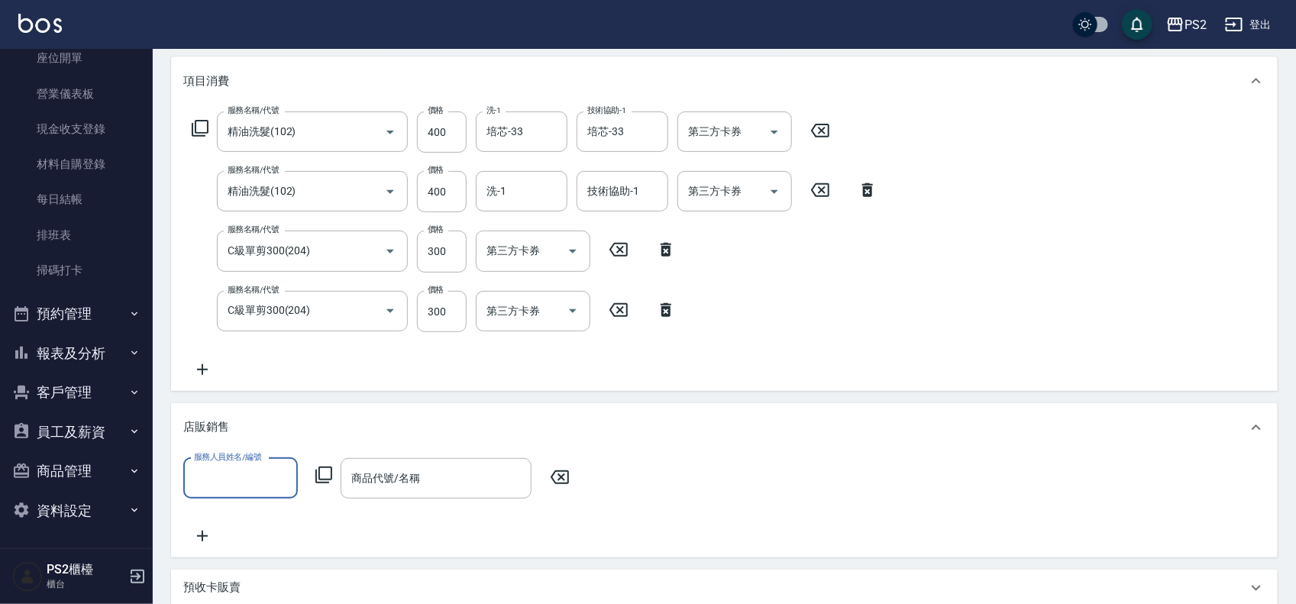
scroll to position [0, 0]
click at [238, 474] on input "服務人員姓名/編號" at bounding box center [240, 478] width 101 height 27
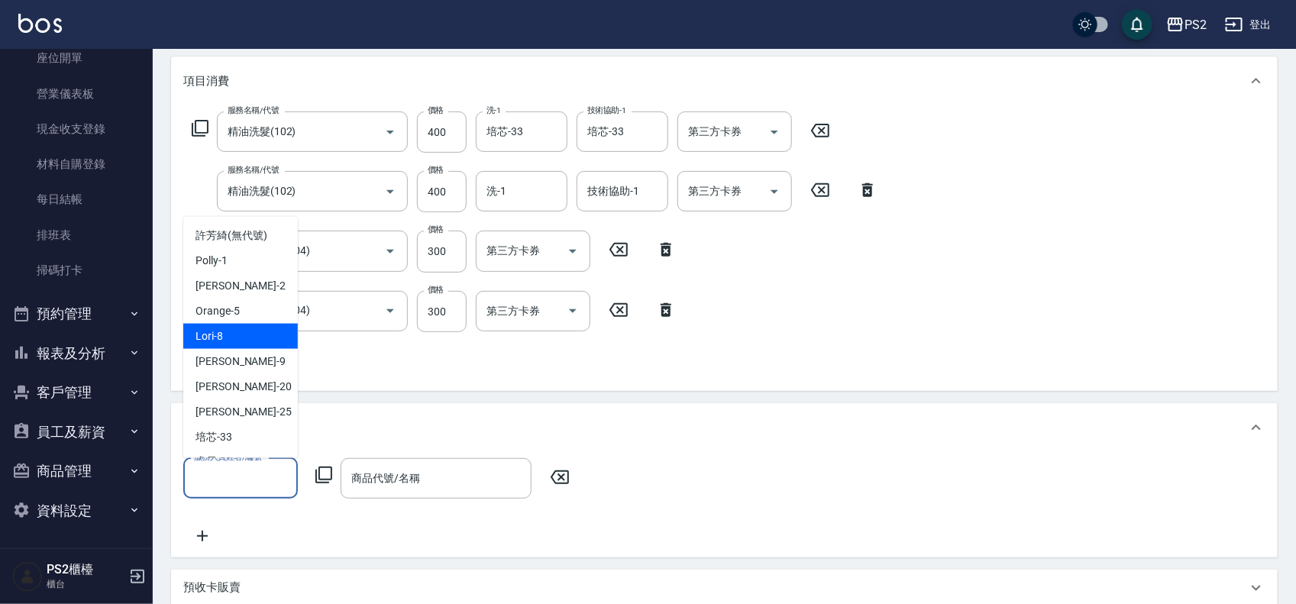
click at [265, 327] on div "Lori -8" at bounding box center [240, 335] width 115 height 25
type input "Lori-8"
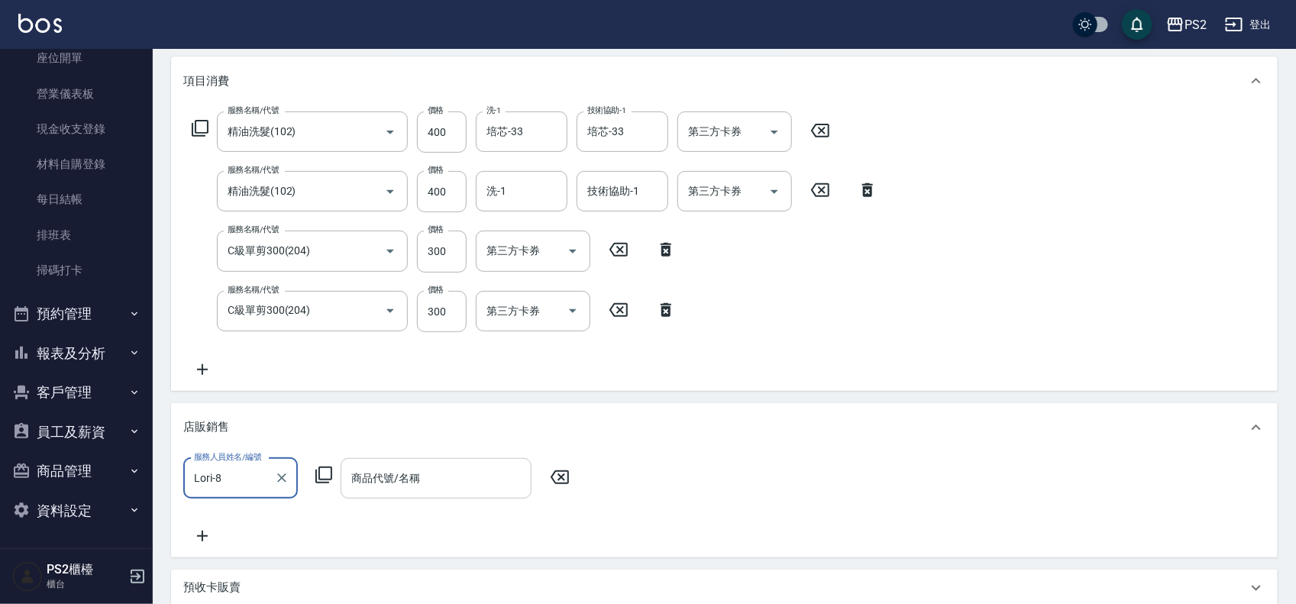
click at [425, 474] on input "商品代號/名稱" at bounding box center [435, 478] width 177 height 27
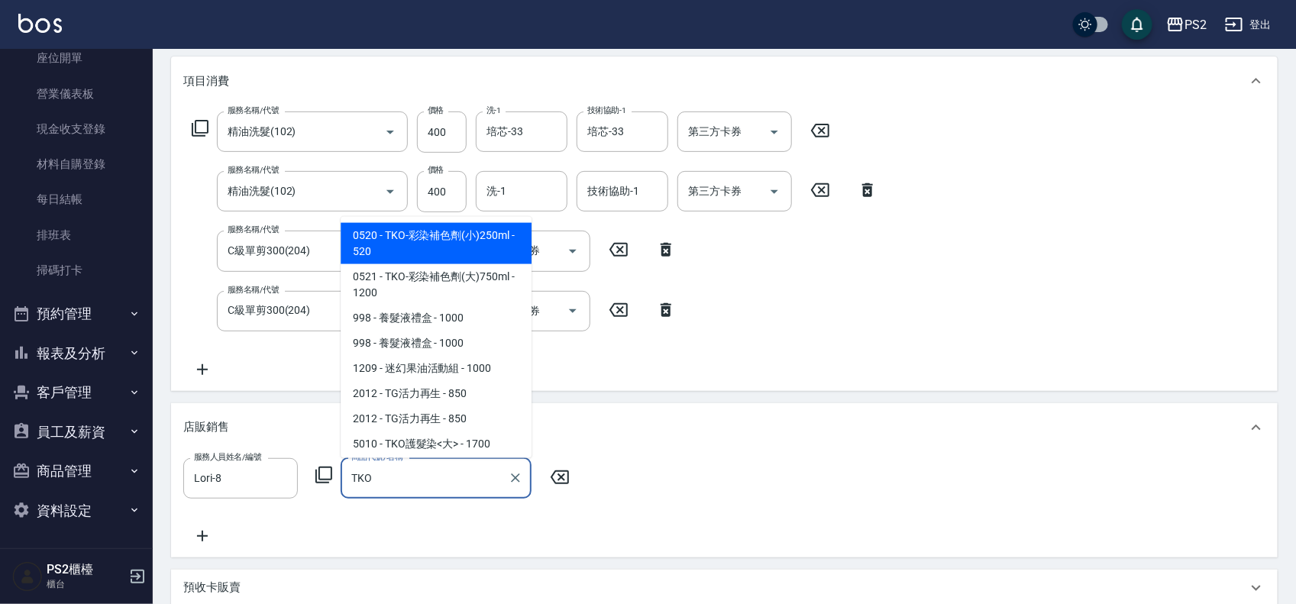
click at [499, 242] on span "0520 - TKO-彩染補色劑(小)250ml - 520" at bounding box center [436, 242] width 191 height 41
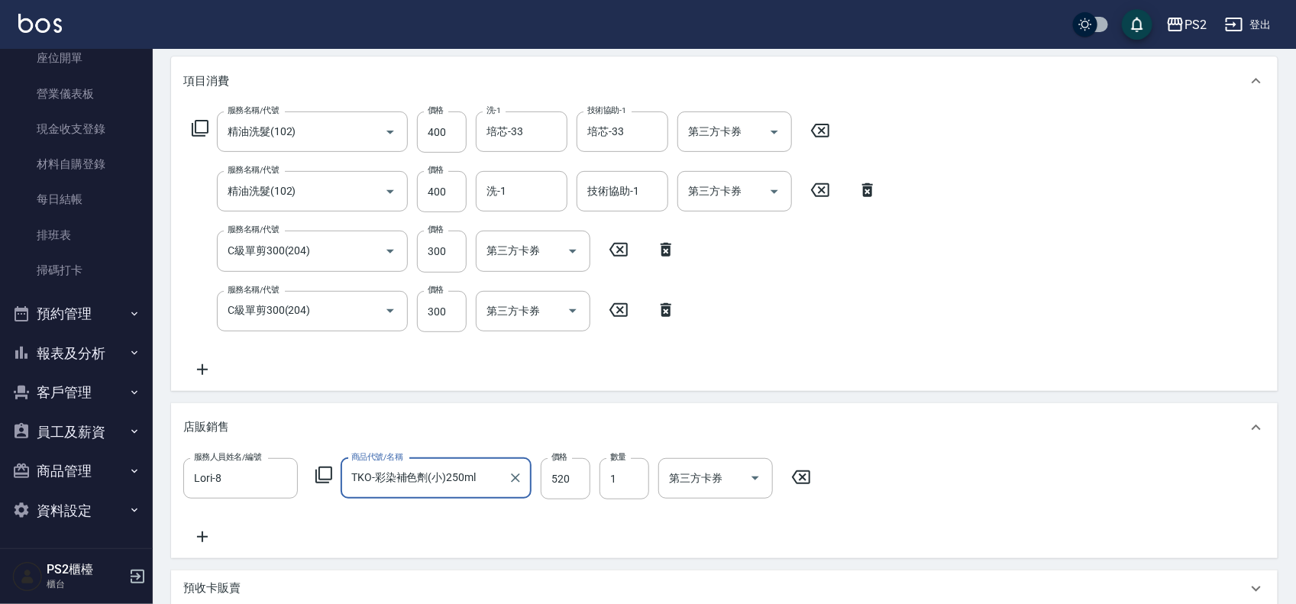
scroll to position [475, 0]
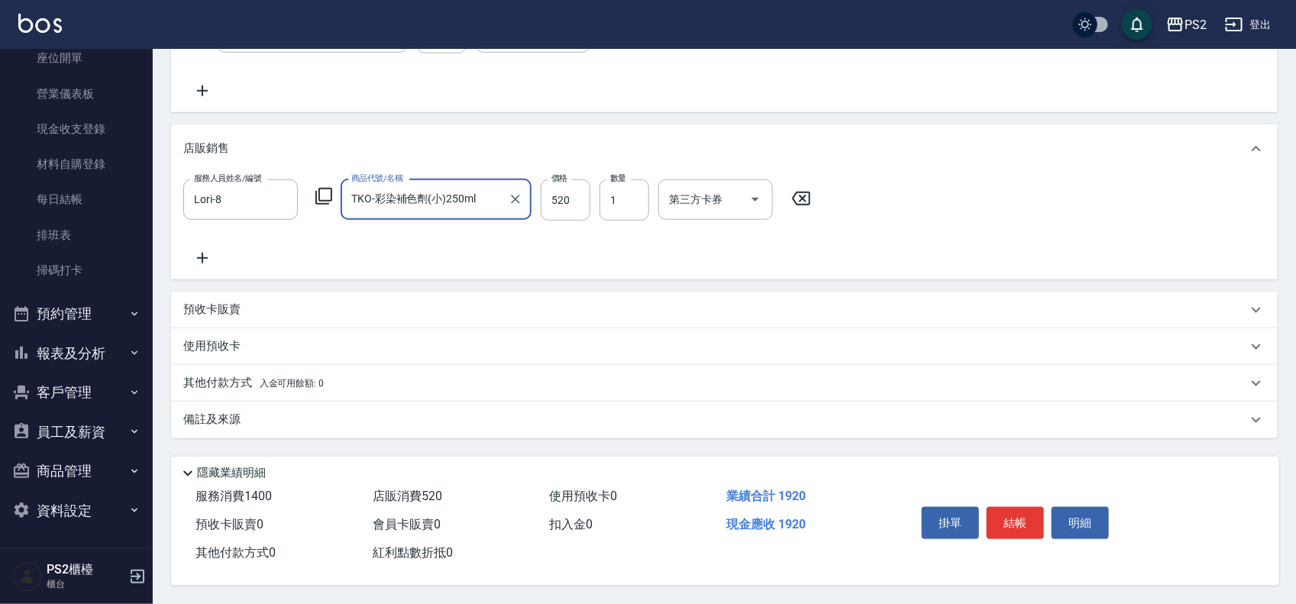
type input "TKO-彩染補色劑(小)250ml"
drag, startPoint x: 364, startPoint y: 370, endPoint x: 346, endPoint y: 383, distance: 21.4
click at [363, 375] on div "其他付款方式 入金可用餘額: 0" at bounding box center [715, 383] width 1064 height 17
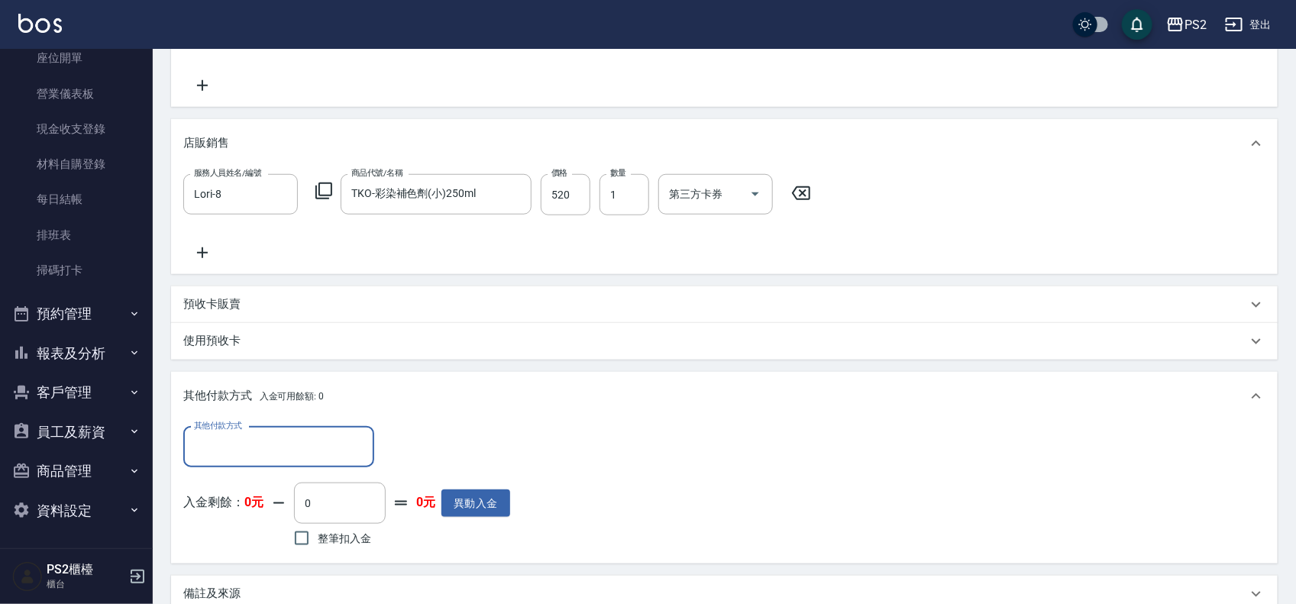
scroll to position [0, 0]
click at [196, 451] on input "其他付款方式" at bounding box center [278, 447] width 177 height 27
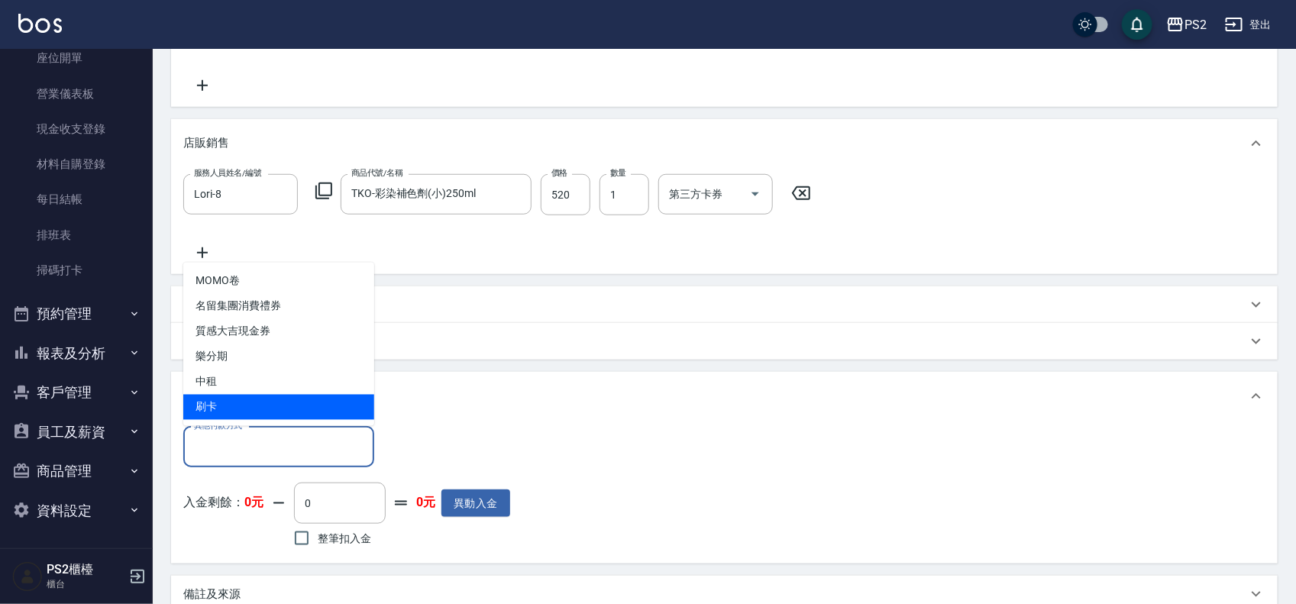
click at [238, 410] on span "刷卡" at bounding box center [278, 407] width 191 height 25
type input "刷卡"
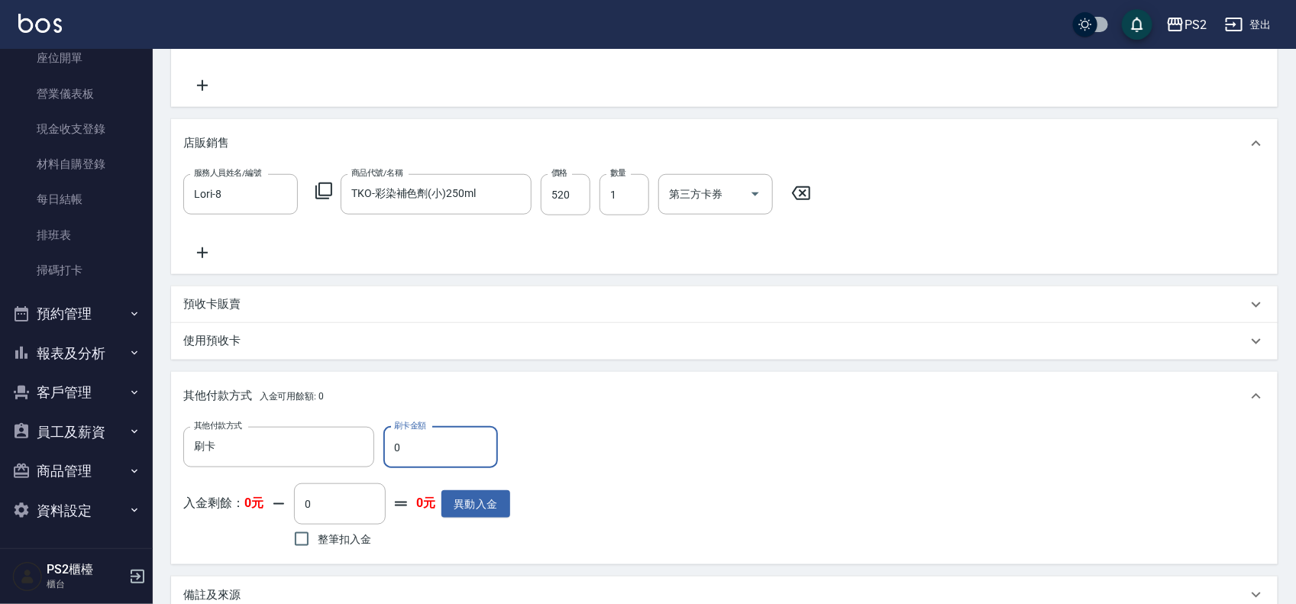
click at [462, 457] on input "0" at bounding box center [440, 447] width 115 height 41
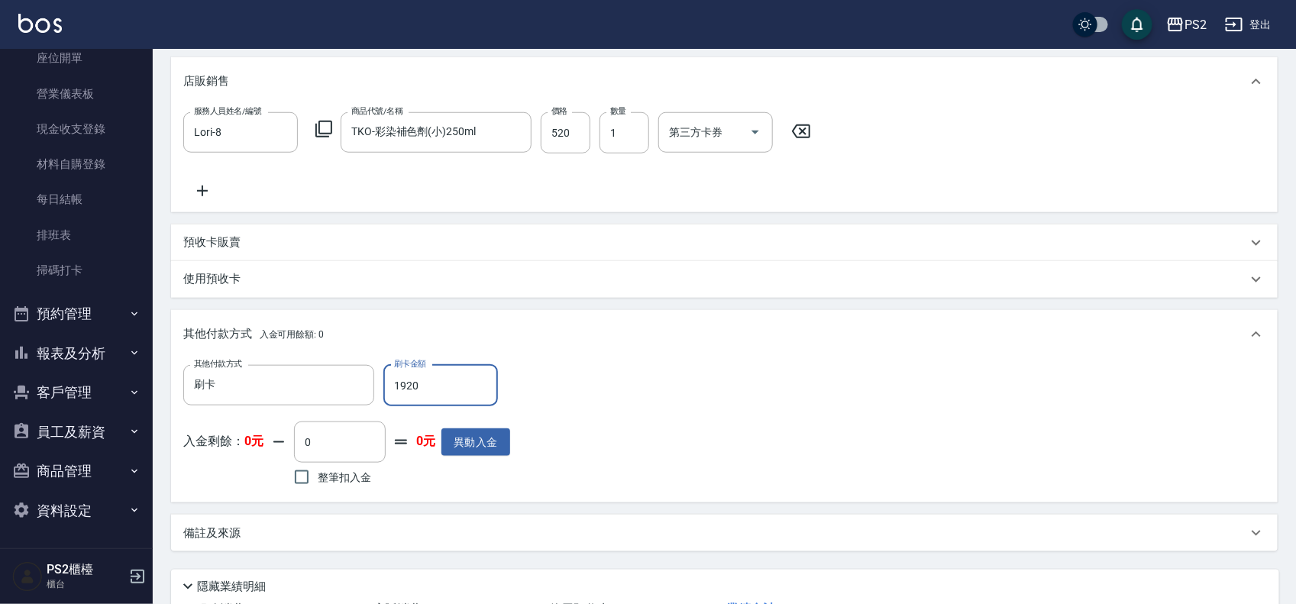
scroll to position [571, 0]
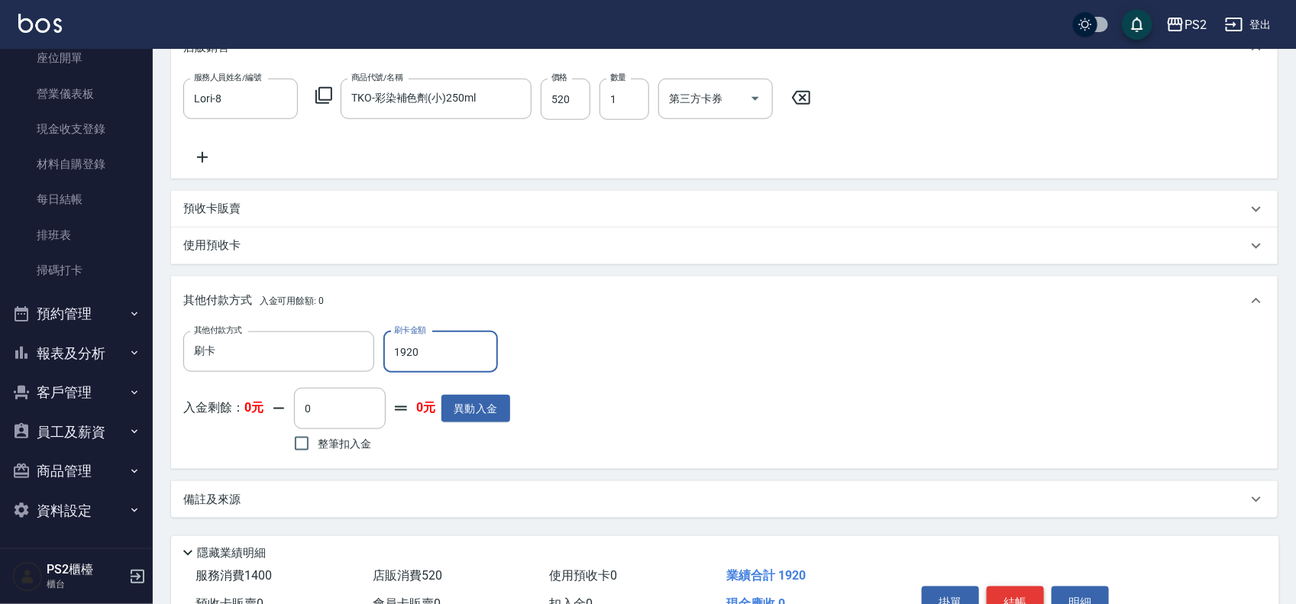
type input "1920"
click at [1018, 600] on button "結帳" at bounding box center [1015, 603] width 57 height 32
type input "2025/09/10 19:25"
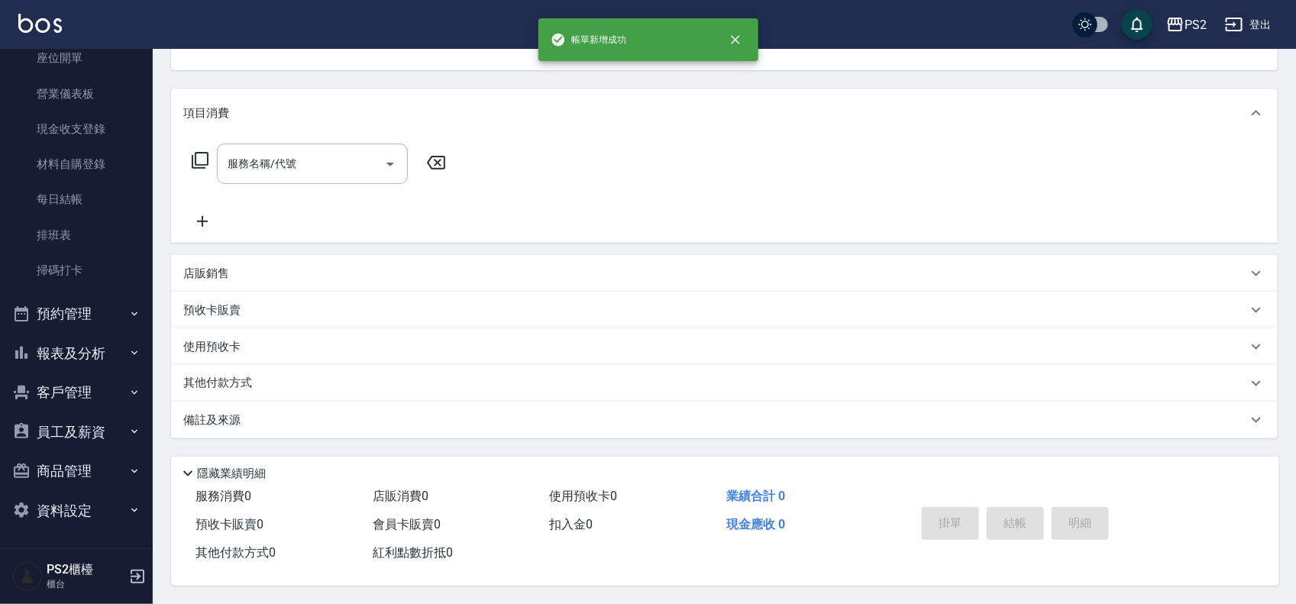
scroll to position [0, 0]
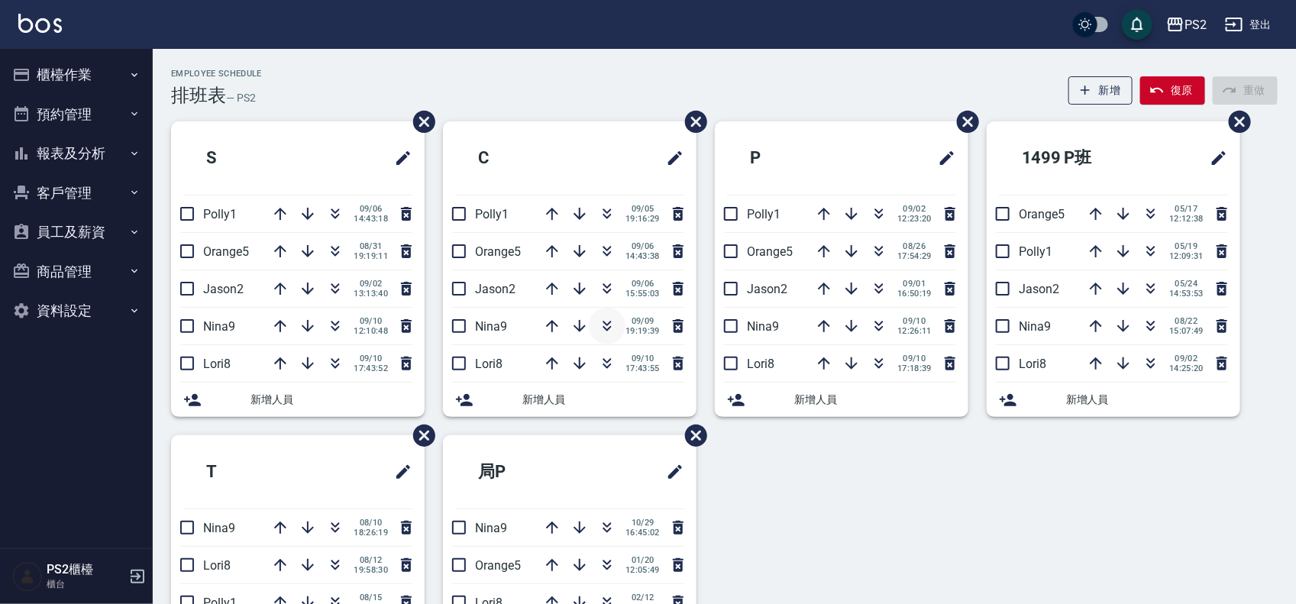
click at [616, 330] on button "button" at bounding box center [607, 326] width 37 height 37
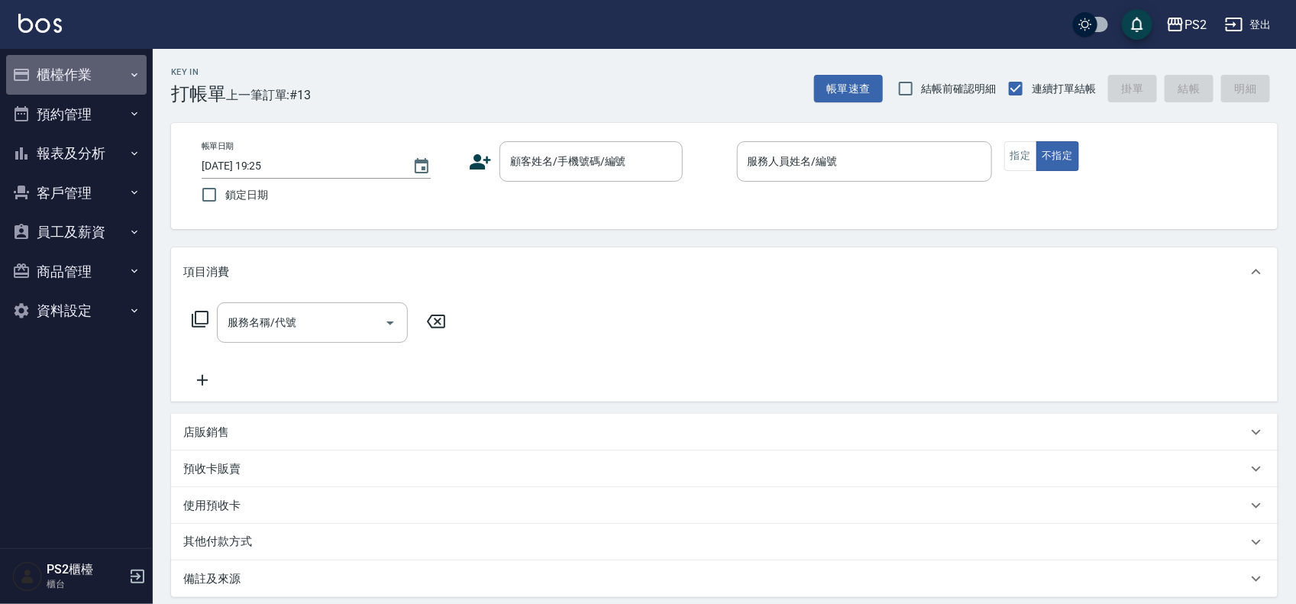
click at [47, 73] on button "櫃檯作業" at bounding box center [76, 75] width 141 height 40
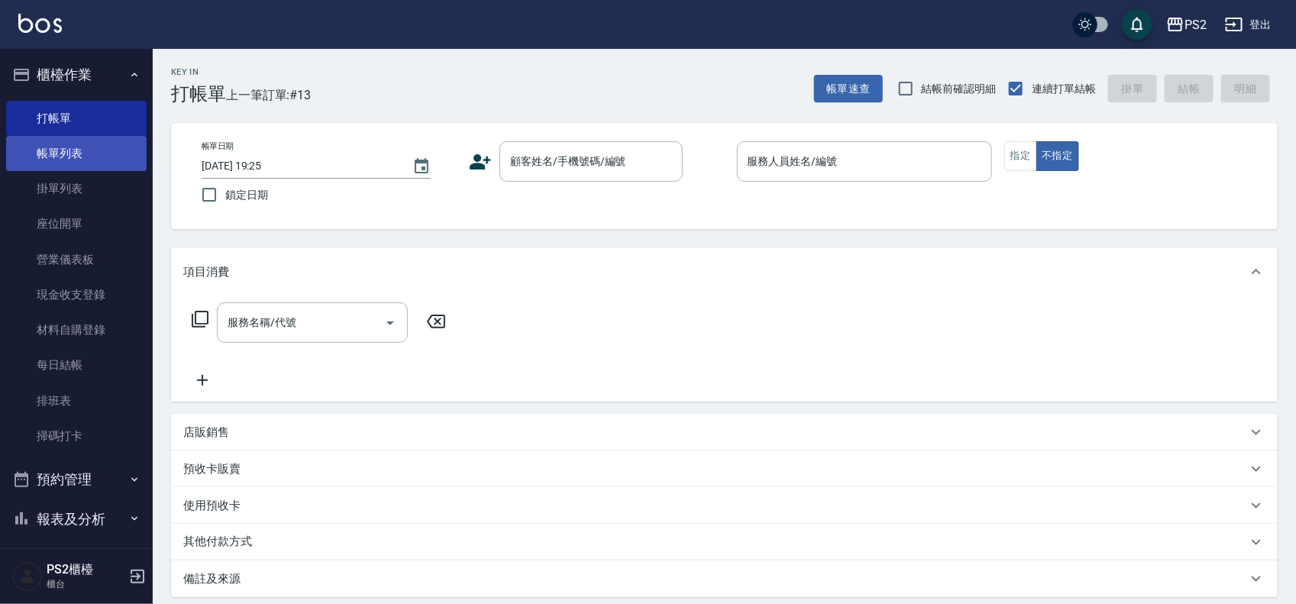
click at [69, 141] on link "帳單列表" at bounding box center [76, 153] width 141 height 35
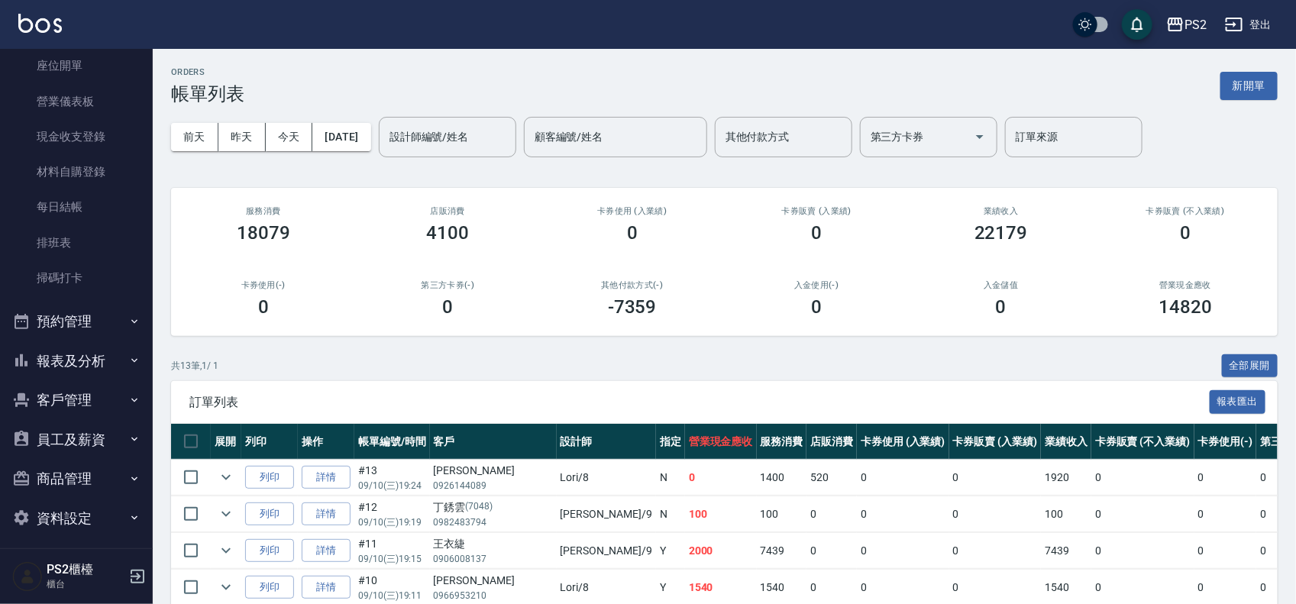
scroll to position [166, 0]
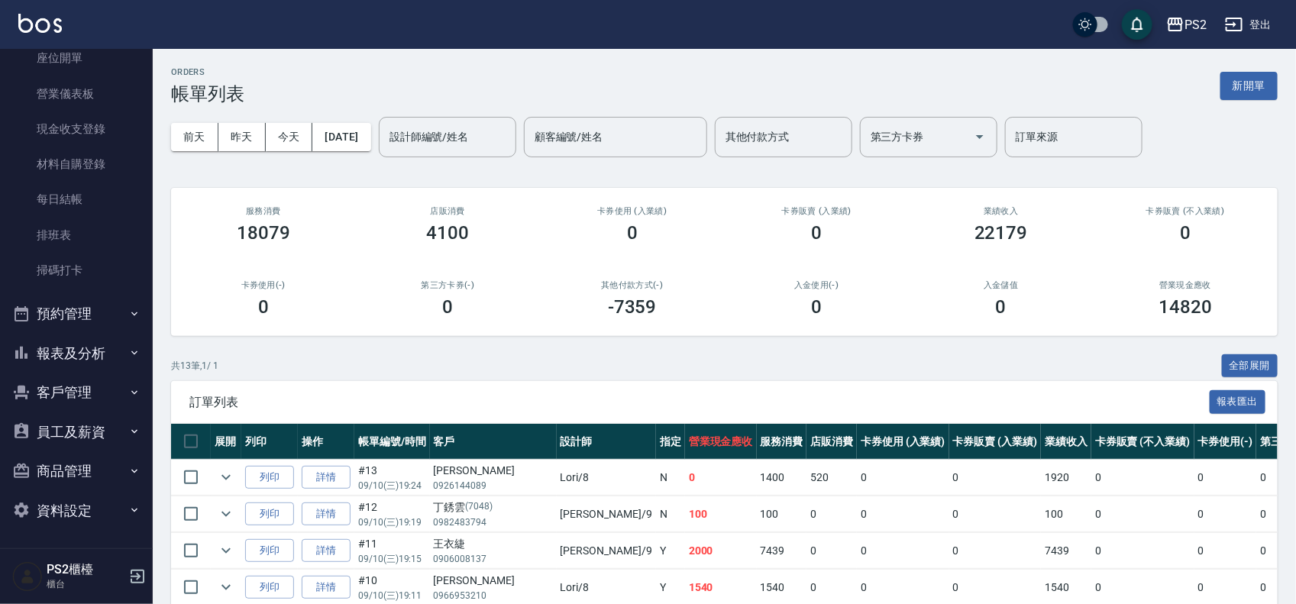
click at [44, 360] on button "商品管理" at bounding box center [76, 471] width 141 height 40
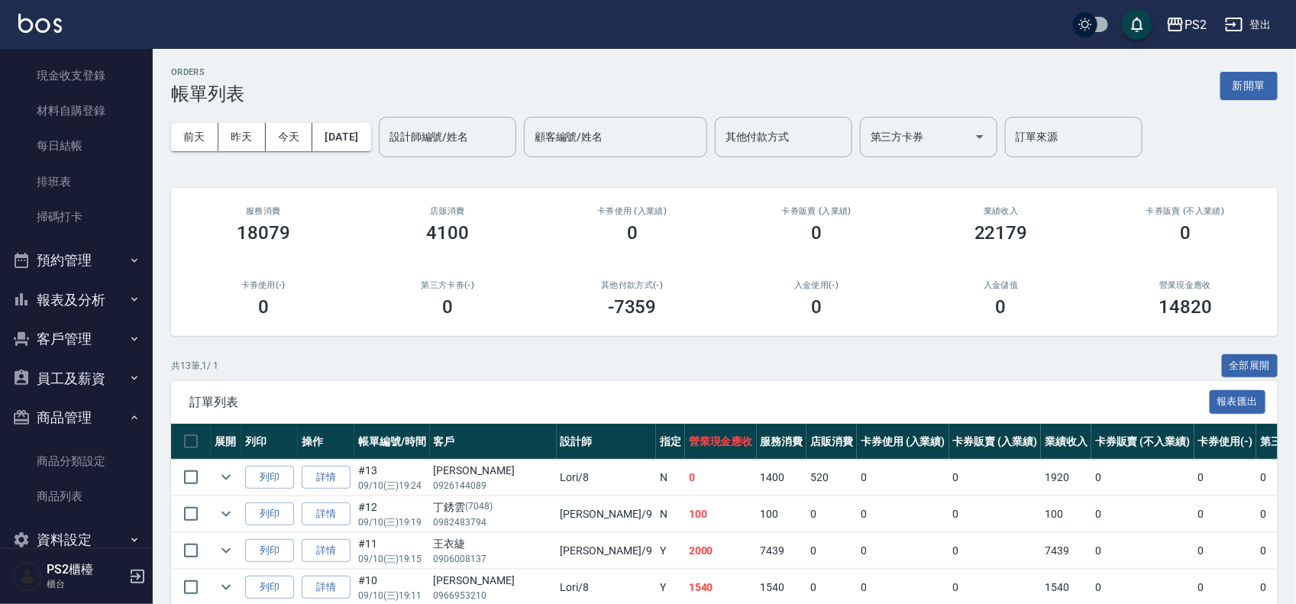
scroll to position [249, 0]
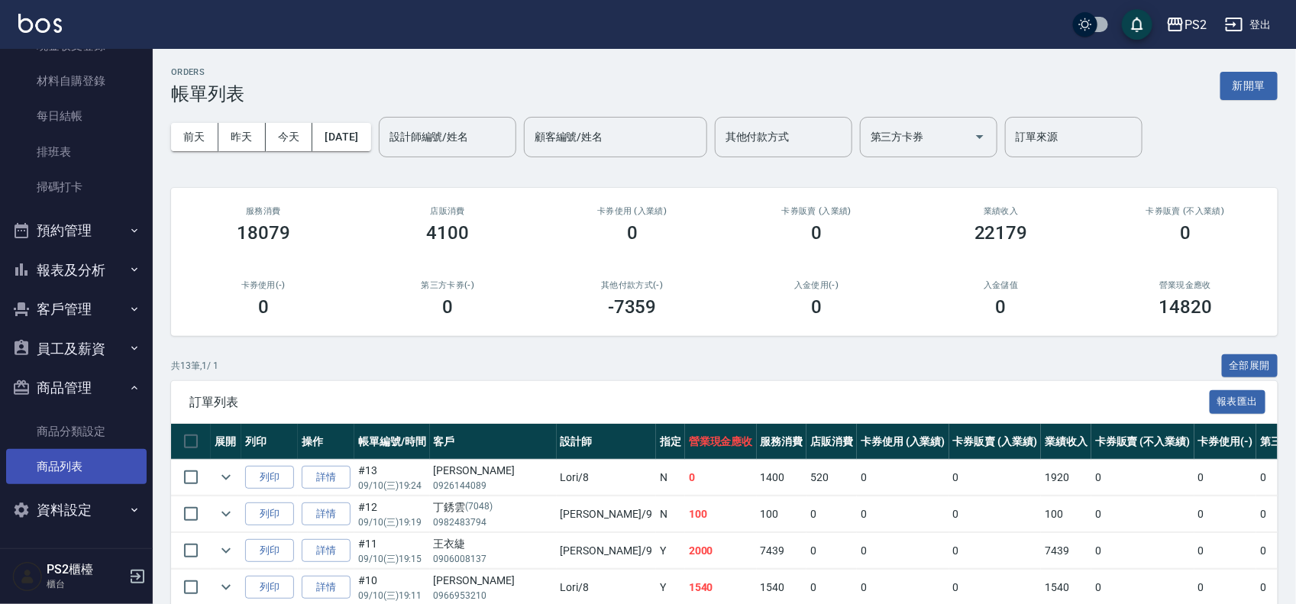
click at [63, 360] on link "商品列表" at bounding box center [76, 466] width 141 height 35
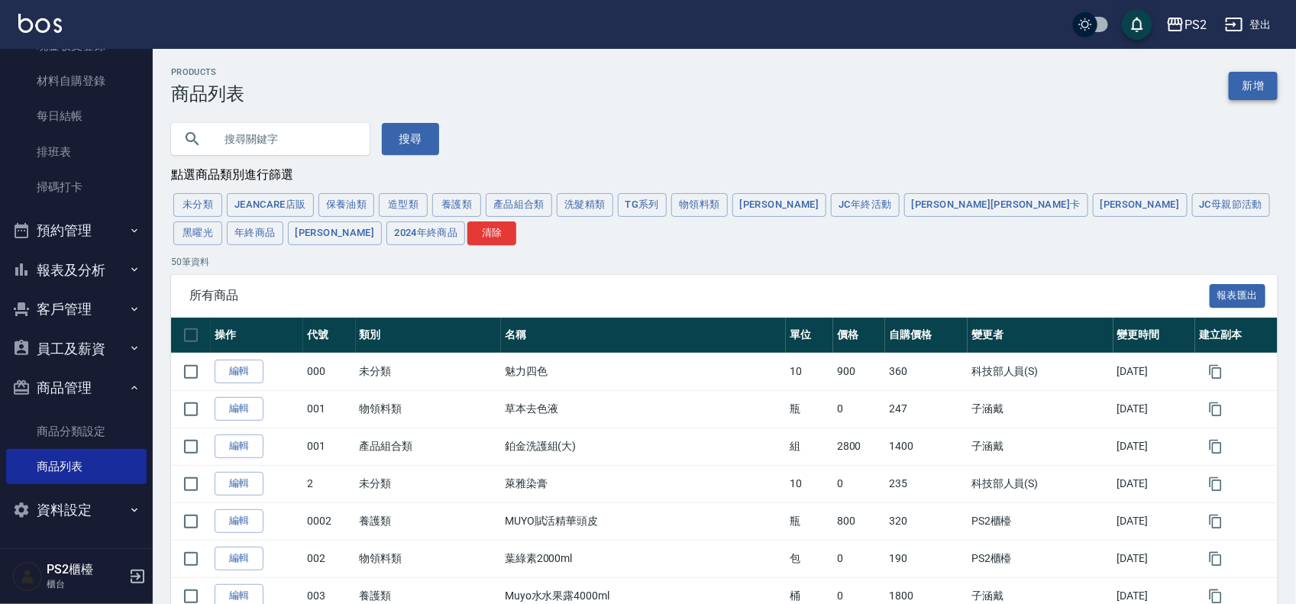
click at [653, 86] on link "新增" at bounding box center [1253, 86] width 49 height 28
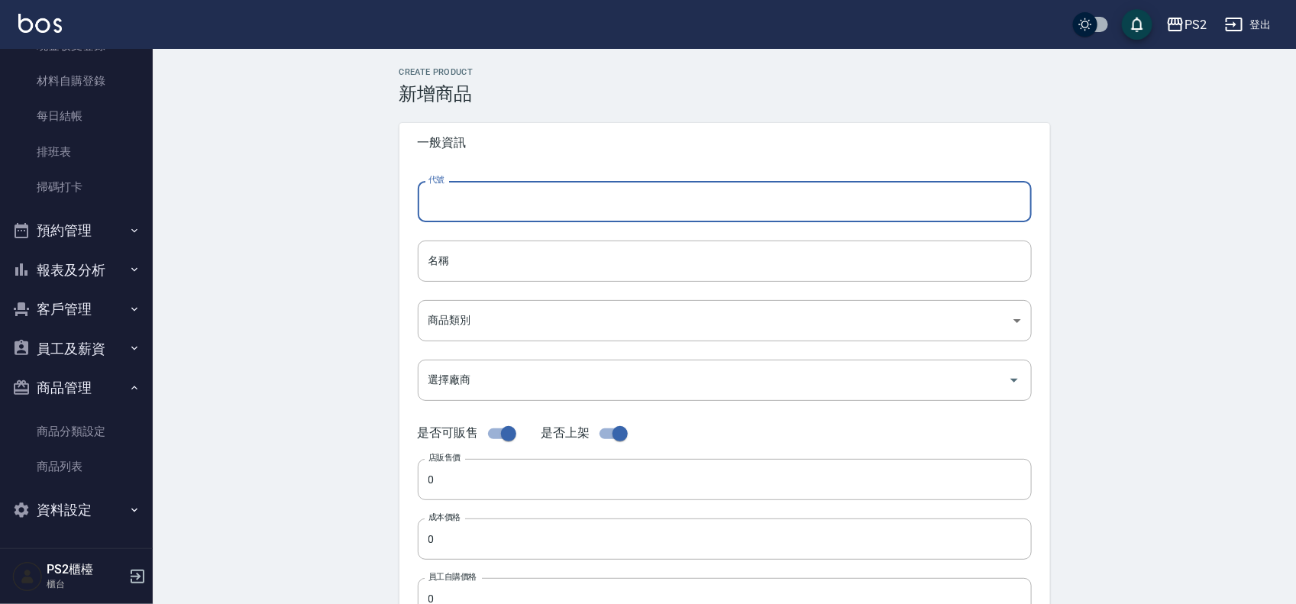
click at [555, 200] on input "代號" at bounding box center [725, 201] width 614 height 41
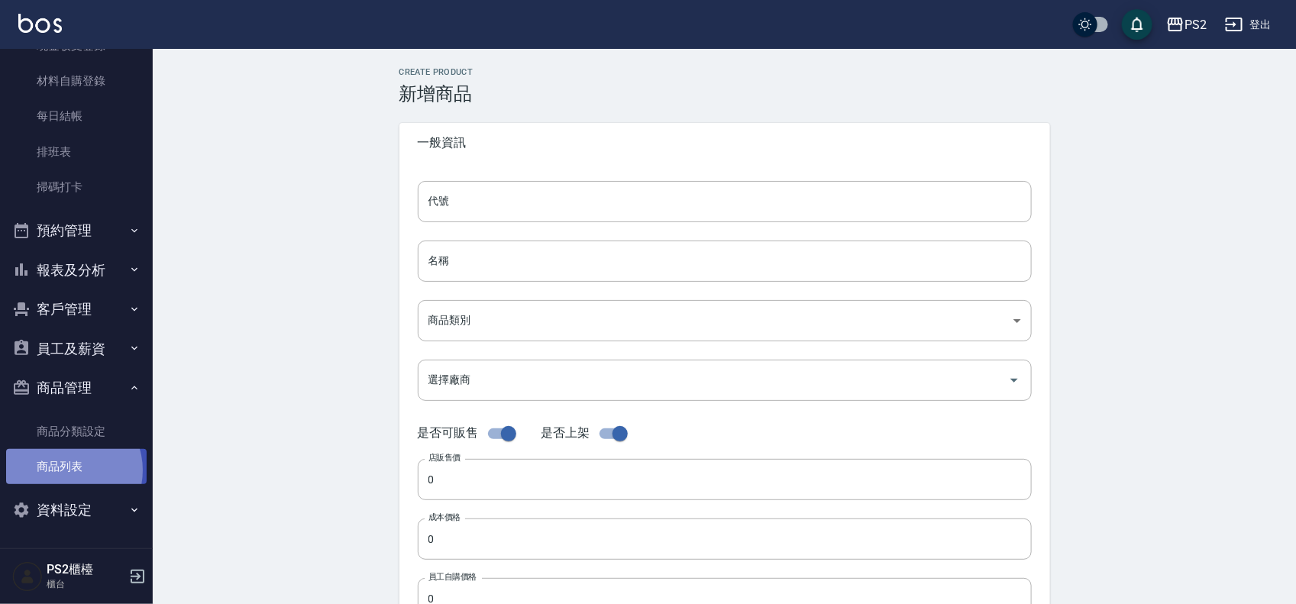
click at [66, 360] on link "商品列表" at bounding box center [76, 466] width 141 height 35
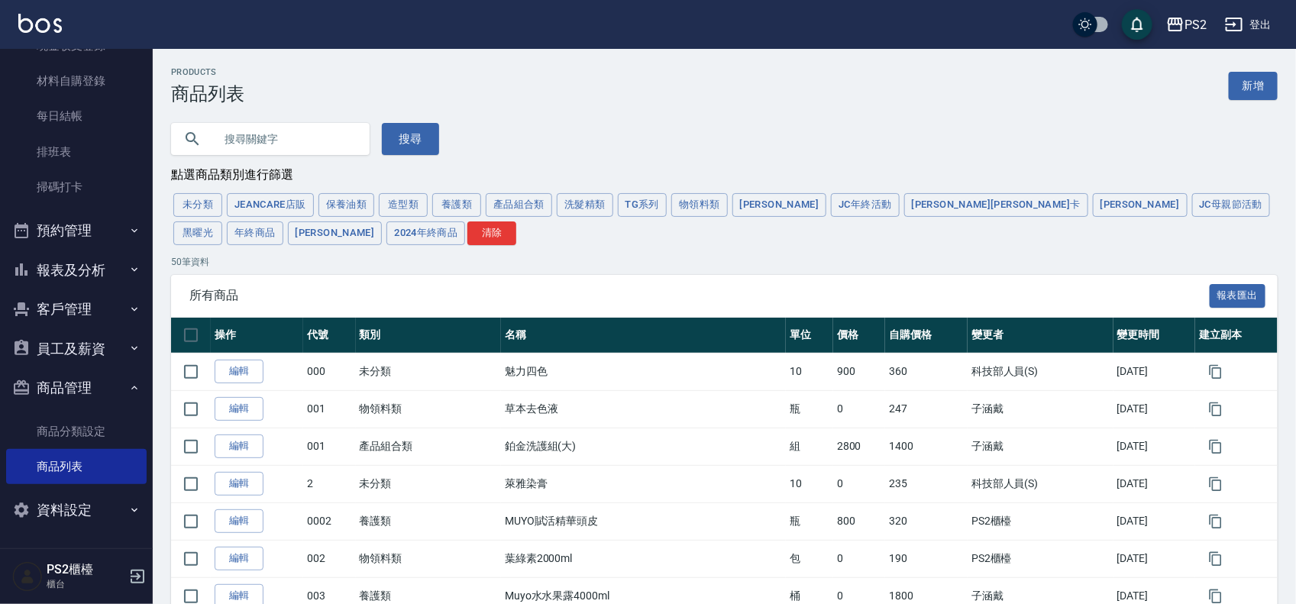
click at [393, 202] on button "造型類" at bounding box center [403, 205] width 49 height 24
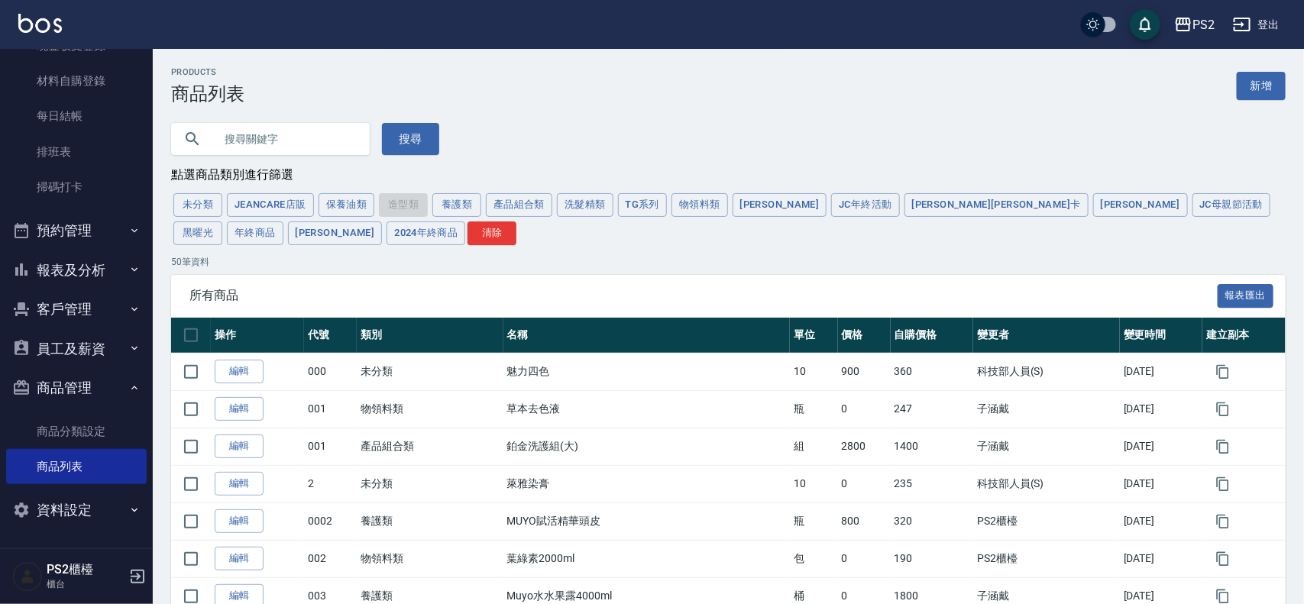
click at [420, 204] on div "未分類 JeanCare店販 保養油類 造型類 養護類 產品組合類 洗髮精類 TG系列 物領料類 卡碧兒 JC年終活動 Jack潔西卡 華旭 JC母親節活動 …" at bounding box center [728, 219] width 1114 height 57
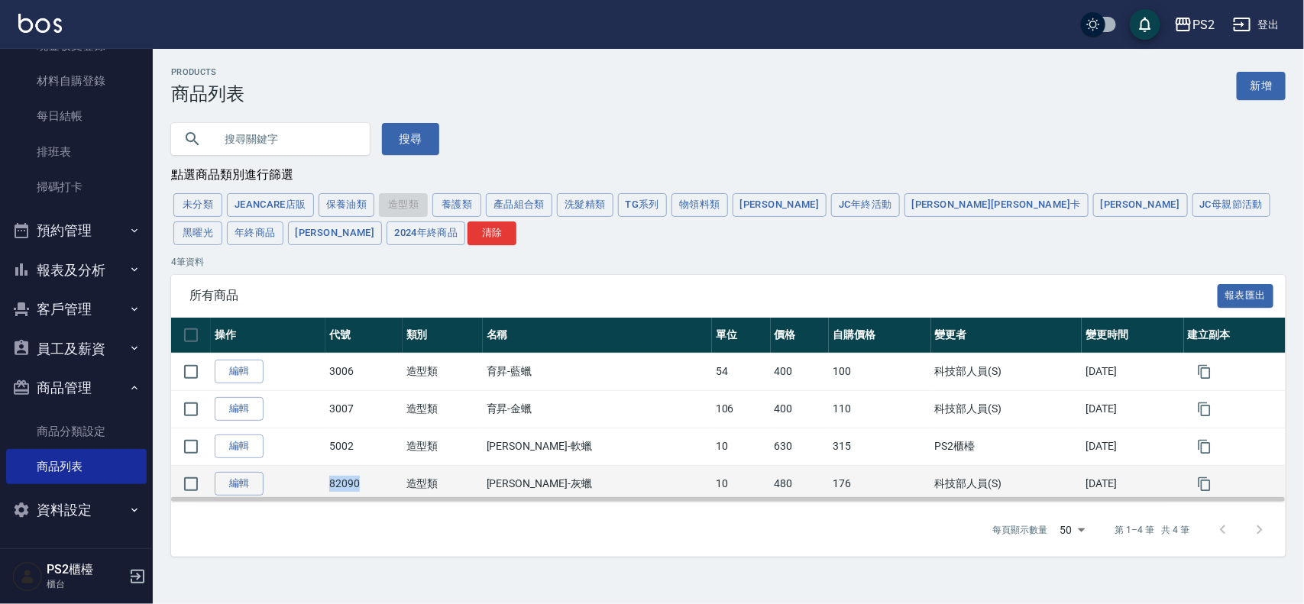
drag, startPoint x: 334, startPoint y: 485, endPoint x: 368, endPoint y: 485, distance: 34.4
click at [368, 360] on td "82090" at bounding box center [363, 483] width 77 height 37
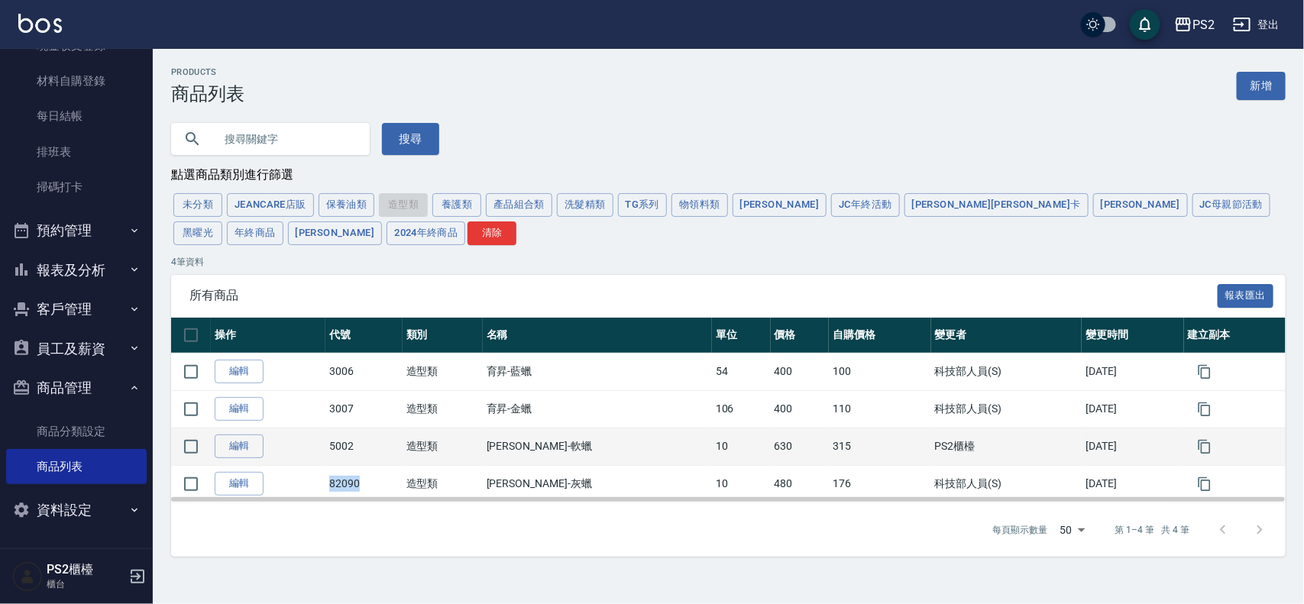
copy td "82090"
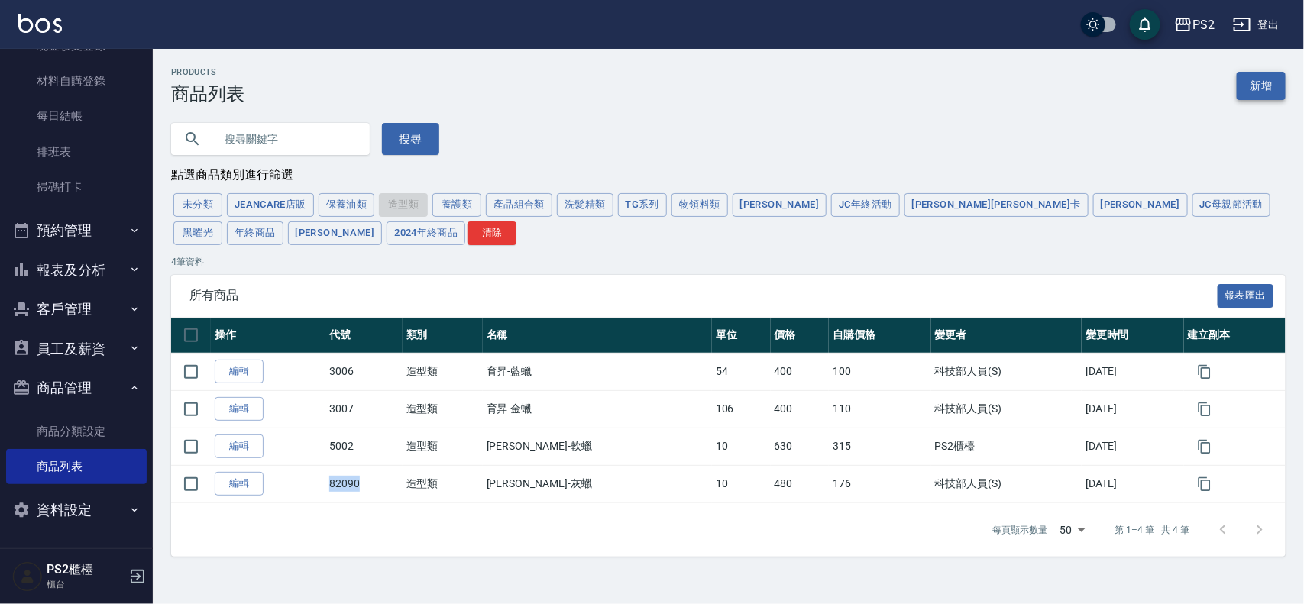
click at [653, 80] on link "新增" at bounding box center [1260, 86] width 49 height 28
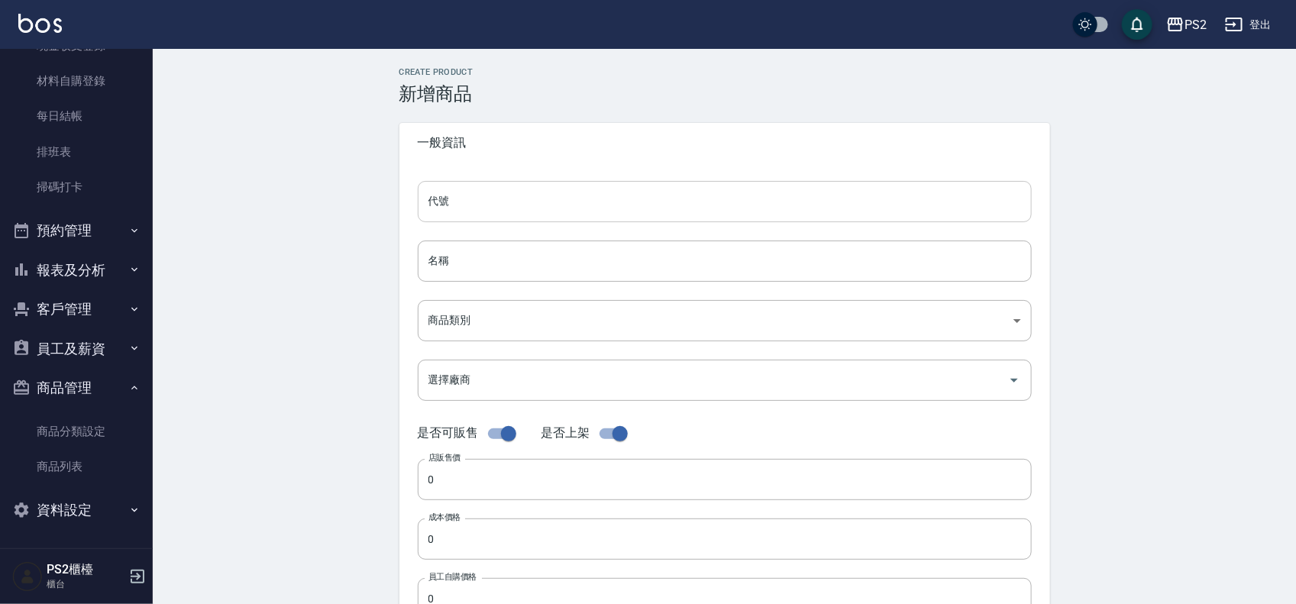
click at [506, 203] on input "代號" at bounding box center [725, 201] width 614 height 41
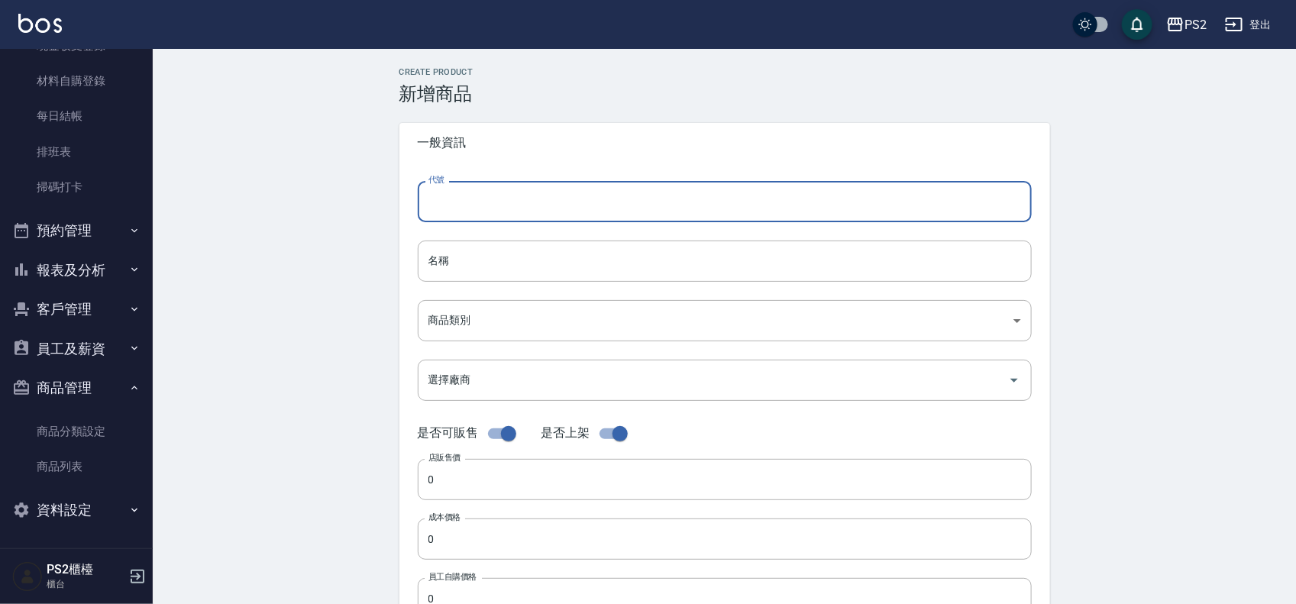
paste input "82090"
type input "82090"
click at [493, 247] on input "名稱" at bounding box center [725, 261] width 614 height 41
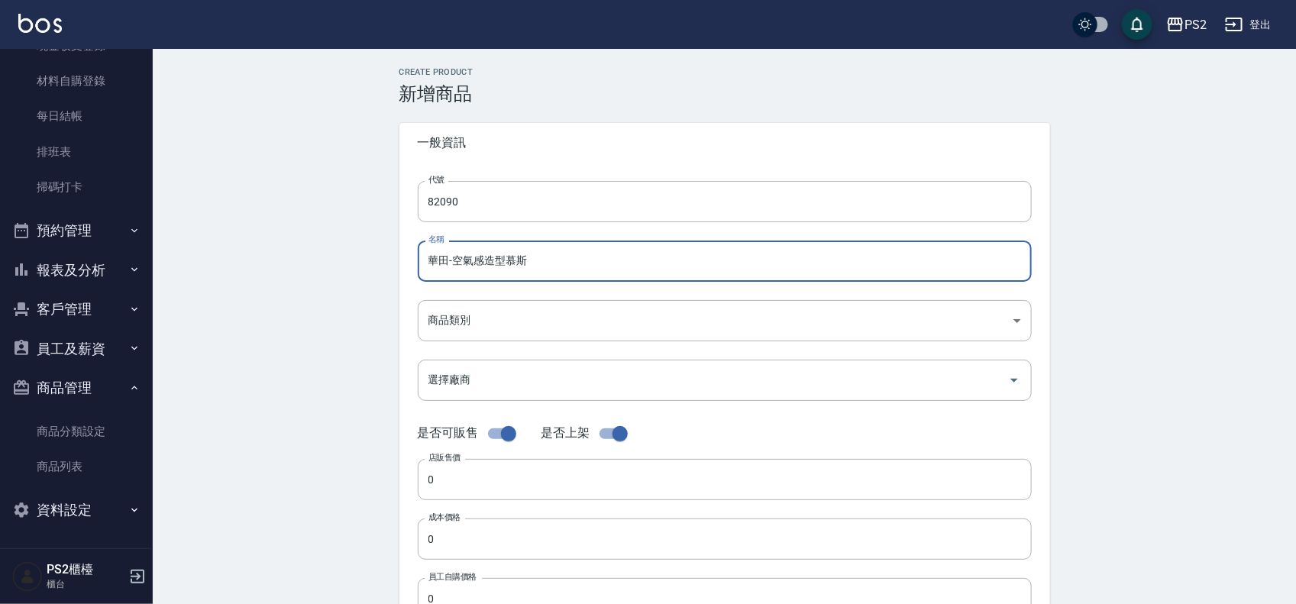
type input "華田-空氣感造型慕斯"
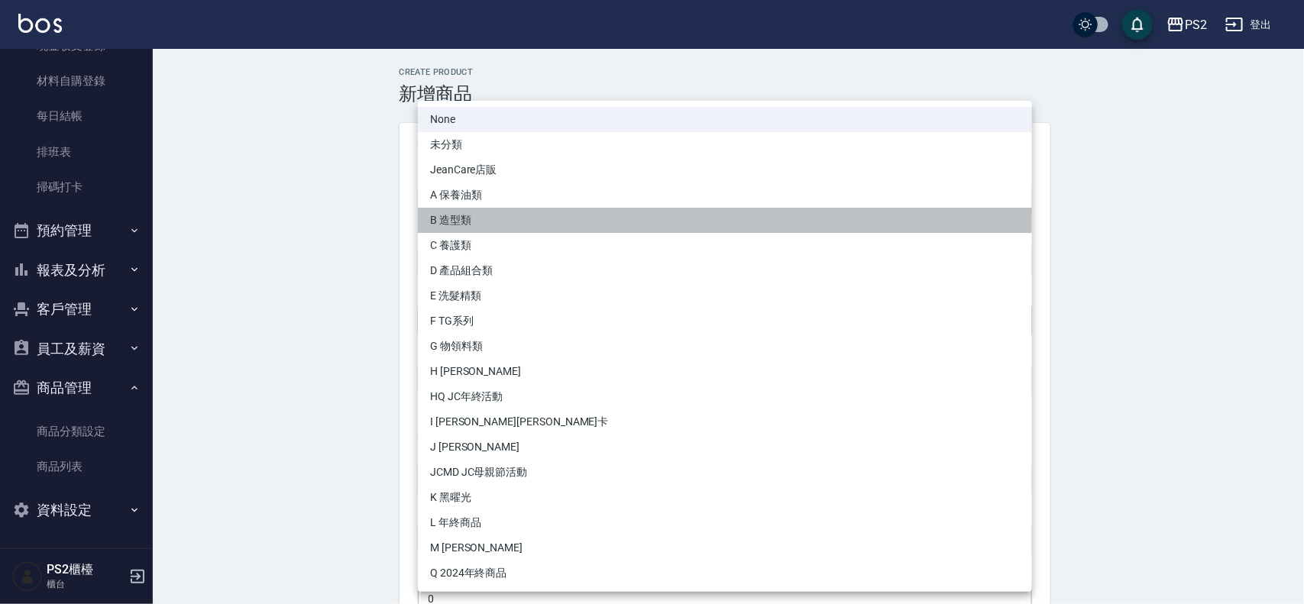
click at [481, 221] on li "B 造型類" at bounding box center [725, 220] width 614 height 25
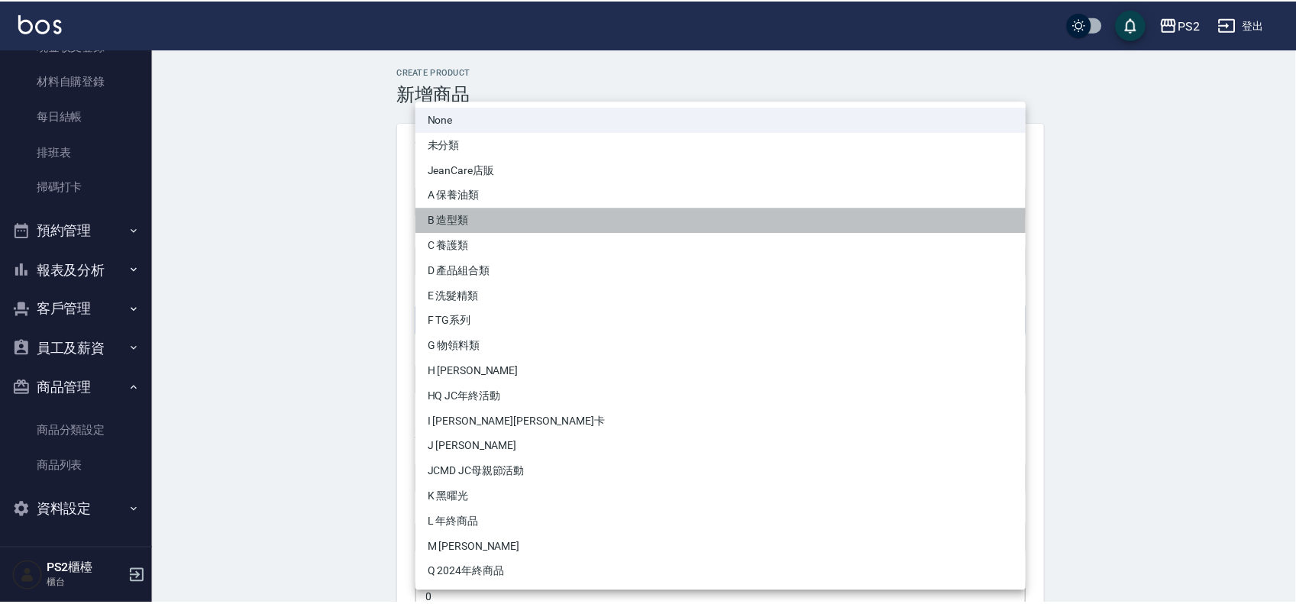
type input "3e7474b1-6996-4389-b2aa-0bb74869e7df"
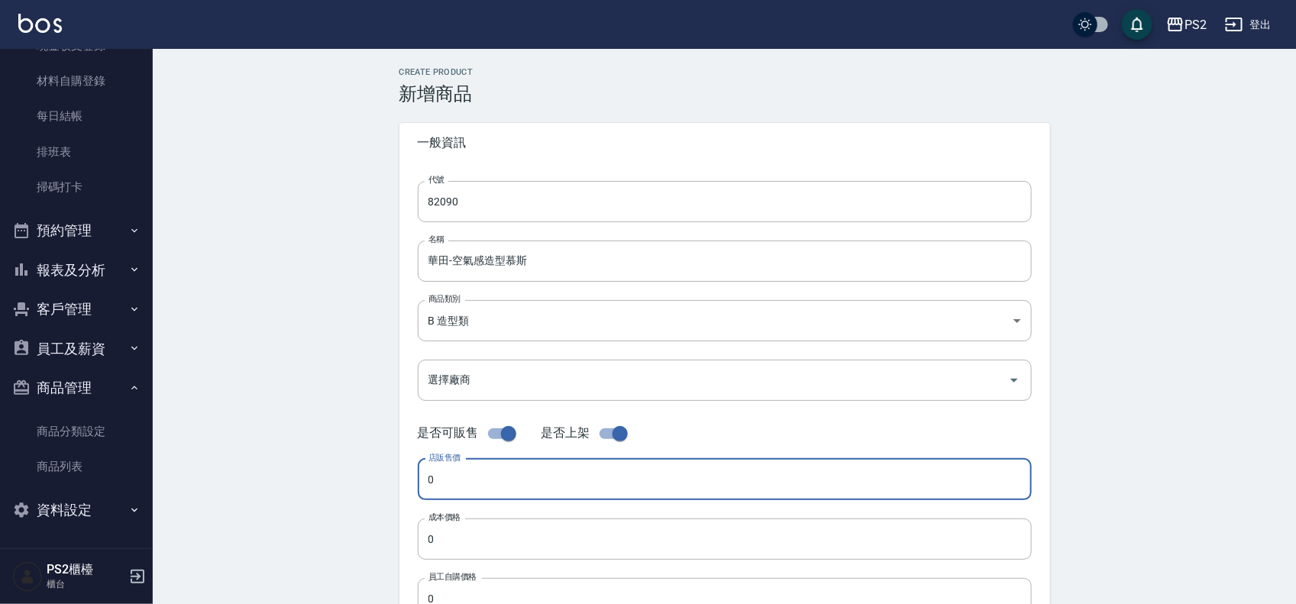
click at [487, 360] on input "0" at bounding box center [725, 479] width 614 height 41
type input "520"
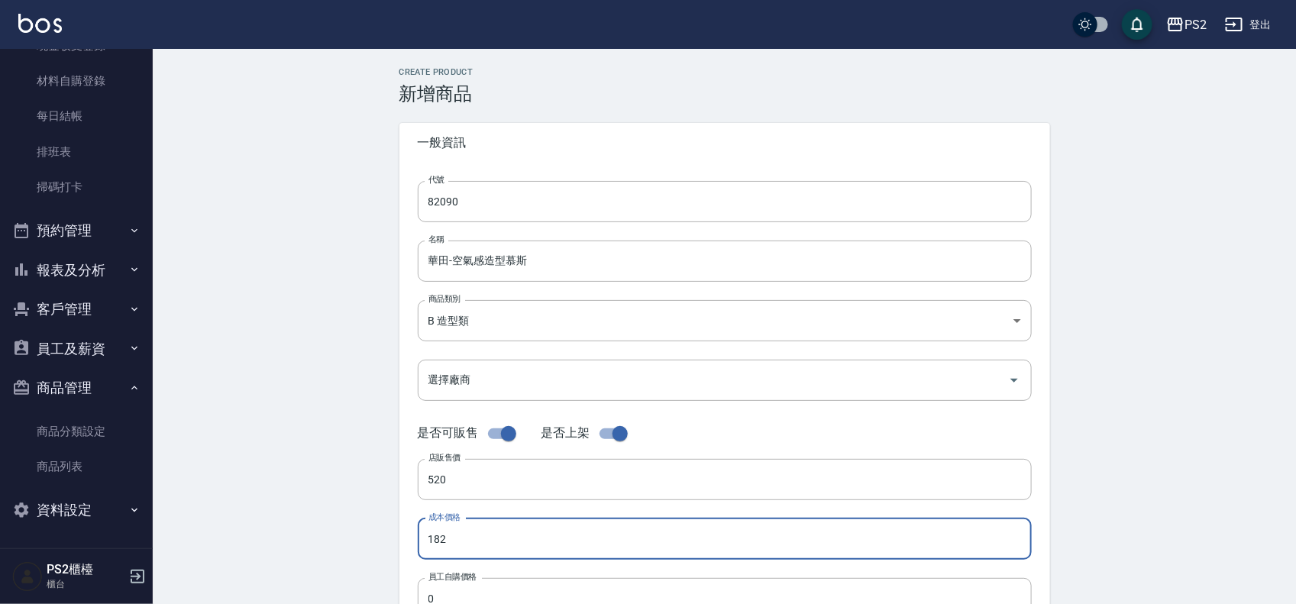
type input "182"
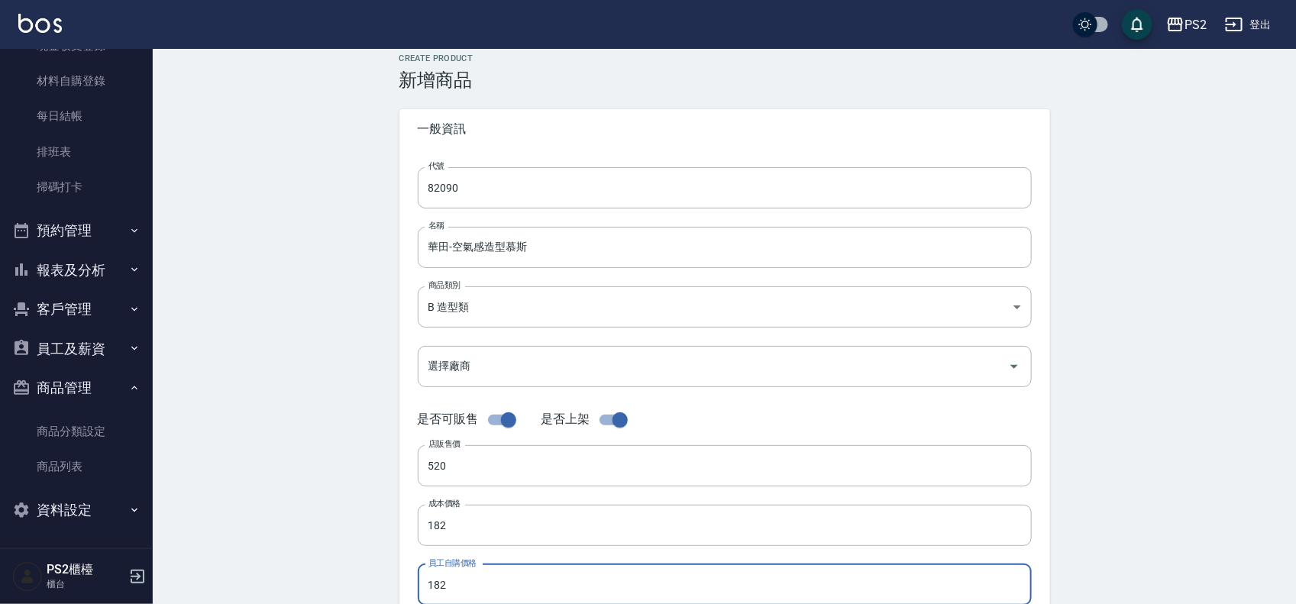
type input "182"
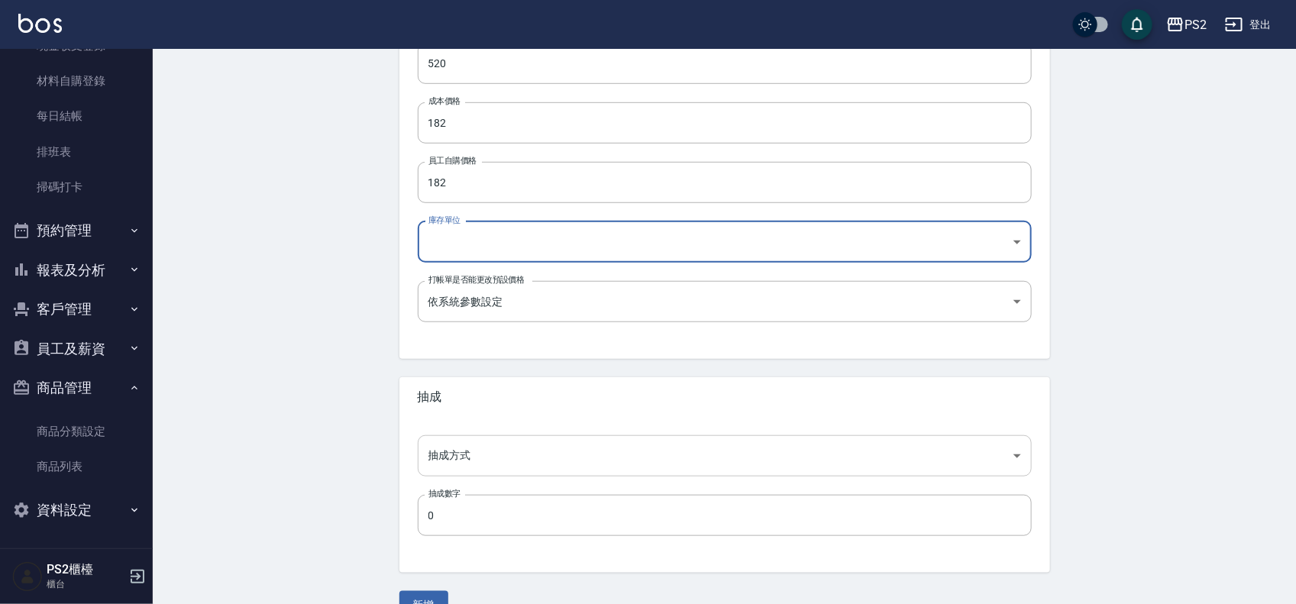
scroll to position [448, 0]
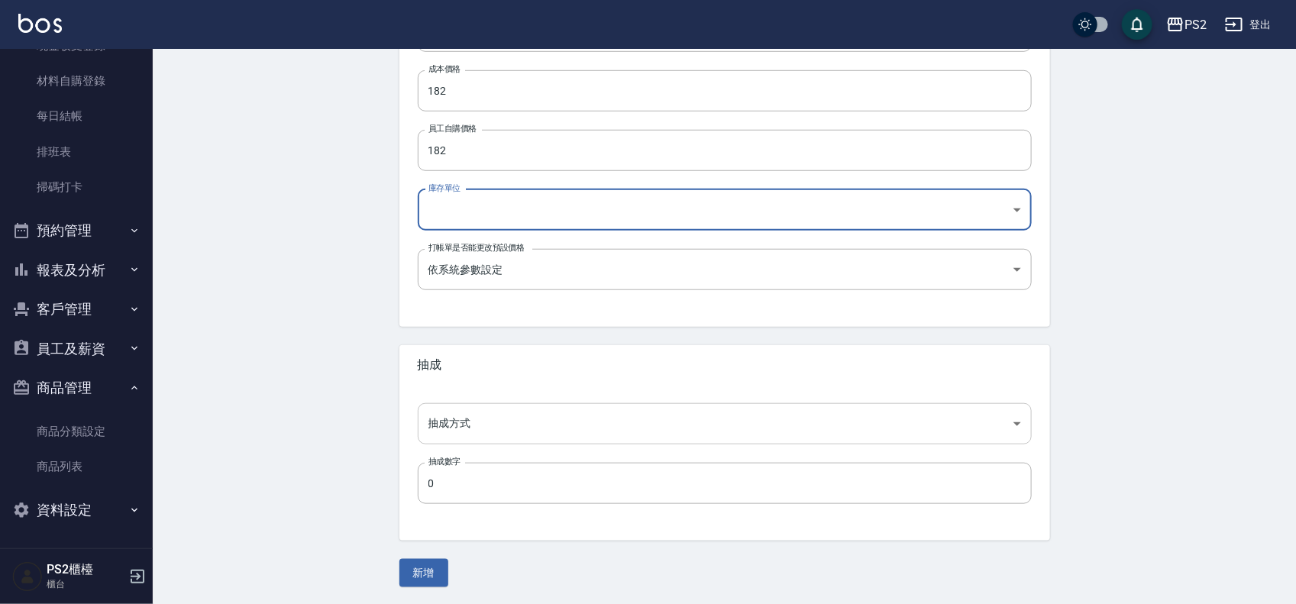
click at [555, 360] on body "PS2 登出 櫃檯作業 打帳單 帳單列表 掛單列表 座位開單 營業儀表板 現金收支登錄 材料自購登錄 每日結帳 排班表 掃碼打卡 預約管理 預約管理 單日預約…" at bounding box center [648, 79] width 1296 height 1054
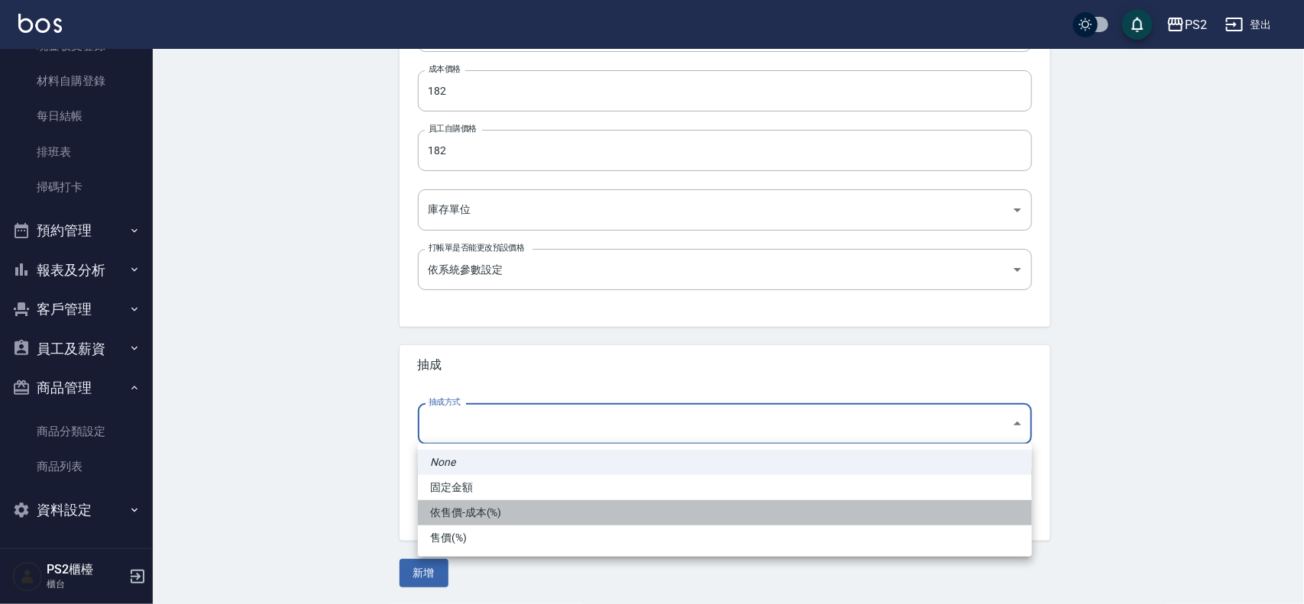
click at [486, 360] on li "依售價-成本(%)" at bounding box center [725, 512] width 614 height 25
type input "byCost"
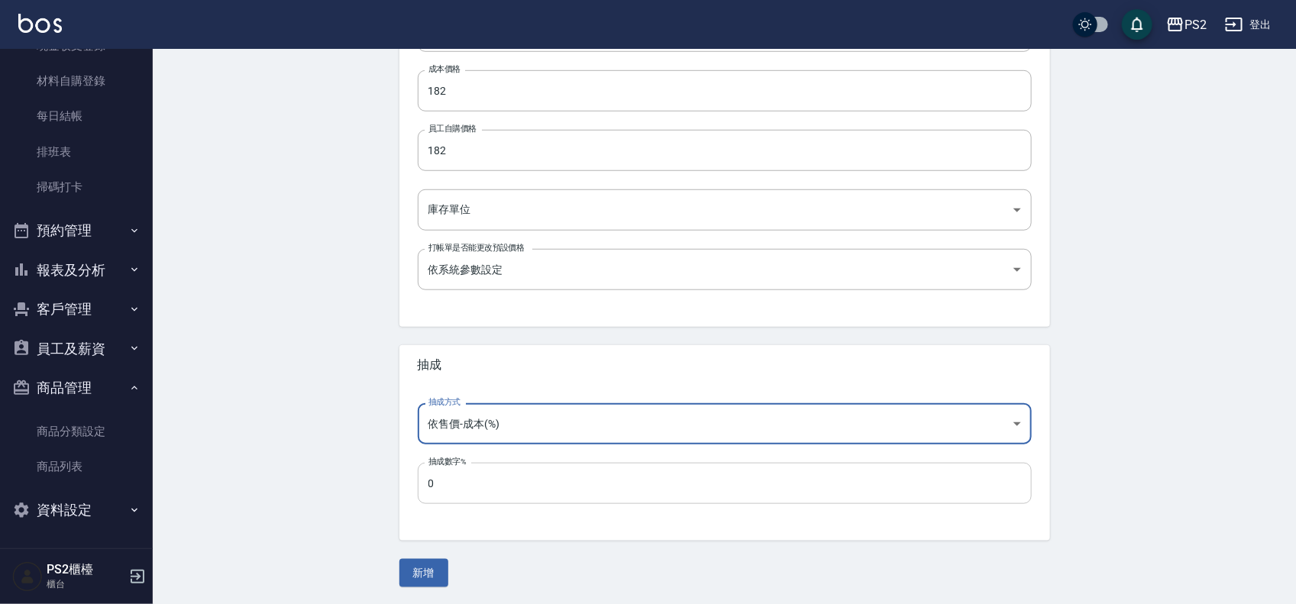
click at [470, 360] on input "0" at bounding box center [725, 483] width 614 height 41
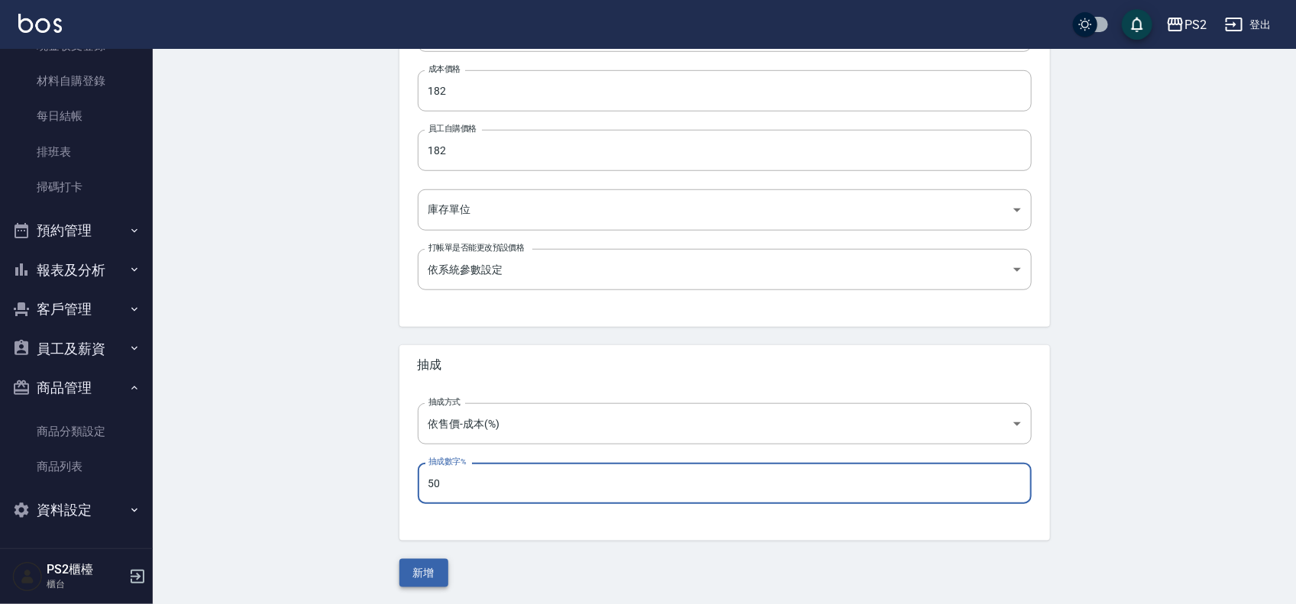
type input "50"
click at [438, 360] on button "新增" at bounding box center [423, 573] width 49 height 28
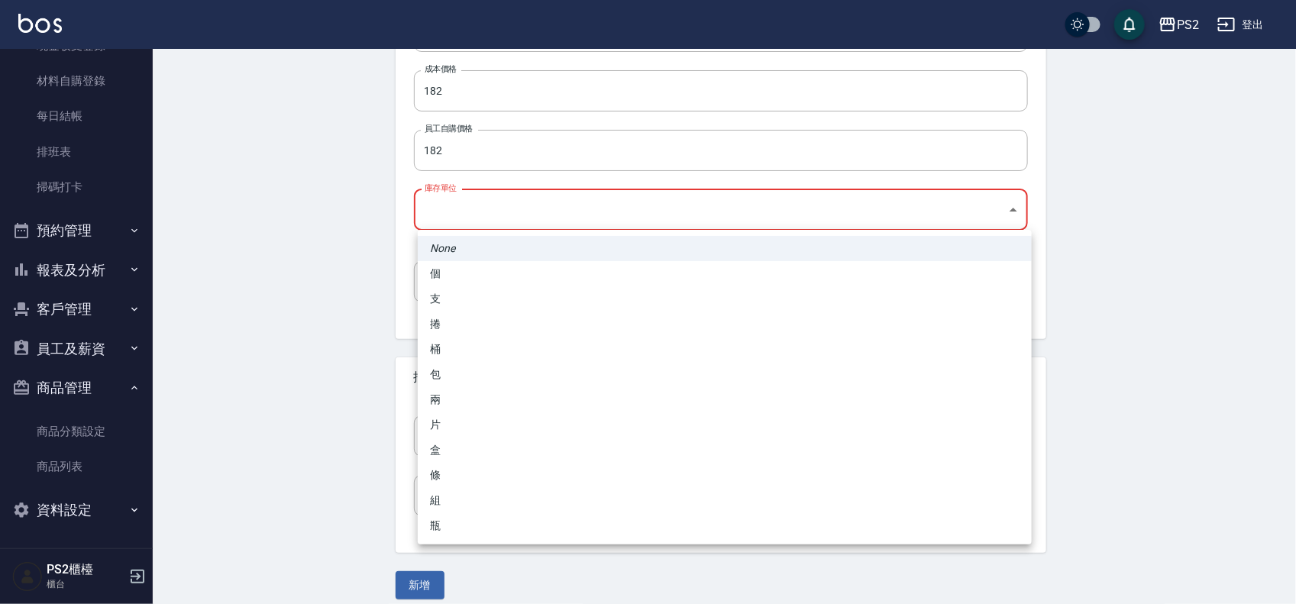
click at [539, 215] on body "PS2 登出 櫃檯作業 打帳單 帳單列表 掛單列表 座位開單 營業儀表板 現金收支登錄 材料自購登錄 每日結帳 排班表 掃碼打卡 預約管理 預約管理 單日預約…" at bounding box center [648, 85] width 1296 height 1066
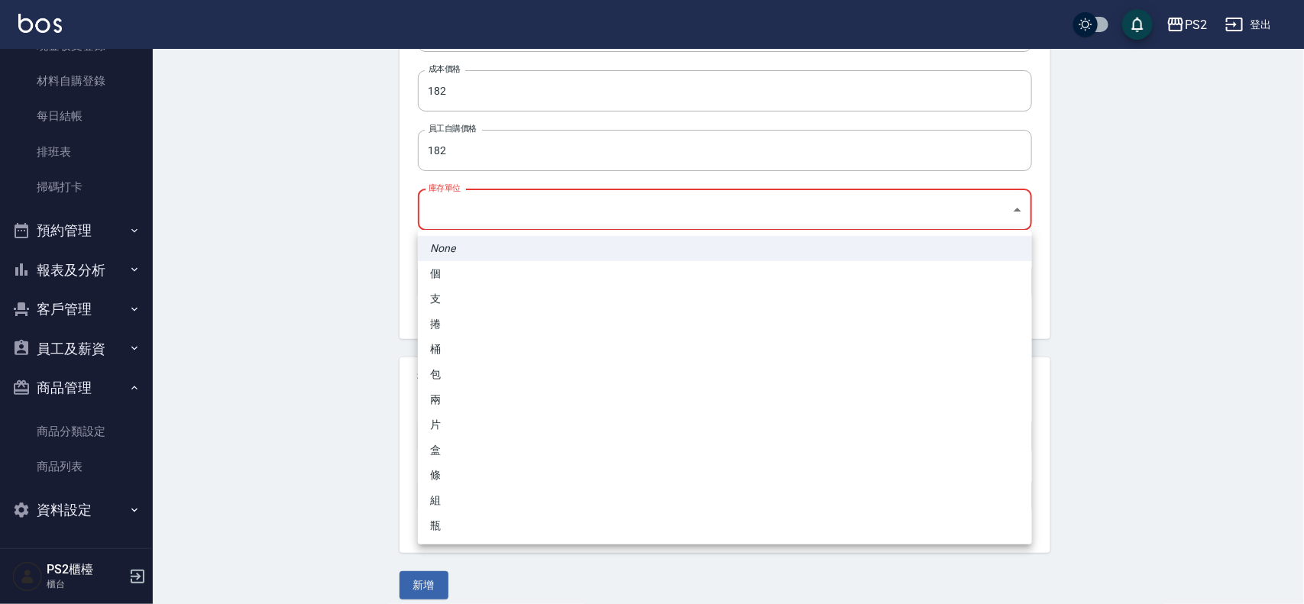
click at [452, 360] on li "瓶" at bounding box center [725, 525] width 614 height 25
type input "瓶"
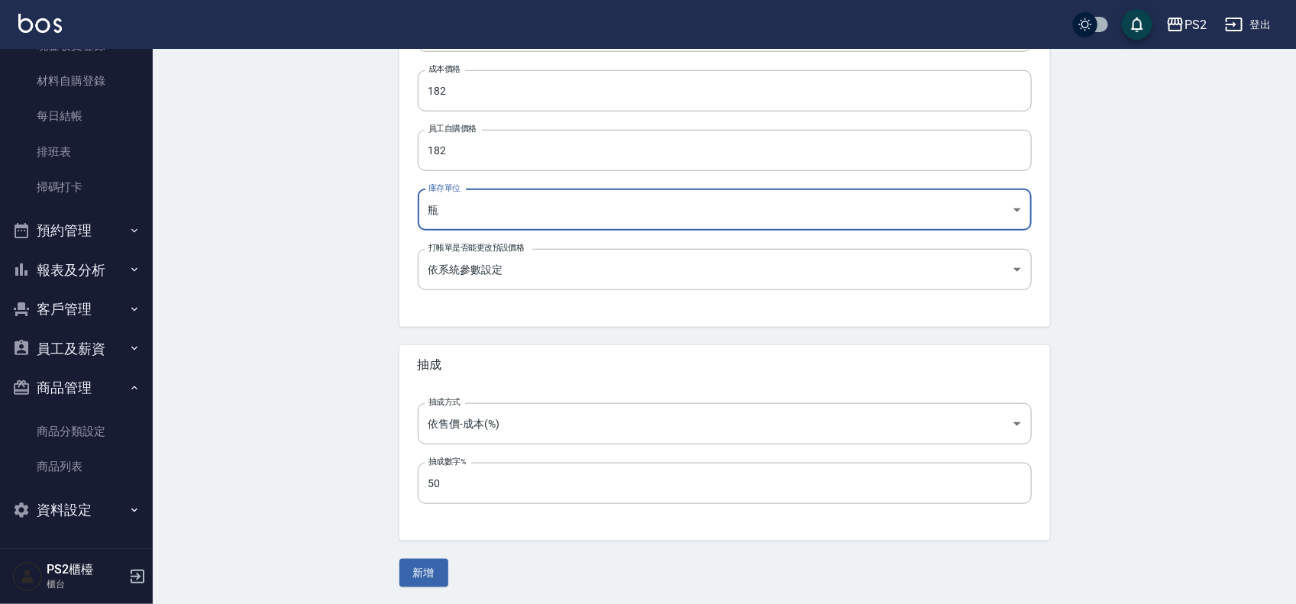
click at [412, 360] on div "Create Product 新增商品 一般資訊 代號 82090 代號 名稱 華田-空氣感造型慕斯 名稱 商品類別 B 造型類 3e7474b1-699…" at bounding box center [724, 103] width 1143 height 1005
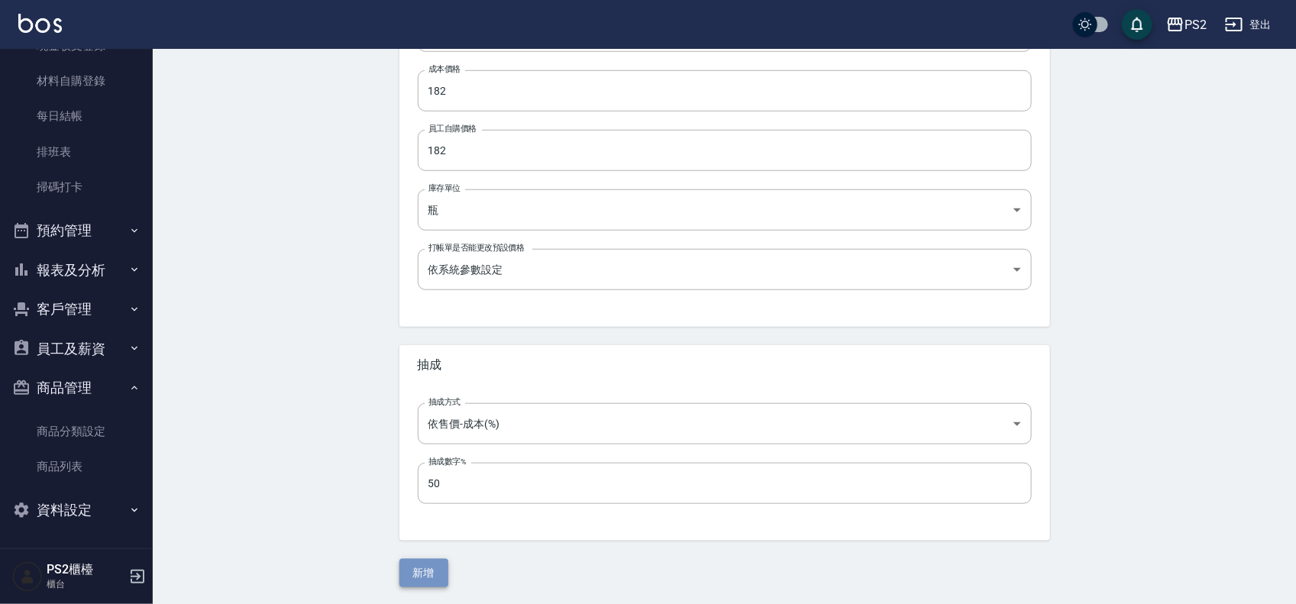
click at [448, 360] on button "新增" at bounding box center [423, 573] width 49 height 28
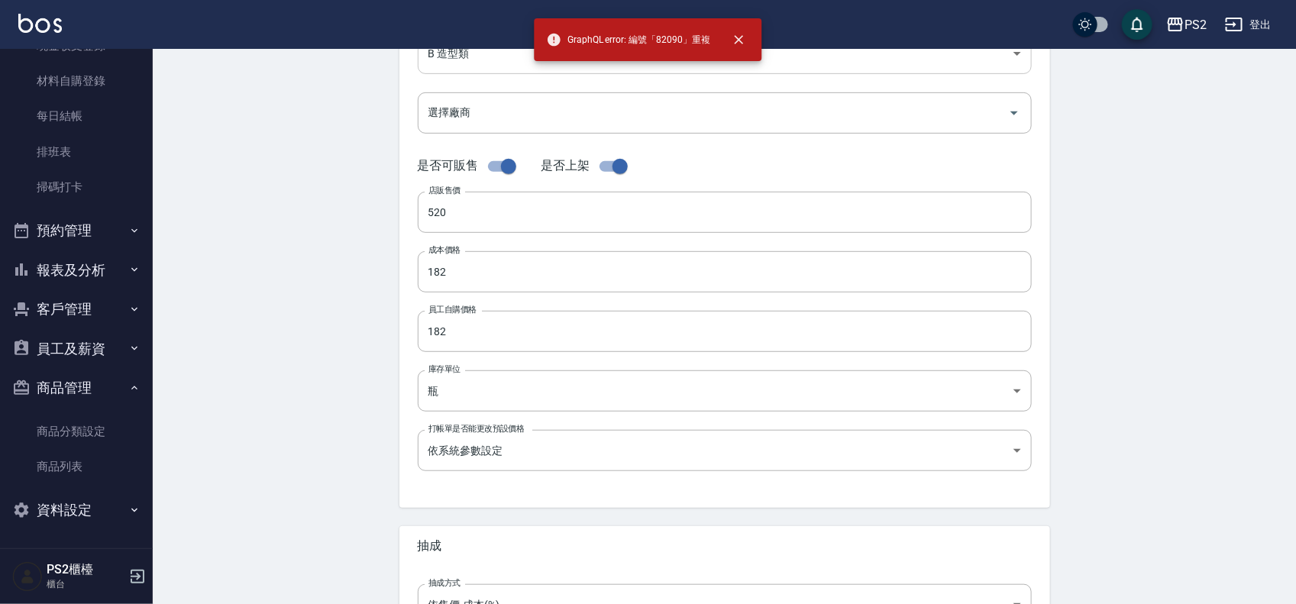
scroll to position [0, 0]
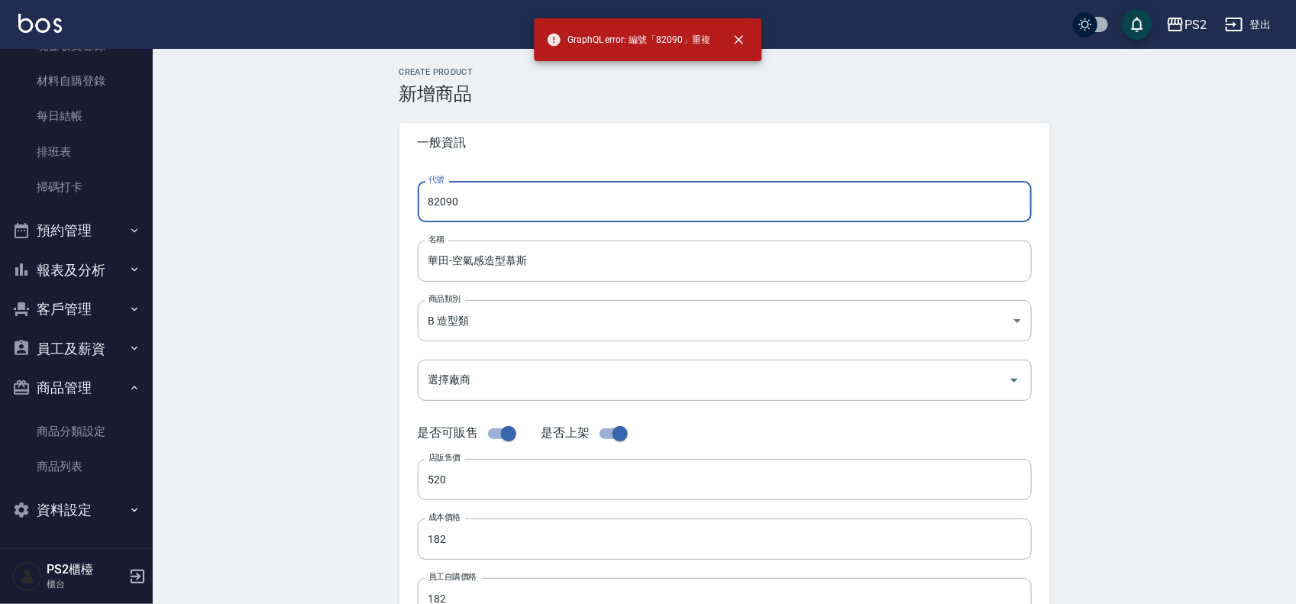
click at [508, 200] on input "82090" at bounding box center [725, 201] width 614 height 41
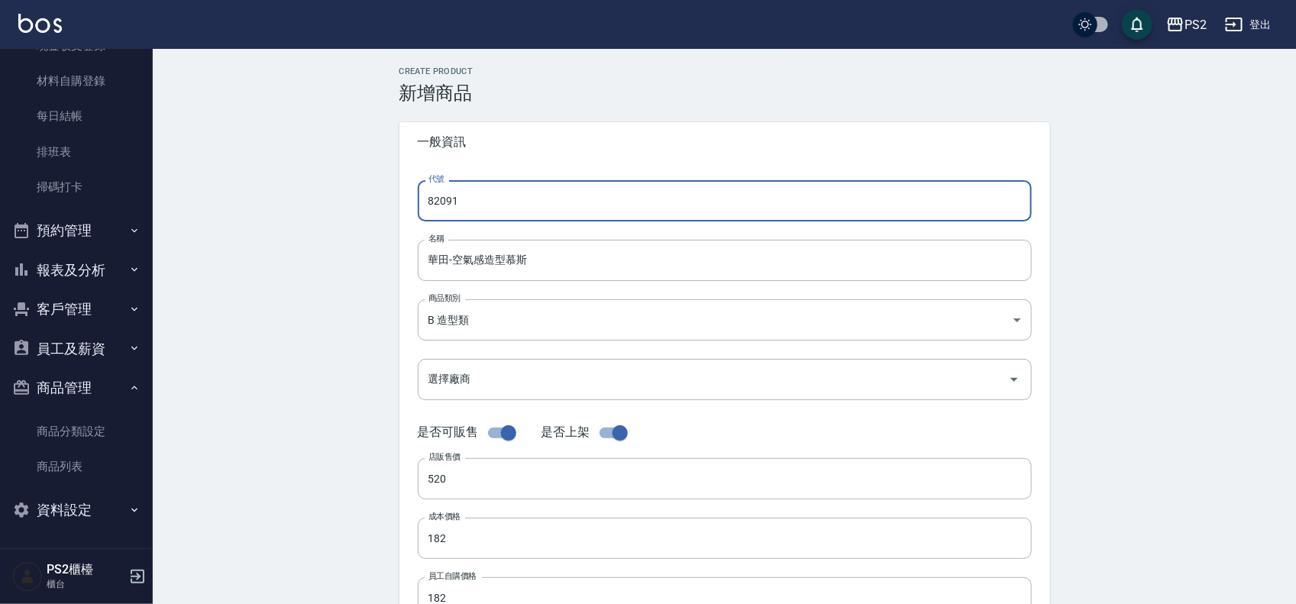
type input "82091"
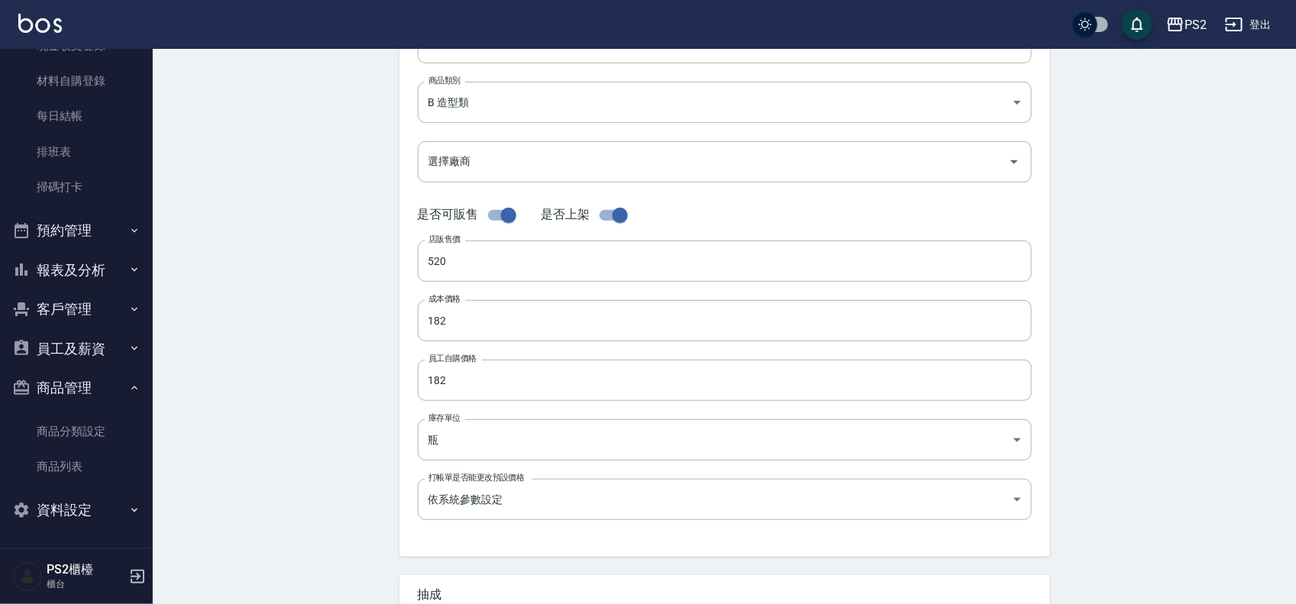
scroll to position [448, 0]
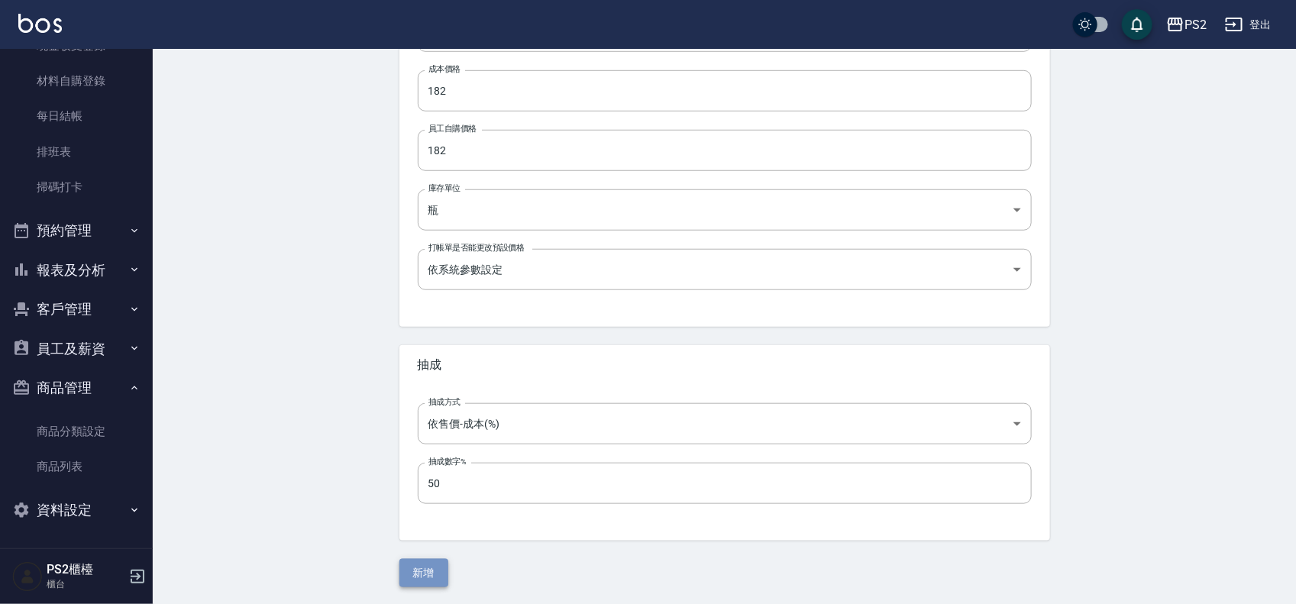
click at [422, 360] on button "新增" at bounding box center [423, 573] width 49 height 28
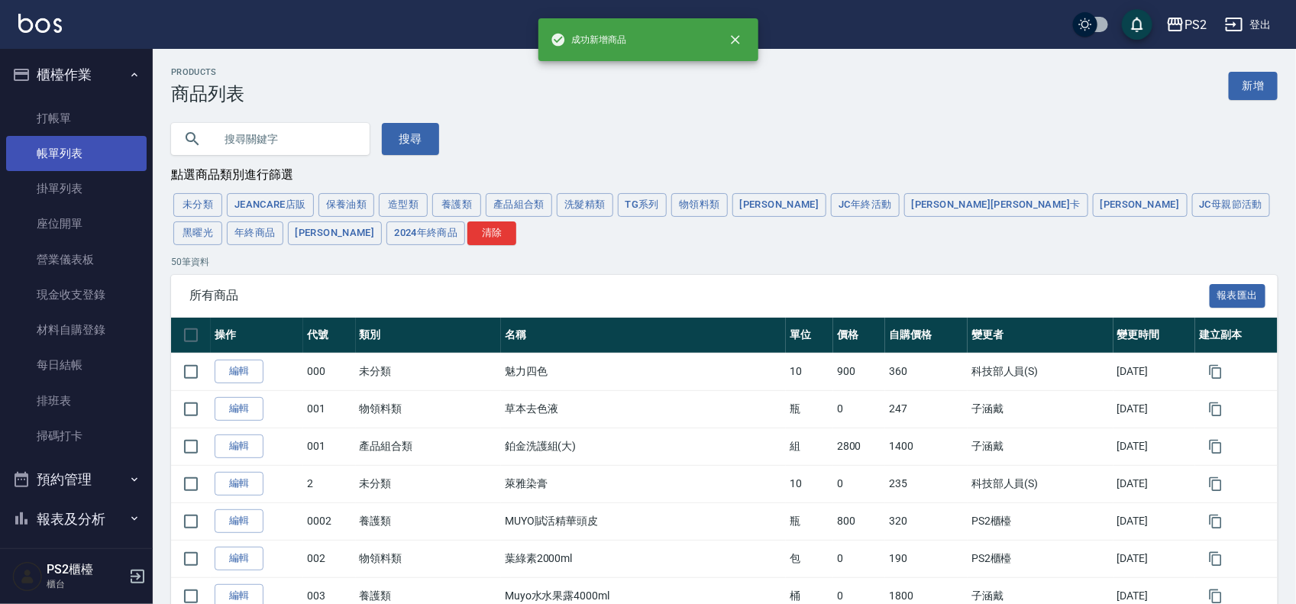
click at [92, 144] on link "帳單列表" at bounding box center [76, 153] width 141 height 35
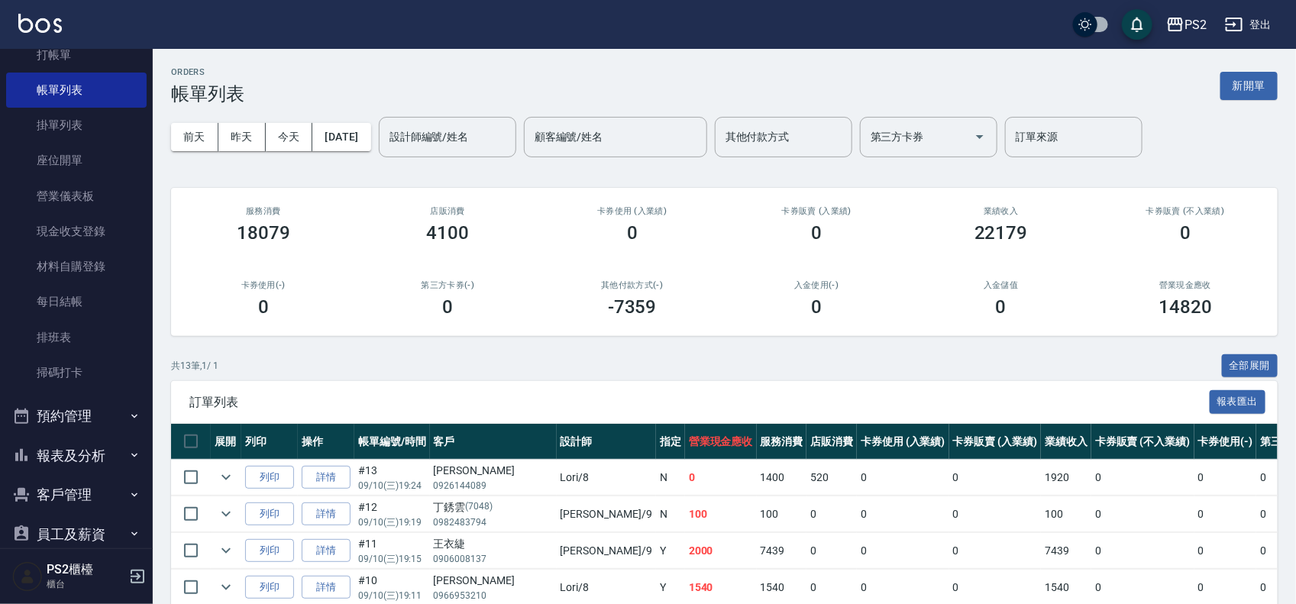
scroll to position [95, 0]
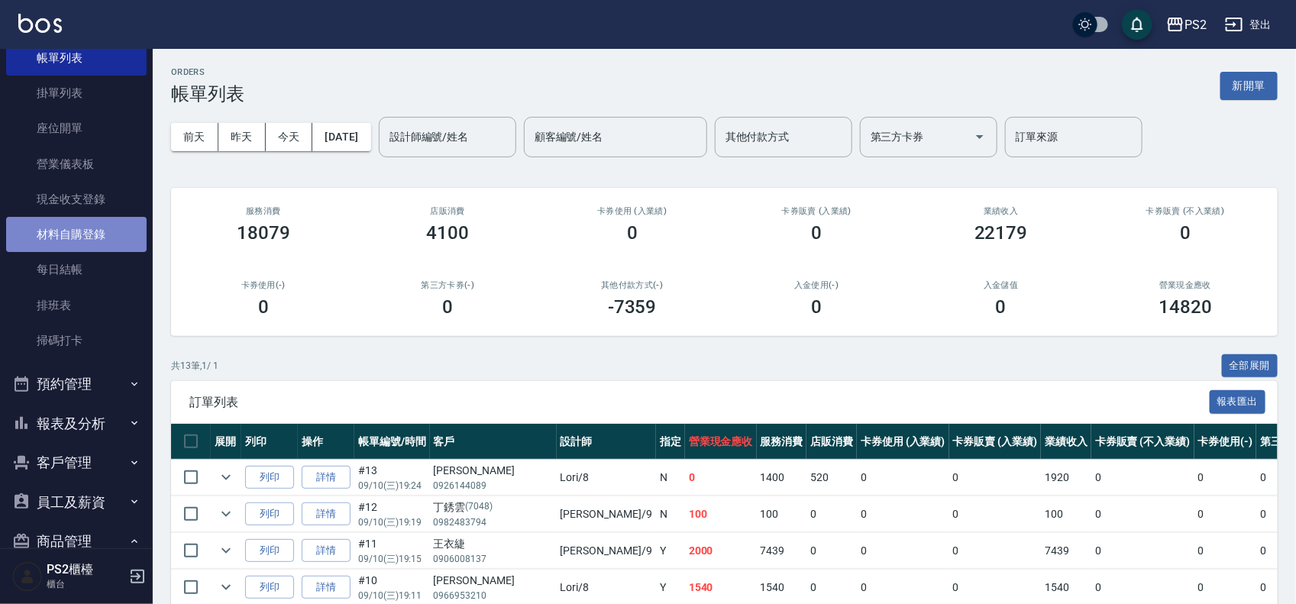
click at [97, 234] on link "材料自購登錄" at bounding box center [76, 234] width 141 height 35
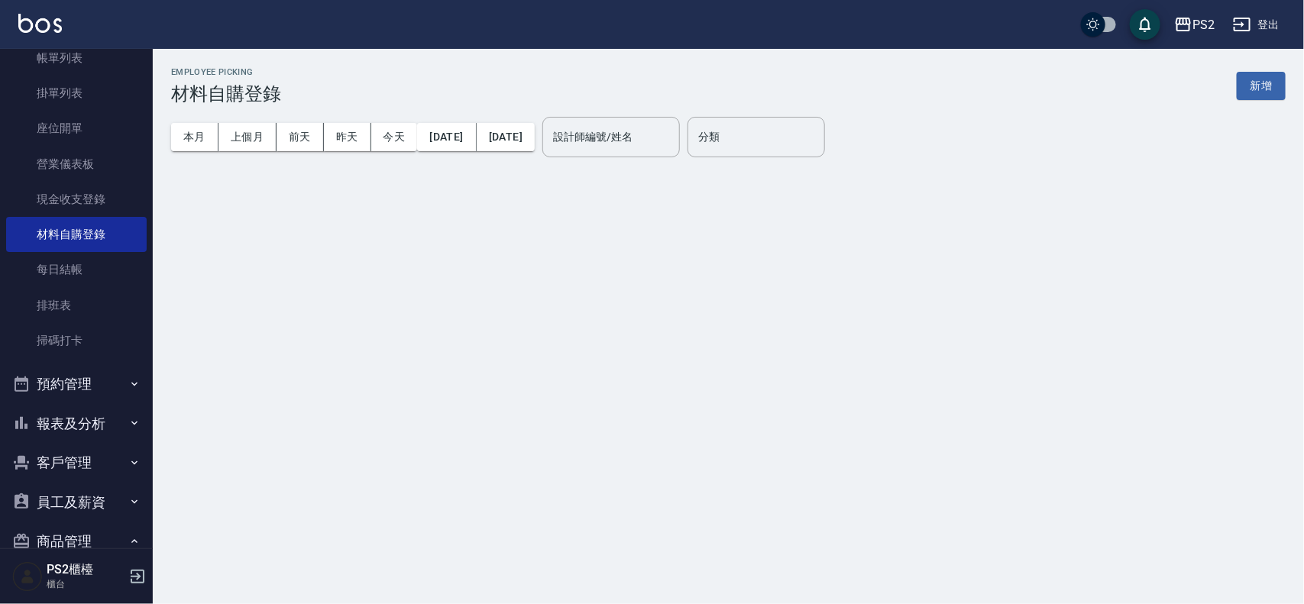
click at [653, 82] on button "新增" at bounding box center [1260, 86] width 49 height 28
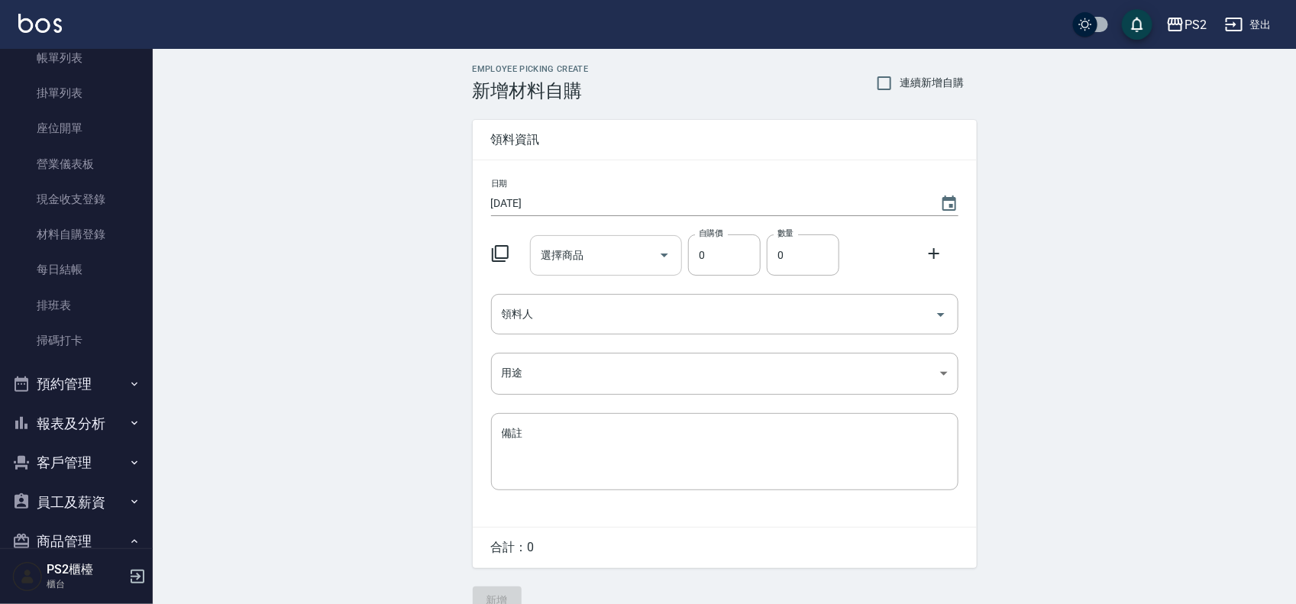
click at [593, 256] on input "選擇商品" at bounding box center [594, 255] width 115 height 27
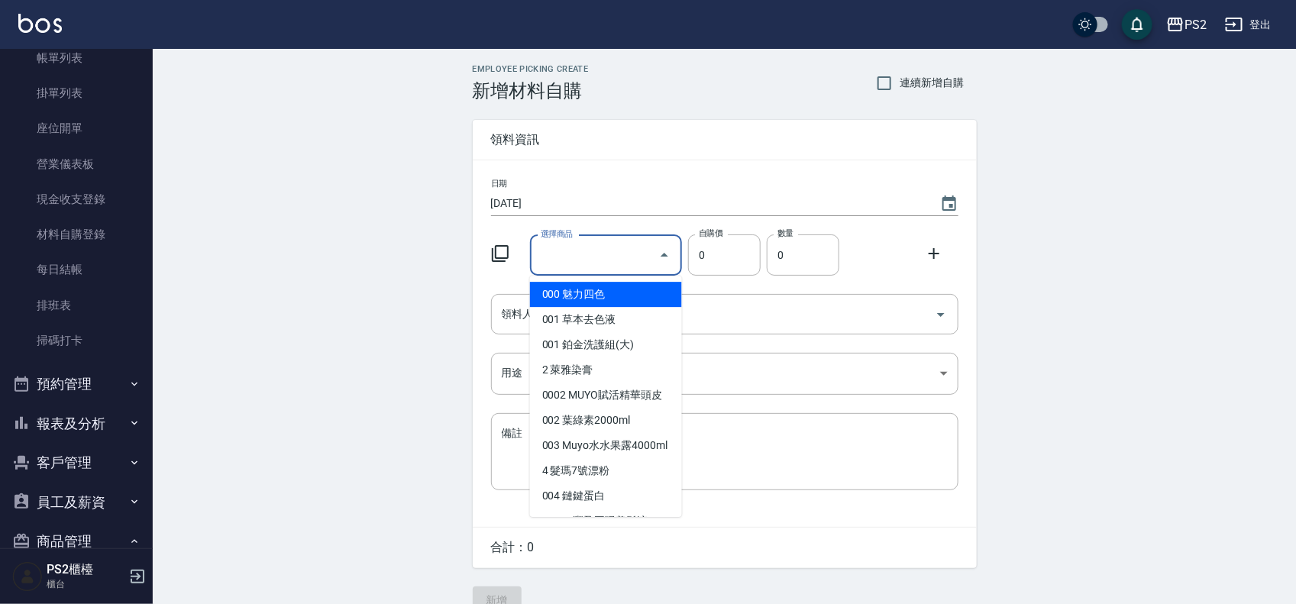
paste input "82090"
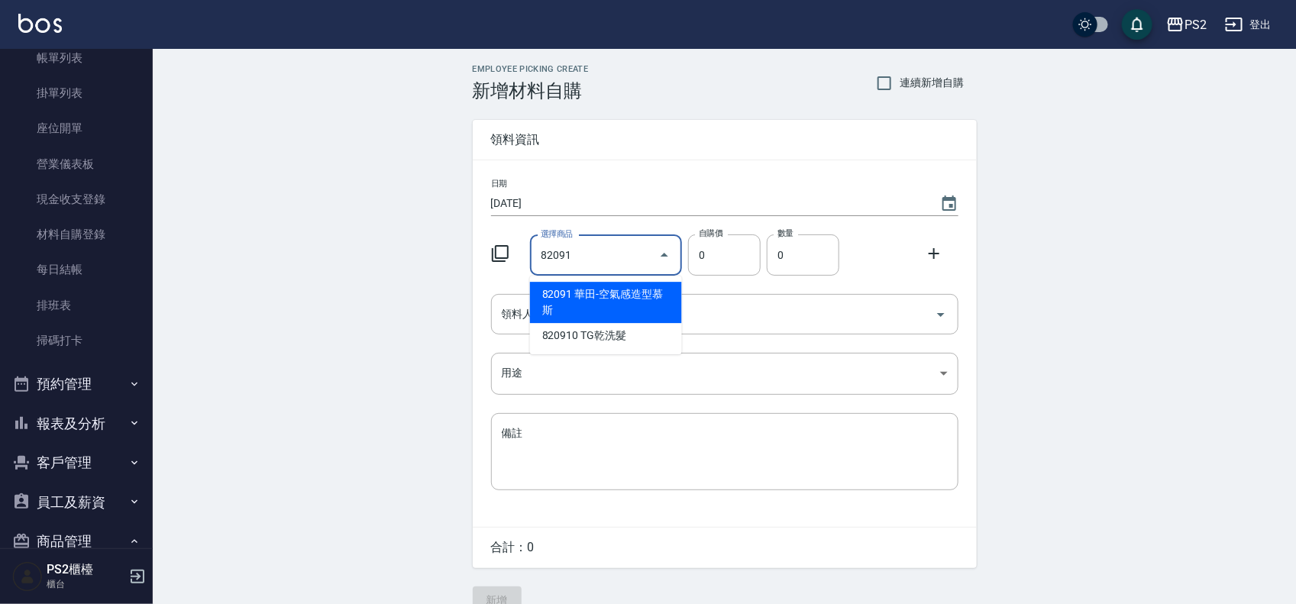
type input "華田-空氣感造型慕斯"
type input "182"
type input "1"
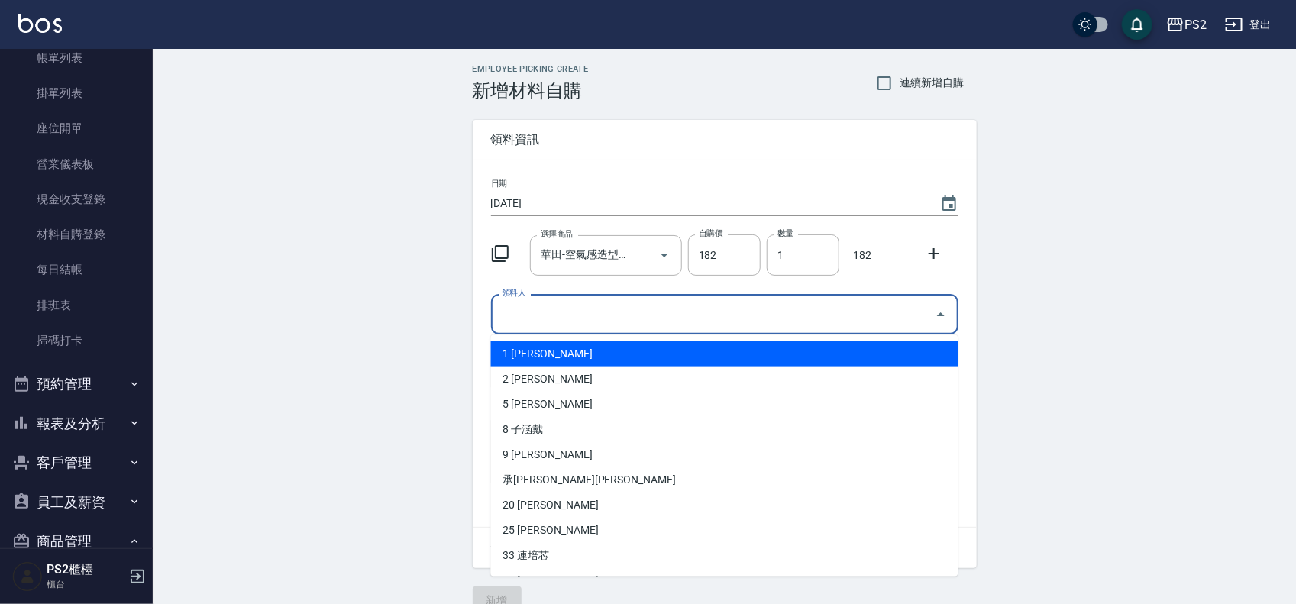
click at [561, 304] on input "領料人" at bounding box center [713, 314] width 431 height 27
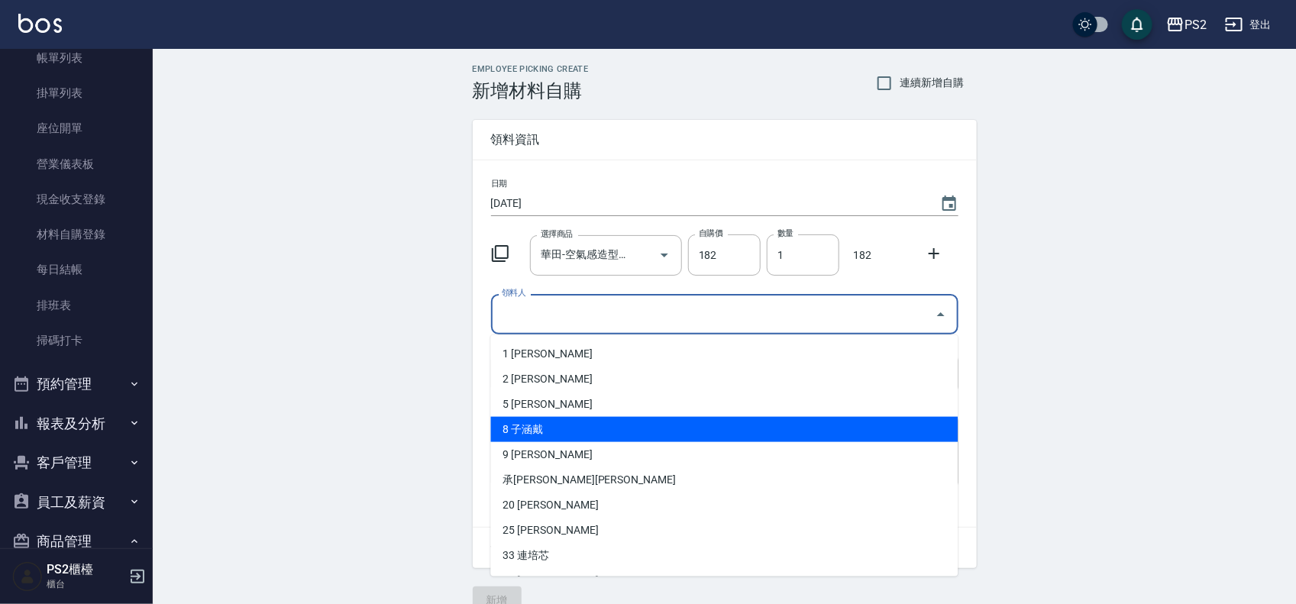
click at [554, 360] on li "8 子涵戴" at bounding box center [724, 429] width 467 height 25
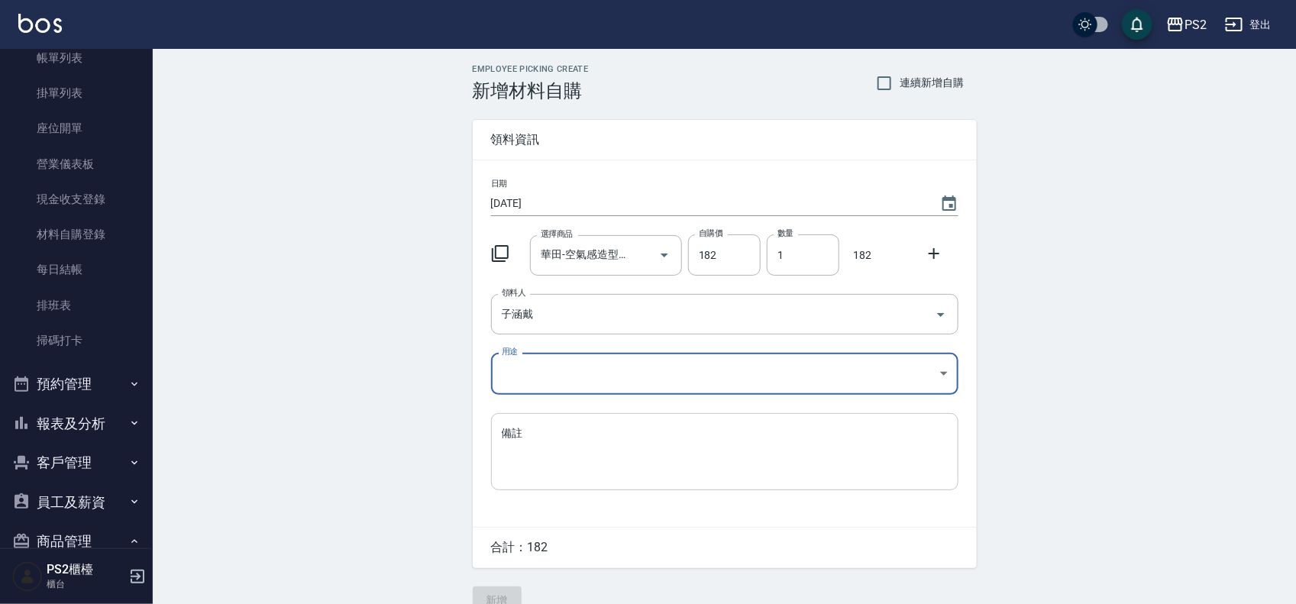
type input "子涵戴"
click at [551, 360] on body "PS2 登出 櫃檯作業 打帳單 帳單列表 掛單列表 座位開單 營業儀表板 現金收支登錄 材料自購登錄 每日結帳 排班表 掃碼打卡 預約管理 預約管理 單日預約…" at bounding box center [648, 314] width 1296 height 629
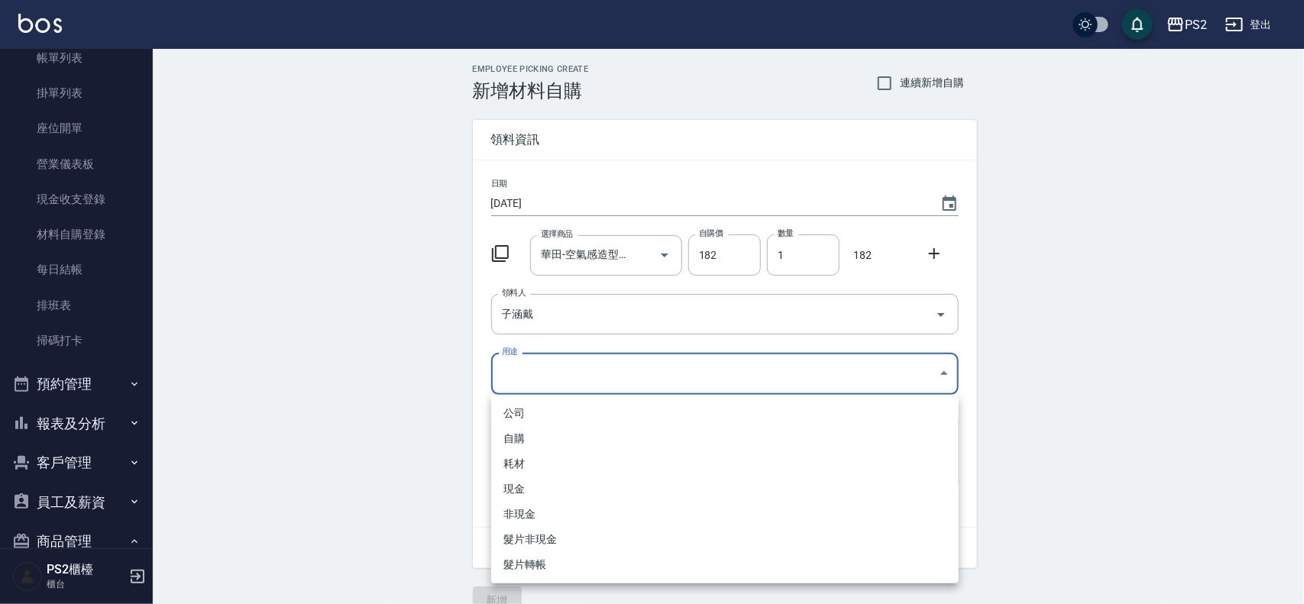
click at [509, 360] on li "自購" at bounding box center [724, 438] width 467 height 25
type input "自購"
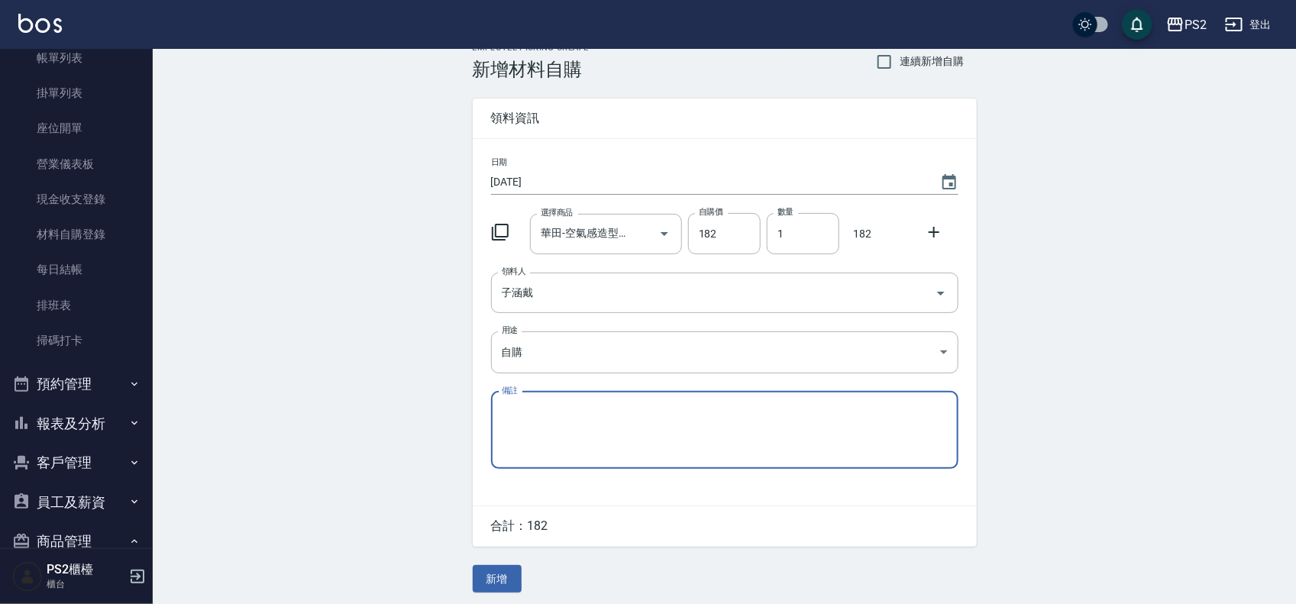
scroll to position [27, 0]
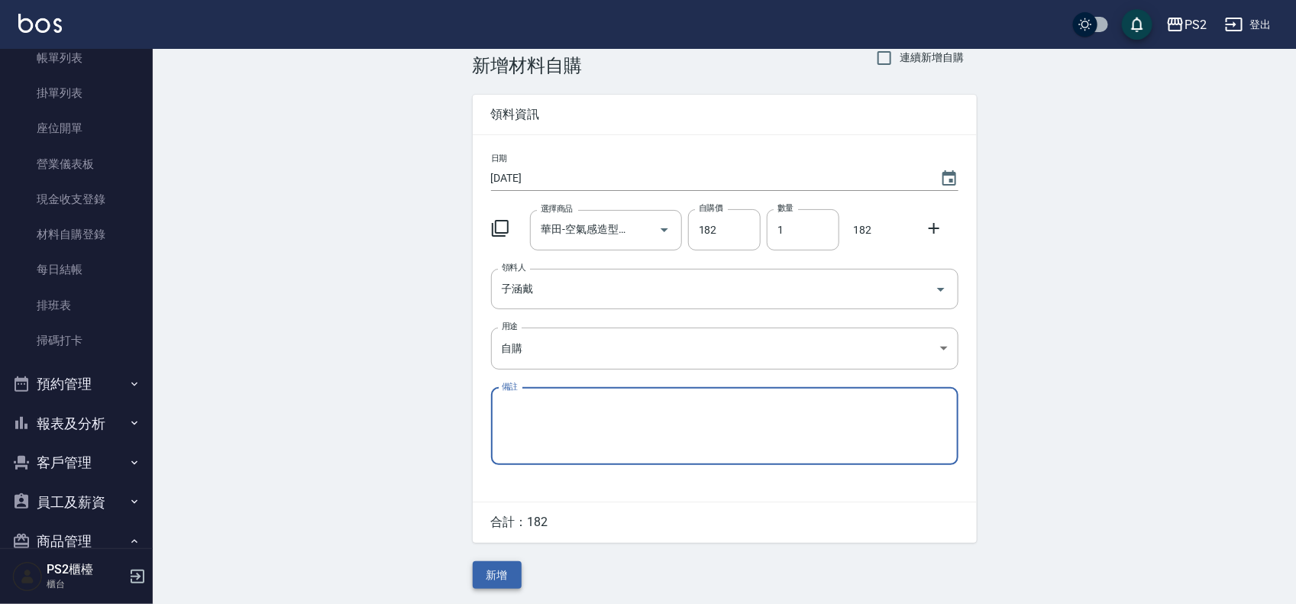
click at [498, 360] on button "新增" at bounding box center [497, 575] width 49 height 28
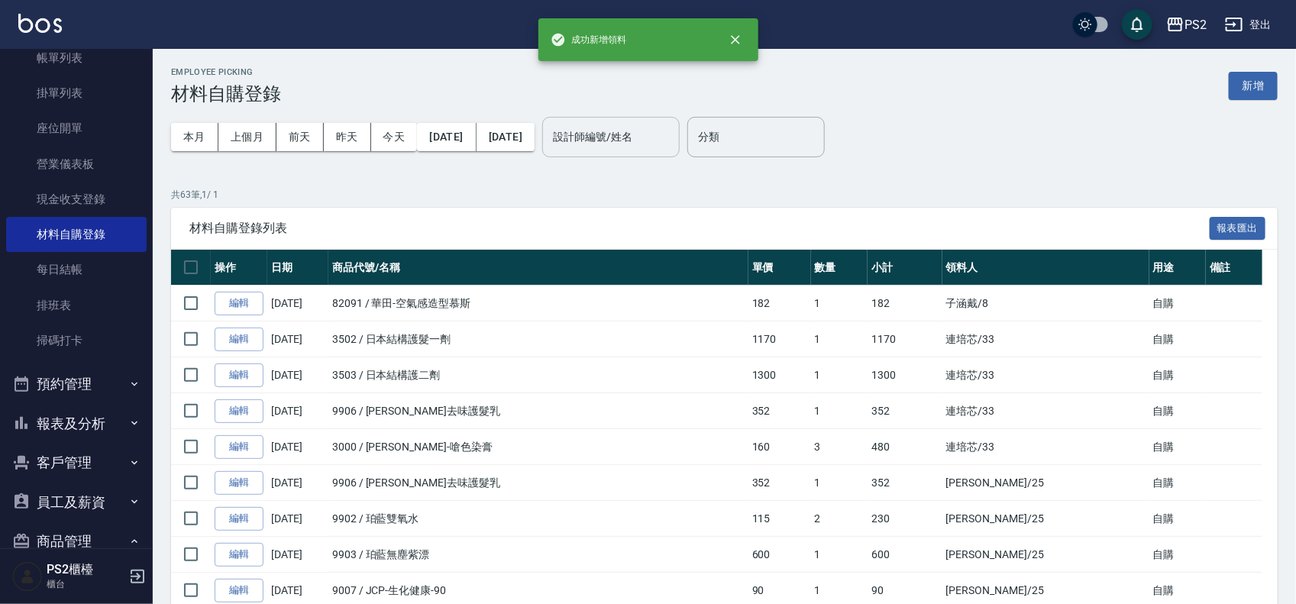
click at [653, 141] on input "設計師編號/姓名" at bounding box center [611, 137] width 124 height 27
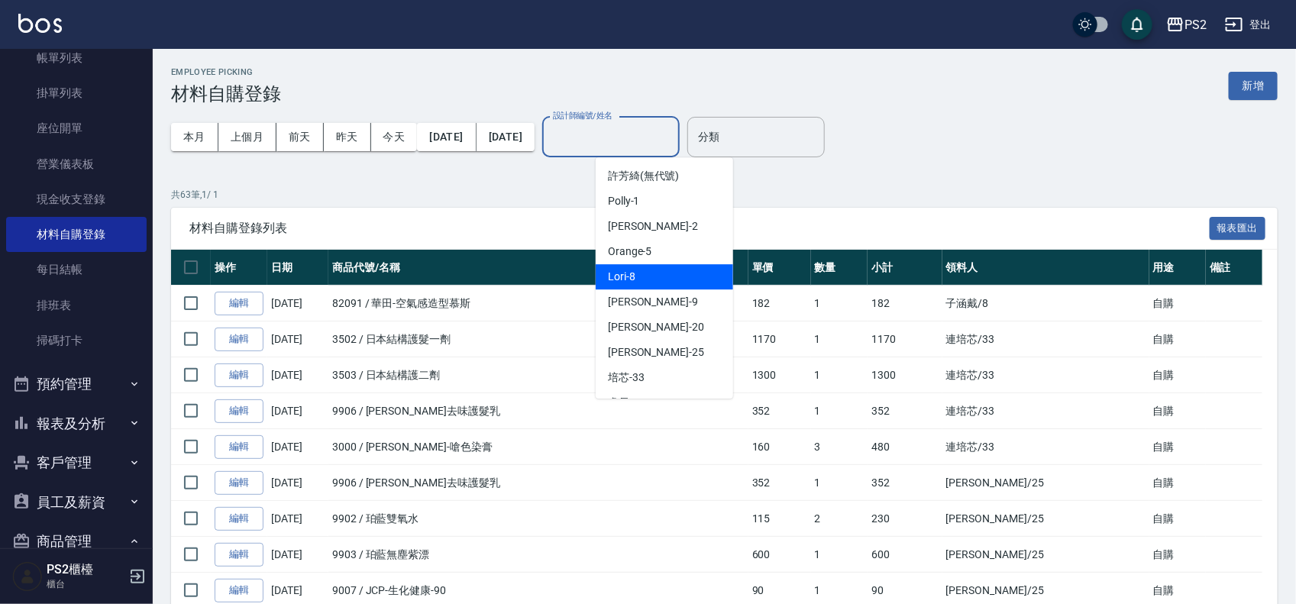
click at [653, 279] on div "Lori -8" at bounding box center [664, 276] width 137 height 25
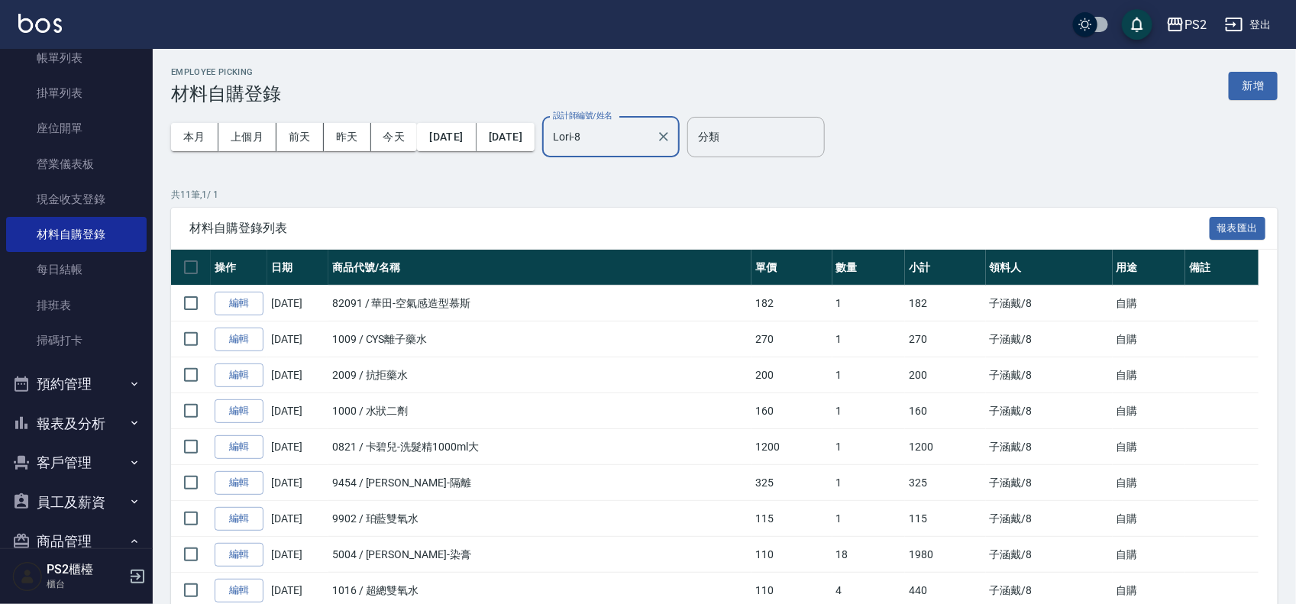
click at [653, 136] on div "Lori-8 設計師編號/姓名" at bounding box center [610, 137] width 137 height 40
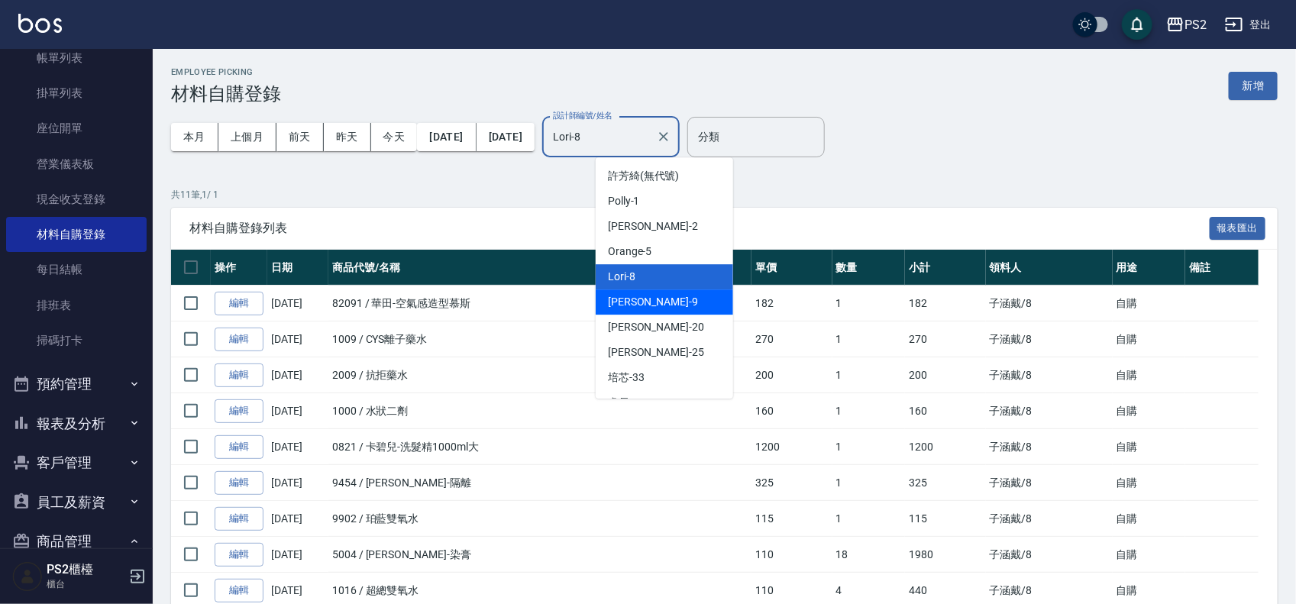
click at [632, 296] on span "Nina -9" at bounding box center [653, 302] width 90 height 16
type input "Nina-9"
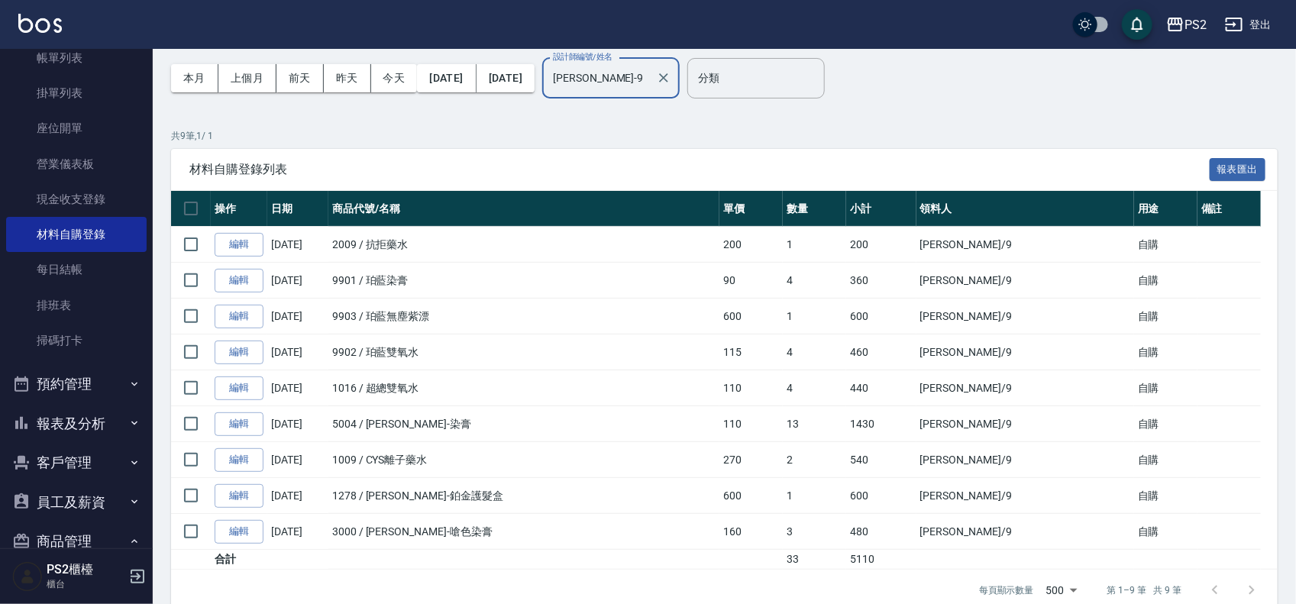
scroll to position [86, 0]
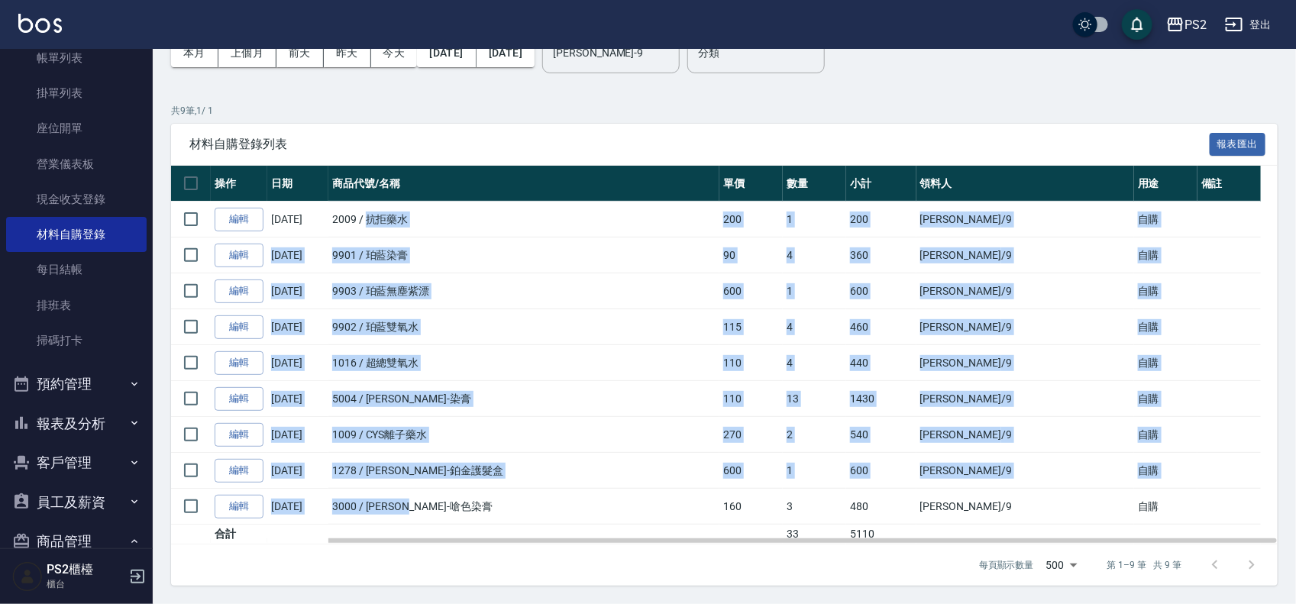
drag, startPoint x: 369, startPoint y: 224, endPoint x: 528, endPoint y: 490, distance: 310.3
click at [528, 360] on tbody "編輯 09/05/2025 2009 / 抗拒藥水 200 1 200 薛羽涵 /9 自購 編輯 09/05/2025 9901 / 珀藍染膏 90 4 36…" at bounding box center [724, 373] width 1107 height 343
click at [532, 360] on td "3000 / 里歐-嗆色染膏" at bounding box center [523, 507] width 391 height 36
click at [501, 360] on td "1278 / 沐宥-鉑金護髮盒" at bounding box center [523, 471] width 391 height 36
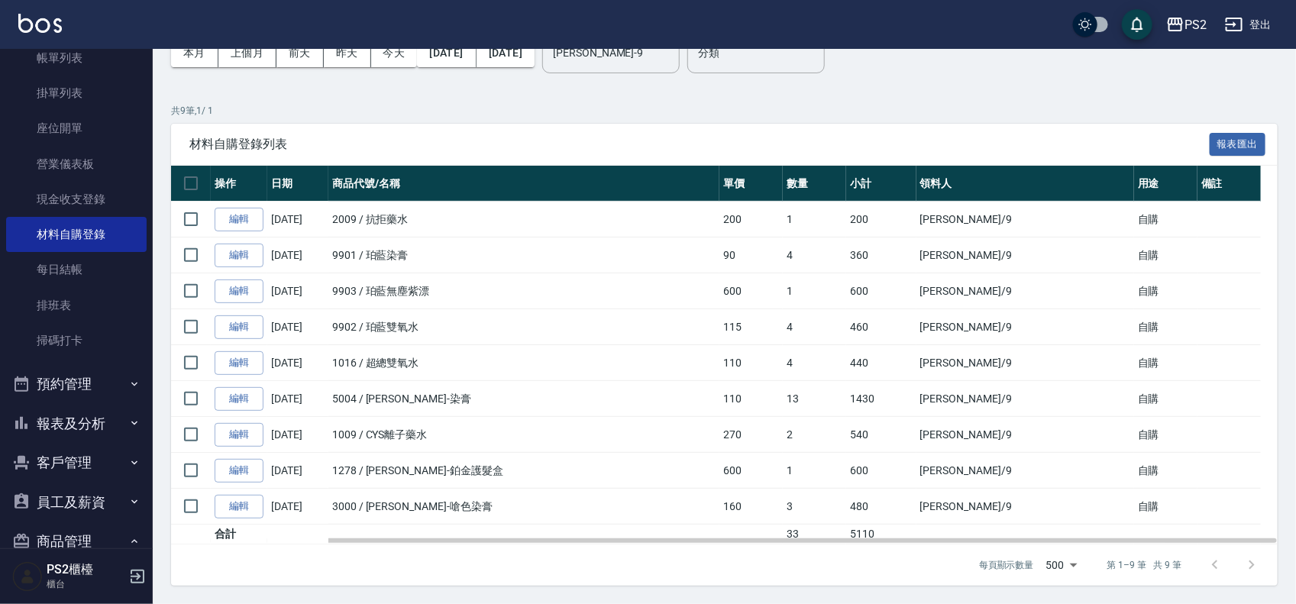
click at [501, 360] on td "1278 / 沐宥-鉑金護髮盒" at bounding box center [523, 471] width 391 height 36
drag, startPoint x: 501, startPoint y: 470, endPoint x: 393, endPoint y: 467, distance: 107.8
click at [393, 360] on td "1278 / 沐宥-鉑金護髮盒" at bounding box center [523, 471] width 391 height 36
click at [554, 360] on td "1278 / 沐宥-鉑金護髮盒" at bounding box center [523, 471] width 391 height 36
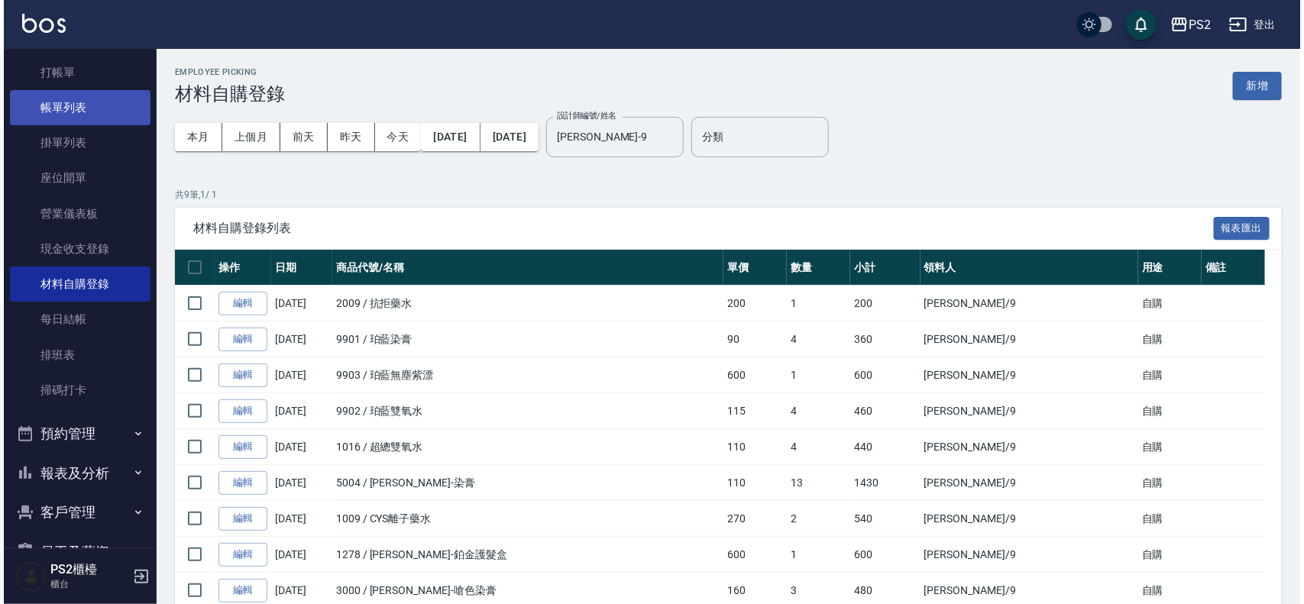
scroll to position [0, 0]
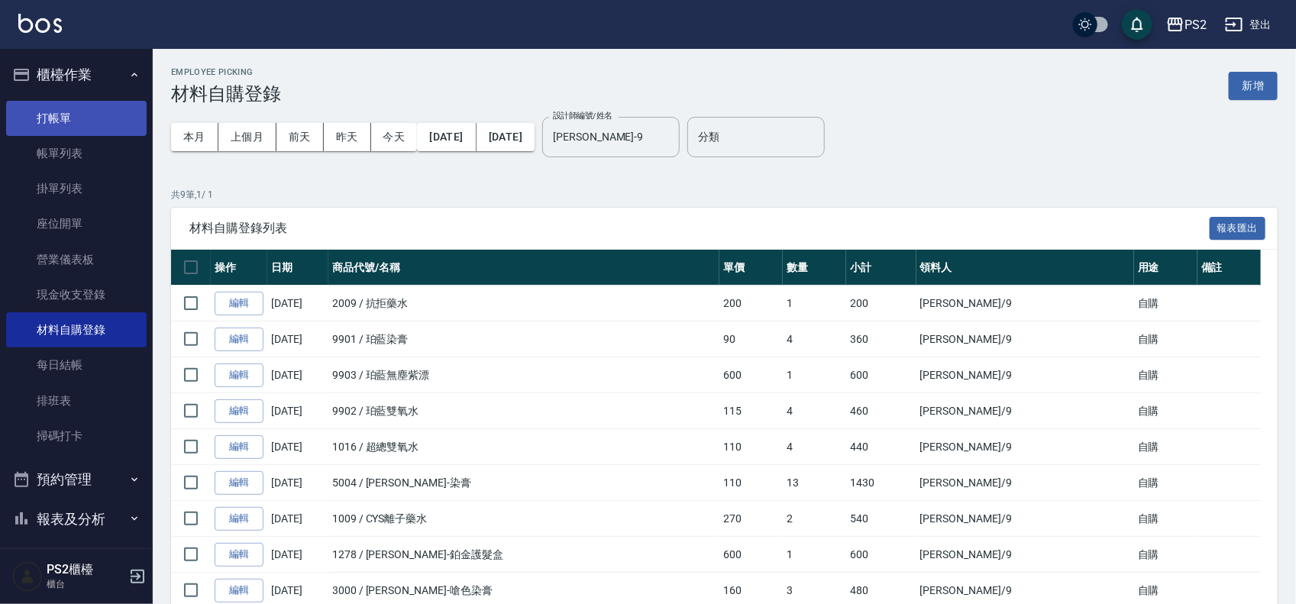
click at [75, 112] on link "打帳單" at bounding box center [76, 118] width 141 height 35
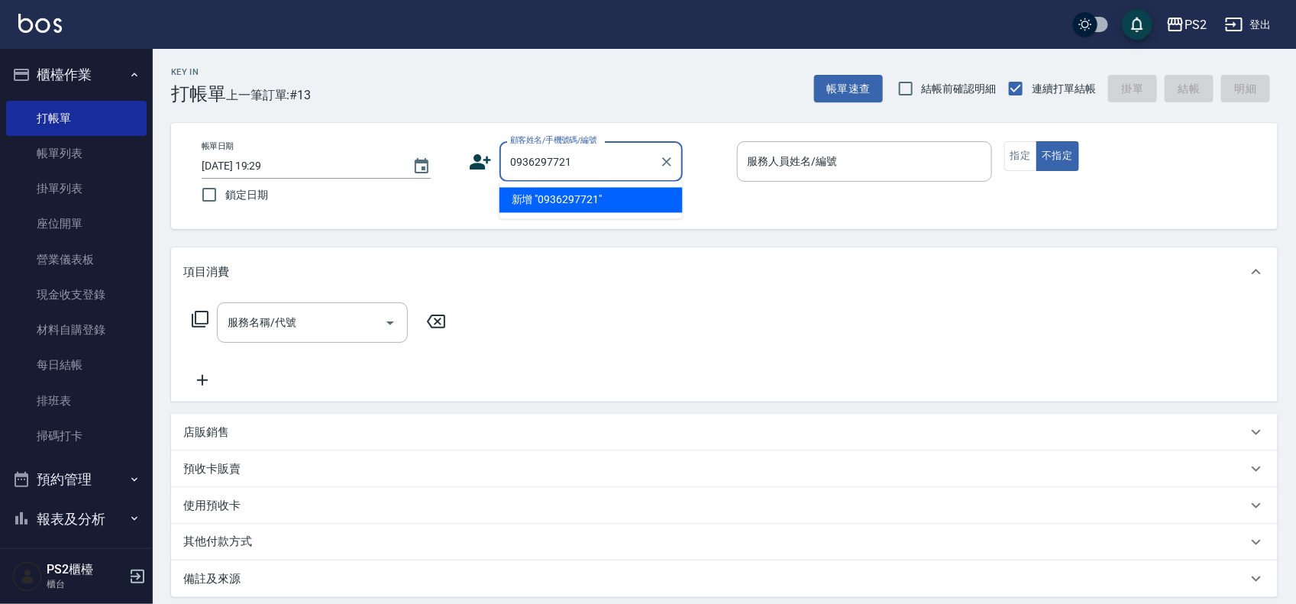
type input "0936297721"
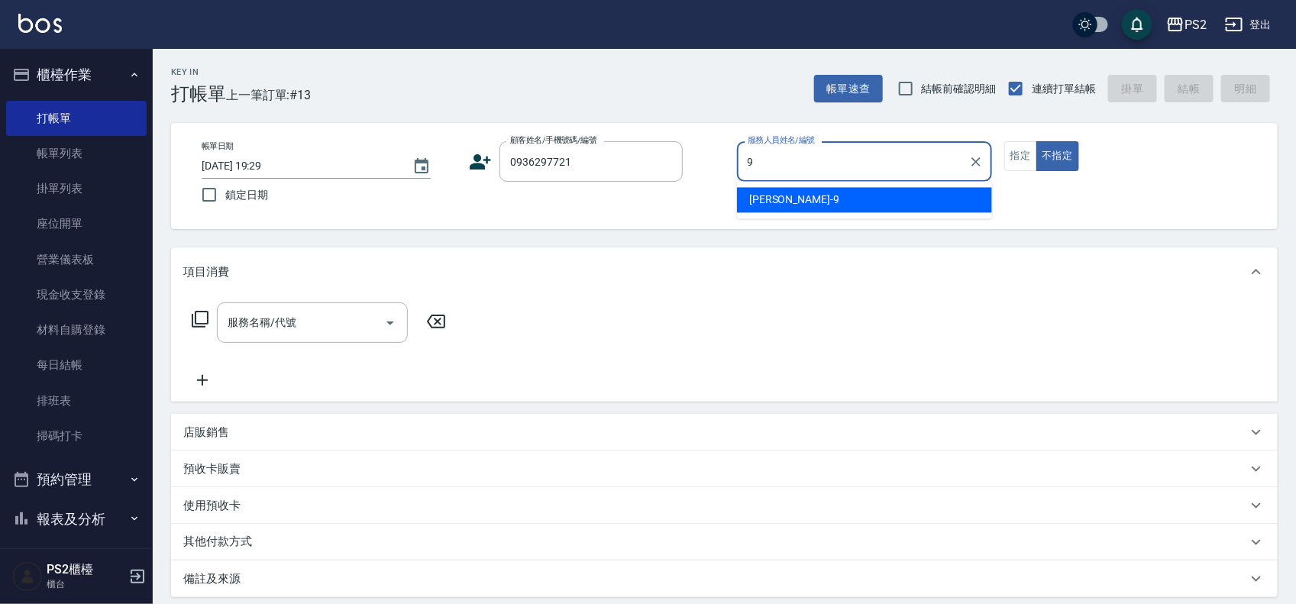
type input "Nina-9"
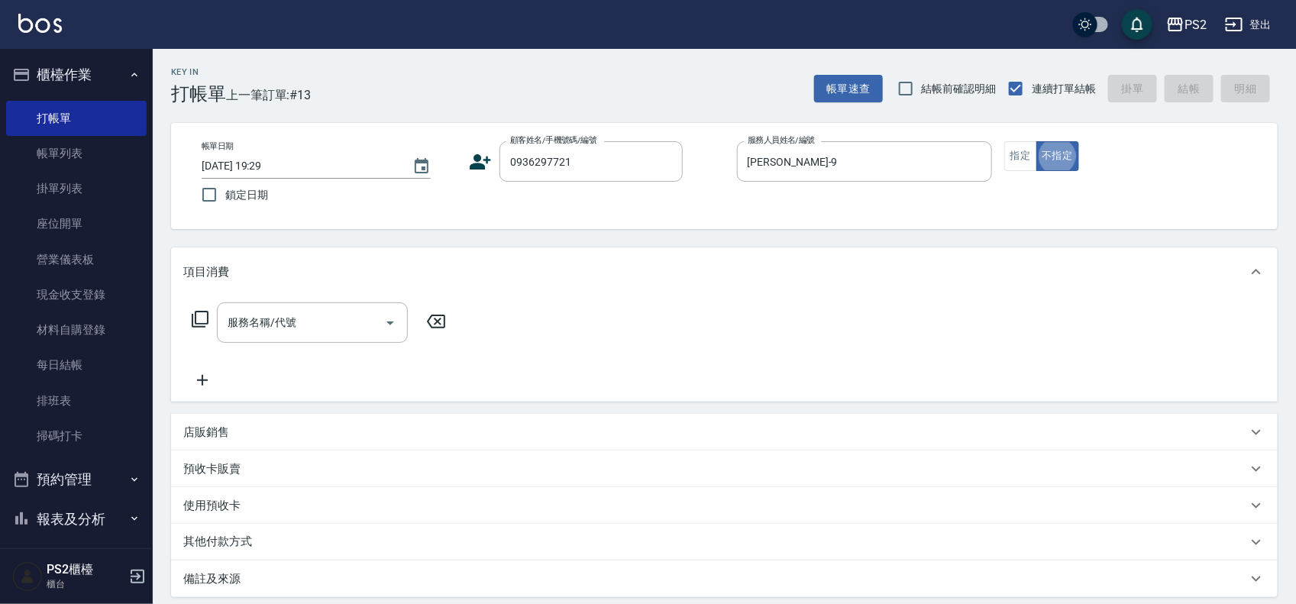
type button "false"
click at [590, 153] on input "0936297721" at bounding box center [579, 161] width 147 height 27
click at [592, 153] on input "0936297721" at bounding box center [579, 161] width 147 height 27
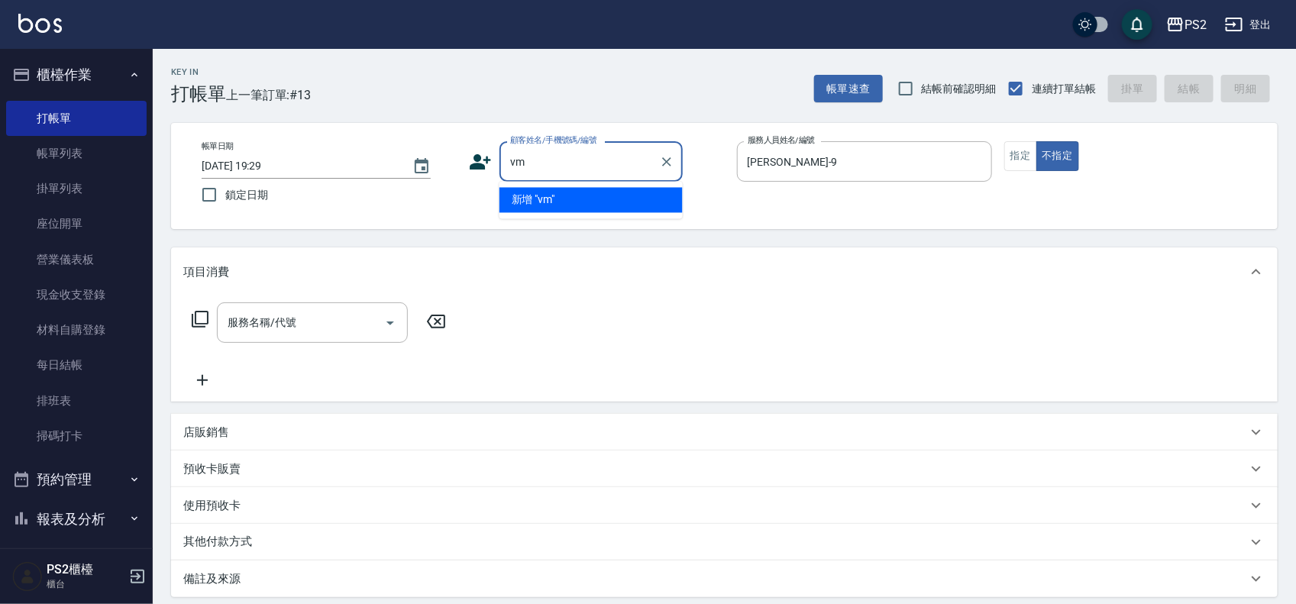
type input "v"
type input "徐"
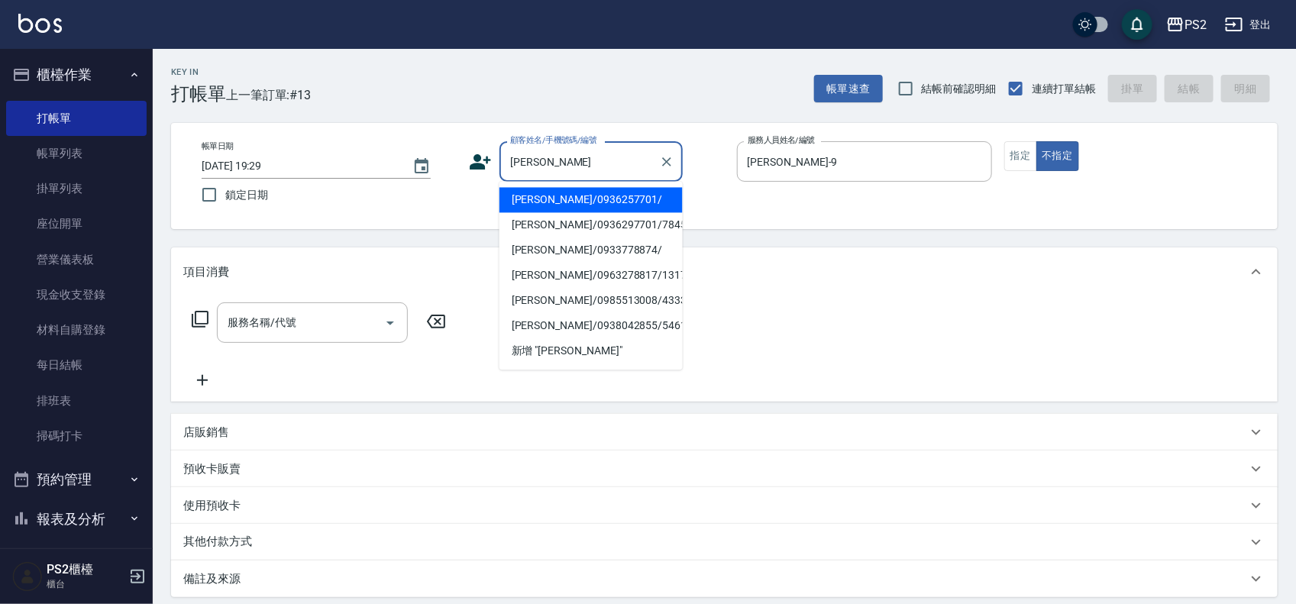
click at [577, 208] on li "[PERSON_NAME]/0936257701/" at bounding box center [590, 200] width 183 height 25
type input "[PERSON_NAME]/0936257701/"
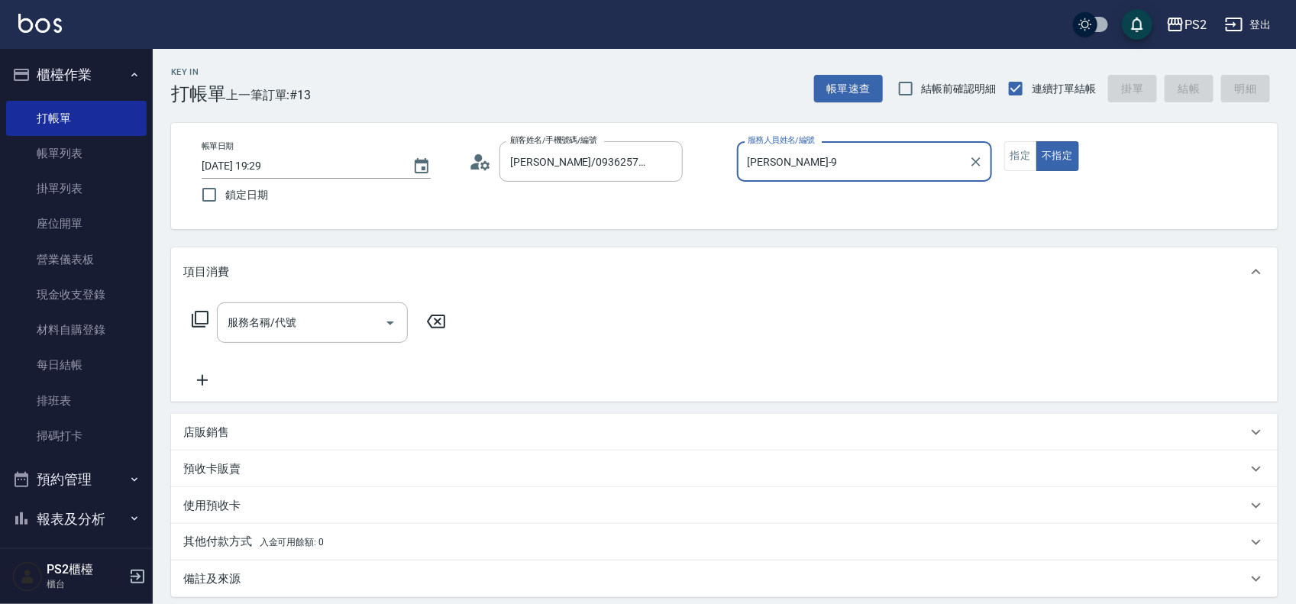
click at [481, 168] on icon at bounding box center [480, 161] width 23 height 23
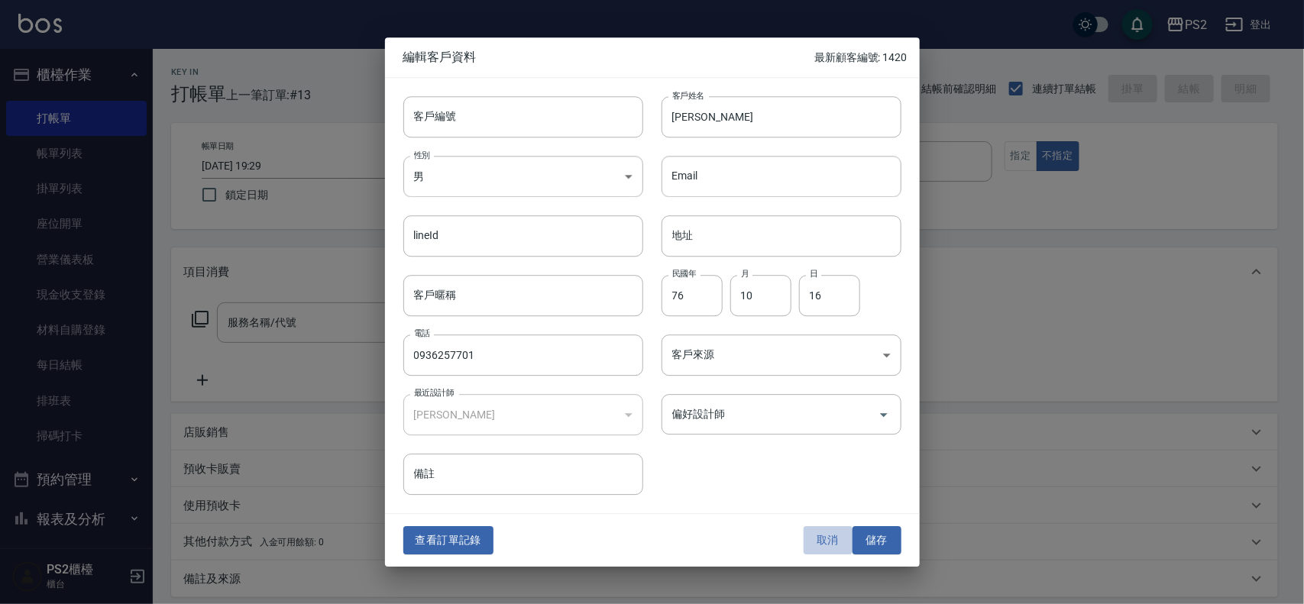
click at [653, 360] on button "取消" at bounding box center [827, 541] width 49 height 28
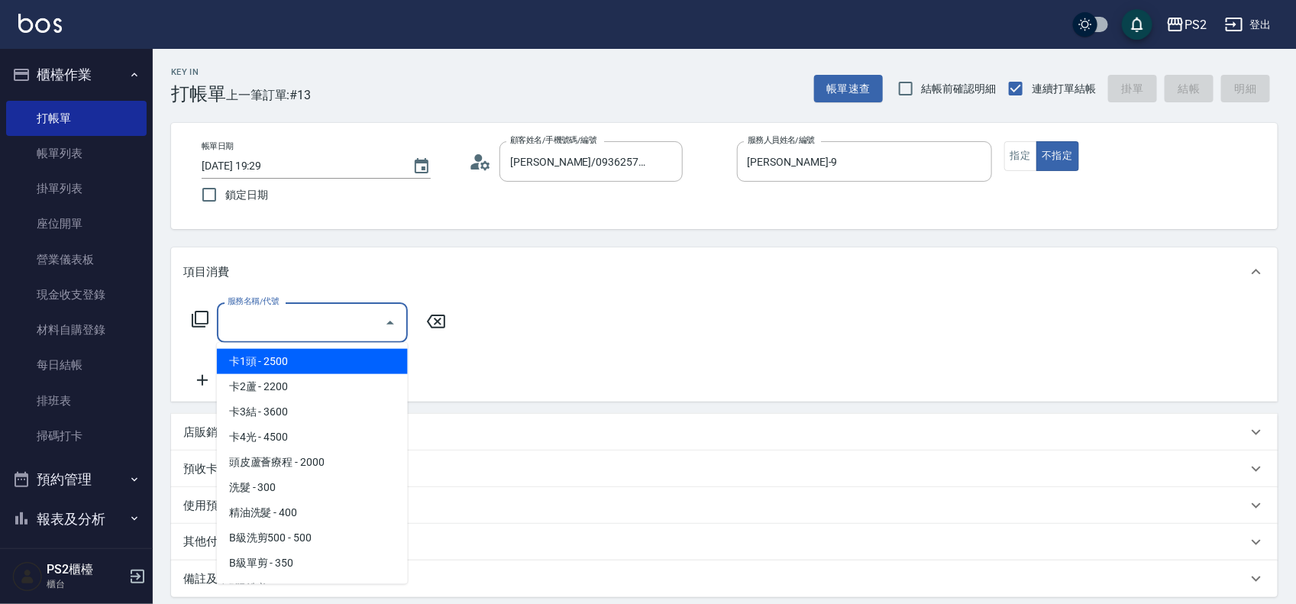
click at [280, 328] on input "服務名稱/代號" at bounding box center [301, 322] width 154 height 27
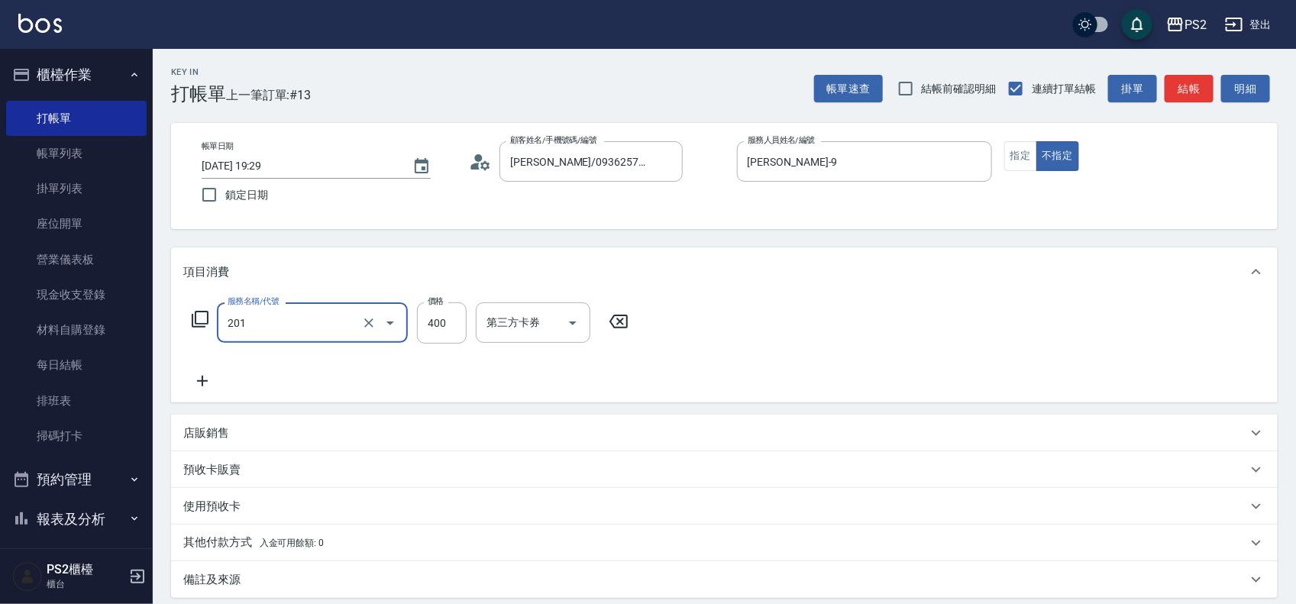
type input "C級洗剪400(201)"
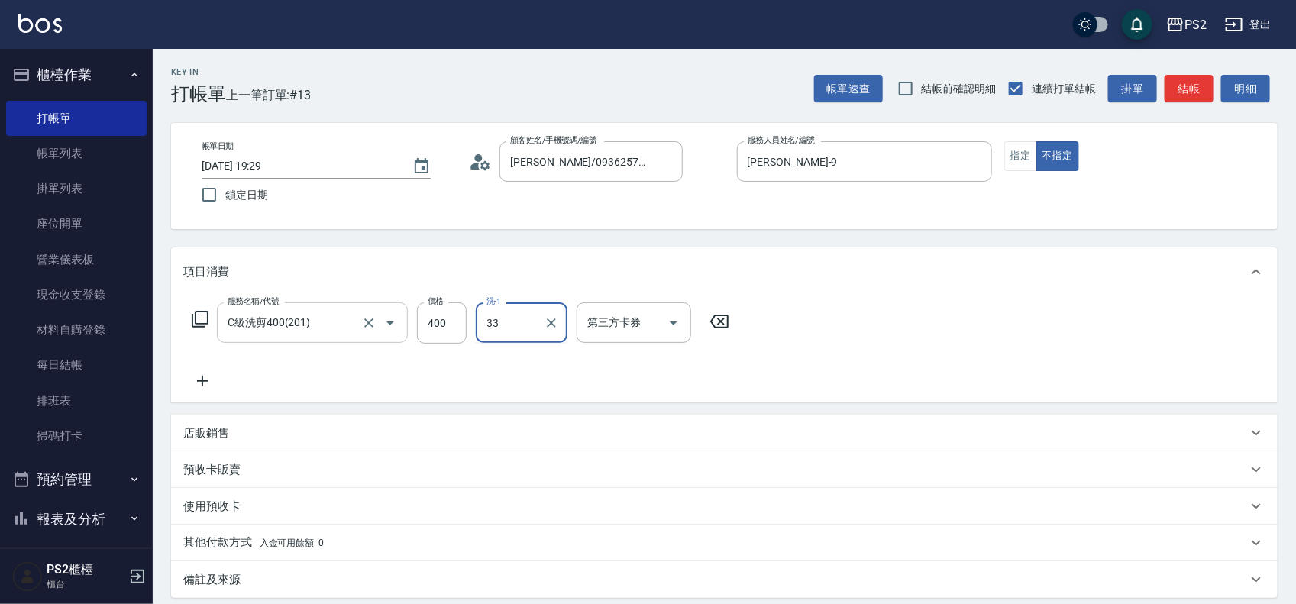
type input "培芯-33"
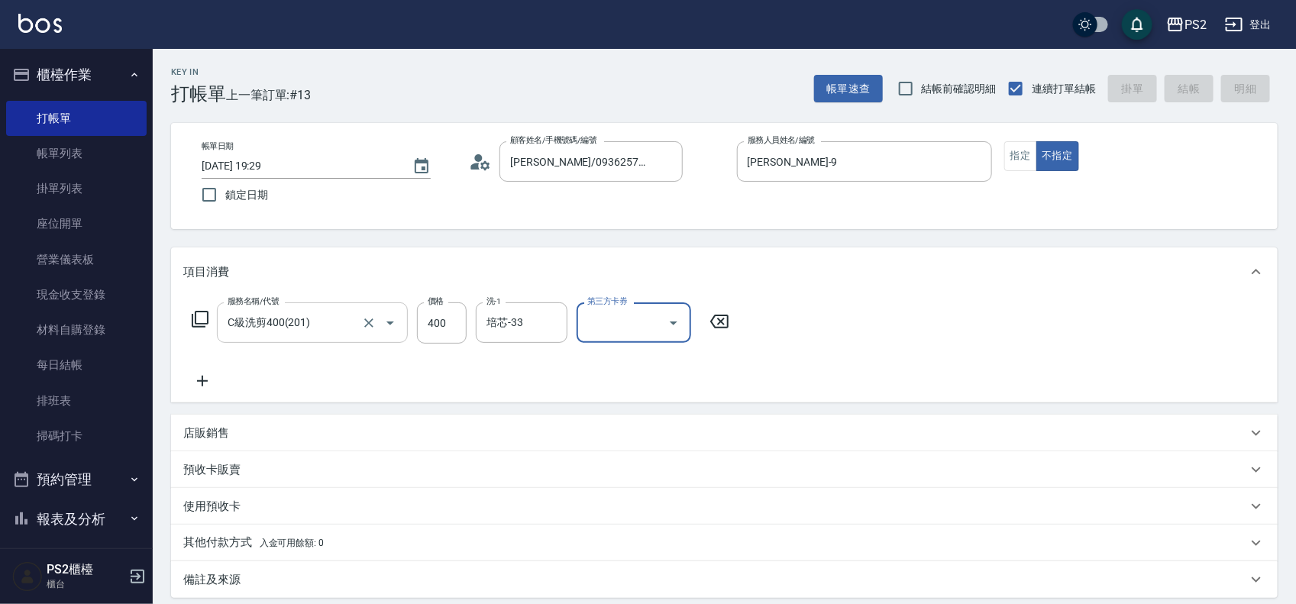
type input "2025/09/10 19:32"
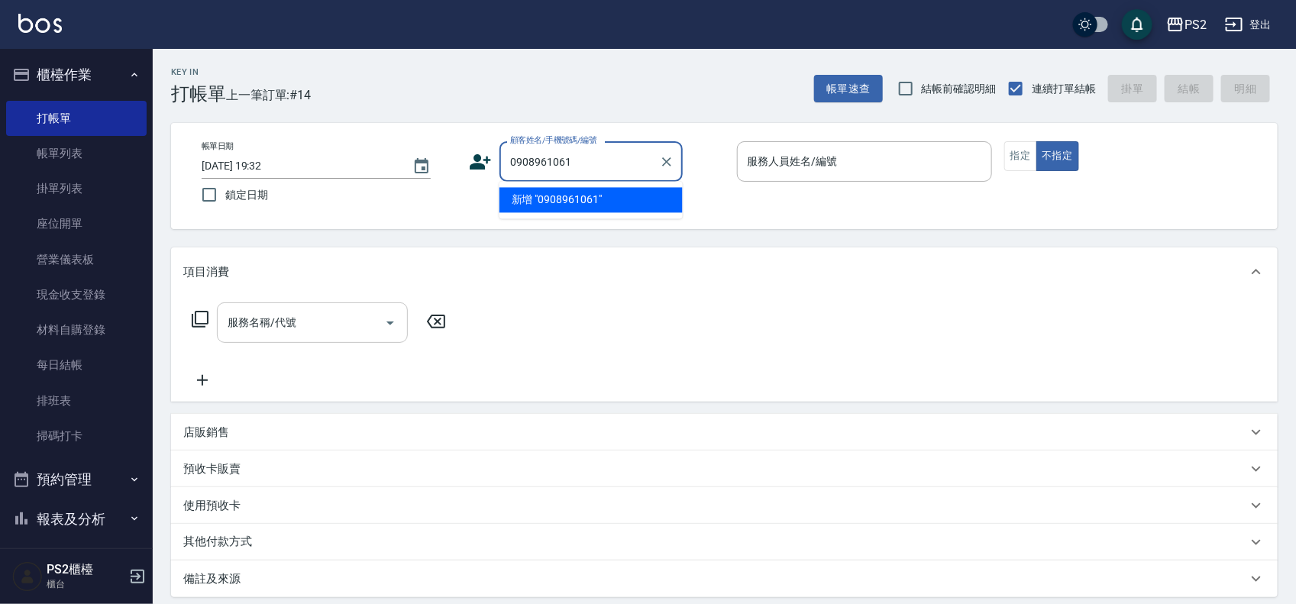
type input "0908961061"
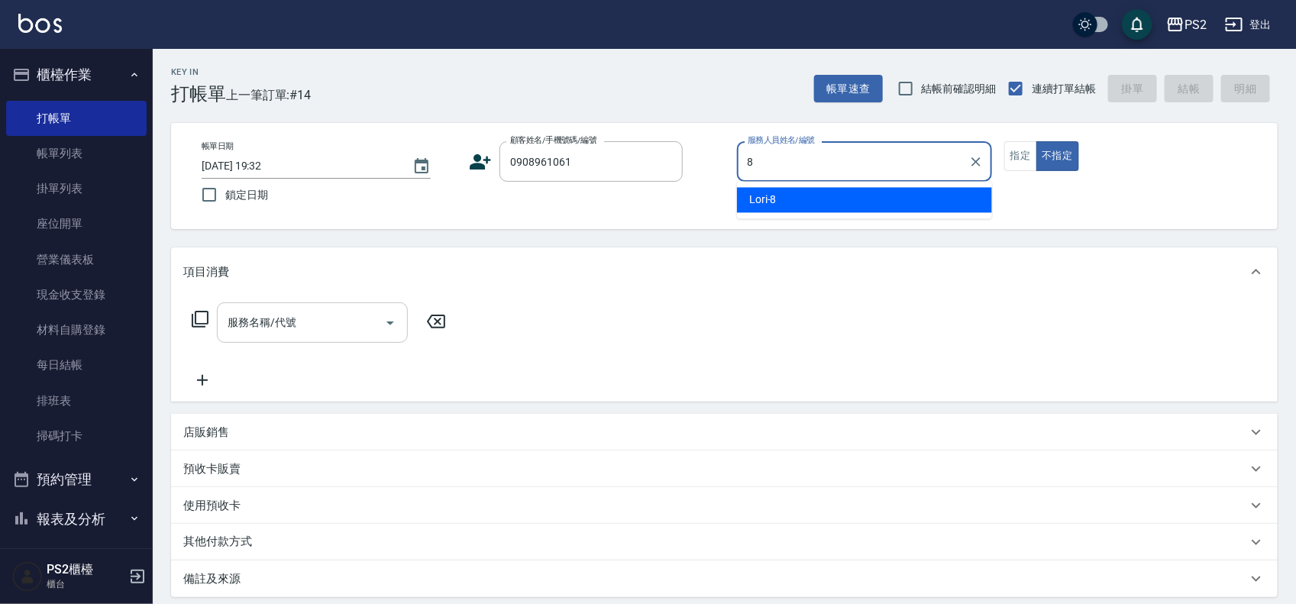
type input "Lori-8"
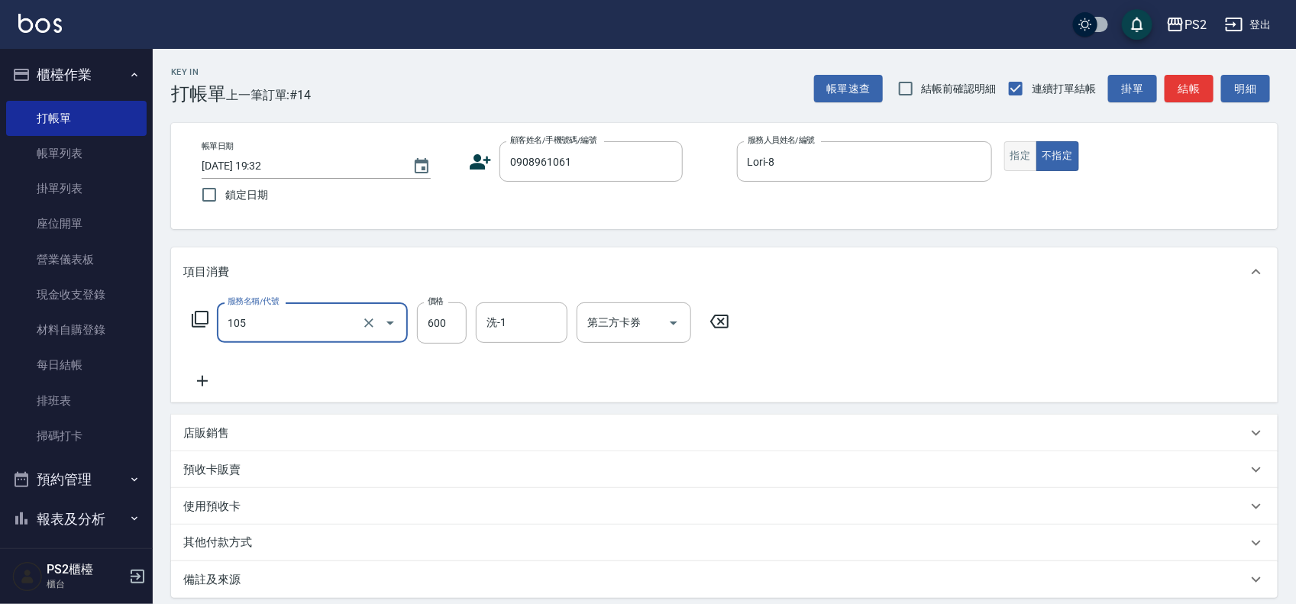
type input "A級洗剪600(105)"
click at [653, 154] on button "指定" at bounding box center [1020, 156] width 33 height 30
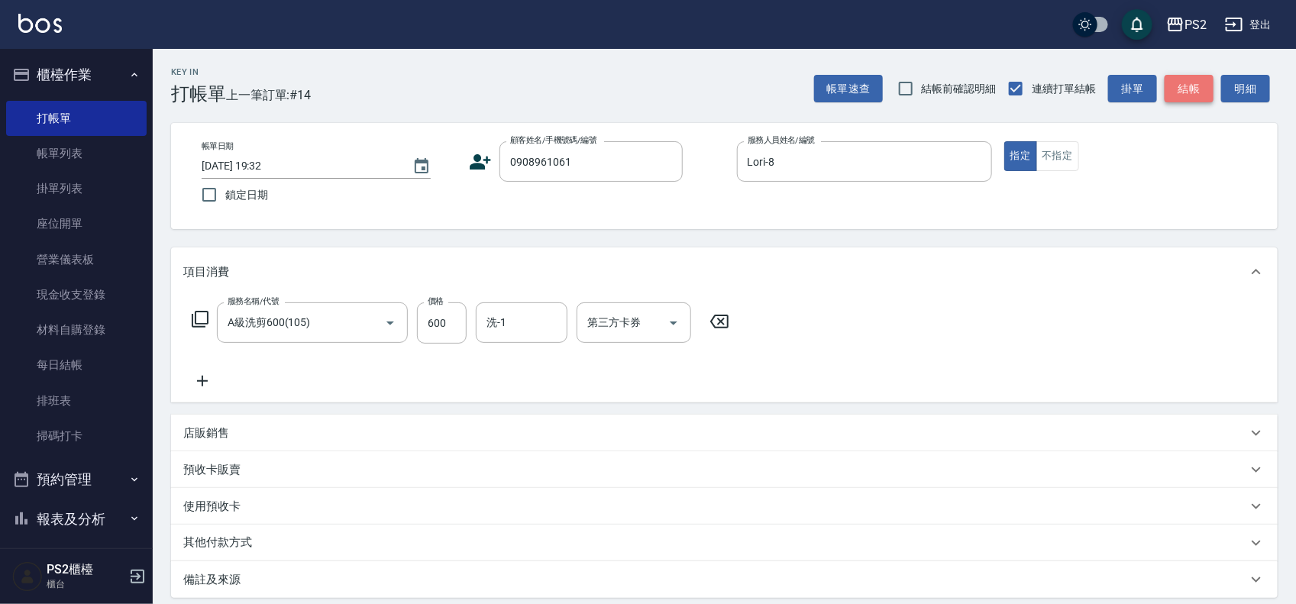
click at [653, 88] on button "結帳" at bounding box center [1189, 89] width 49 height 28
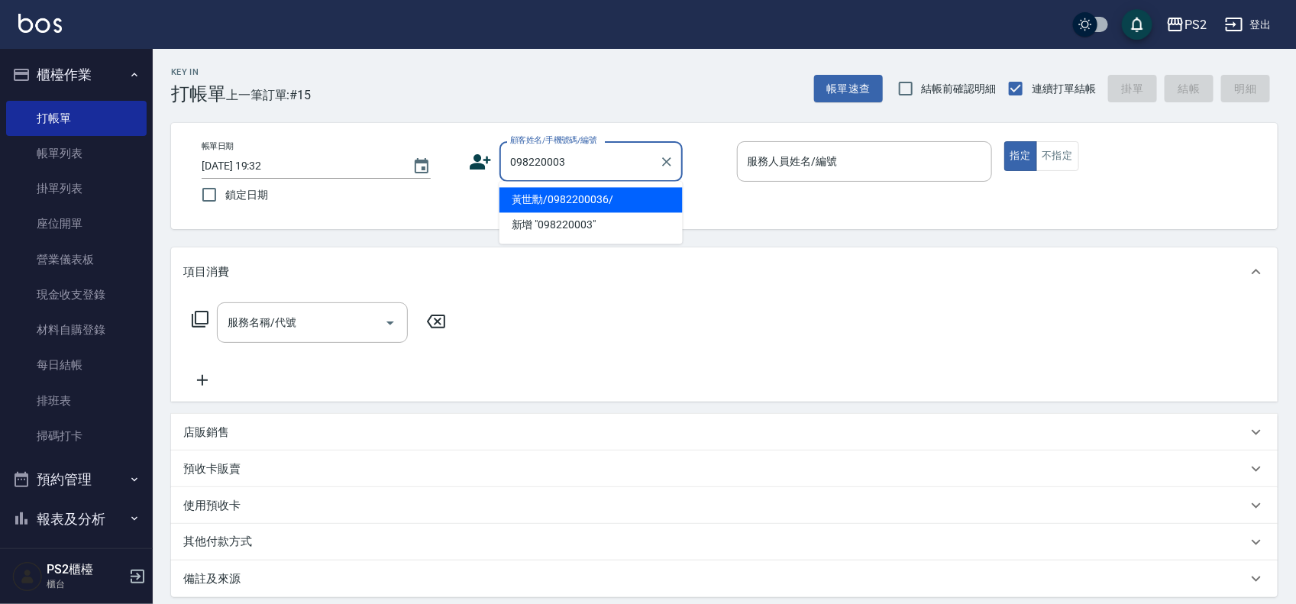
type input "0982200036"
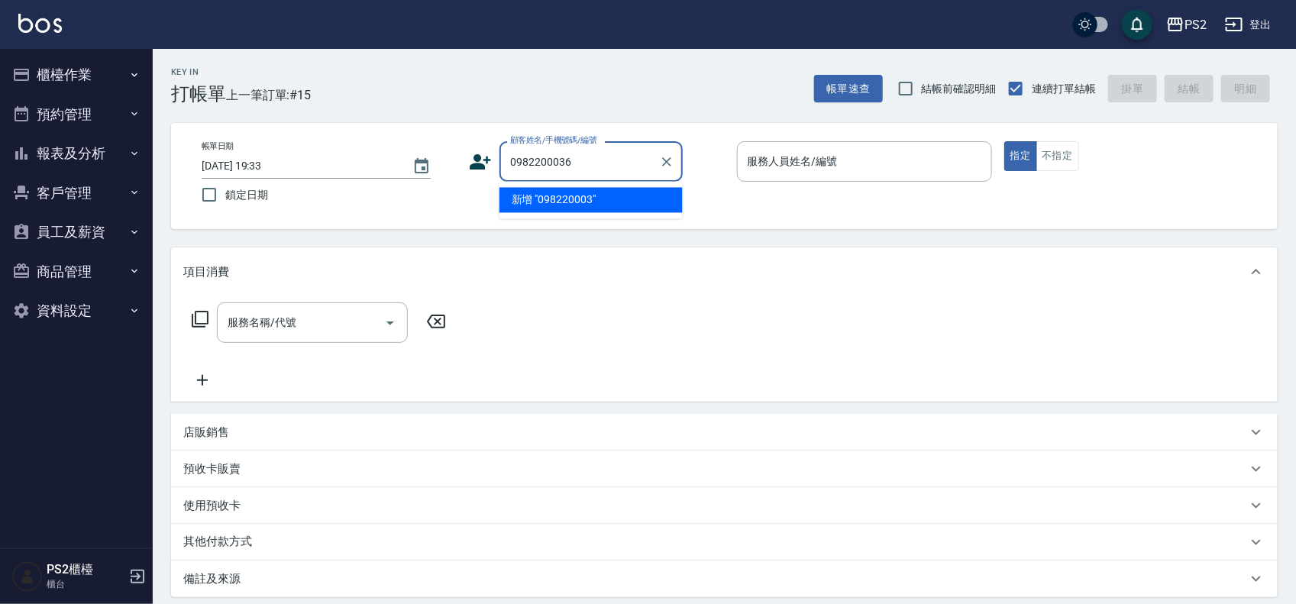
type input "0982200036"
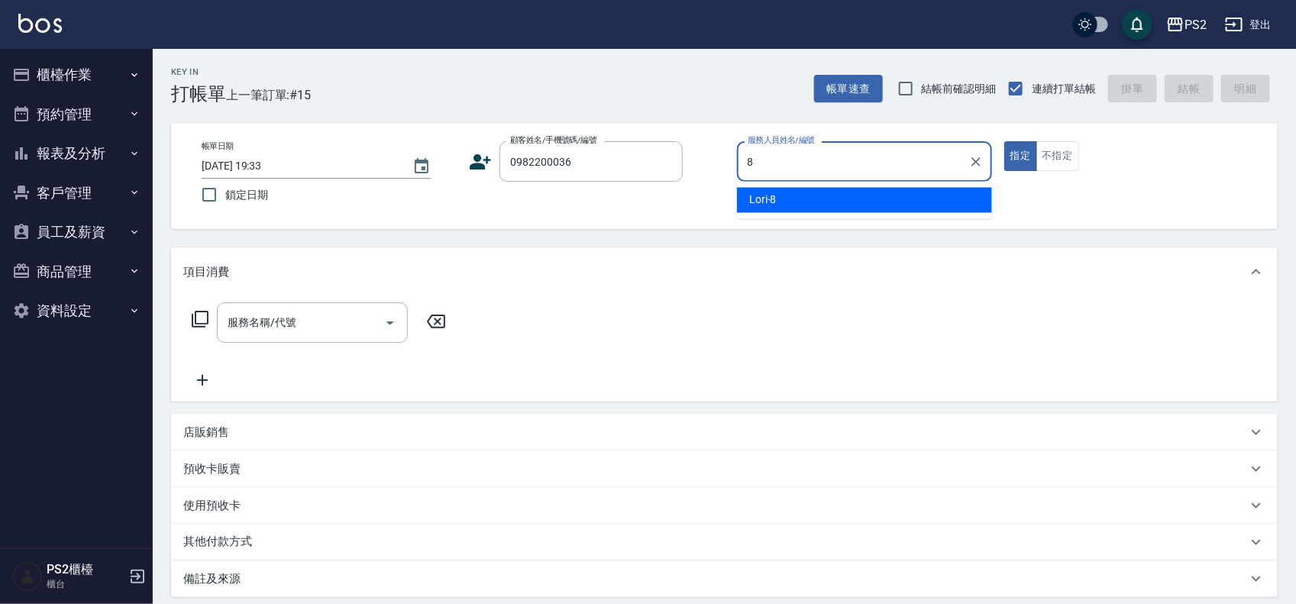
type input "Lori-8"
type button "true"
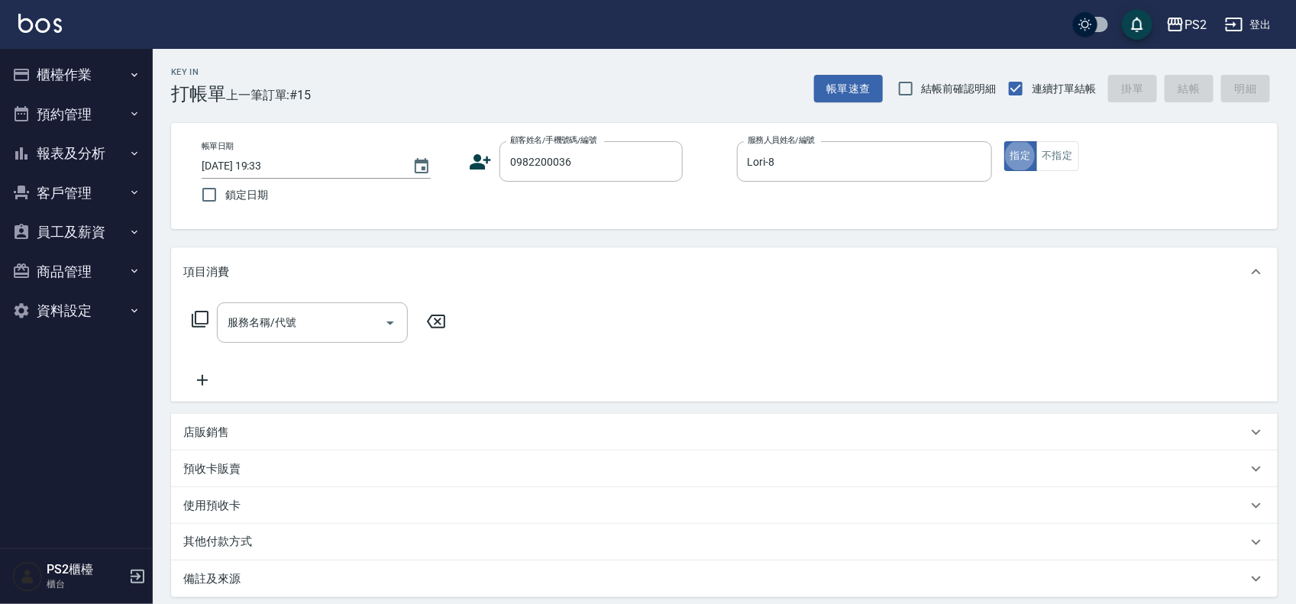
type input "黃世勳/0982200036/"
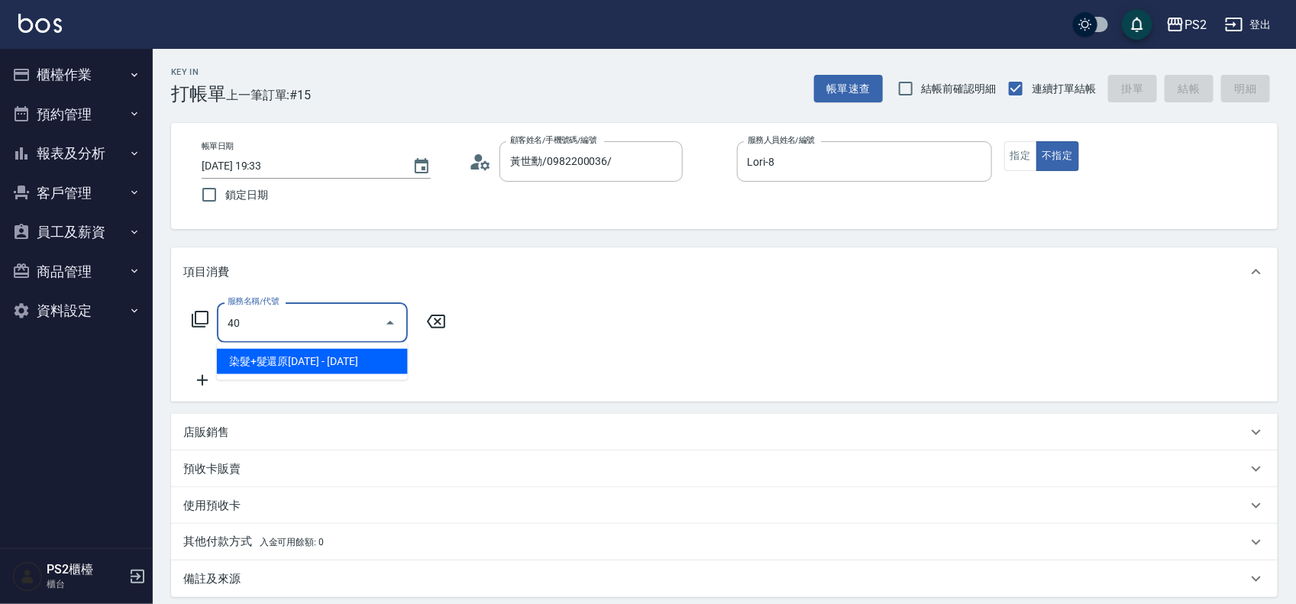
type input "4"
type input "SH熱朔單燙2000(807)"
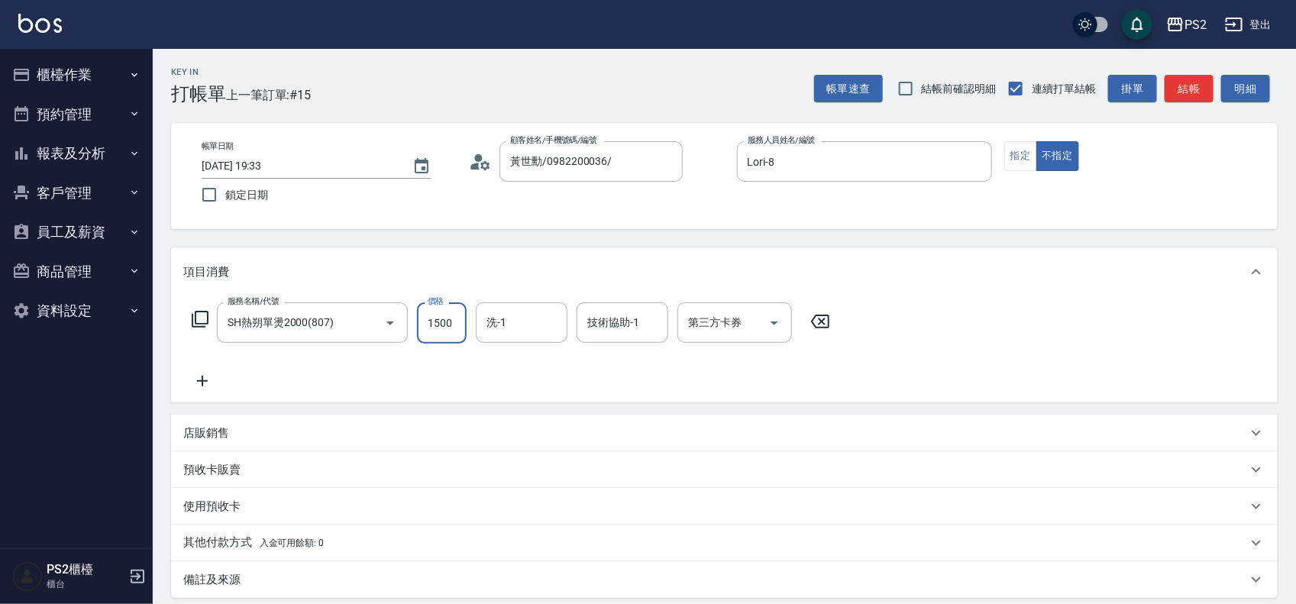
type input "1500"
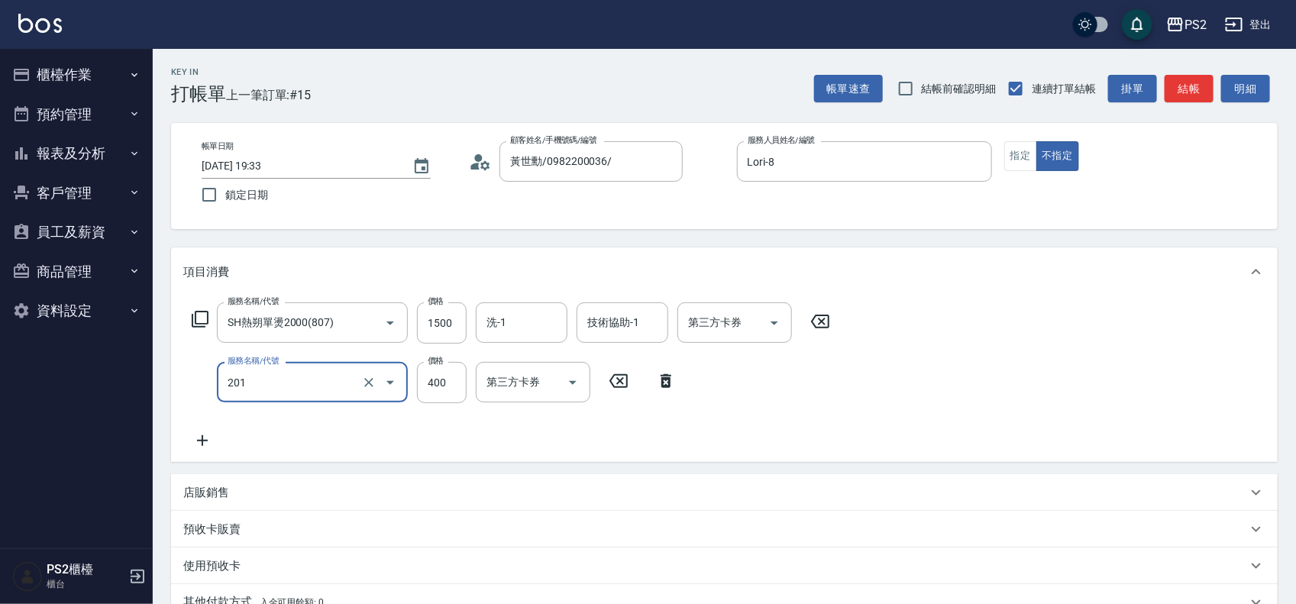
type input "C級洗剪400(201)"
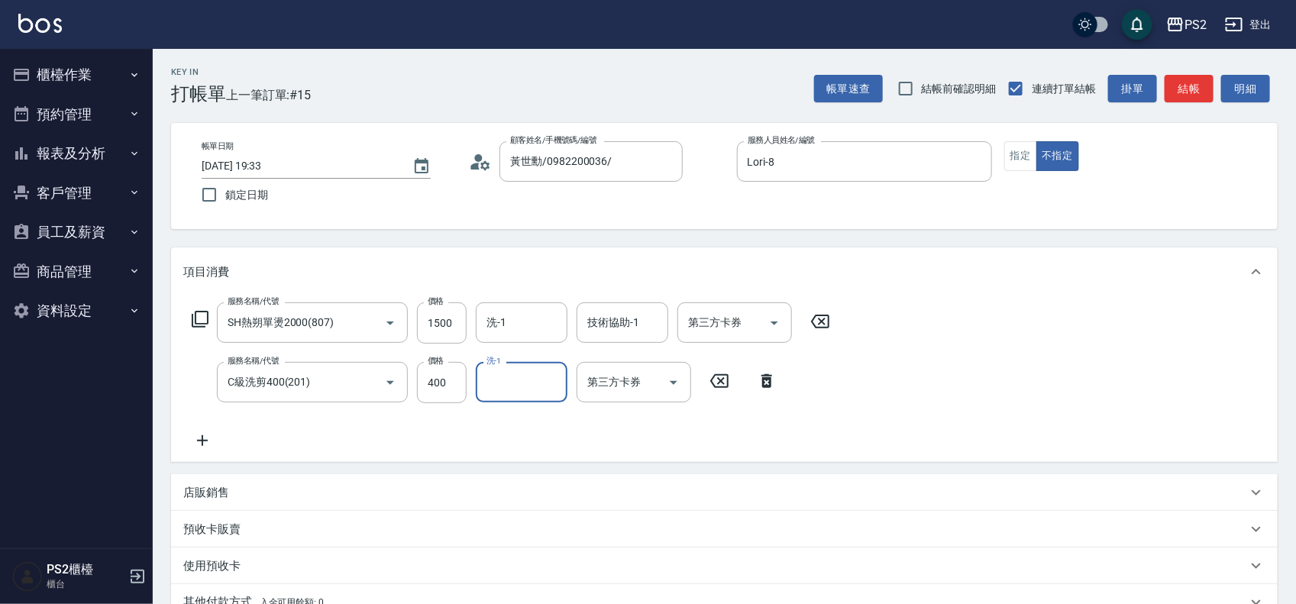
click at [189, 487] on p "店販銷售" at bounding box center [206, 493] width 46 height 16
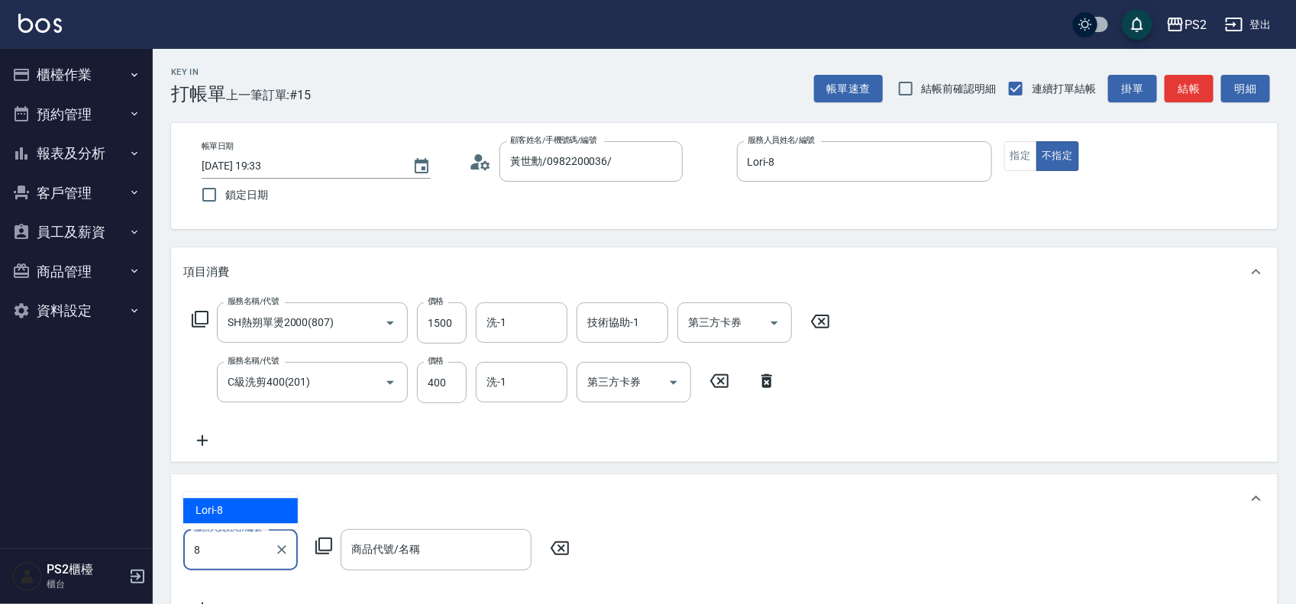
type input "Lori-8"
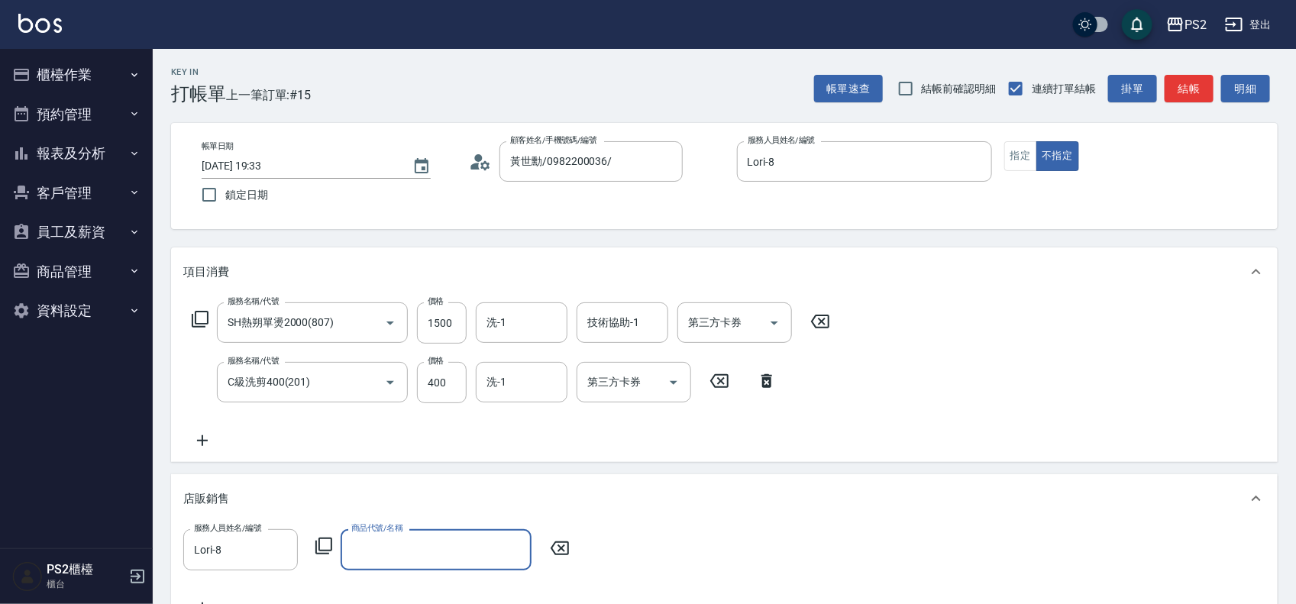
paste input "0936297721"
type input "0"
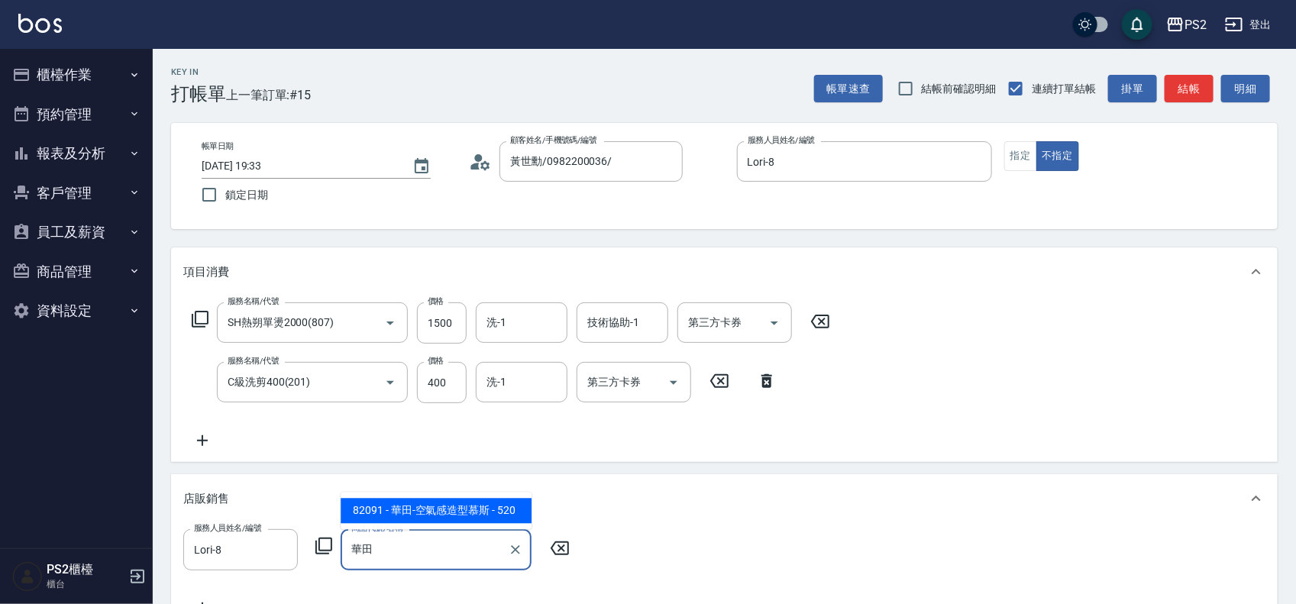
type input "華田-空氣感造型慕斯"
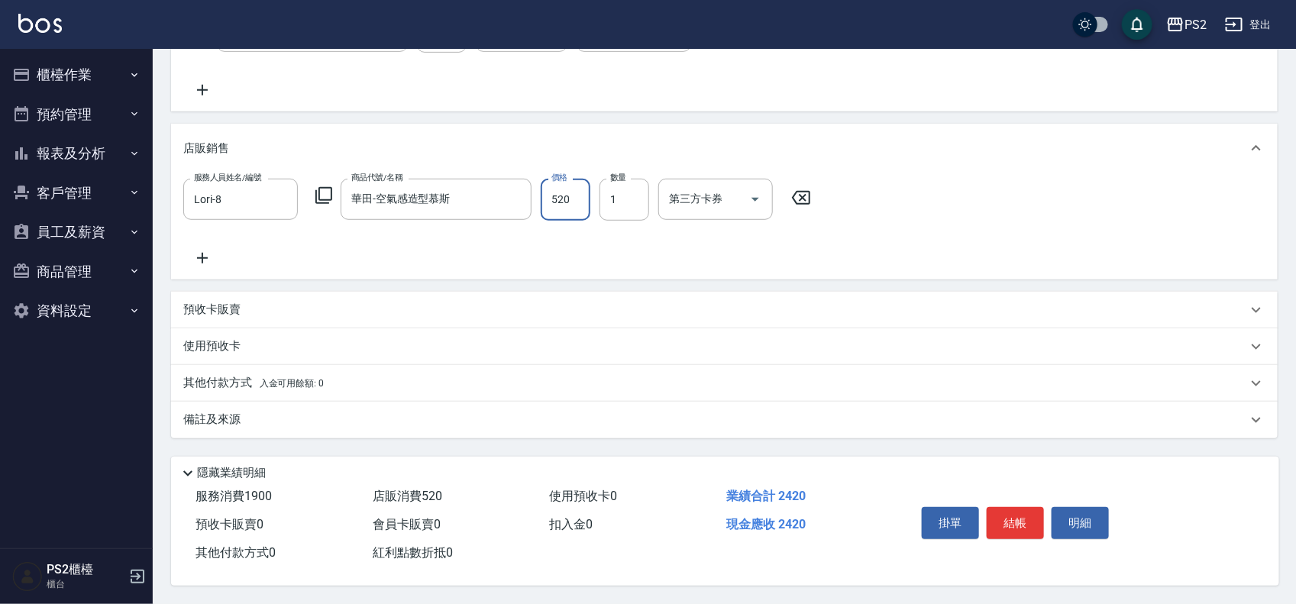
scroll to position [356, 0]
click at [997, 508] on button "結帳" at bounding box center [1015, 523] width 57 height 32
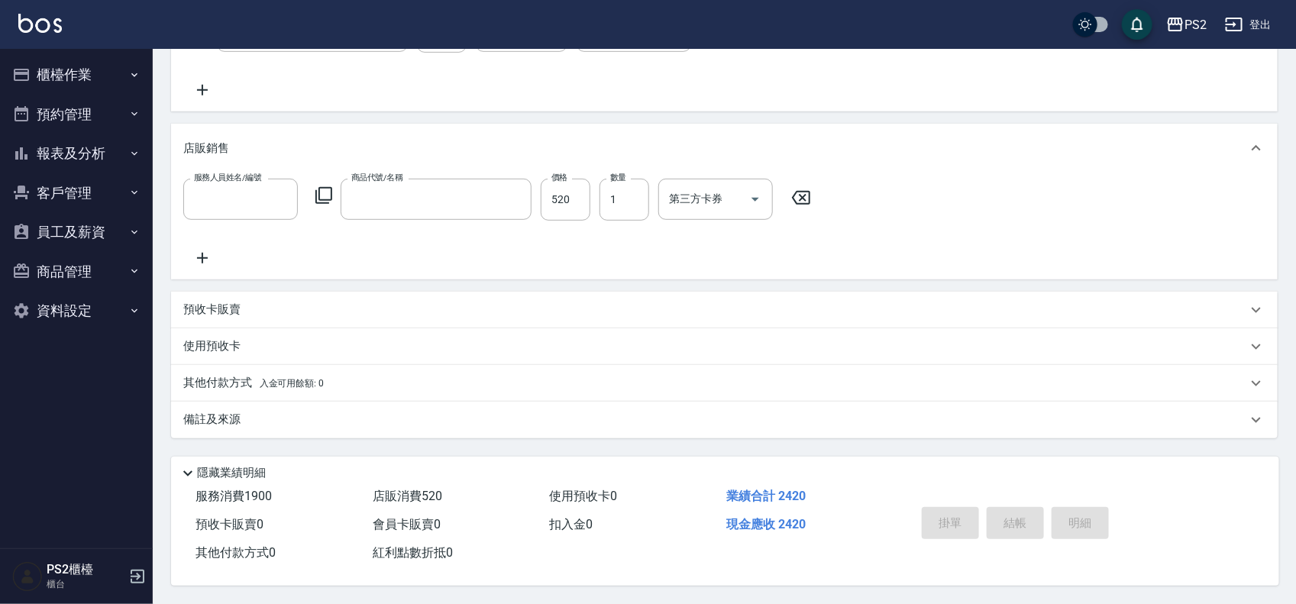
scroll to position [0, 0]
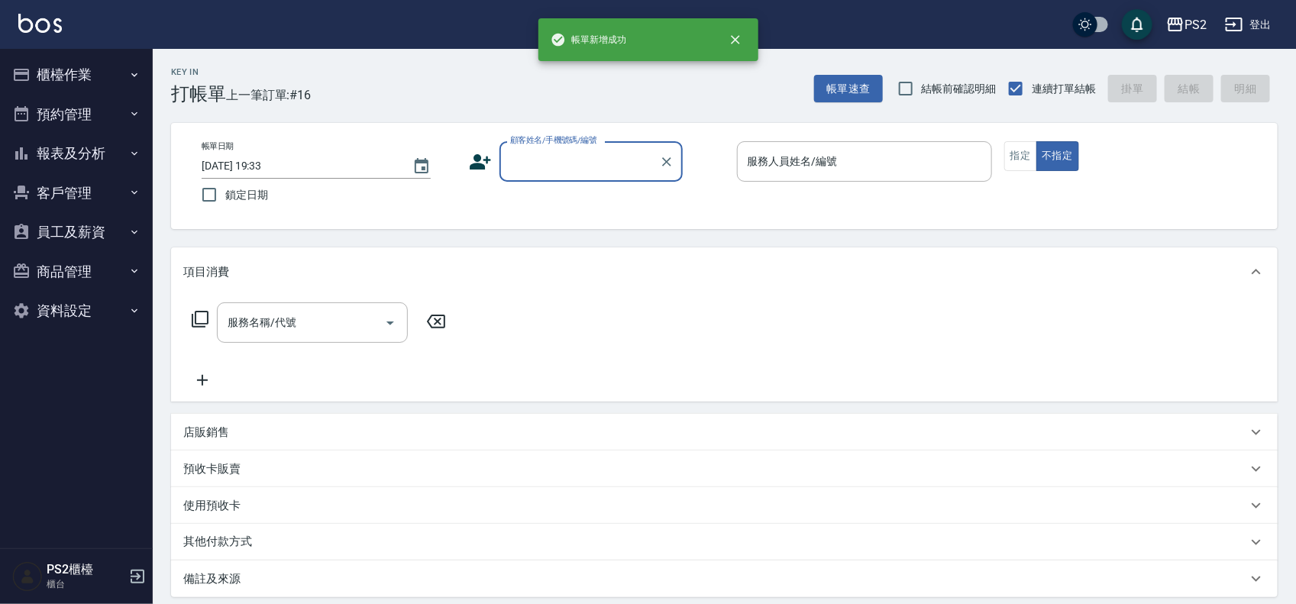
click at [86, 66] on button "櫃檯作業" at bounding box center [76, 75] width 141 height 40
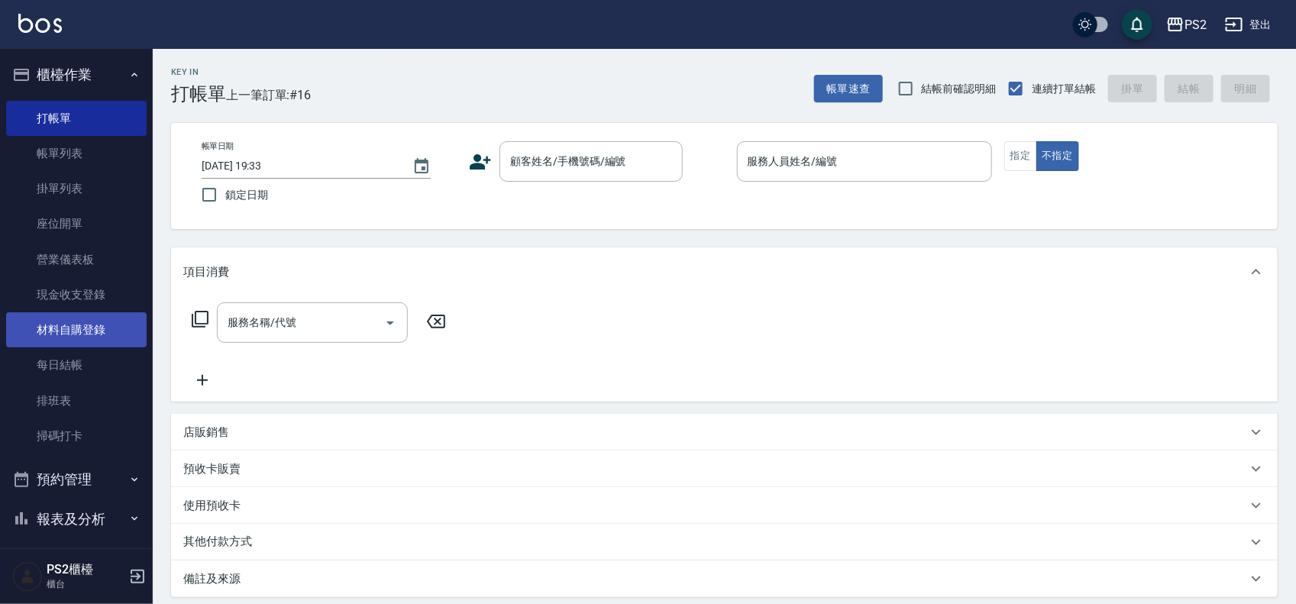
click at [82, 340] on link "材料自購登錄" at bounding box center [76, 329] width 141 height 35
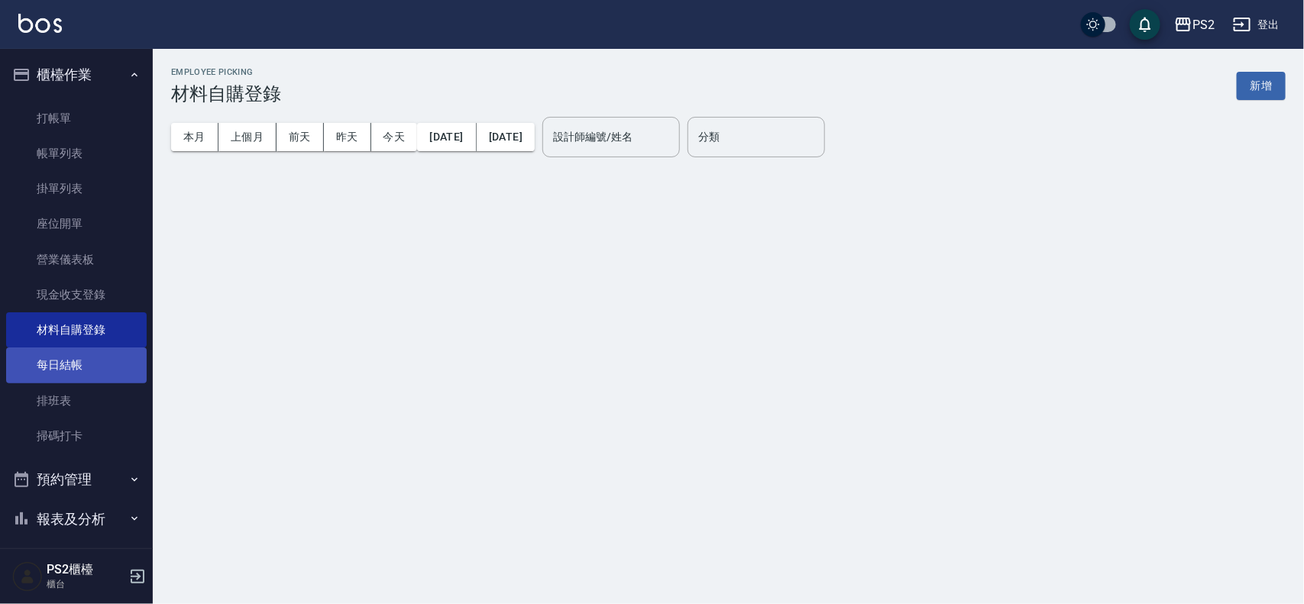
click at [89, 374] on link "每日結帳" at bounding box center [76, 364] width 141 height 35
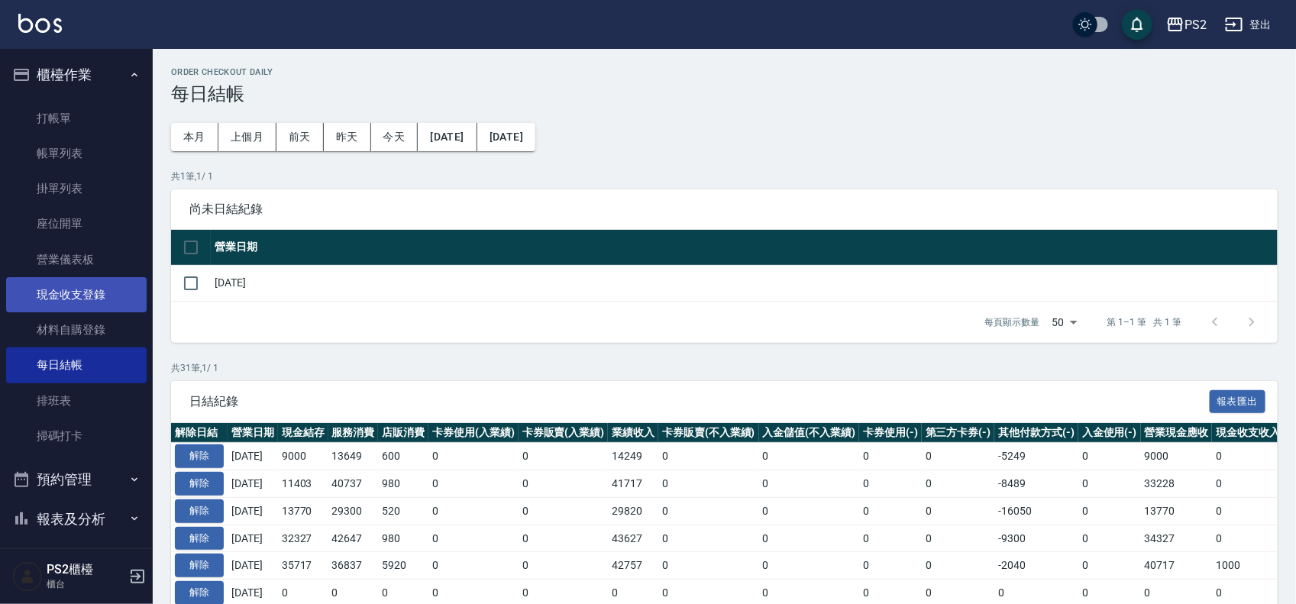
click at [84, 298] on link "現金收支登錄" at bounding box center [76, 294] width 141 height 35
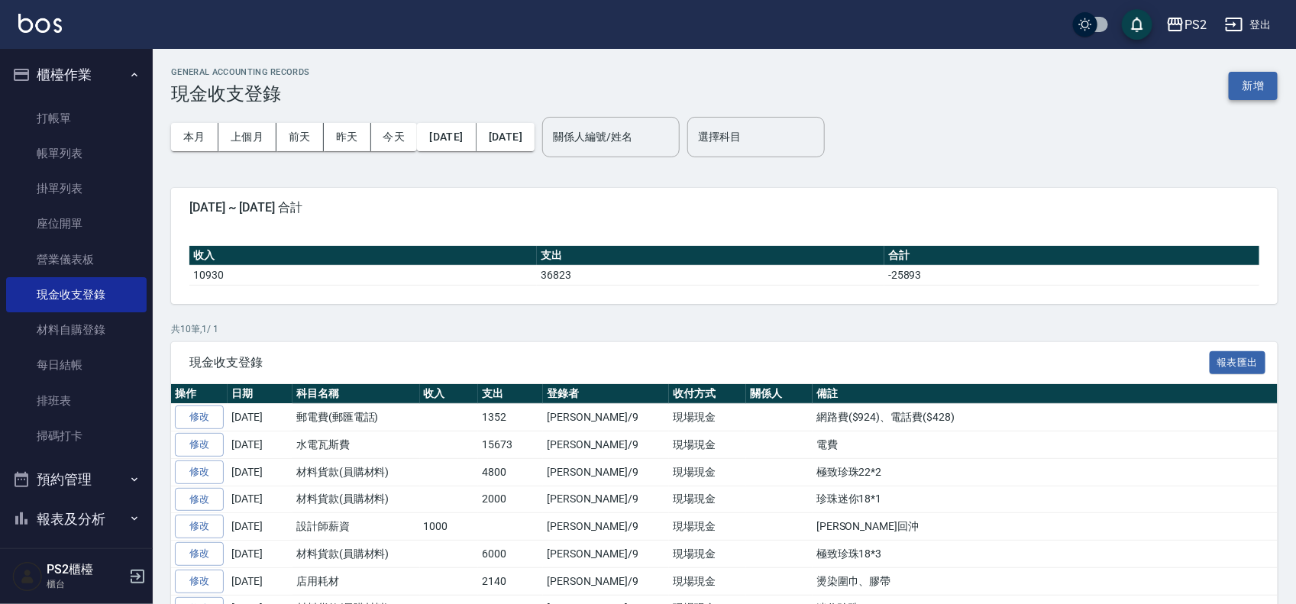
click at [1258, 92] on button "新增" at bounding box center [1253, 86] width 49 height 28
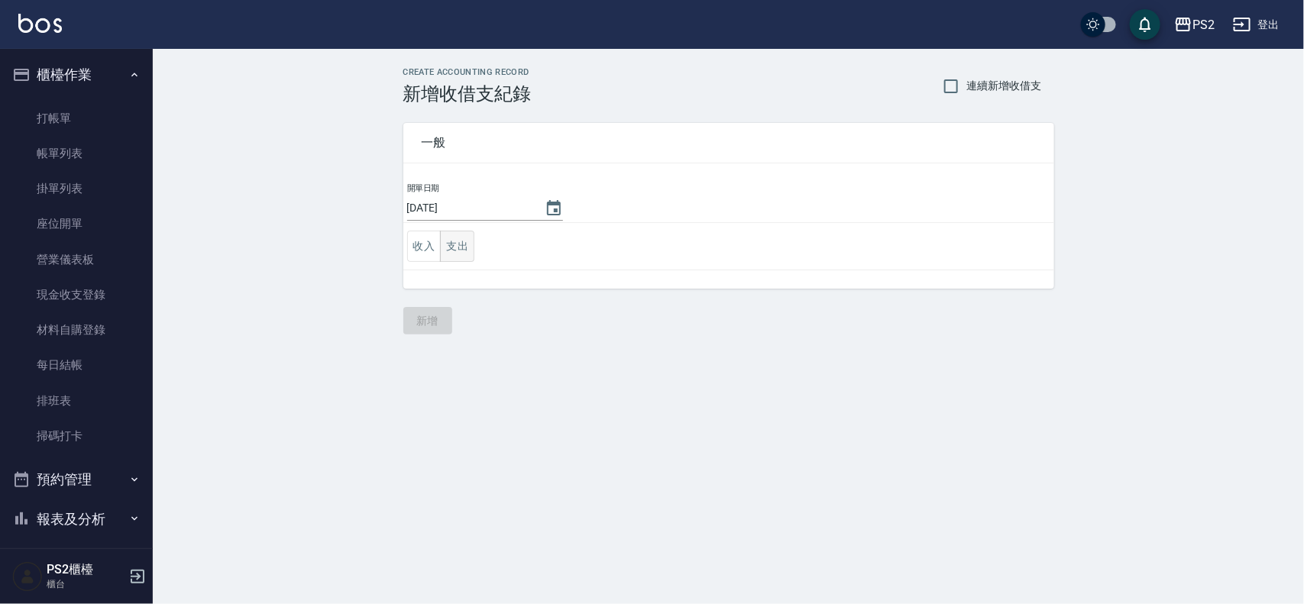
click at [449, 253] on button "支出" at bounding box center [457, 246] width 34 height 31
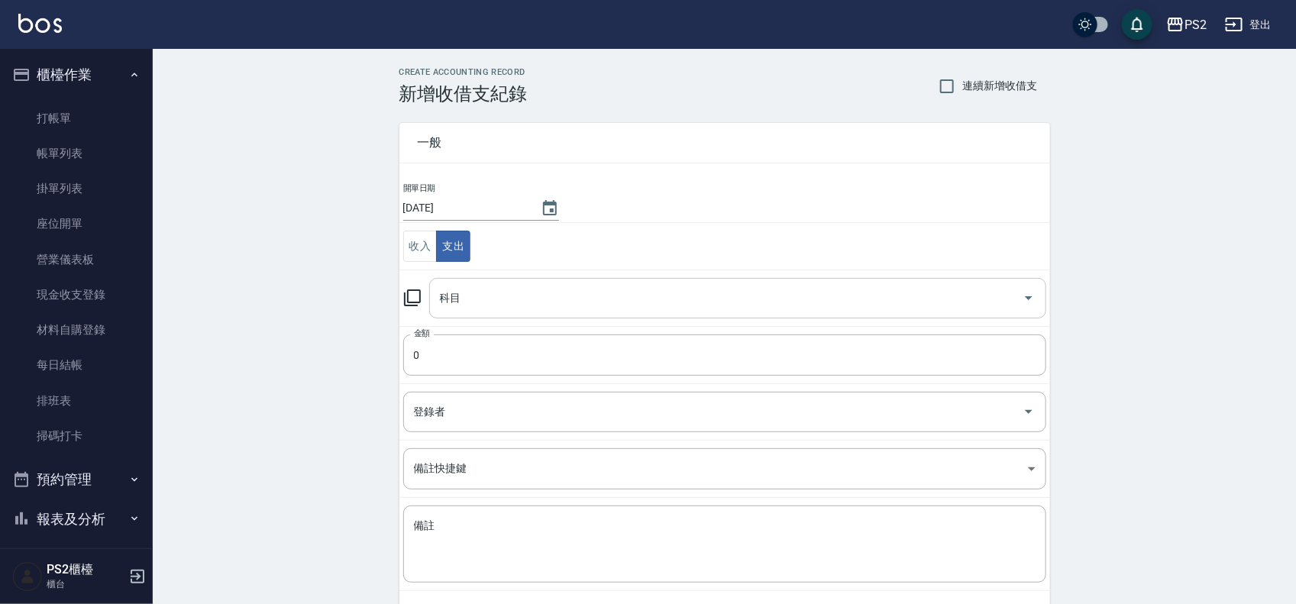
click at [502, 296] on input "科目" at bounding box center [726, 298] width 580 height 27
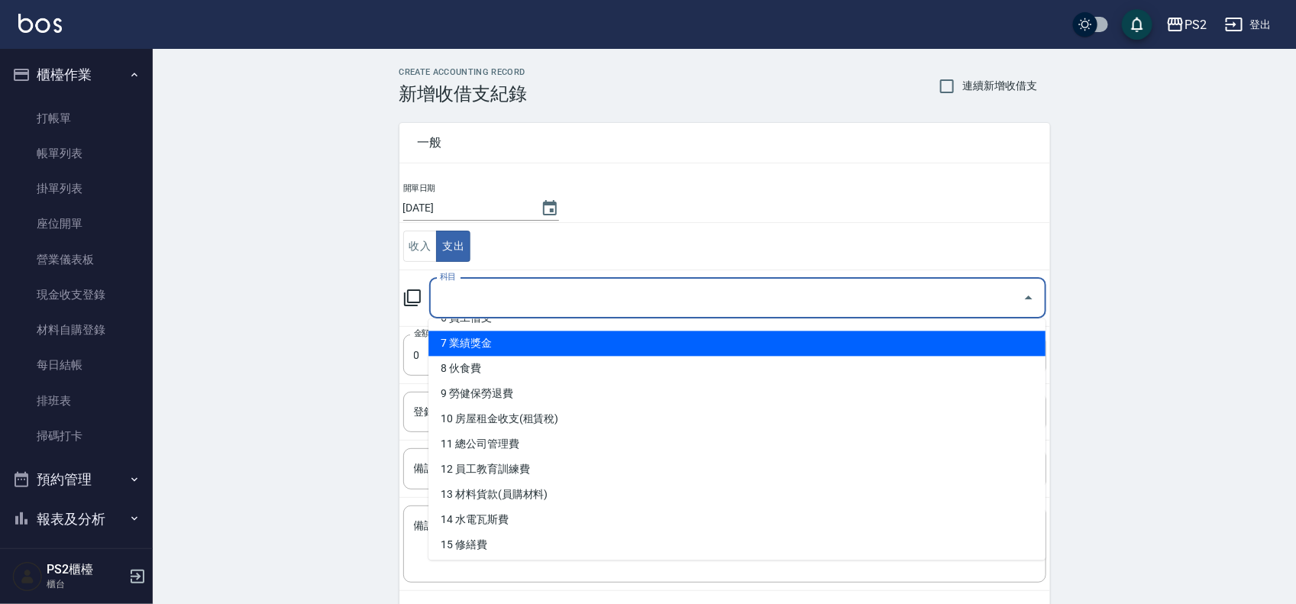
scroll to position [191, 0]
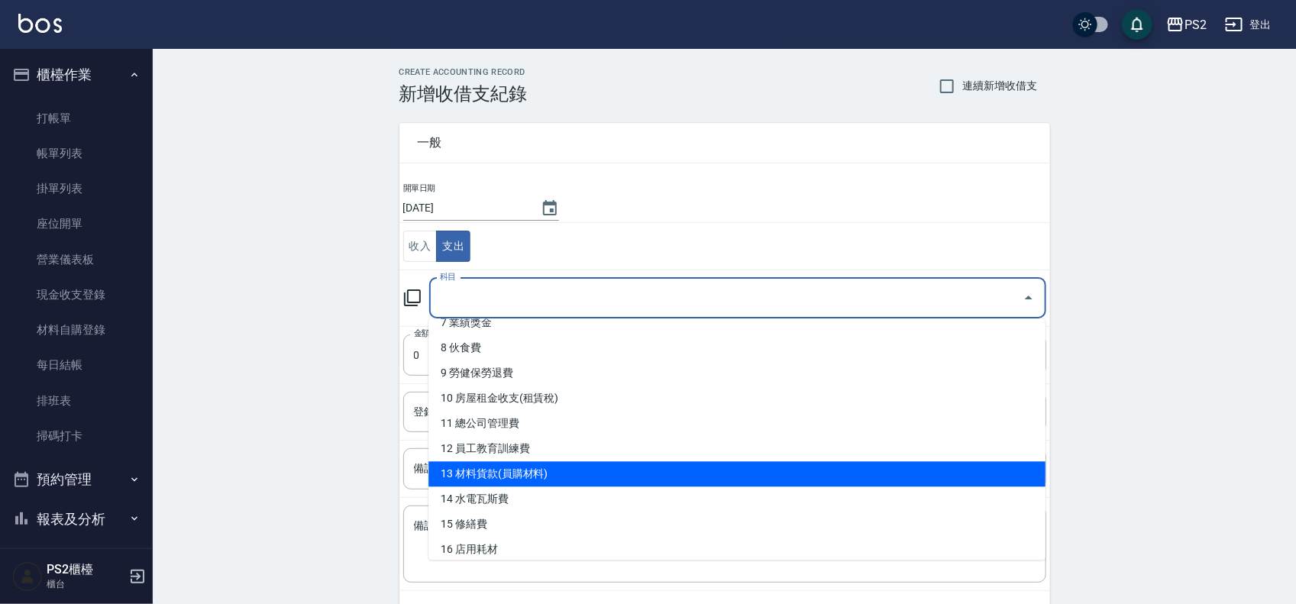
click at [533, 470] on li "13 材料貨款(員購材料)" at bounding box center [736, 474] width 617 height 25
type input "13 材料貨款(員購材料)"
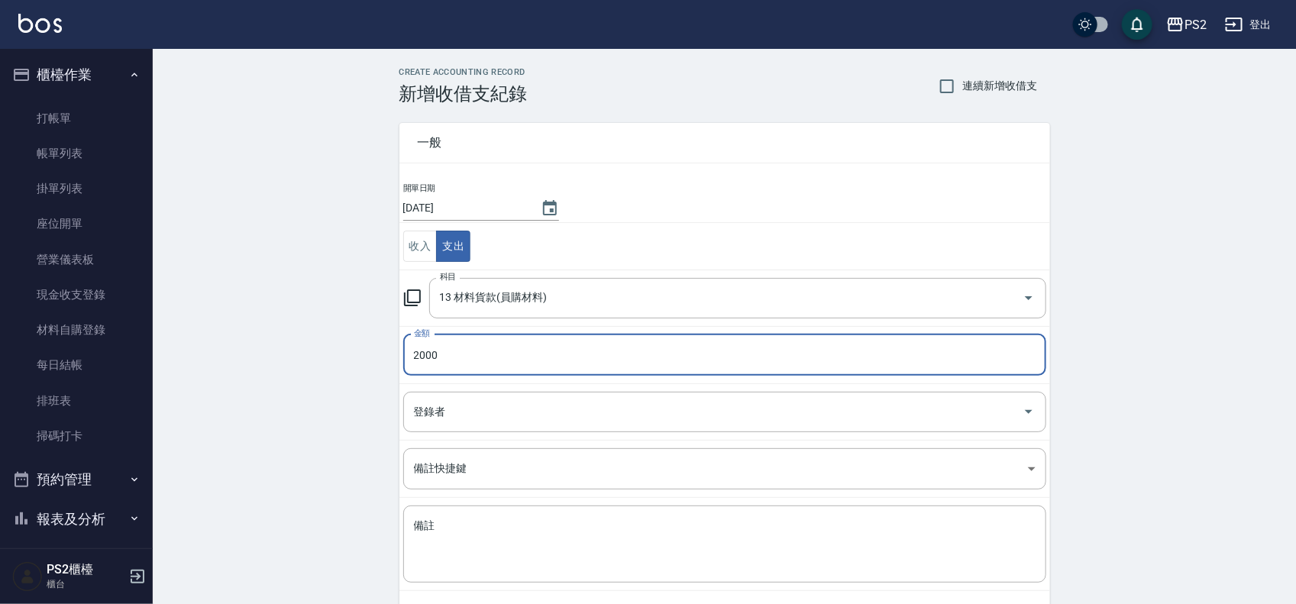
type input "2000"
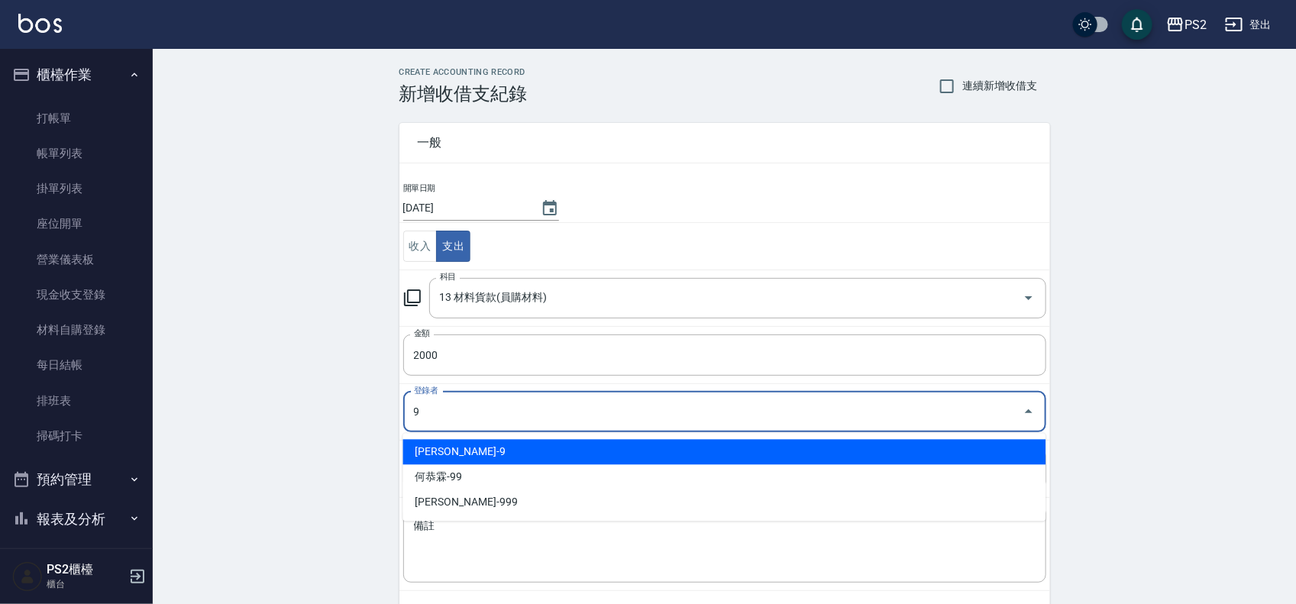
type input "薛羽涵-9"
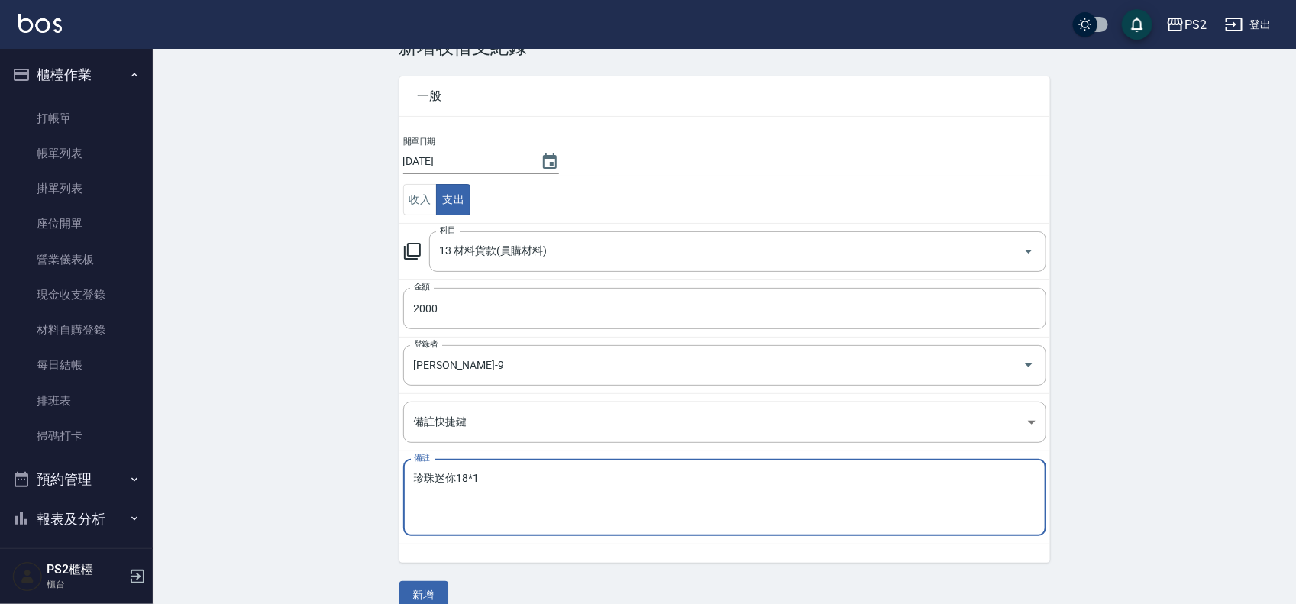
scroll to position [71, 0]
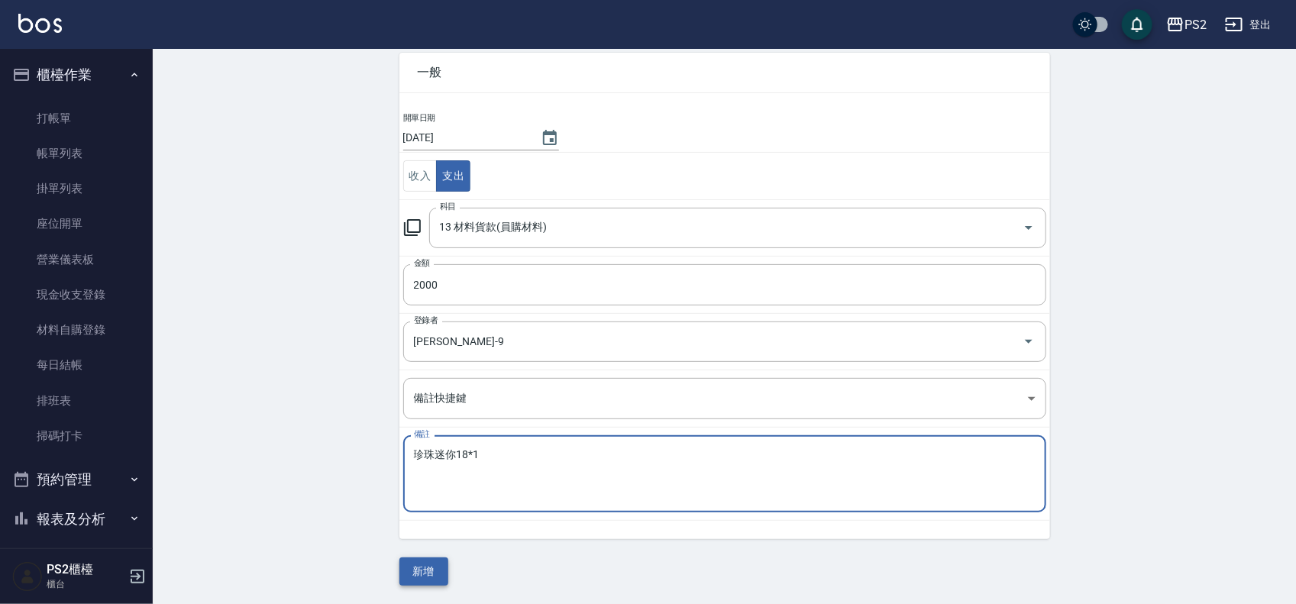
type textarea "珍珠迷你18*1"
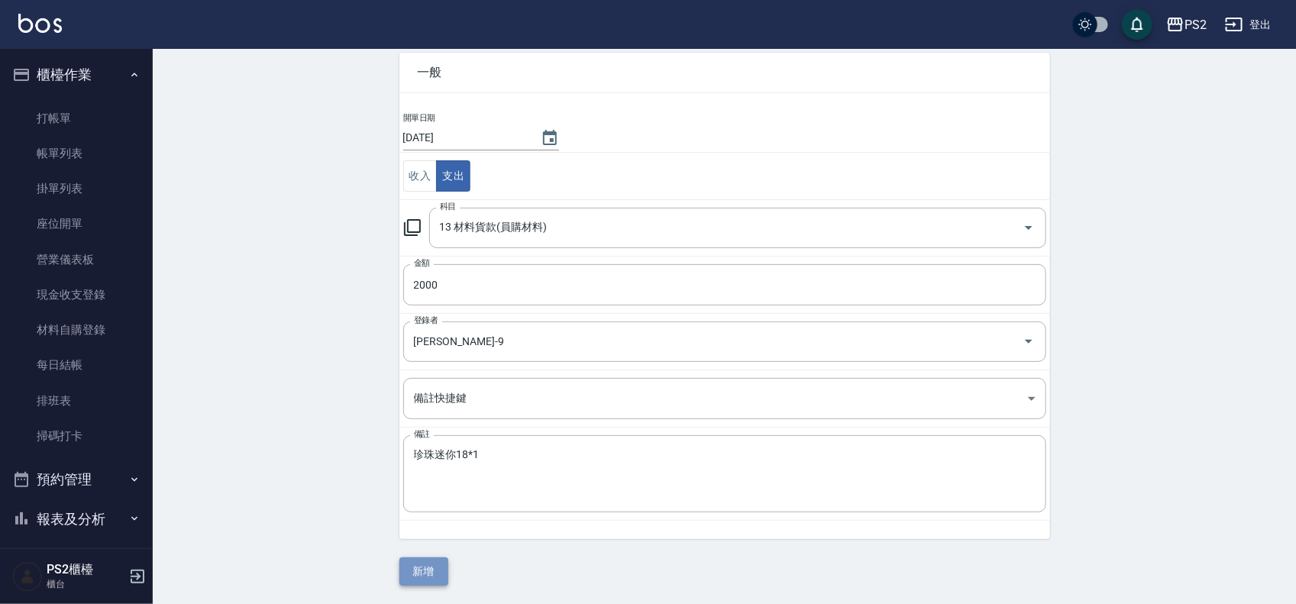
click at [432, 569] on button "新增" at bounding box center [423, 572] width 49 height 28
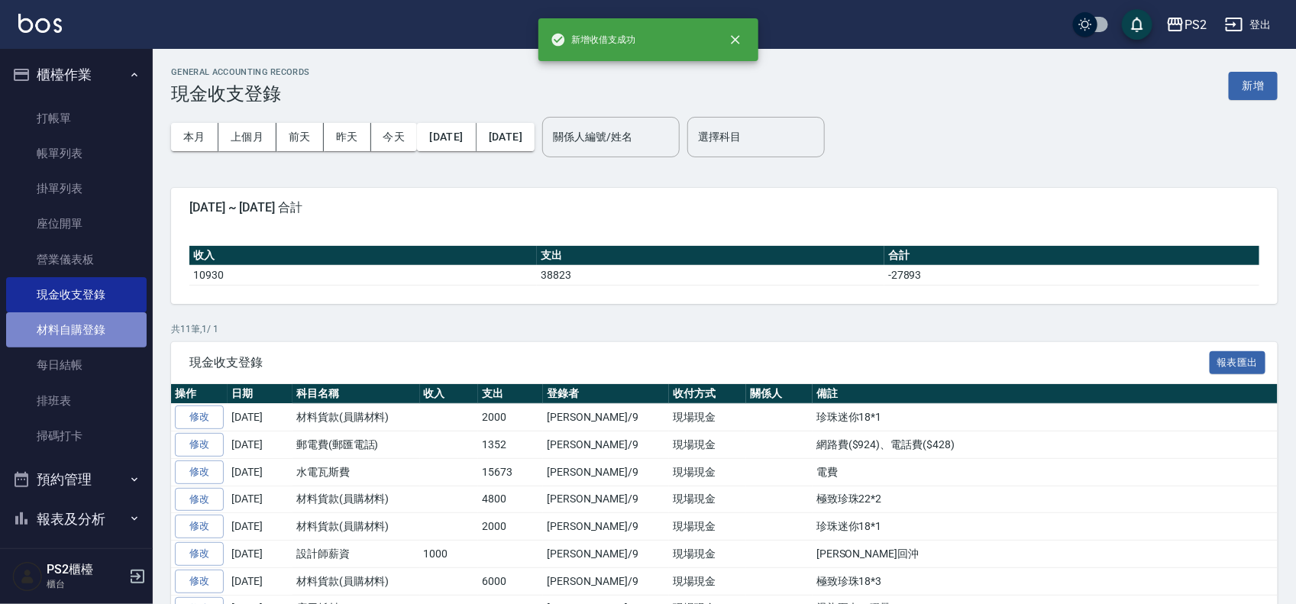
click at [108, 345] on link "材料自購登錄" at bounding box center [76, 329] width 141 height 35
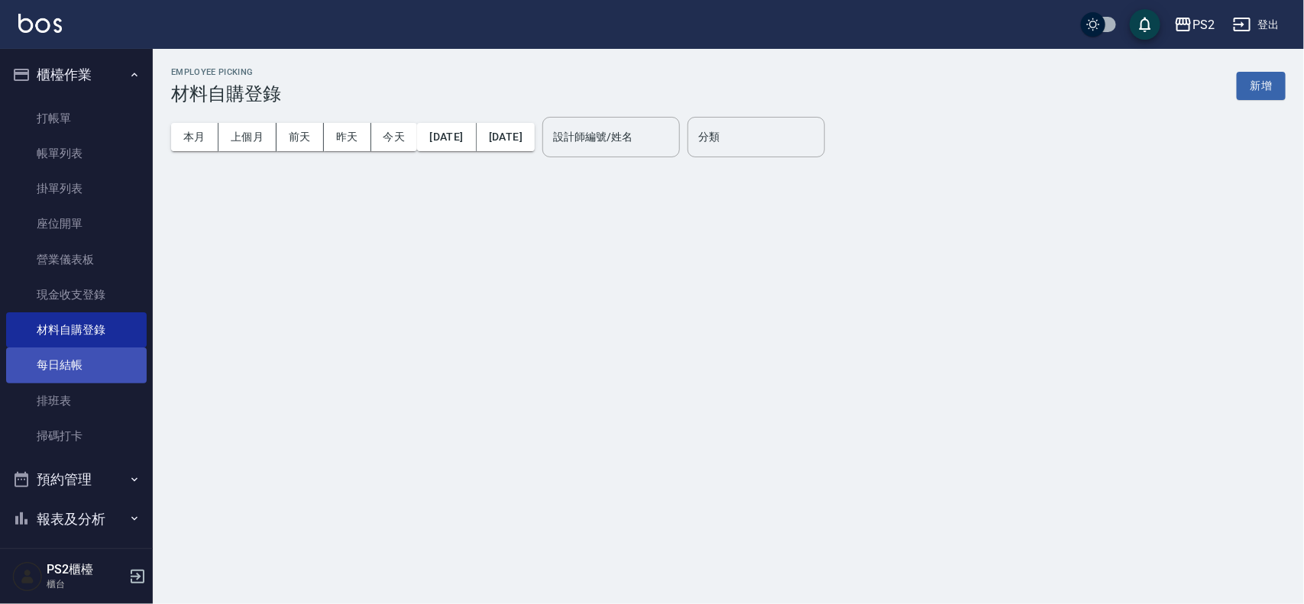
click at [98, 368] on link "每日結帳" at bounding box center [76, 364] width 141 height 35
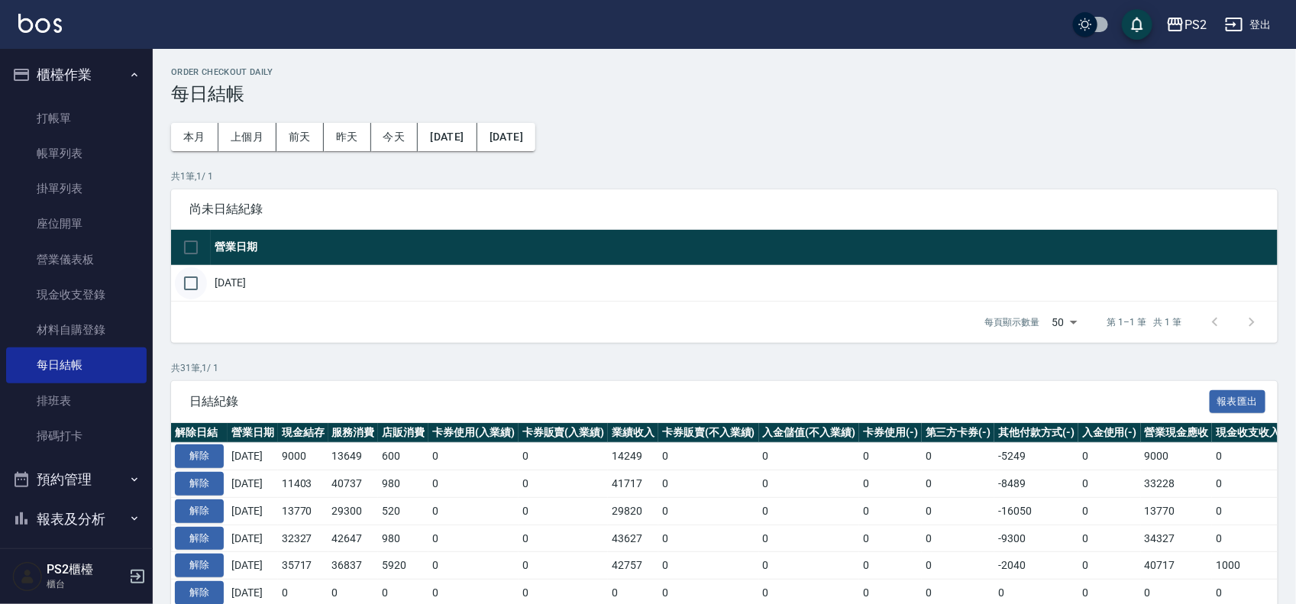
click at [180, 283] on input "checkbox" at bounding box center [191, 283] width 32 height 32
checkbox input "true"
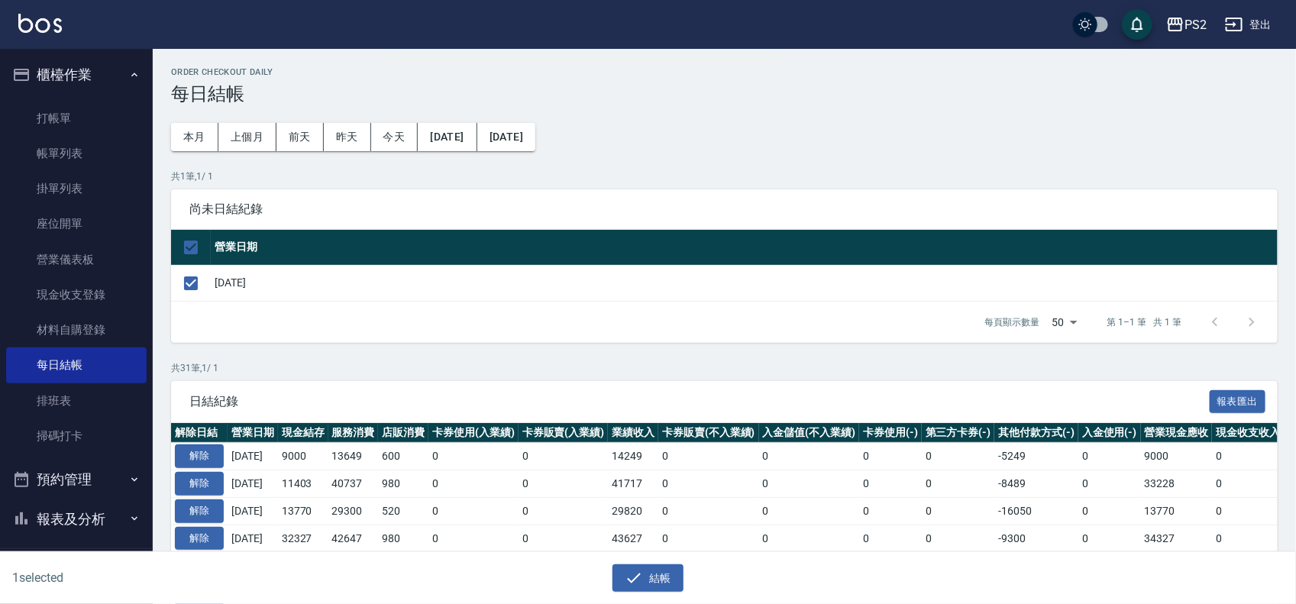
drag, startPoint x: 643, startPoint y: 574, endPoint x: 632, endPoint y: 554, distance: 22.9
click at [642, 575] on button "結帳" at bounding box center [648, 578] width 71 height 28
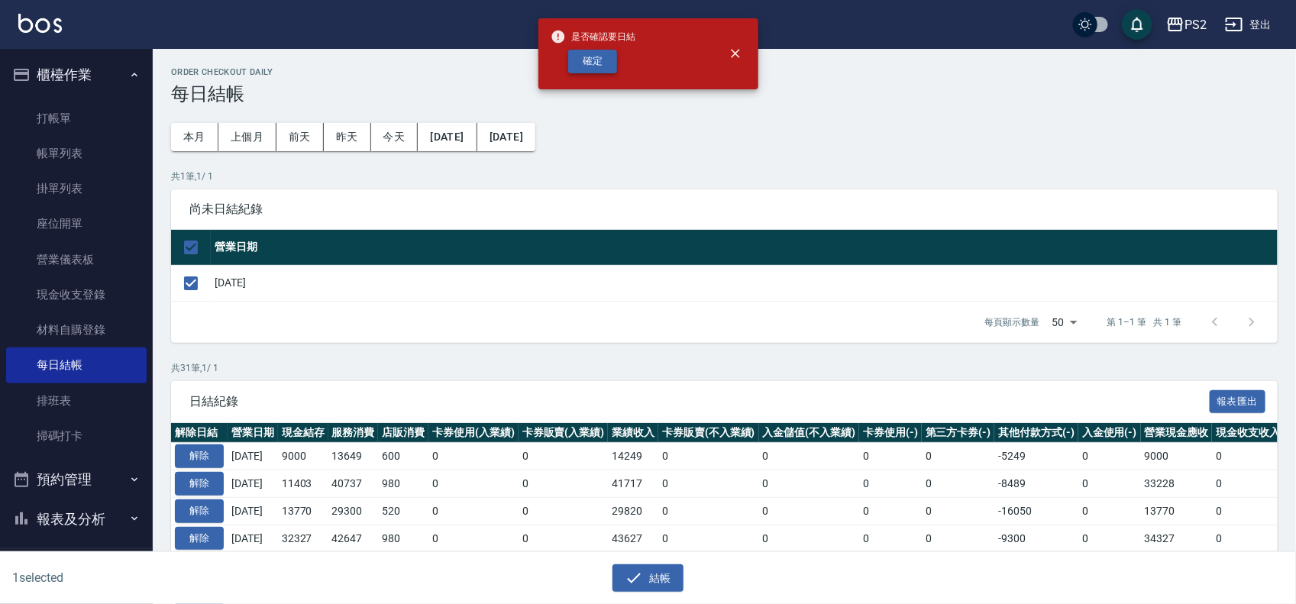
click at [587, 50] on button "確定" at bounding box center [592, 62] width 49 height 24
checkbox input "false"
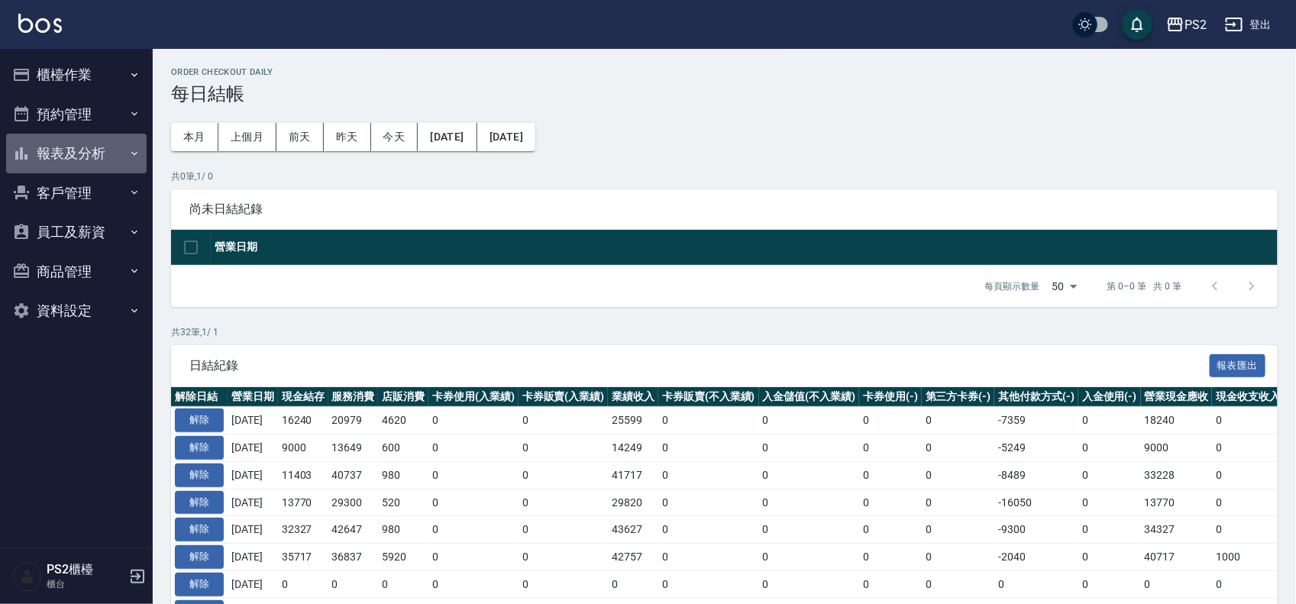
click at [62, 155] on button "報表及分析" at bounding box center [76, 154] width 141 height 40
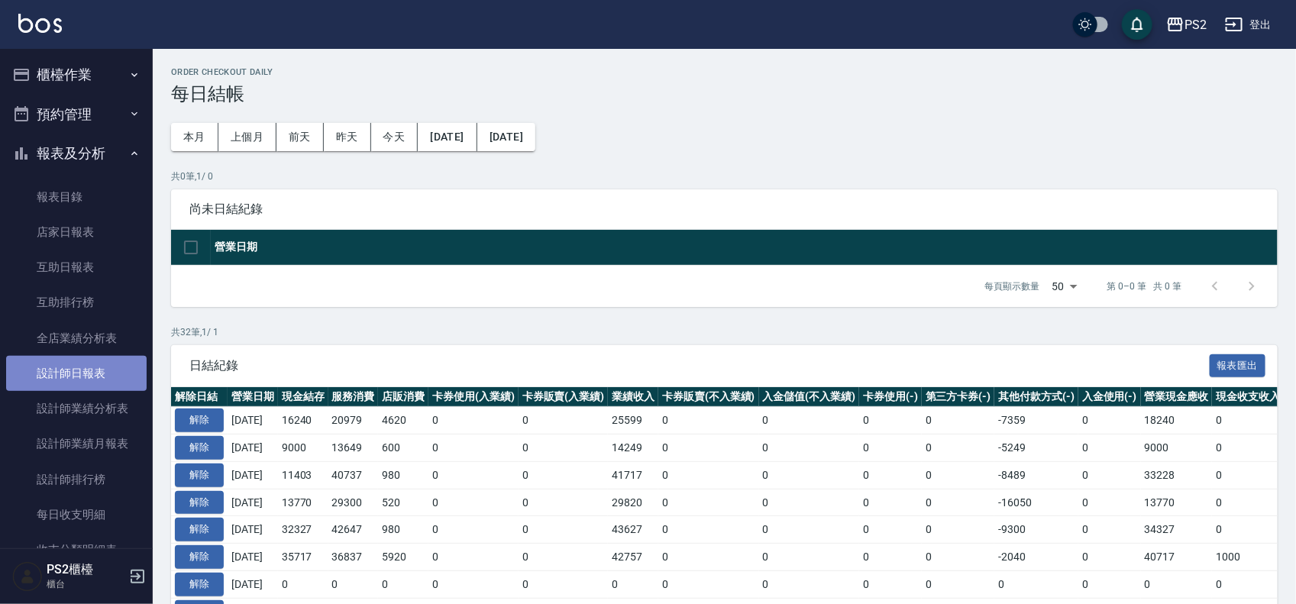
click at [97, 377] on link "設計師日報表" at bounding box center [76, 373] width 141 height 35
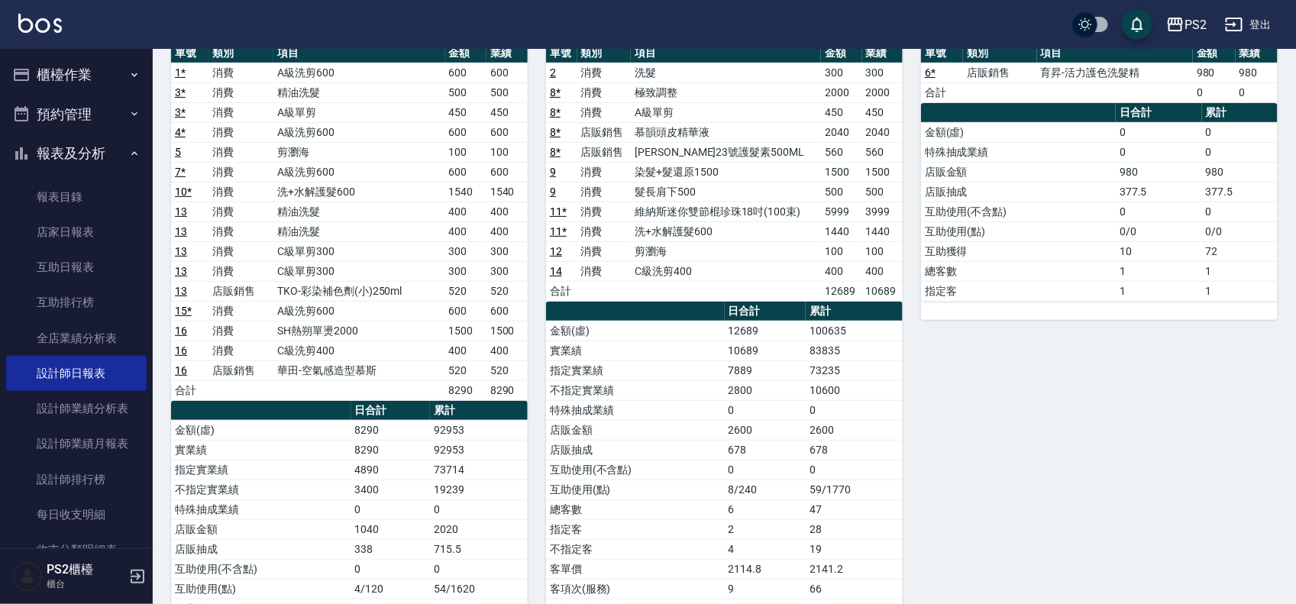
scroll to position [191, 0]
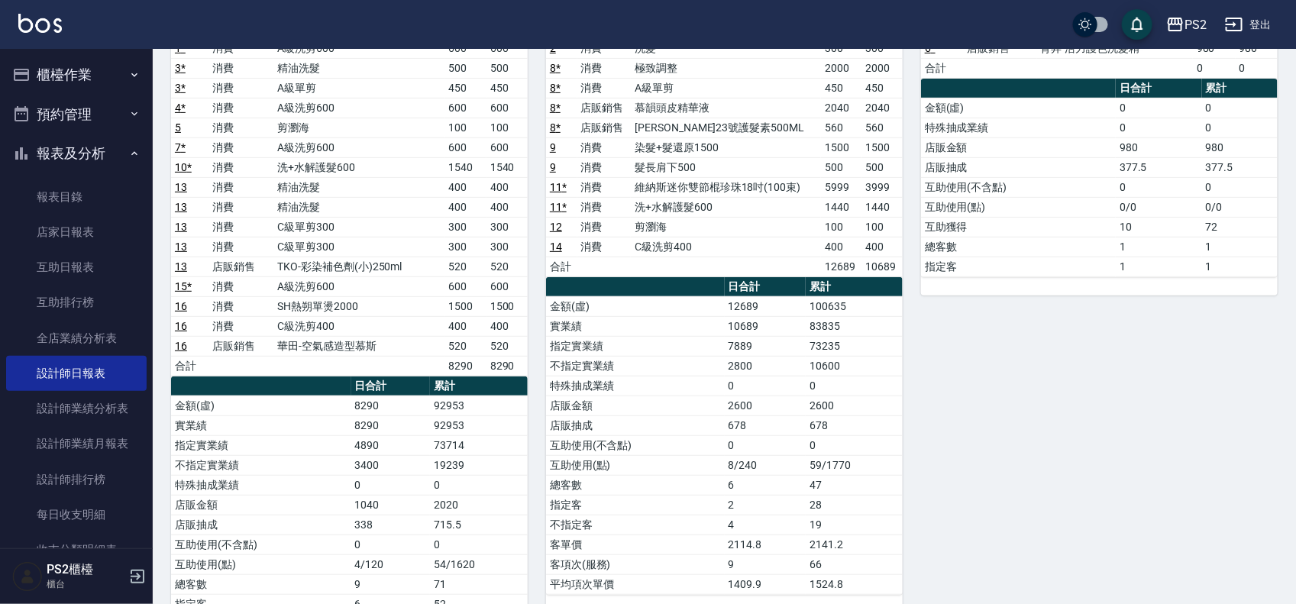
drag, startPoint x: 474, startPoint y: 419, endPoint x: 443, endPoint y: 422, distance: 31.5
click at [447, 422] on td "92953" at bounding box center [479, 425] width 98 height 20
click at [425, 426] on td "8290" at bounding box center [390, 425] width 79 height 20
click at [493, 435] on td "92953" at bounding box center [479, 425] width 98 height 20
drag, startPoint x: 479, startPoint y: 432, endPoint x: 422, endPoint y: 428, distance: 57.4
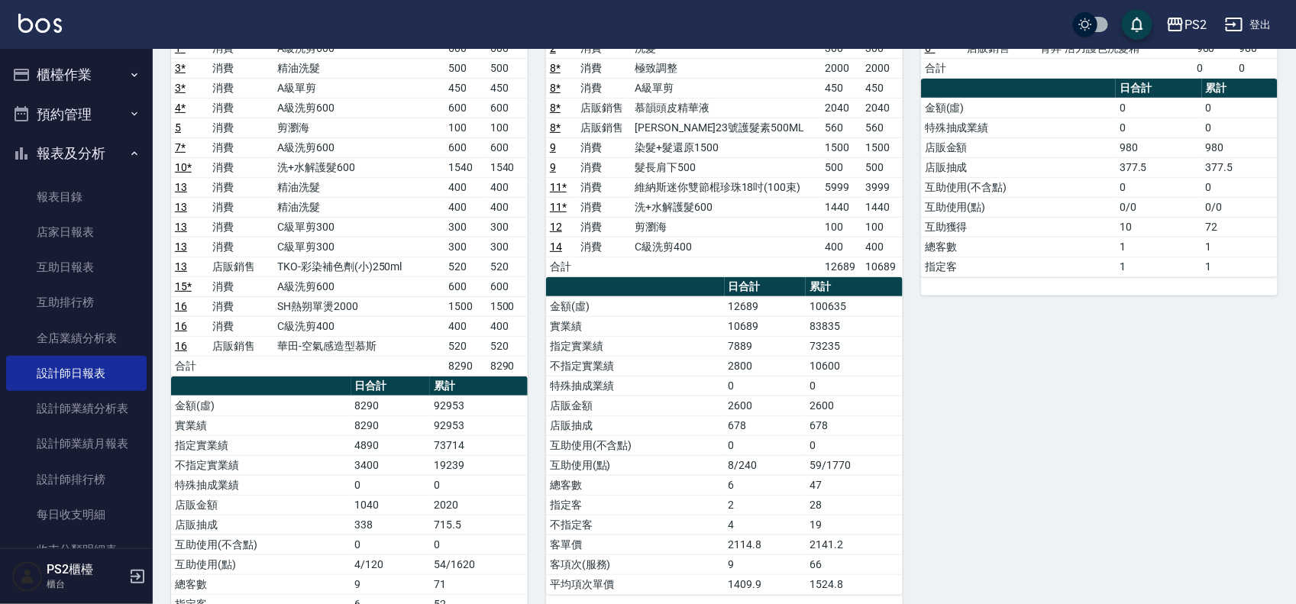
click at [424, 428] on tr "實業績 8290 92953" at bounding box center [349, 425] width 357 height 20
click at [411, 428] on td "8290" at bounding box center [390, 425] width 79 height 20
drag, startPoint x: 369, startPoint y: 347, endPoint x: 425, endPoint y: 354, distance: 56.8
click at [378, 348] on td "華田-空氣感造型慕斯" at bounding box center [358, 346] width 171 height 20
click at [448, 354] on td "520" at bounding box center [465, 346] width 41 height 20
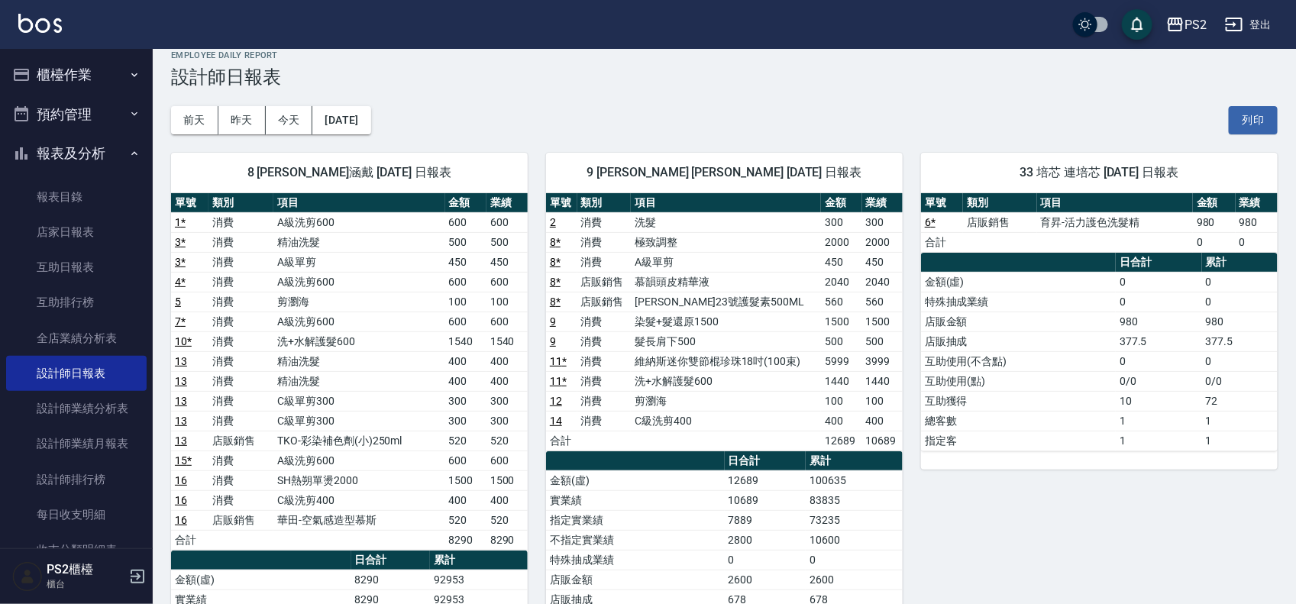
scroll to position [0, 0]
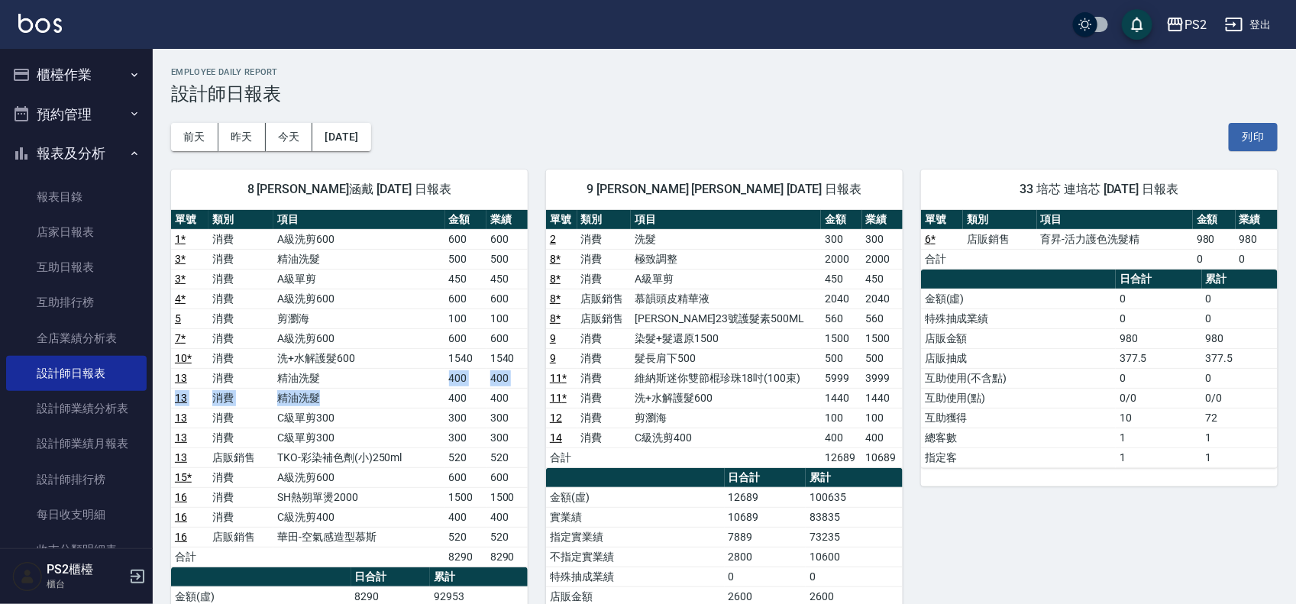
drag, startPoint x: 395, startPoint y: 392, endPoint x: 397, endPoint y: 478, distance: 86.3
click at [396, 466] on tbody "1 * 消費 A級洗剪600 600 600 3 * 消費 精油洗髮 500 500 3 * 消費 A級單剪 450 450 4 * 消費 A級洗剪600 6…" at bounding box center [349, 398] width 357 height 338
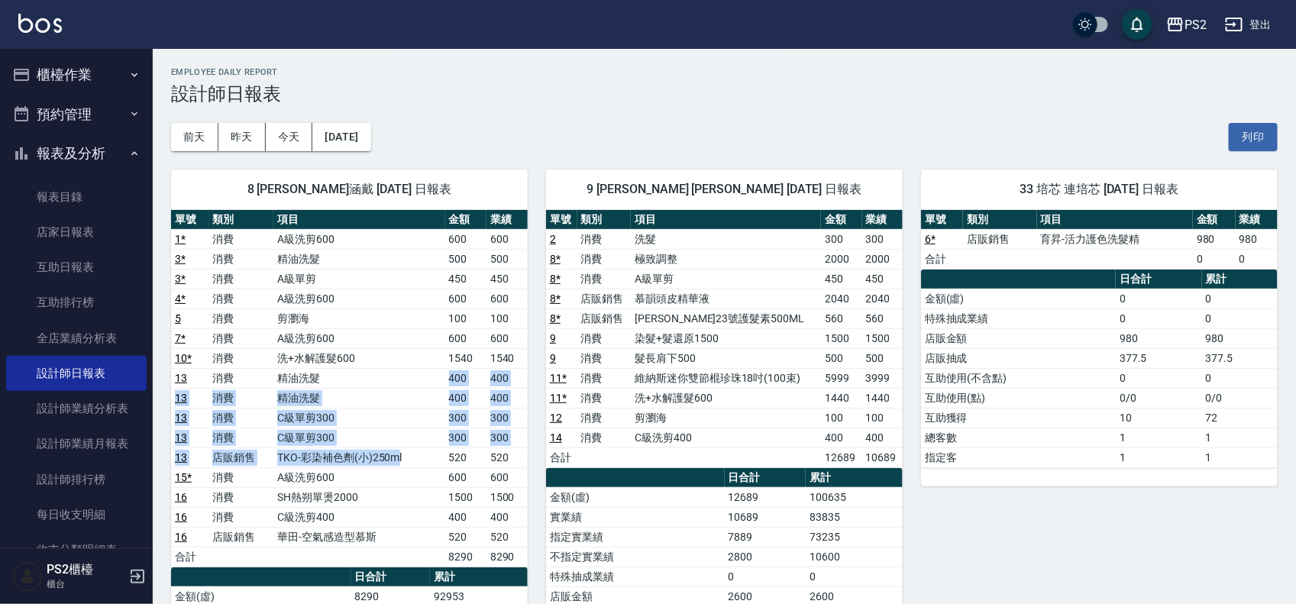
click at [397, 478] on td "A級洗剪600" at bounding box center [358, 477] width 171 height 20
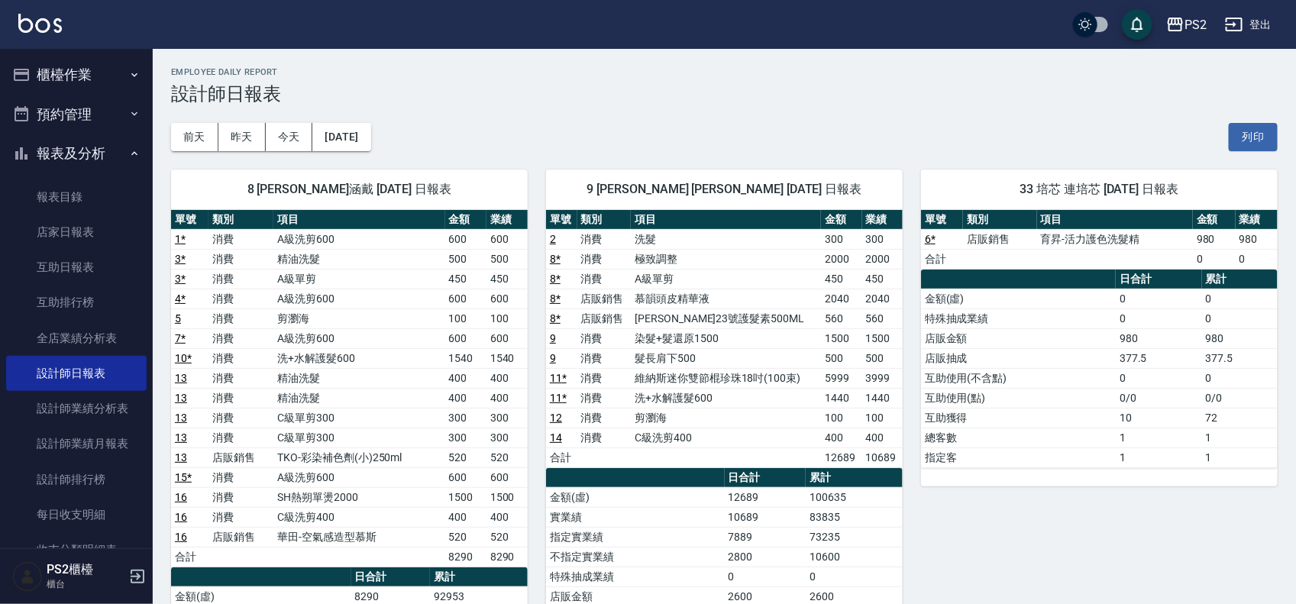
click at [394, 499] on td "SH熱朔單燙2000" at bounding box center [358, 497] width 171 height 20
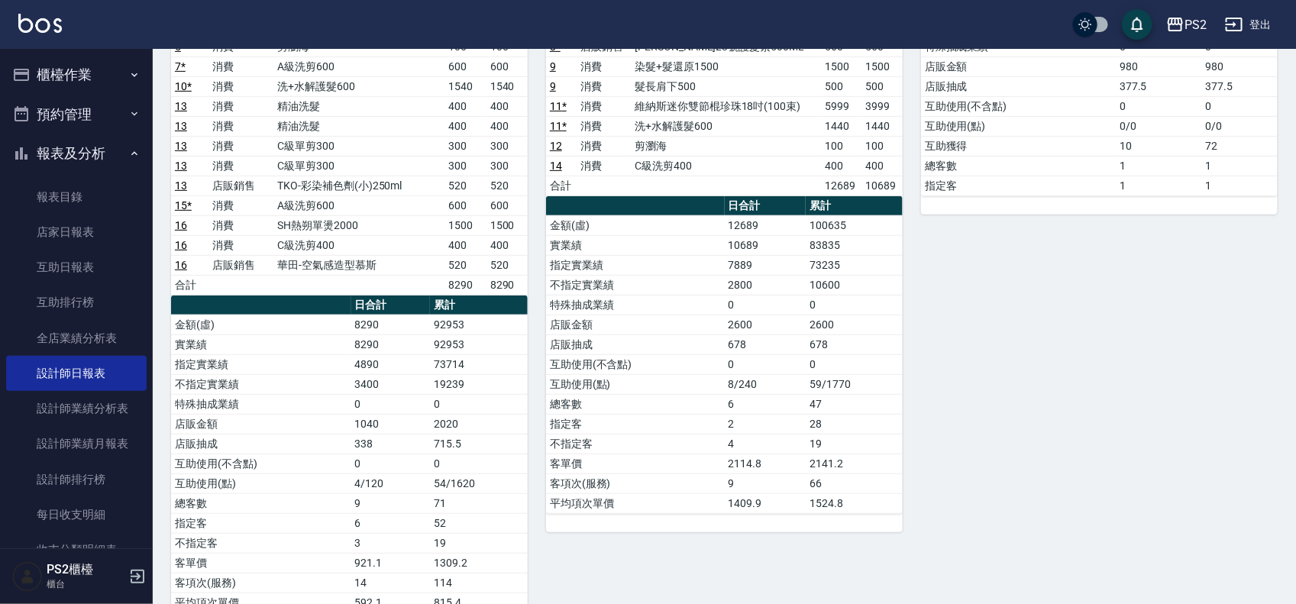
scroll to position [286, 0]
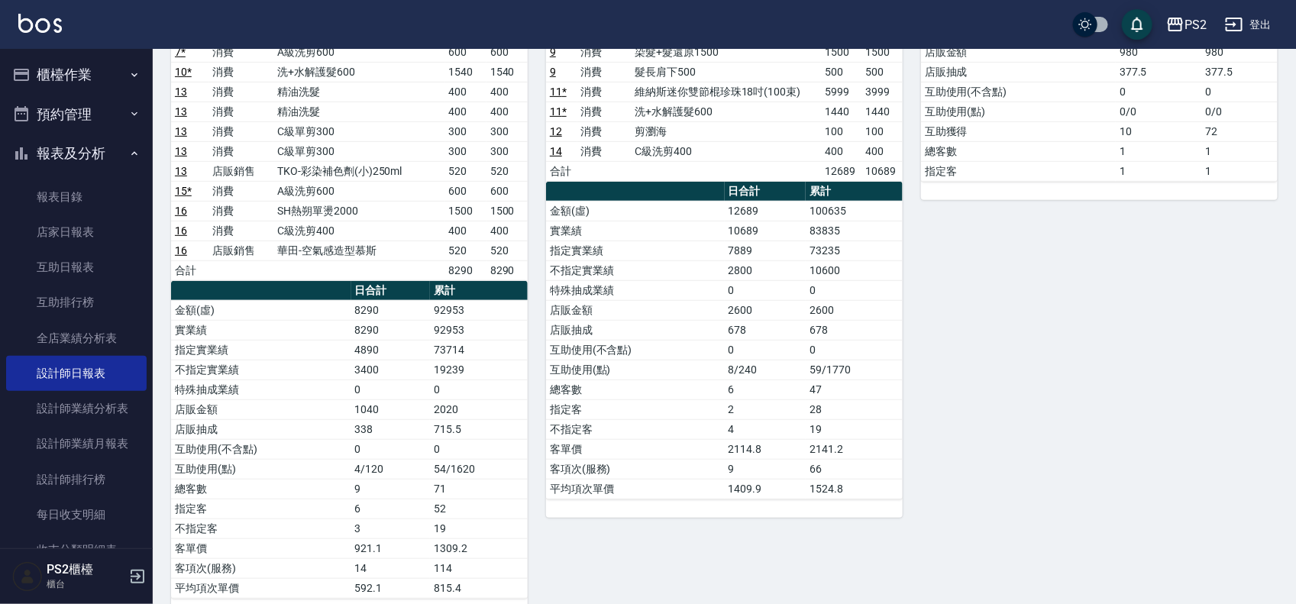
drag, startPoint x: 477, startPoint y: 417, endPoint x: 412, endPoint y: 417, distance: 64.9
click at [466, 417] on td "2020" at bounding box center [479, 409] width 98 height 20
drag, startPoint x: 412, startPoint y: 417, endPoint x: 398, endPoint y: 417, distance: 14.5
click at [398, 417] on tr "店販金額 1040 2020" at bounding box center [349, 409] width 357 height 20
click at [478, 413] on td "2020" at bounding box center [479, 409] width 98 height 20
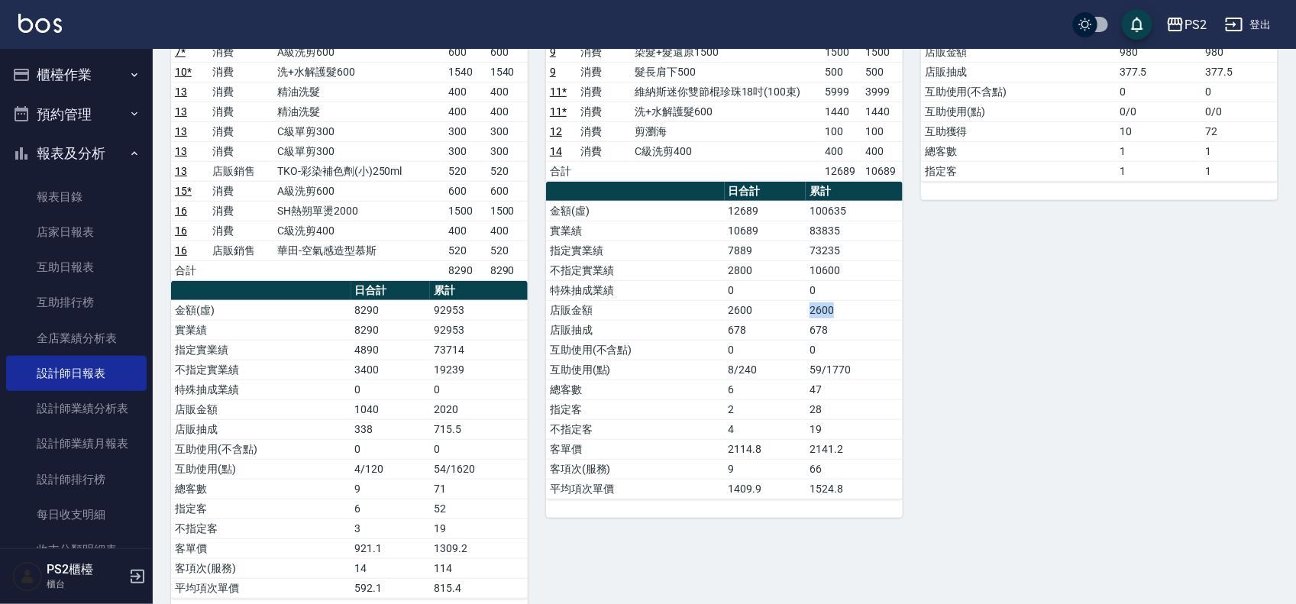
drag, startPoint x: 831, startPoint y: 312, endPoint x: 787, endPoint y: 312, distance: 44.3
click at [787, 312] on tr "店販金額 2600 2600" at bounding box center [724, 310] width 357 height 20
click at [787, 312] on td "2600" at bounding box center [766, 310] width 82 height 20
click at [464, 419] on td "2020" at bounding box center [479, 409] width 98 height 20
drag, startPoint x: 486, startPoint y: 415, endPoint x: 357, endPoint y: 420, distance: 128.4
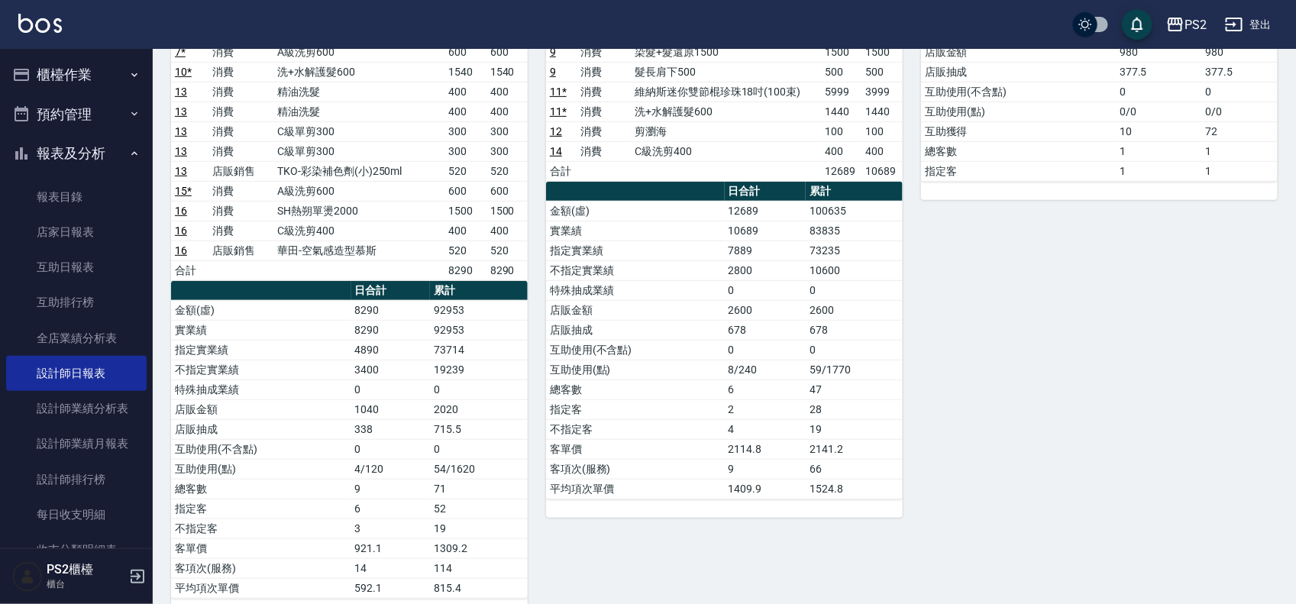
click at [405, 419] on tr "店販金額 1040 2020" at bounding box center [349, 409] width 357 height 20
click at [357, 419] on td "1040" at bounding box center [390, 409] width 79 height 20
click at [425, 418] on td "1040" at bounding box center [390, 409] width 79 height 20
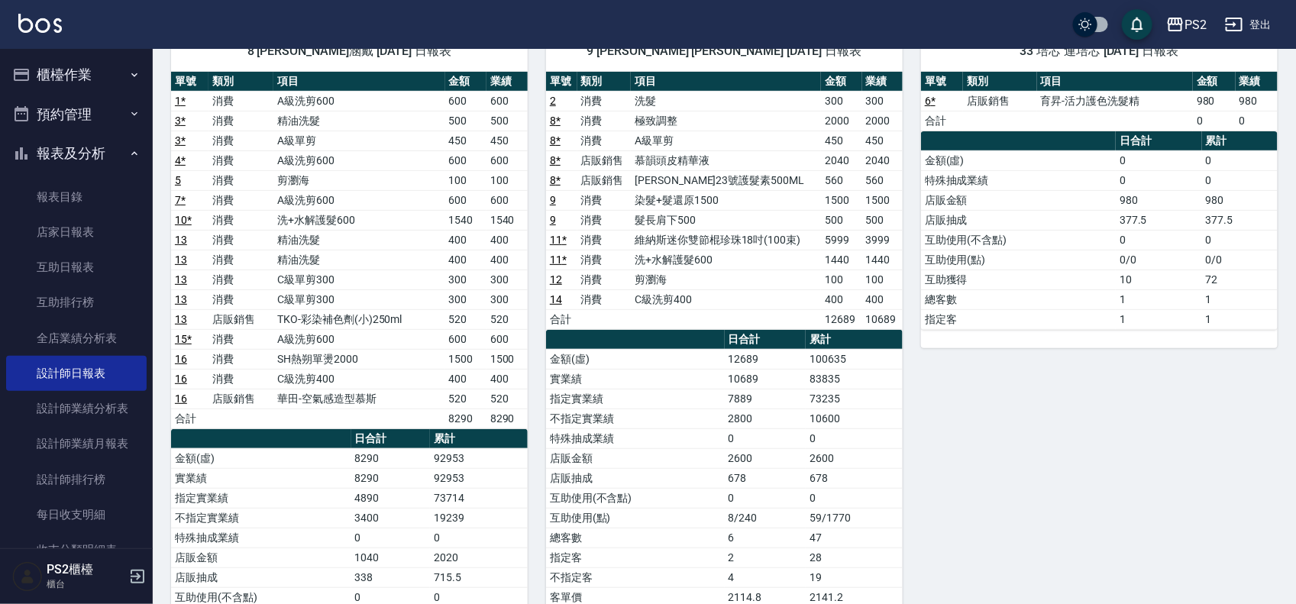
scroll to position [0, 0]
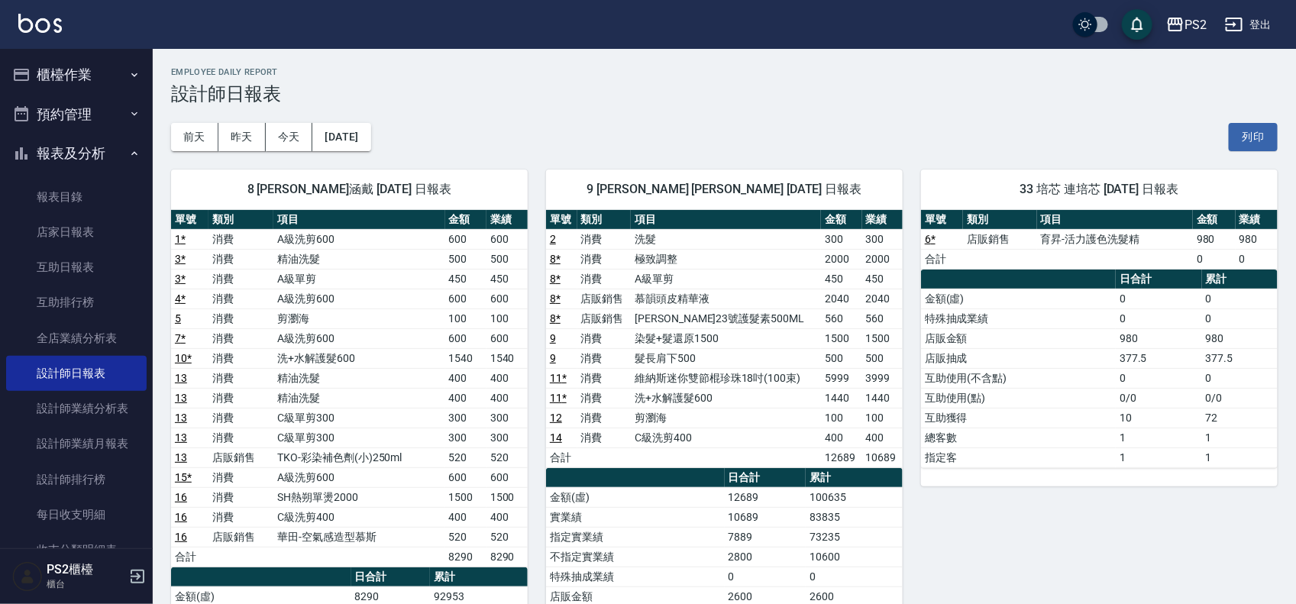
click at [352, 453] on td "TKO-彩染補色劑(小)250ml" at bounding box center [358, 458] width 171 height 20
drag, startPoint x: 314, startPoint y: 419, endPoint x: 312, endPoint y: 436, distance: 17.7
click at [312, 430] on tbody "1 * 消費 A級洗剪600 600 600 3 * 消費 精油洗髮 500 500 3 * 消費 A級單剪 450 450 4 * 消費 A級洗剪600 6…" at bounding box center [349, 398] width 357 height 338
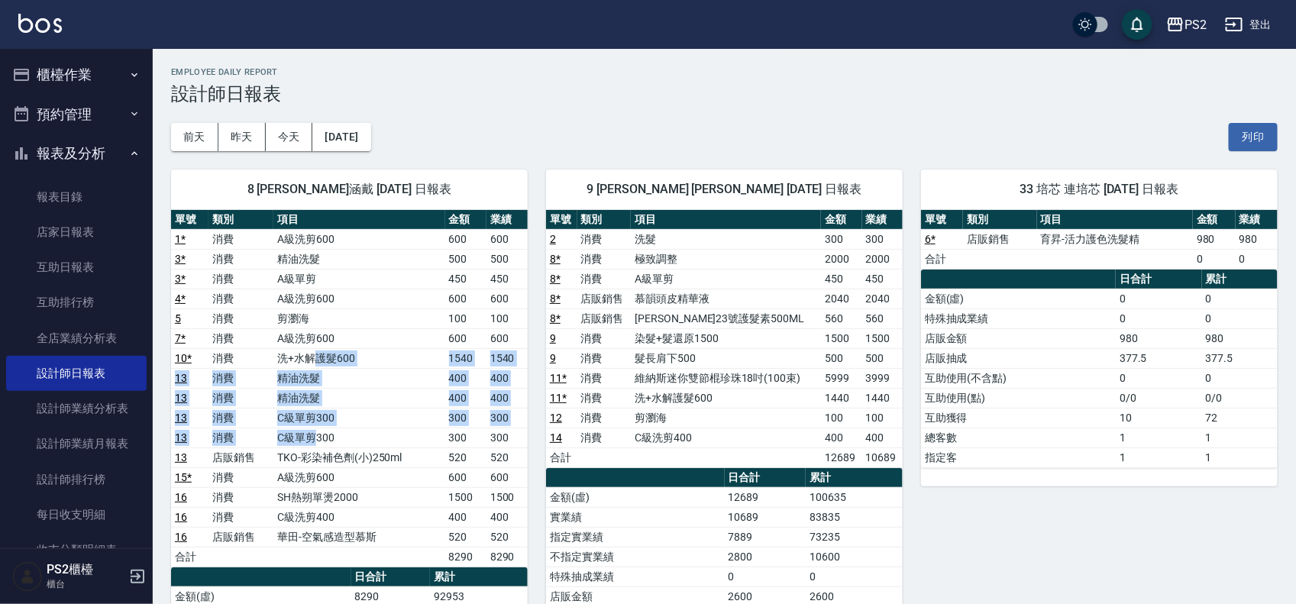
click at [312, 451] on tbody "1 * 消費 A級洗剪600 600 600 3 * 消費 精油洗髮 500 500 3 * 消費 A級單剪 450 450 4 * 消費 A級洗剪600 6…" at bounding box center [349, 398] width 357 height 338
click at [380, 451] on td "TKO-彩染補色劑(小)250ml" at bounding box center [358, 458] width 171 height 20
drag, startPoint x: 370, startPoint y: 420, endPoint x: 369, endPoint y: 430, distance: 10.0
click at [369, 429] on tbody "1 * 消費 A級洗剪600 600 600 3 * 消費 精油洗髮 500 500 3 * 消費 A級單剪 450 450 4 * 消費 A級洗剪600 6…" at bounding box center [349, 398] width 357 height 338
click at [377, 444] on td "C級單剪300" at bounding box center [358, 438] width 171 height 20
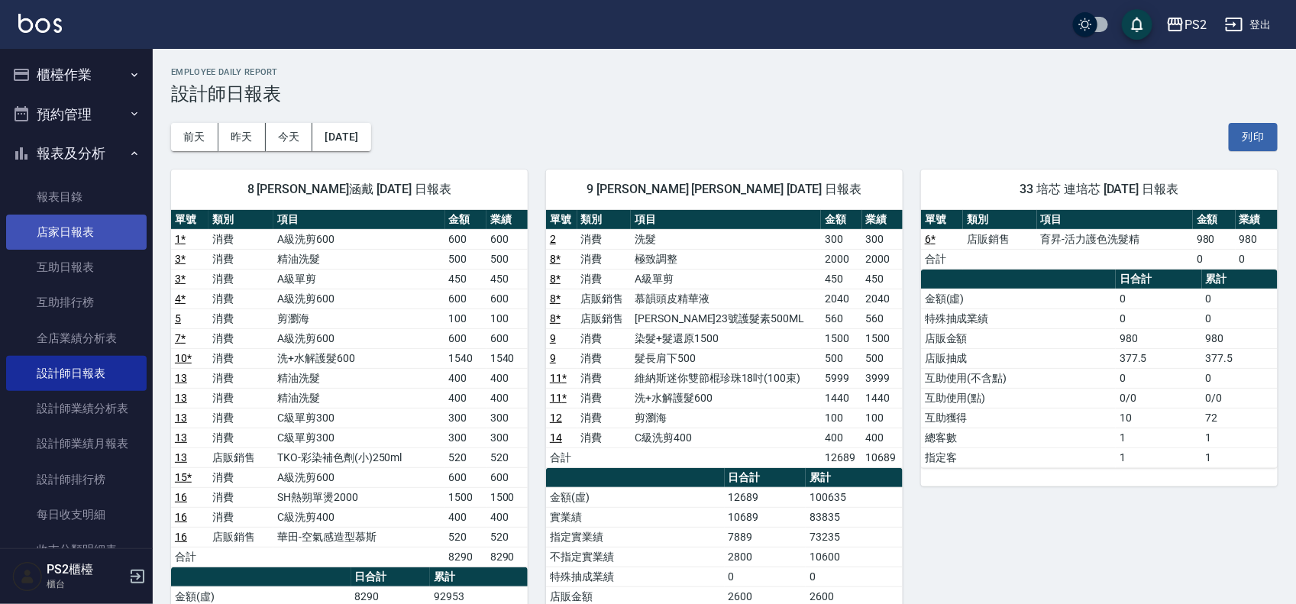
click at [86, 237] on link "店家日報表" at bounding box center [76, 232] width 141 height 35
